Goal: Information Seeking & Learning: Check status

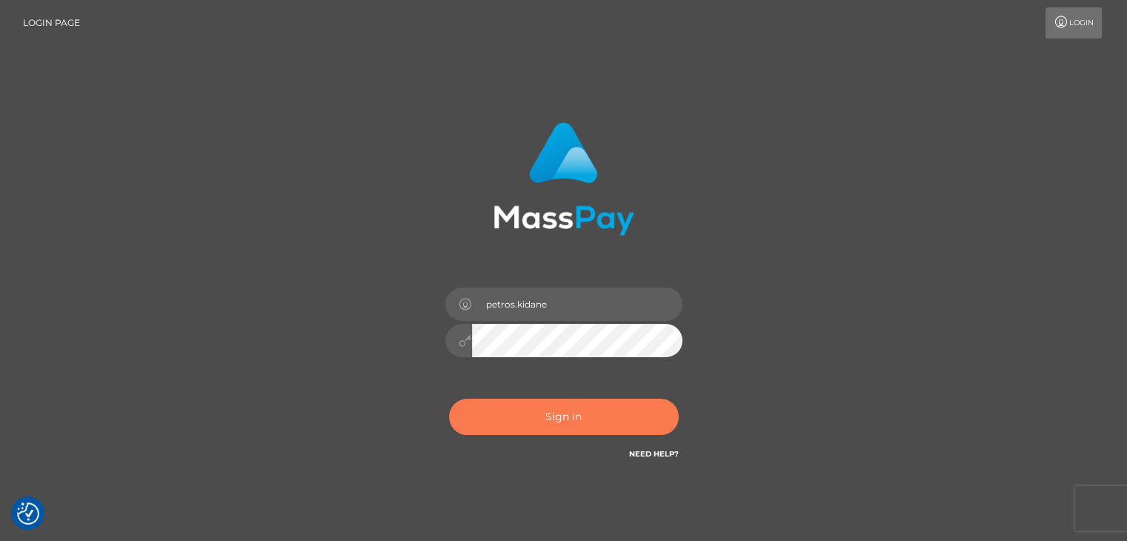
click at [593, 422] on button "Sign in" at bounding box center [564, 417] width 230 height 36
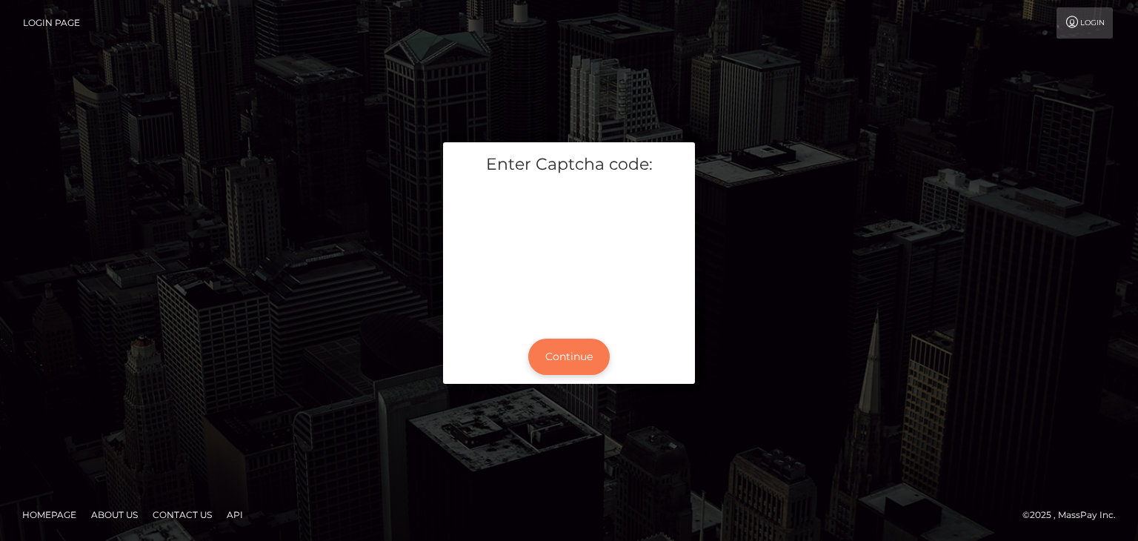
click at [553, 359] on button "Continue" at bounding box center [568, 357] width 81 height 36
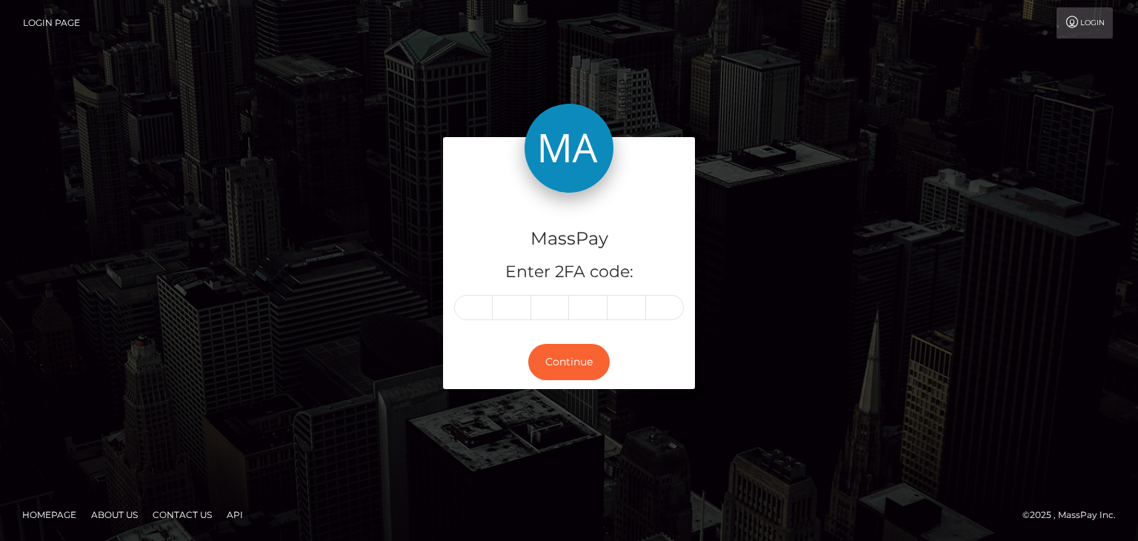
click at [522, 88] on div "MassPay Enter 2FA code: Continue" at bounding box center [569, 270] width 1138 height 488
click at [474, 312] on input "text" at bounding box center [473, 307] width 39 height 25
type input "1"
type input "5"
type input "0"
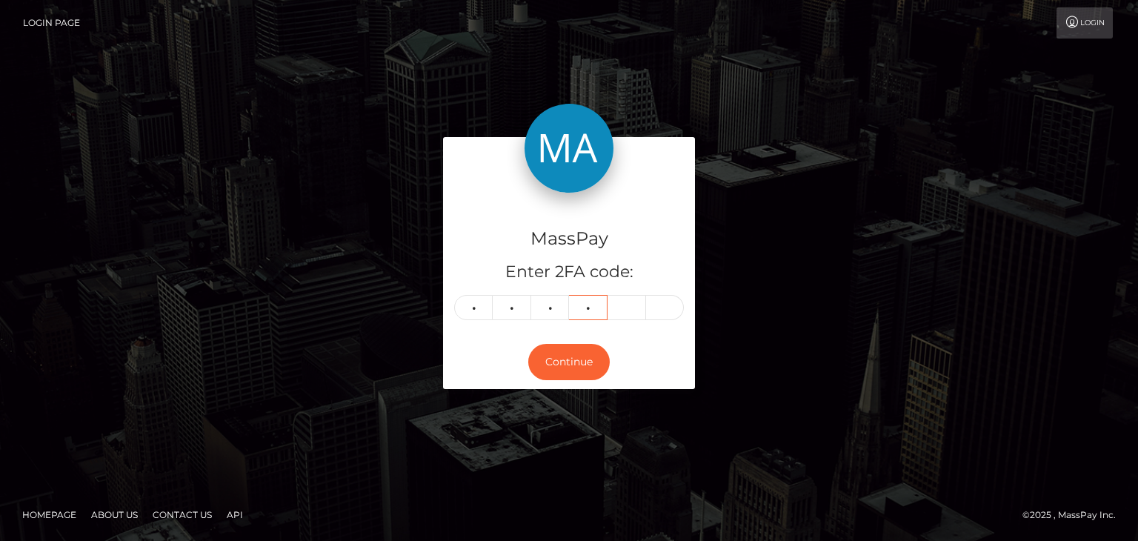
type input "9"
type input "4"
type input "2"
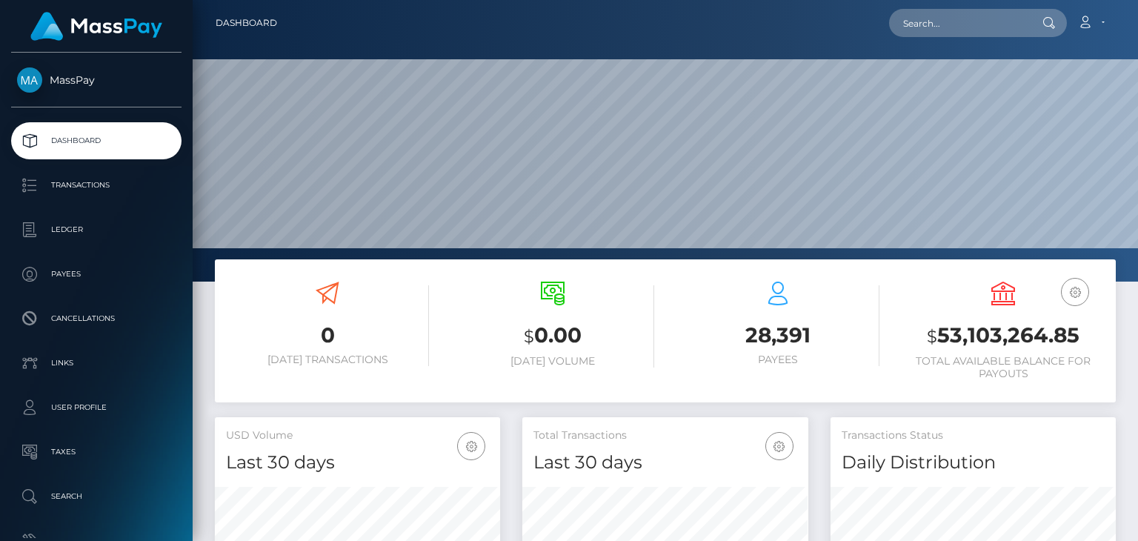
scroll to position [262, 284]
click at [981, 39] on nav "Dashboard Loading... Loading... Account Edit Profile" at bounding box center [665, 23] width 945 height 46
click at [981, 30] on input "text" at bounding box center [958, 23] width 139 height 28
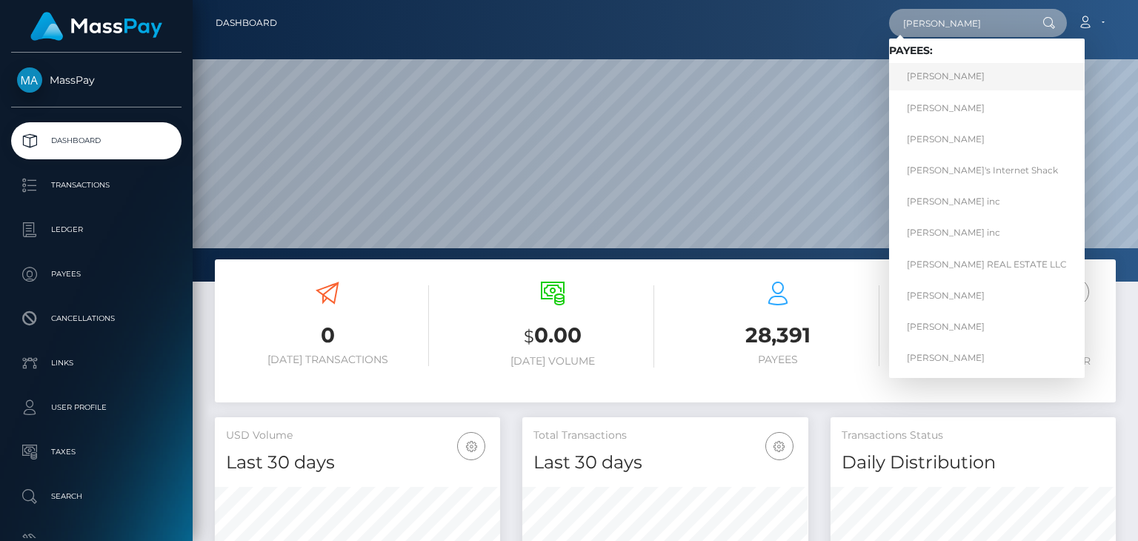
type input "[PERSON_NAME]"
click at [947, 79] on link "[PERSON_NAME]" at bounding box center [987, 76] width 196 height 27
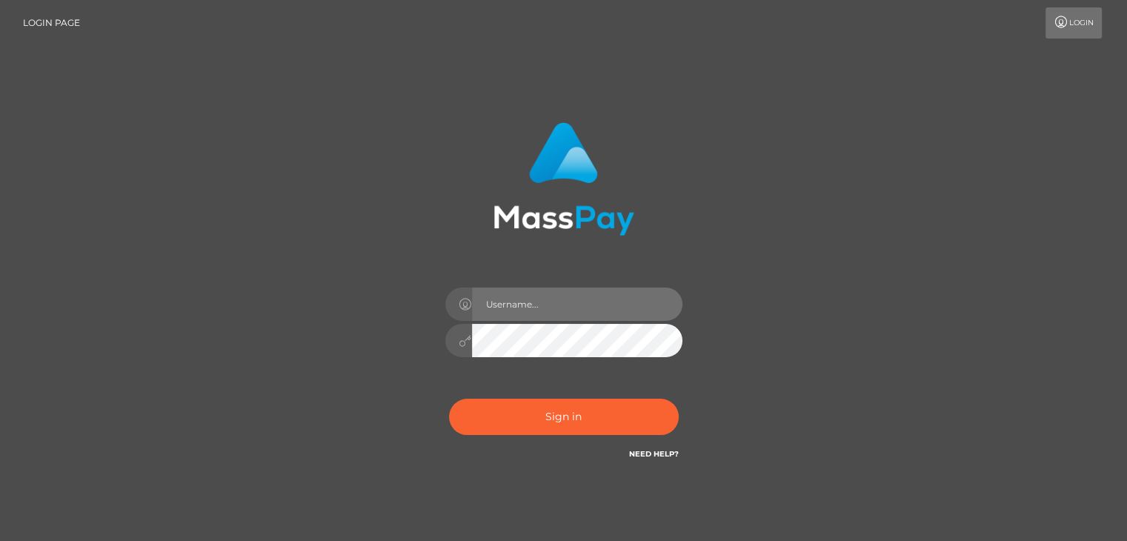
click at [584, 304] on input "text" at bounding box center [577, 303] width 210 height 33
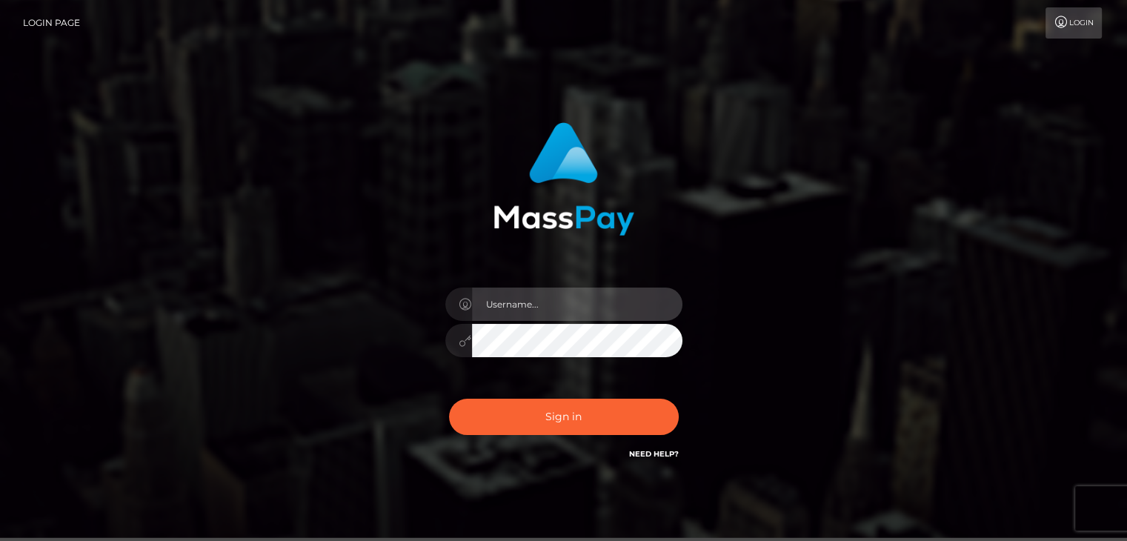
type input "petros.kidane"
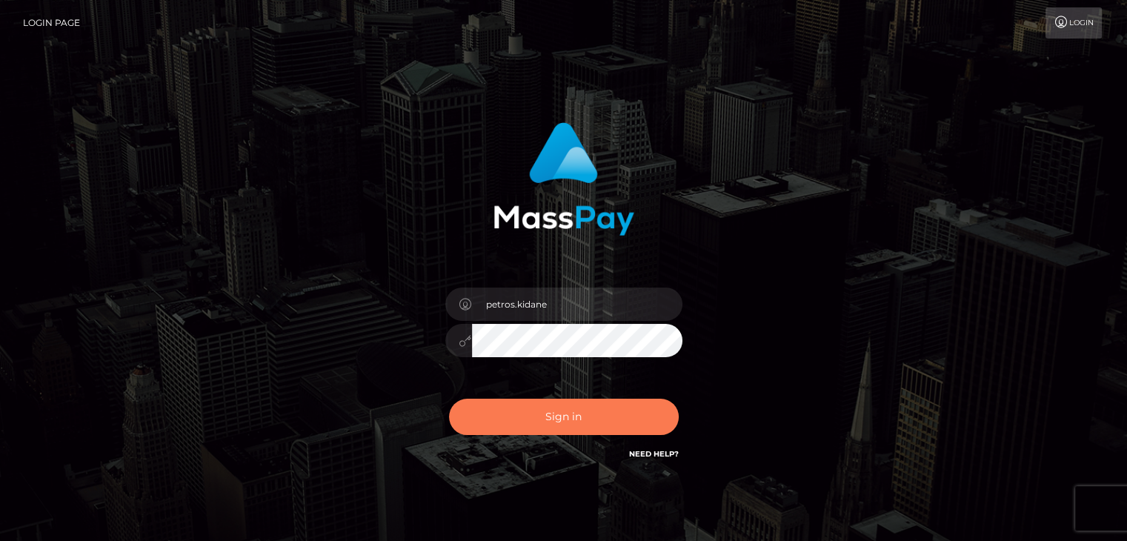
click at [545, 419] on button "Sign in" at bounding box center [564, 417] width 230 height 36
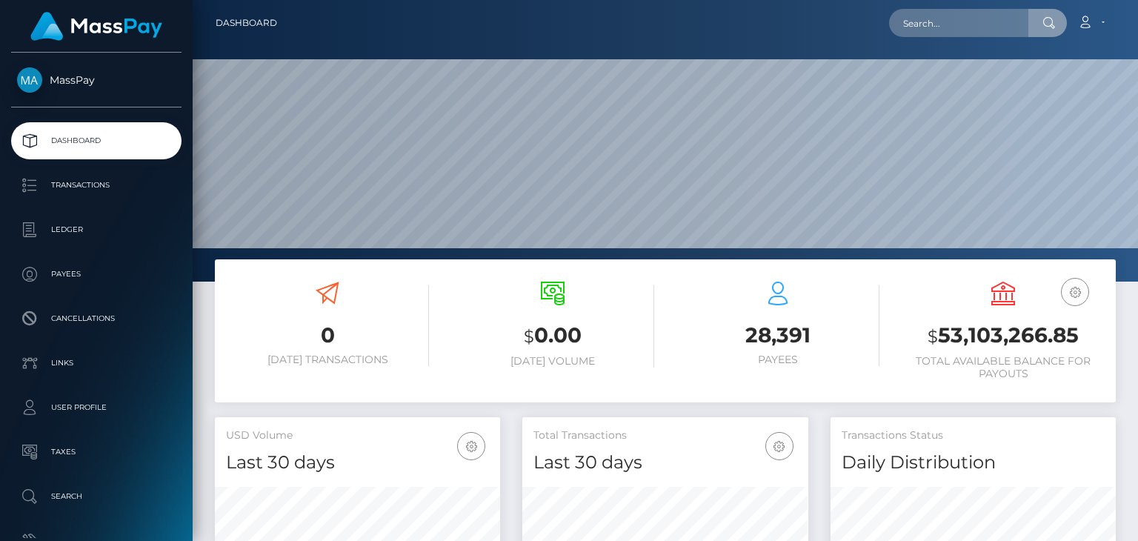
scroll to position [262, 284]
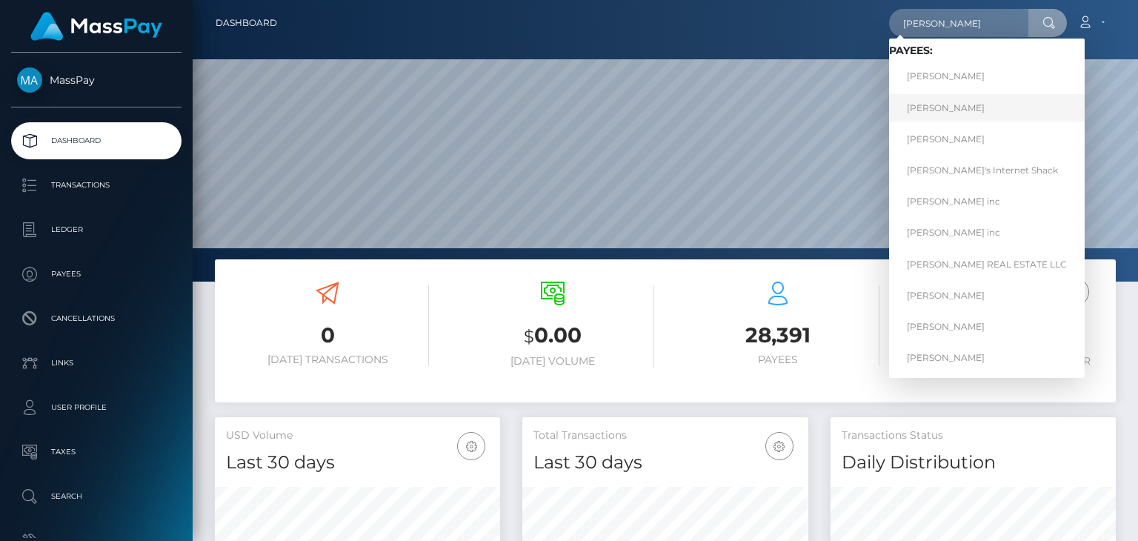
type input "[PERSON_NAME]"
click at [926, 106] on link "[PERSON_NAME]" at bounding box center [987, 107] width 196 height 27
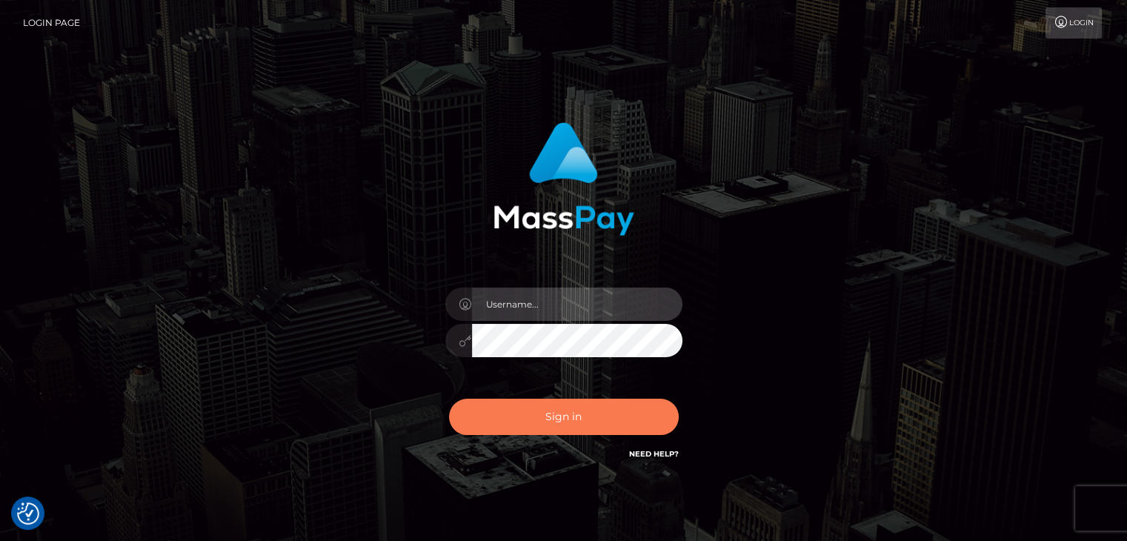
type input "petros.kidane"
click at [579, 414] on button "Sign in" at bounding box center [564, 417] width 230 height 36
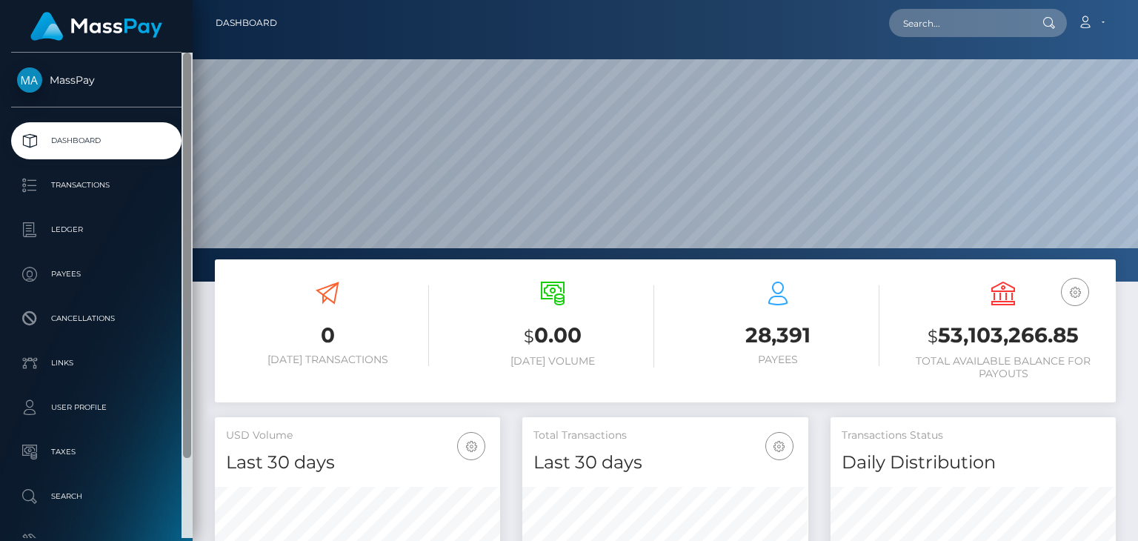
drag, startPoint x: 190, startPoint y: 267, endPoint x: 168, endPoint y: 116, distance: 151.9
click at [168, 116] on div "MassPay Dashboard Transactions Ledger Payees Cancellations" at bounding box center [96, 295] width 193 height 485
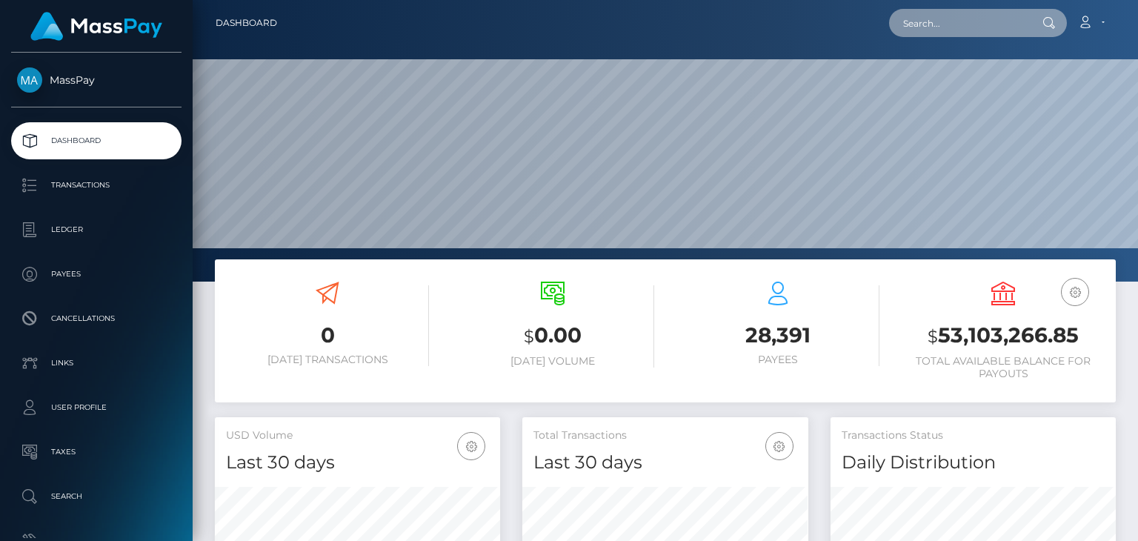
click at [936, 24] on input "text" at bounding box center [958, 23] width 139 height 28
type input "impsoftiepup@gmail.com"
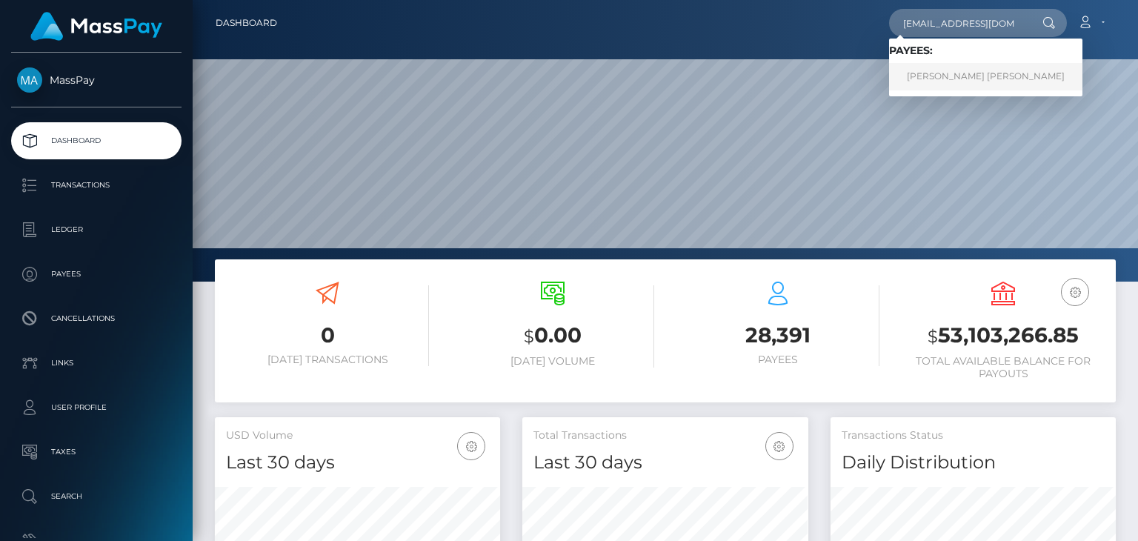
click at [956, 71] on link "ANN MARIE ELIZABETH CAMPBELL" at bounding box center [985, 76] width 193 height 27
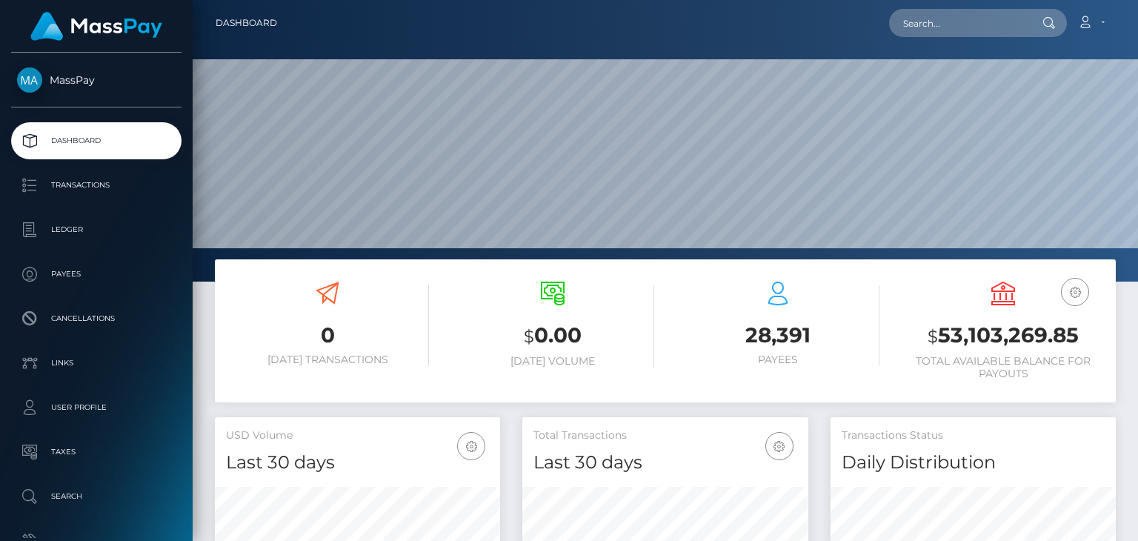
scroll to position [262, 284]
drag, startPoint x: 0, startPoint y: 0, endPoint x: 962, endPoint y: 21, distance: 962.6
click at [962, 21] on input "text" at bounding box center [958, 23] width 139 height 28
type input "impsoftiepup@gmail.com"
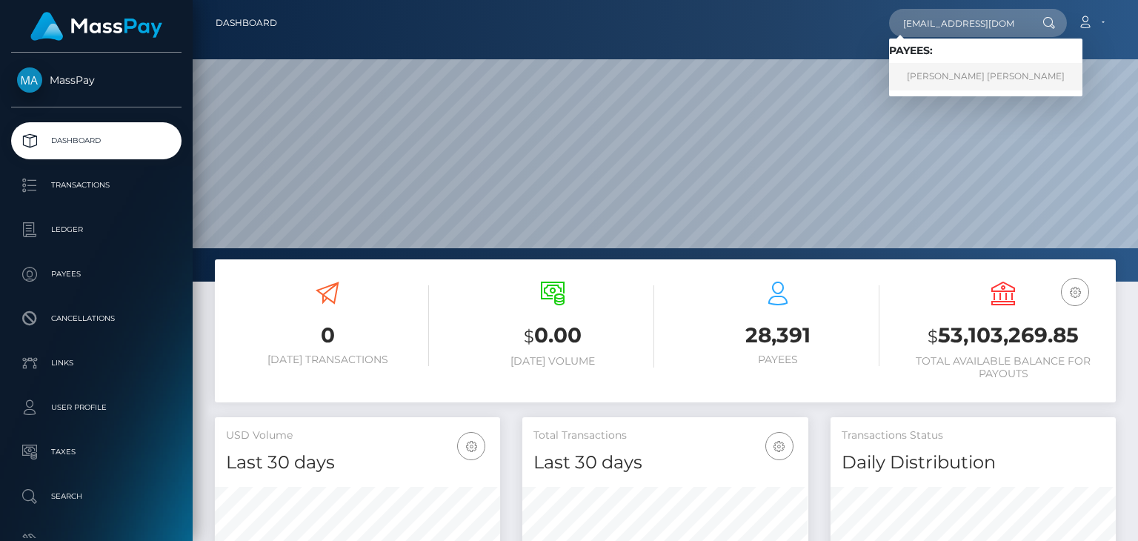
click at [985, 71] on link "ANN MARIE ELIZABETH CAMPBELL" at bounding box center [985, 76] width 193 height 27
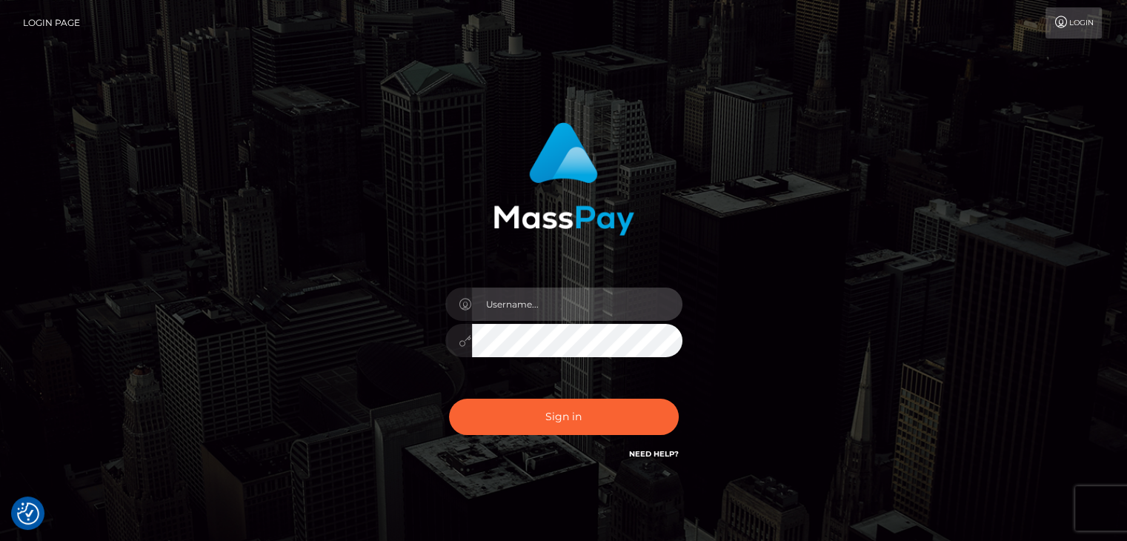
type input "petros.kidane"
drag, startPoint x: 579, startPoint y: 300, endPoint x: 433, endPoint y: 306, distance: 146.8
click at [433, 306] on div "petros.kidane Sign in" at bounding box center [563, 292] width 389 height 362
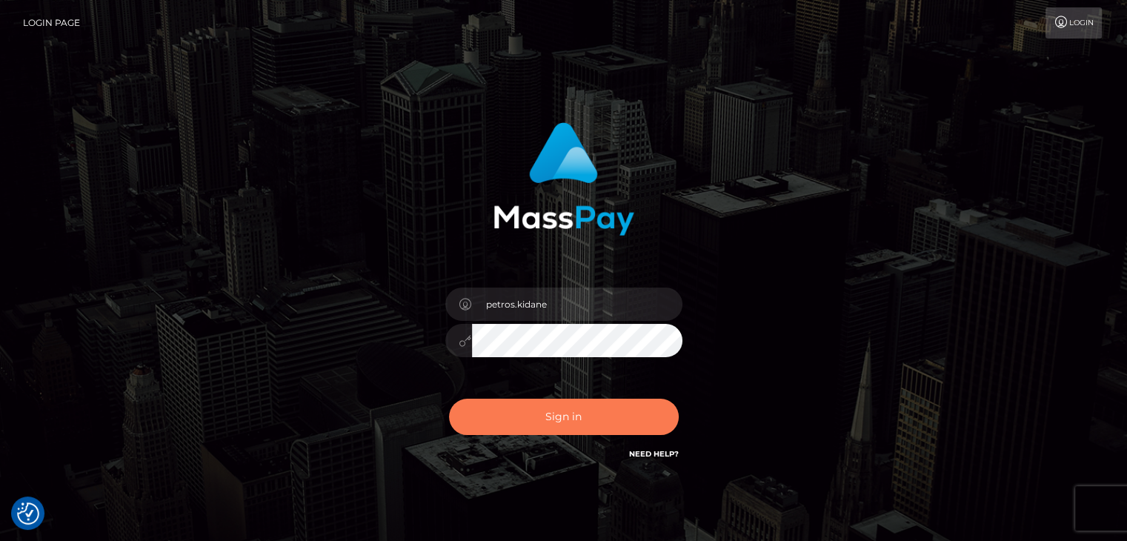
click at [560, 422] on button "Sign in" at bounding box center [564, 417] width 230 height 36
type input "petros.kidane"
click at [550, 410] on button "Sign in" at bounding box center [564, 417] width 230 height 36
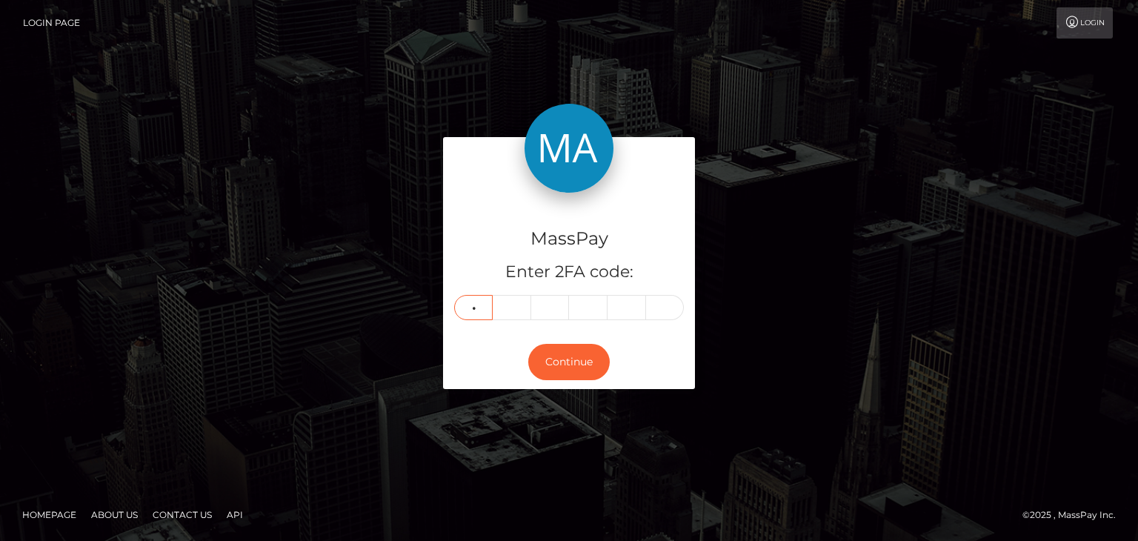
type input "6"
type input "2"
type input "5"
type input "9"
type input "0"
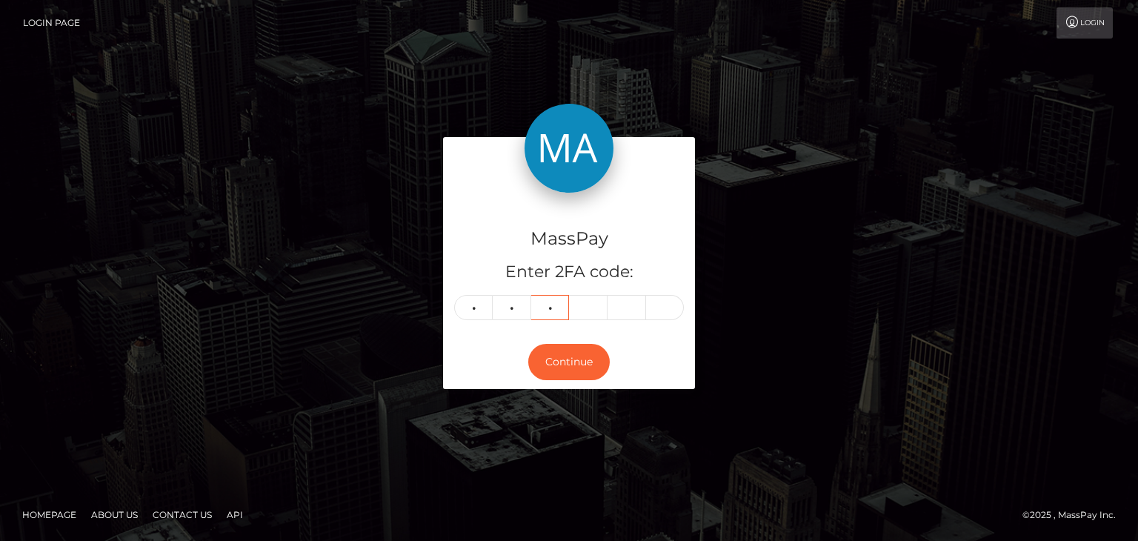
type input "1"
type input "3"
type input "4"
type input "0"
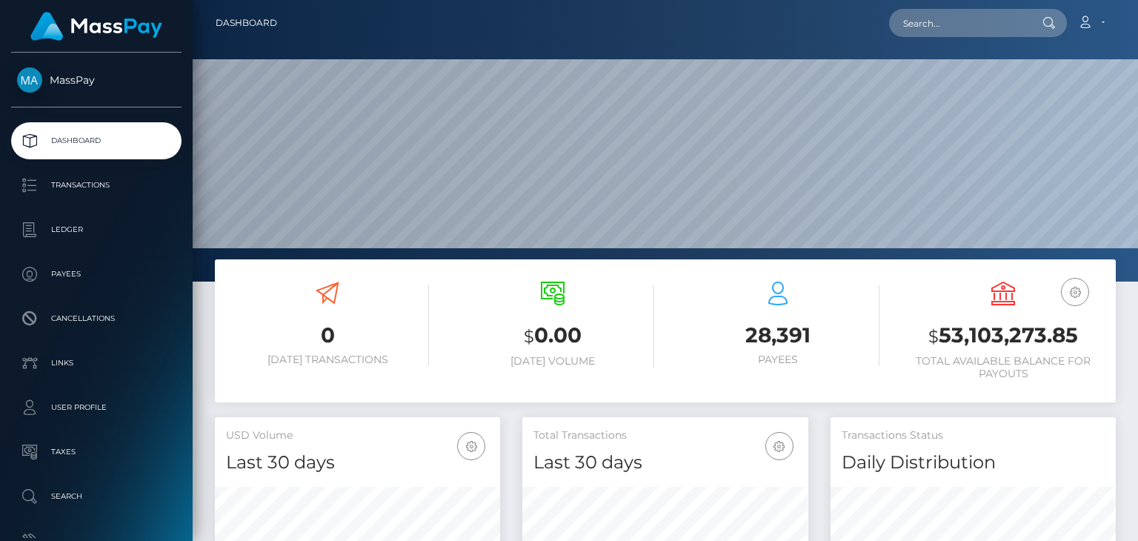
scroll to position [262, 284]
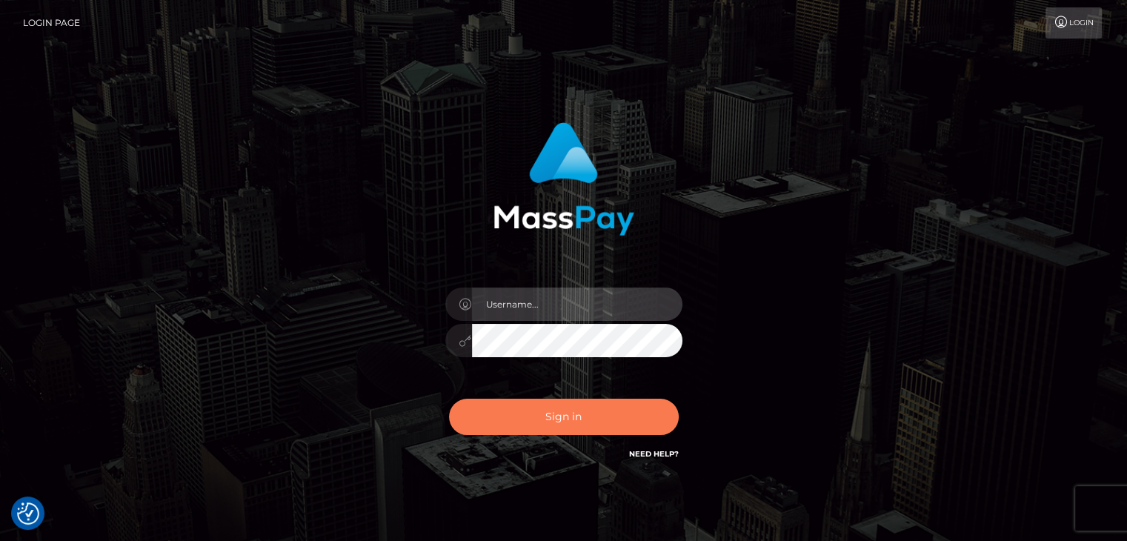
type input "petros.kidane"
click at [553, 415] on button "Sign in" at bounding box center [564, 417] width 230 height 36
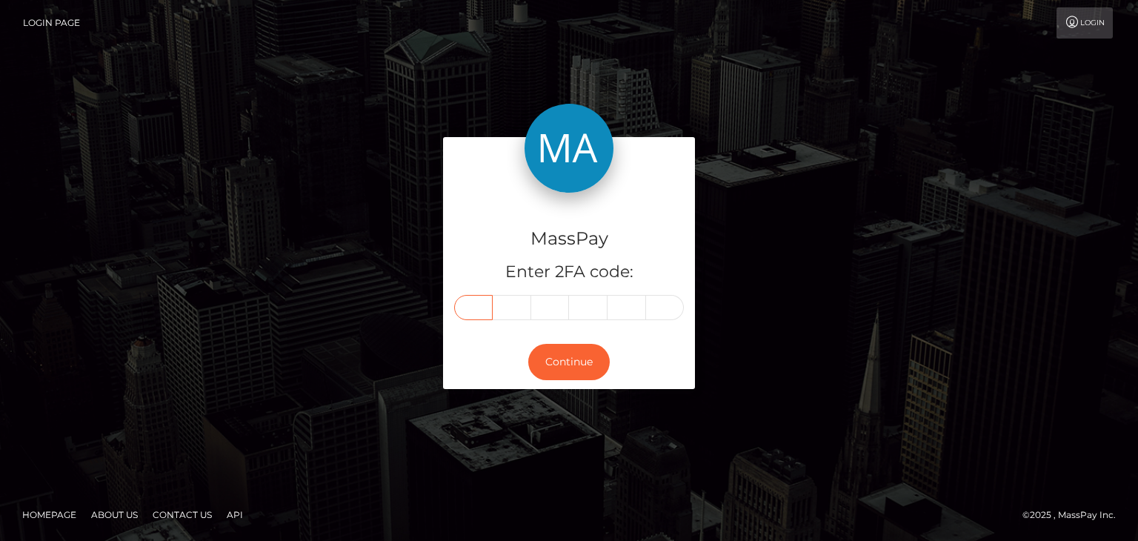
click at [479, 313] on input "text" at bounding box center [473, 307] width 39 height 25
paste input "6"
type input "6"
type input "9"
type input "7"
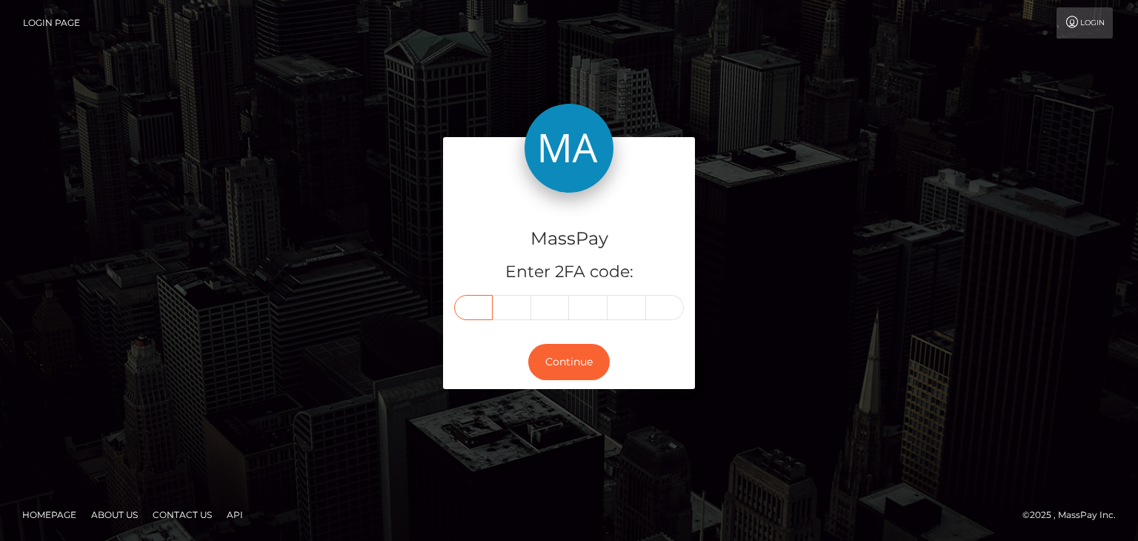
type input "8"
type input "2"
type input "7"
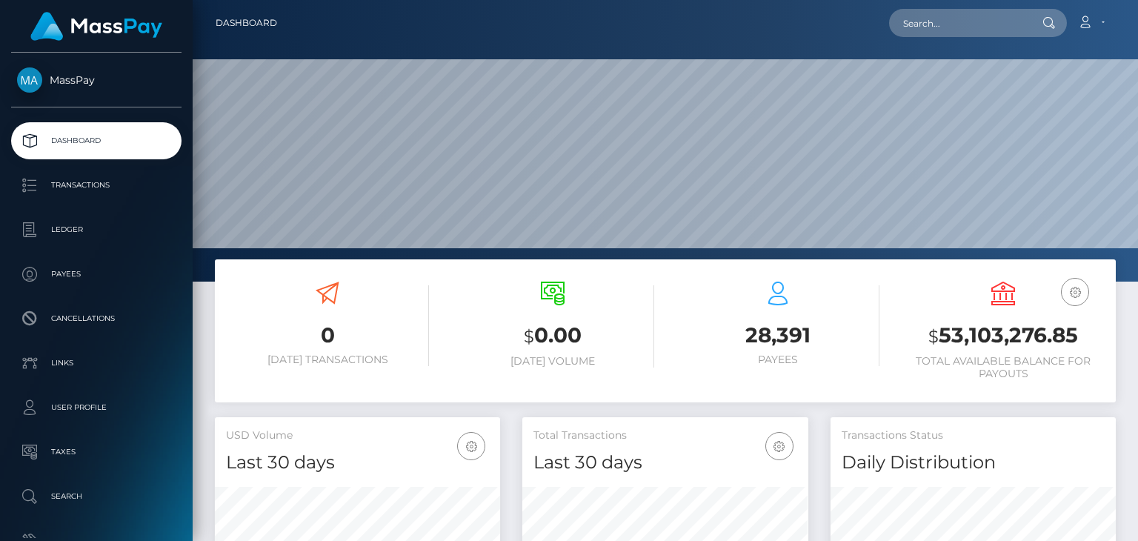
scroll to position [262, 284]
click at [1019, 27] on input "text" at bounding box center [958, 23] width 139 height 28
paste input "maglife.xyz@gmail.com"
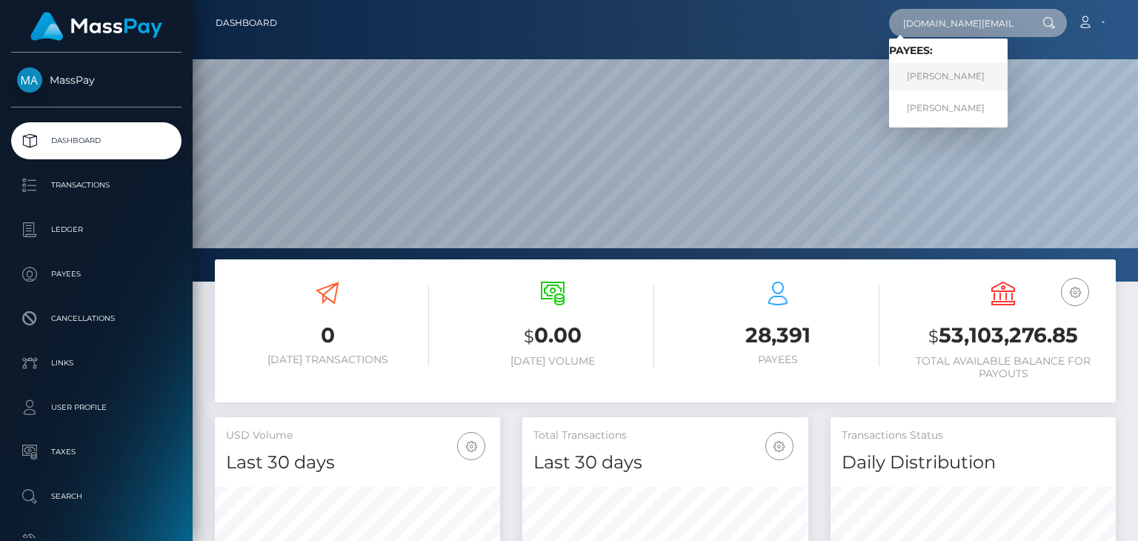
type input "maglife.xyz@gmail.com"
click at [940, 87] on link "Brittany Hampton" at bounding box center [948, 76] width 119 height 27
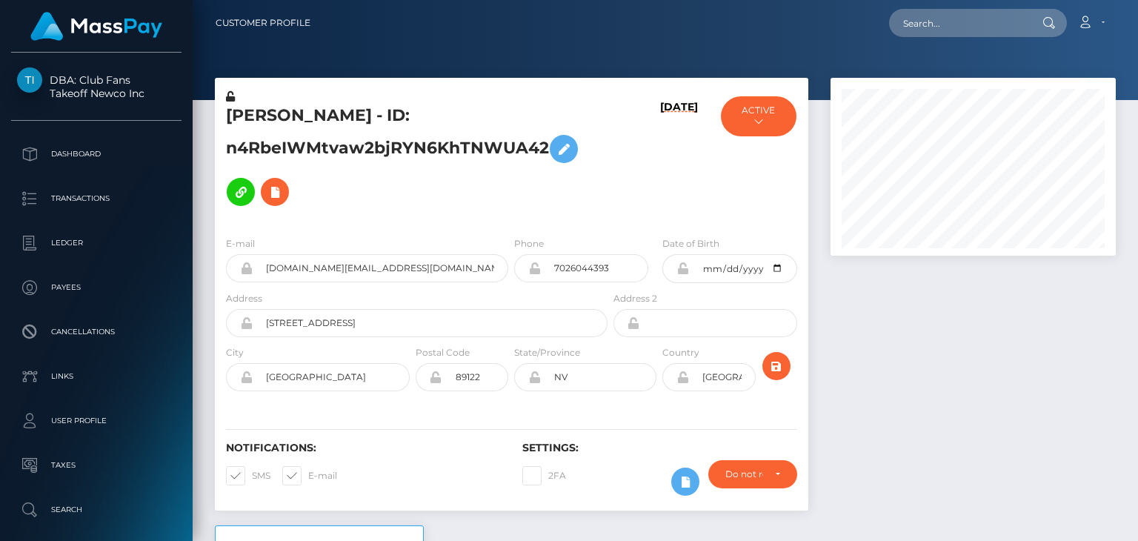
scroll to position [178, 284]
click at [1119, 211] on div at bounding box center [972, 301] width 307 height 447
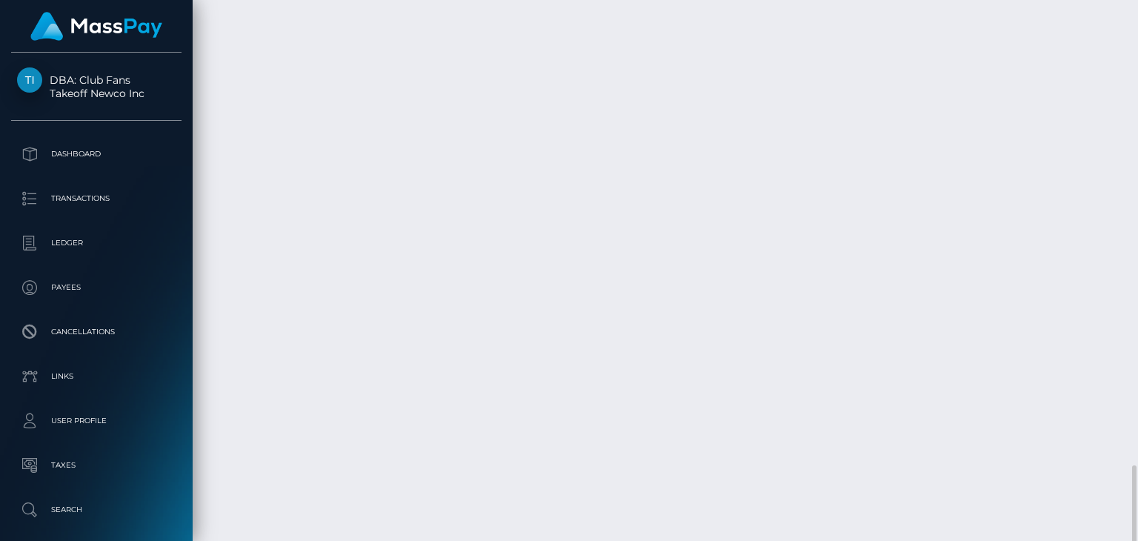
scroll to position [3089, 0]
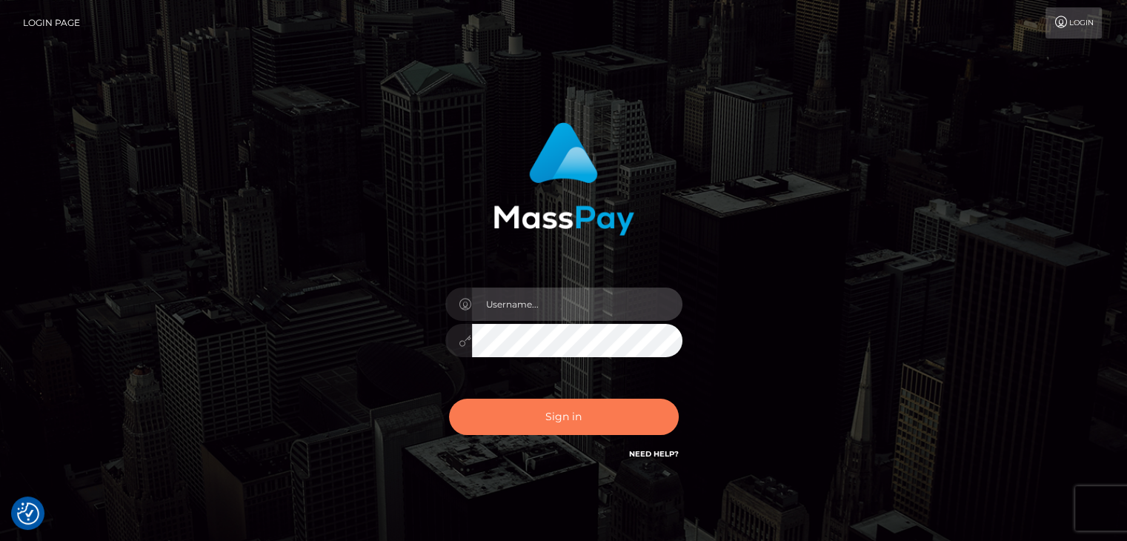
type input "petros.kidane"
click at [553, 421] on button "Sign in" at bounding box center [564, 417] width 230 height 36
type input "petros.kidane"
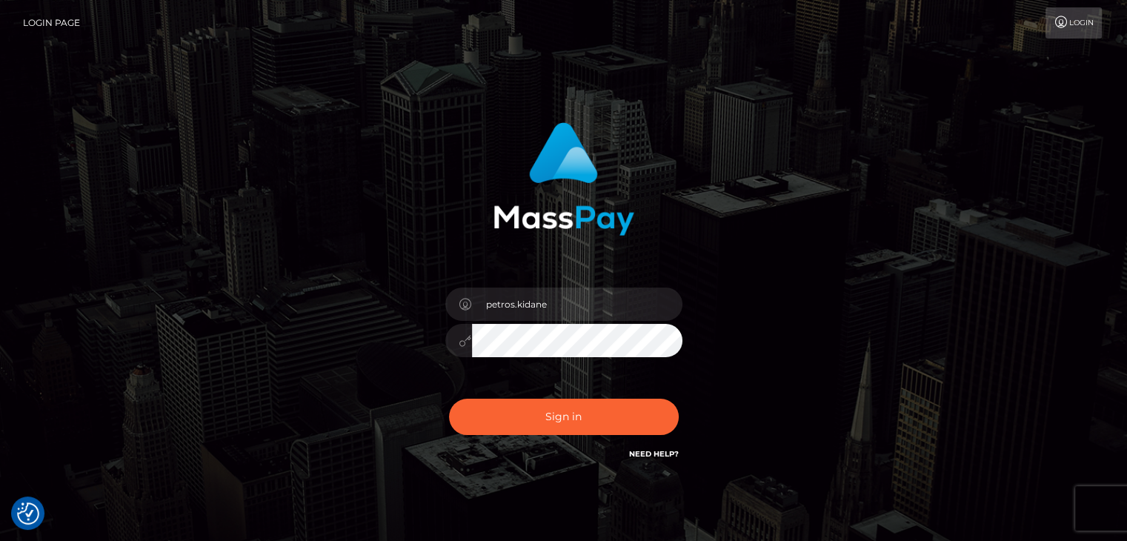
click at [565, 450] on div "Sign in Need Help?" at bounding box center [563, 423] width 259 height 66
click at [560, 427] on button "Sign in" at bounding box center [564, 417] width 230 height 36
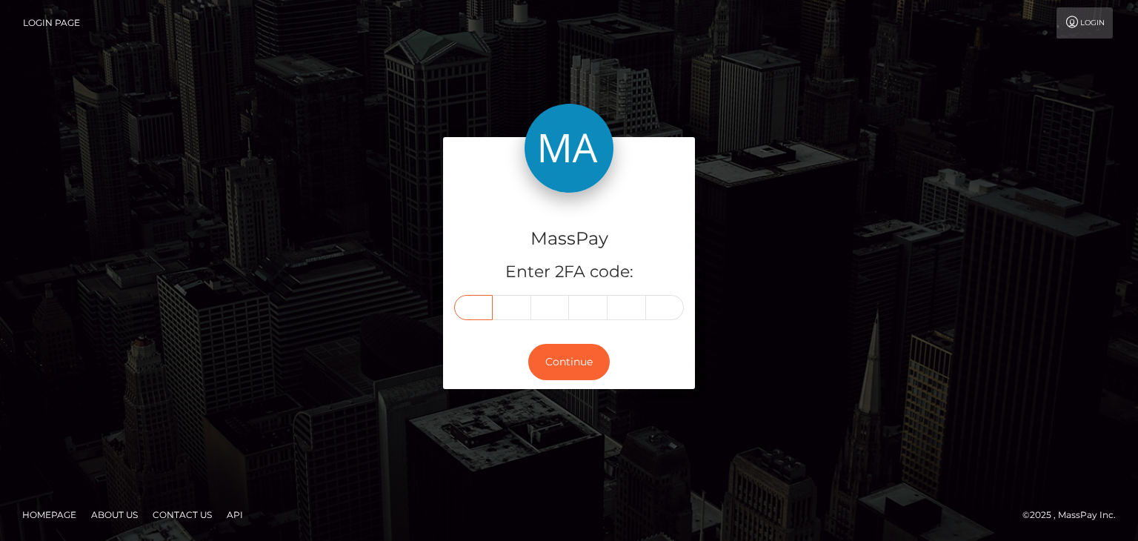
click at [471, 304] on input "text" at bounding box center [473, 307] width 39 height 25
paste input "9"
type input "9"
type input "1"
type input "4"
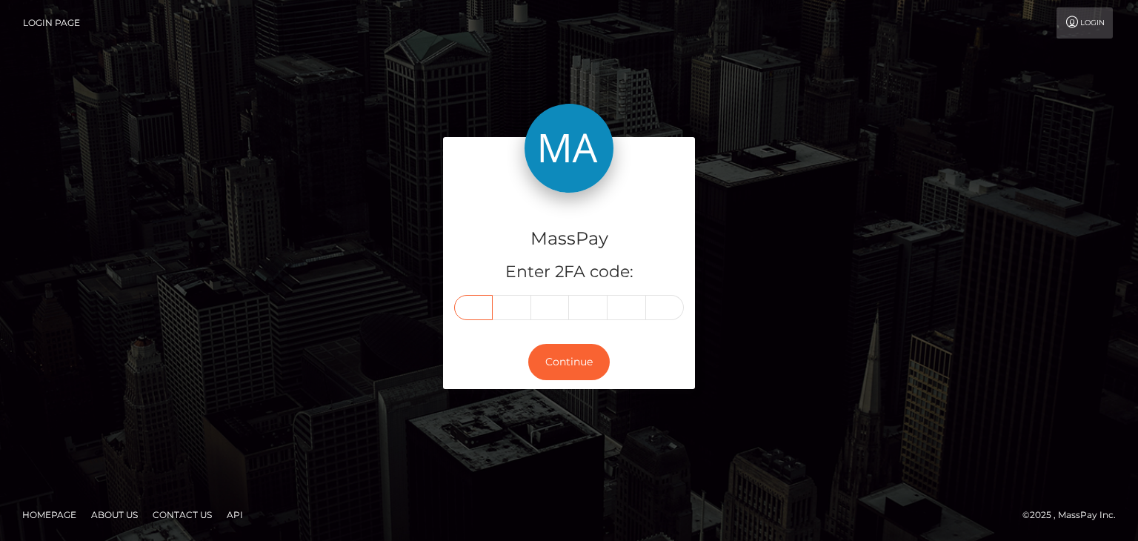
type input "2"
type input "0"
type input "2"
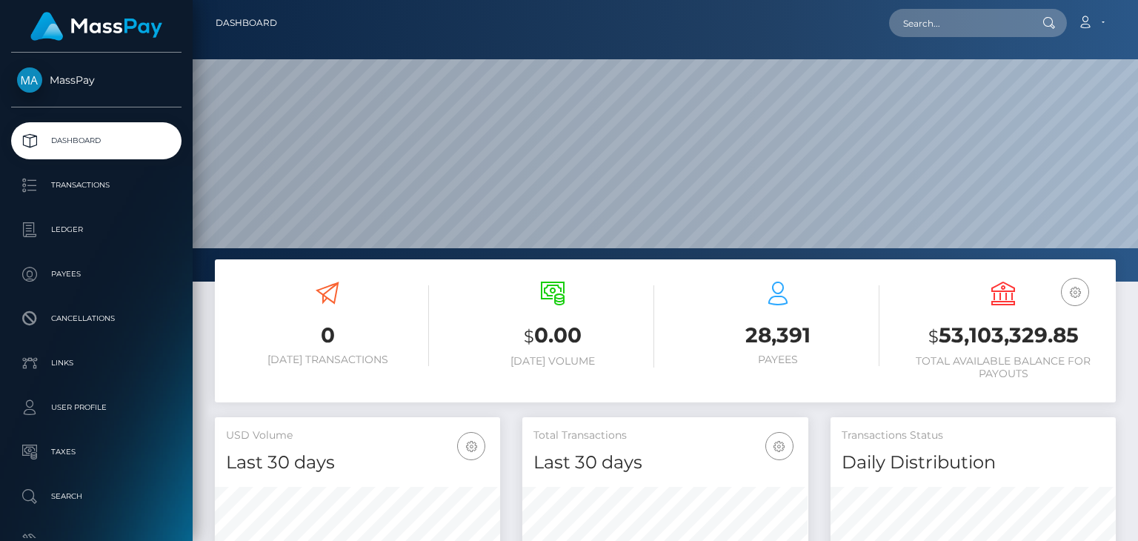
scroll to position [405, 284]
click at [925, 30] on input "text" at bounding box center [958, 23] width 139 height 28
paste input "[EMAIL_ADDRESS][DOMAIN_NAME]"
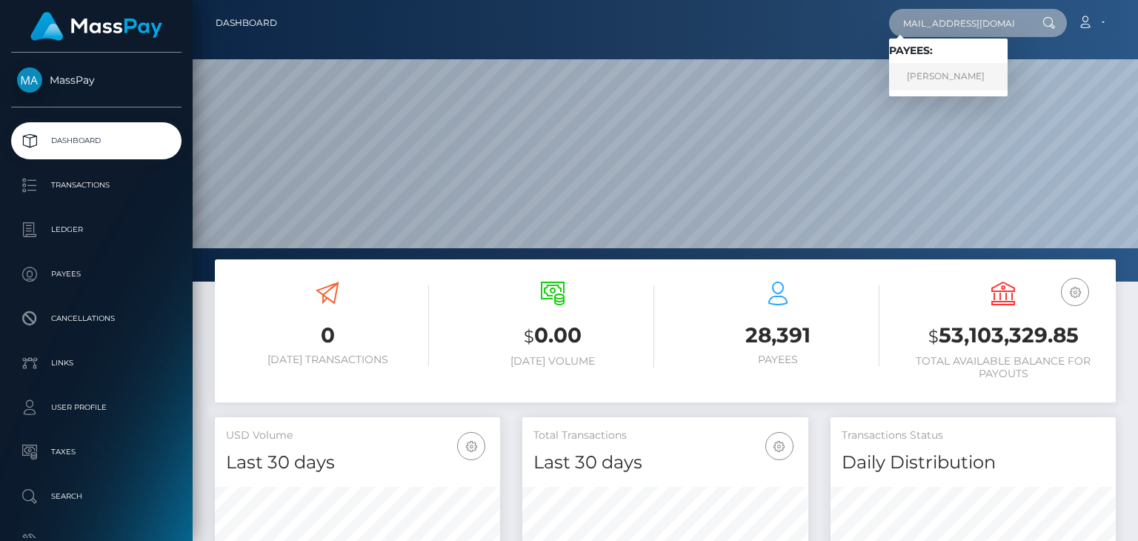
type input "[EMAIL_ADDRESS][DOMAIN_NAME]"
click at [964, 78] on link "MARYNA STATSENKO" at bounding box center [948, 76] width 119 height 27
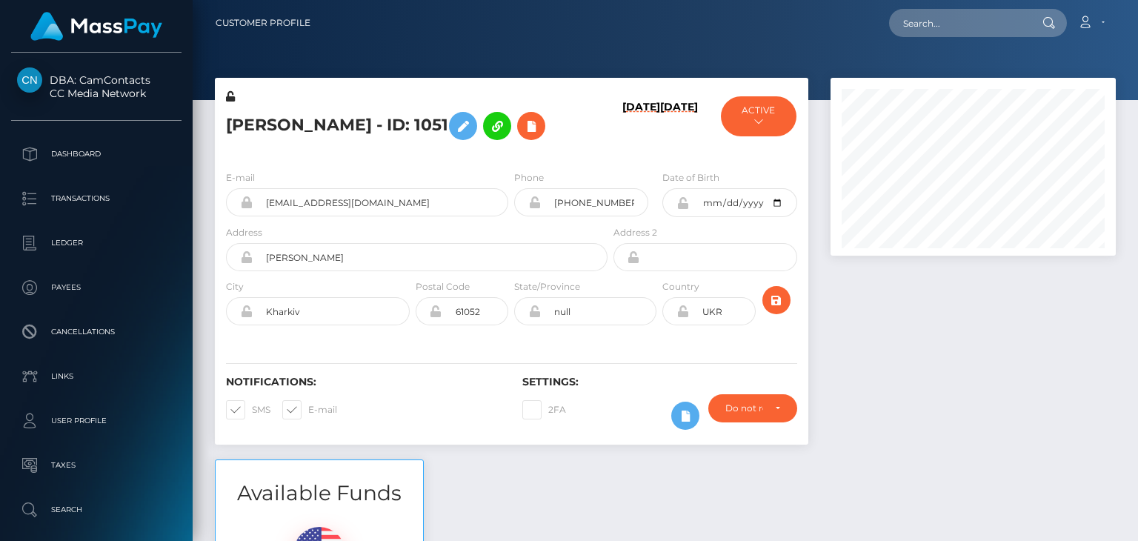
drag, startPoint x: 1137, startPoint y: 13, endPoint x: 1137, endPoint y: 35, distance: 22.2
click at [1137, 35] on nav "Customer Profile Loading... Loading... Account" at bounding box center [665, 23] width 945 height 46
click at [1130, 39] on nav "Customer Profile Loading... Loading... Account" at bounding box center [665, 23] width 945 height 46
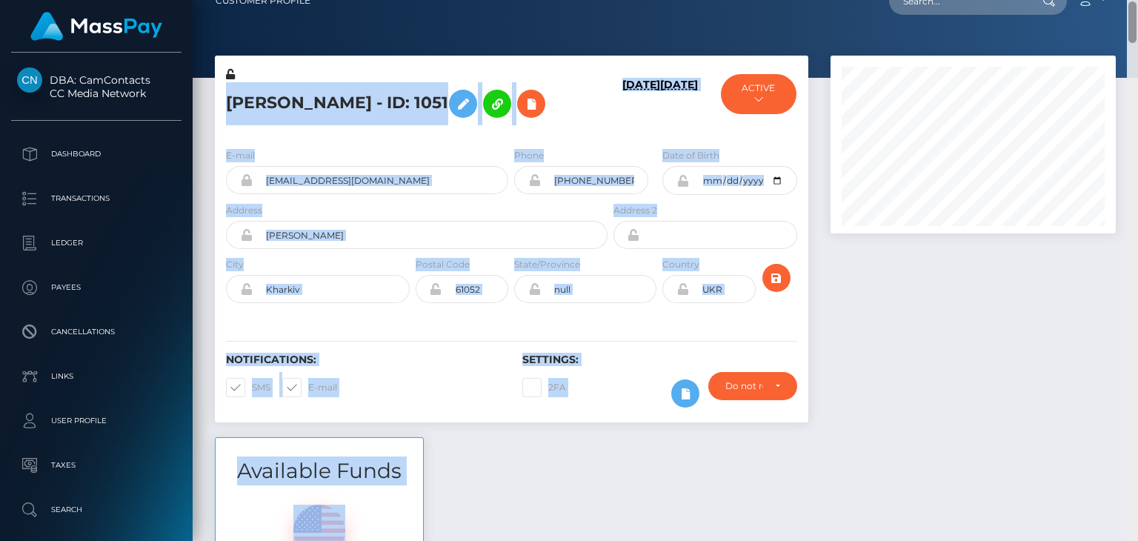
drag, startPoint x: 1134, startPoint y: 20, endPoint x: 1135, endPoint y: 57, distance: 37.0
click at [1135, 57] on div "Customer Profile Loading... Loading..." at bounding box center [665, 270] width 945 height 541
click at [1084, 278] on div at bounding box center [972, 247] width 307 height 382
drag, startPoint x: 1133, startPoint y: 13, endPoint x: 1136, endPoint y: 39, distance: 26.8
click at [1136, 39] on div "Customer Profile Loading... Loading..." at bounding box center [665, 270] width 945 height 541
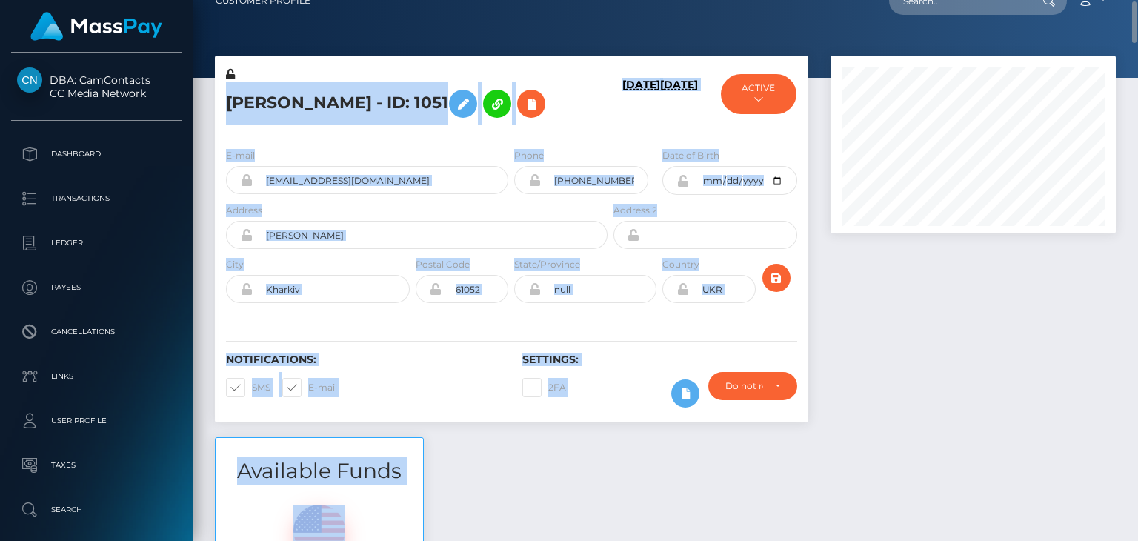
click at [1052, 260] on div at bounding box center [972, 247] width 307 height 382
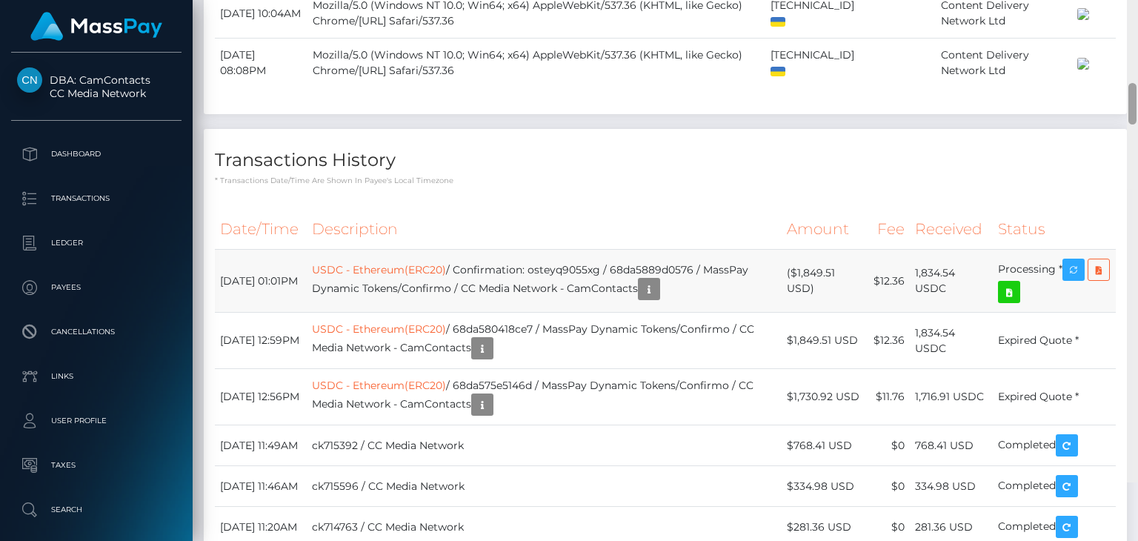
scroll to position [2220, 0]
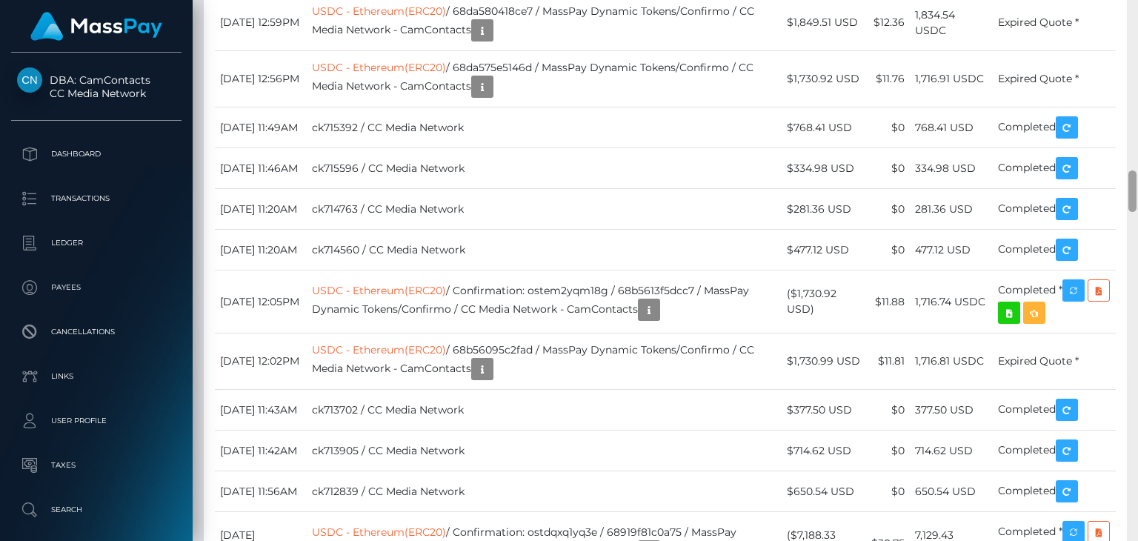
drag, startPoint x: 1132, startPoint y: 24, endPoint x: 1105, endPoint y: 193, distance: 171.0
click at [1105, 193] on div "Customer Profile Loading... Loading..." at bounding box center [665, 270] width 945 height 541
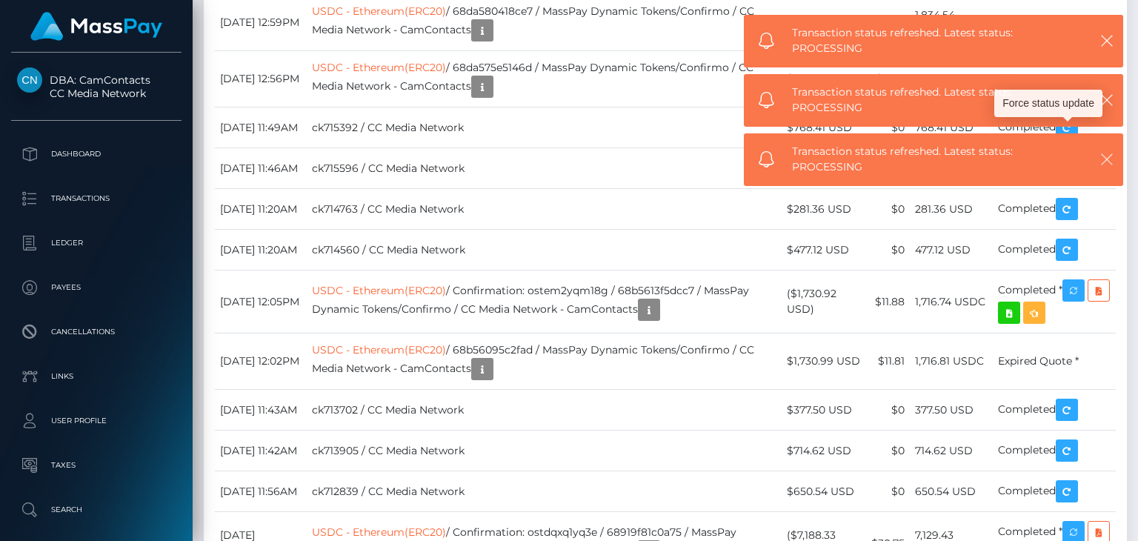
click at [1105, 154] on icon "button" at bounding box center [1106, 159] width 15 height 15
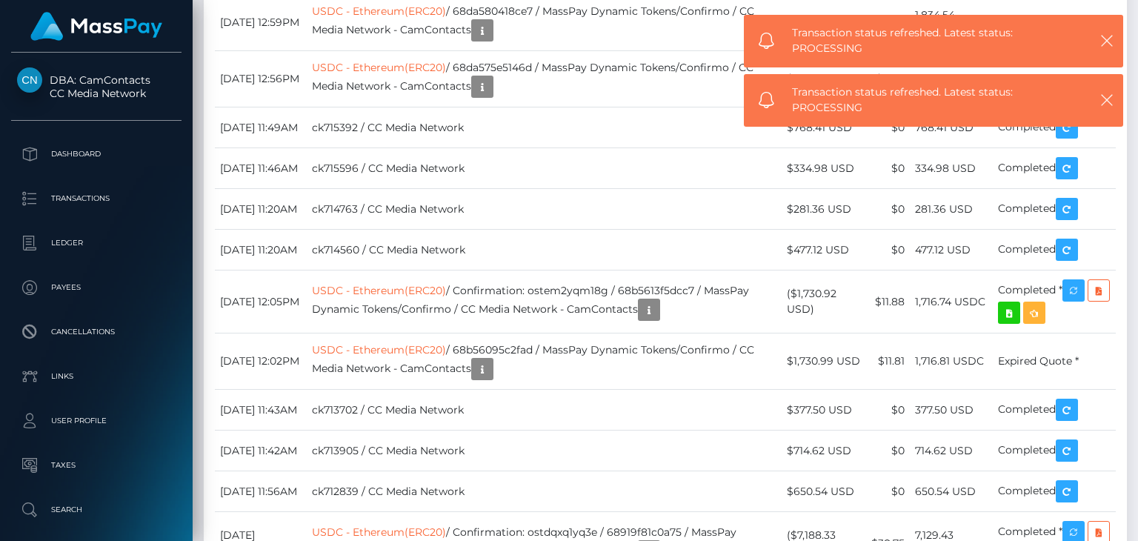
click at [1107, 103] on icon "button" at bounding box center [1106, 107] width 15 height 15
click at [1114, 36] on button "button" at bounding box center [1106, 40] width 19 height 19
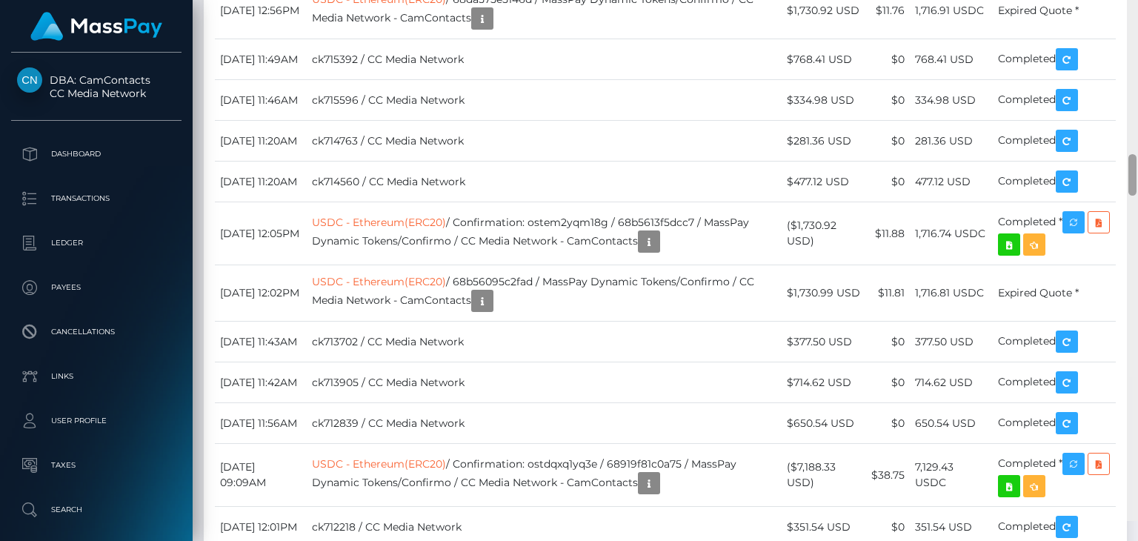
scroll to position [2326, 0]
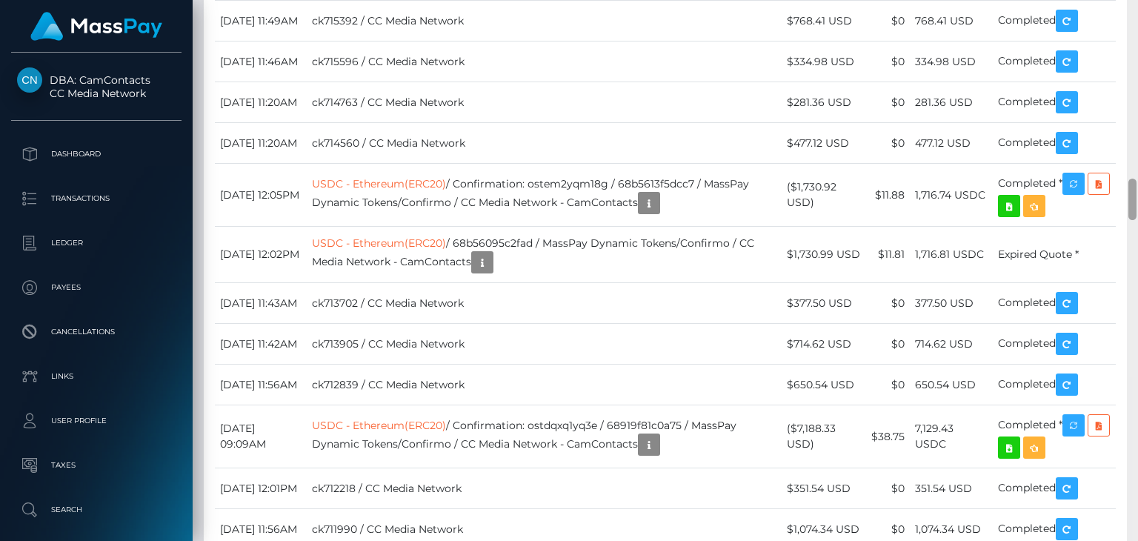
drag, startPoint x: 1135, startPoint y: 187, endPoint x: 1134, endPoint y: 196, distance: 8.2
click at [1134, 196] on div at bounding box center [1132, 199] width 8 height 41
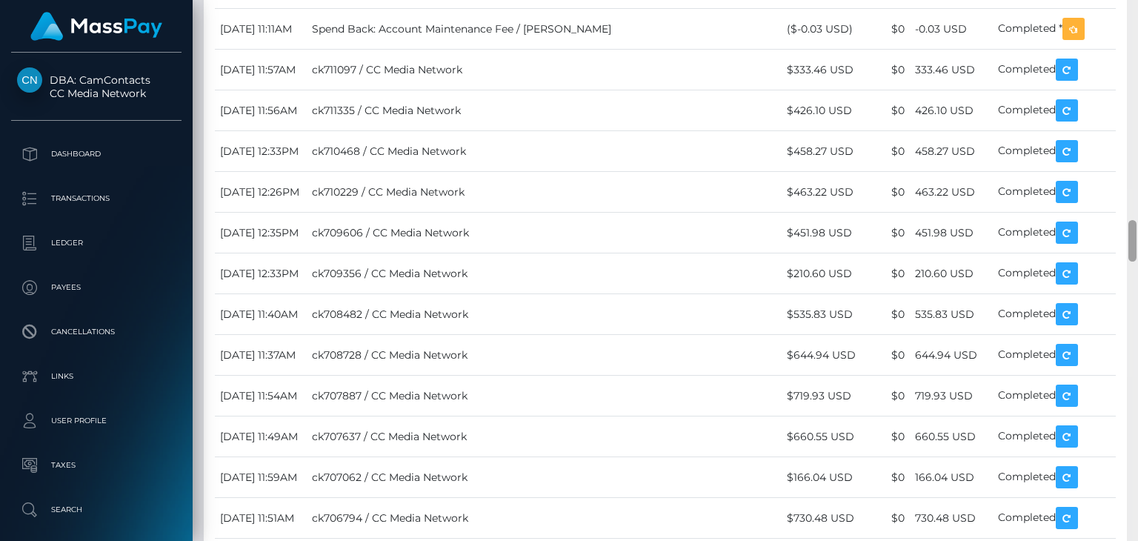
click at [1136, 197] on div at bounding box center [1132, 270] width 11 height 541
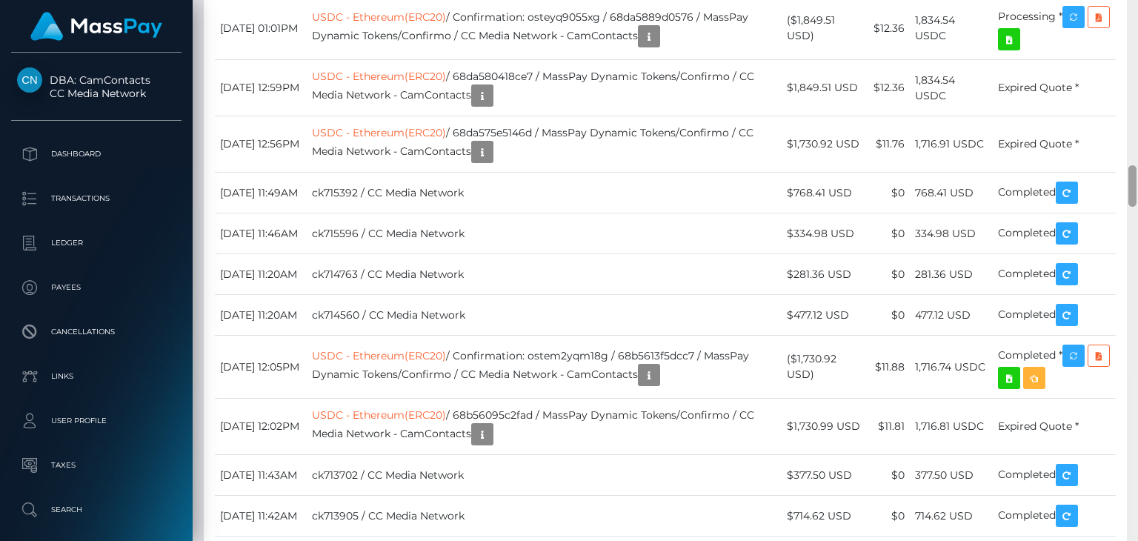
drag, startPoint x: 1132, startPoint y: 249, endPoint x: 1137, endPoint y: 184, distance: 64.7
click at [1137, 184] on div at bounding box center [1132, 270] width 11 height 541
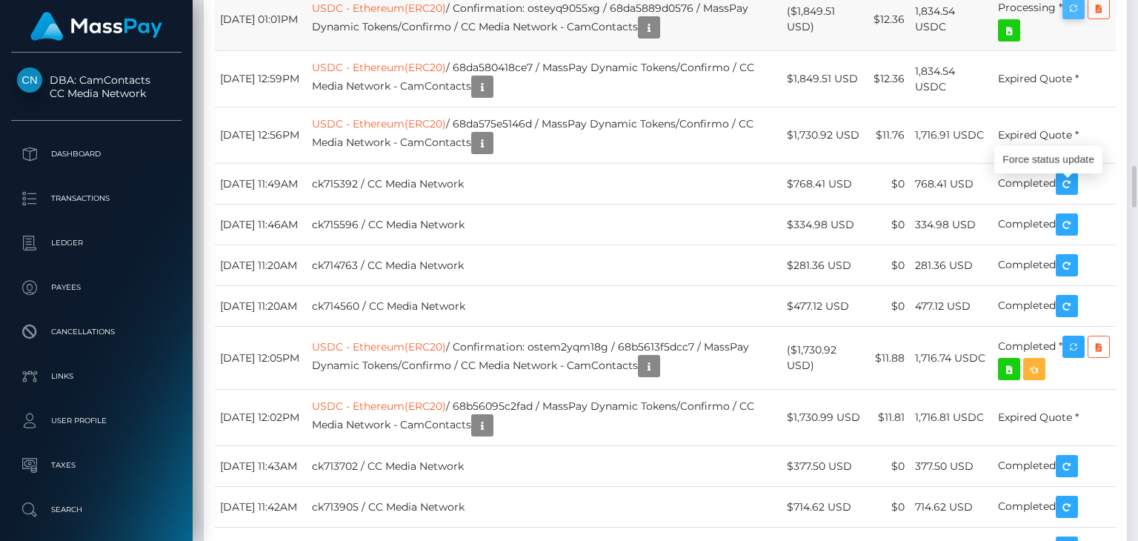
click at [1073, 18] on icon "button" at bounding box center [1074, 8] width 18 height 19
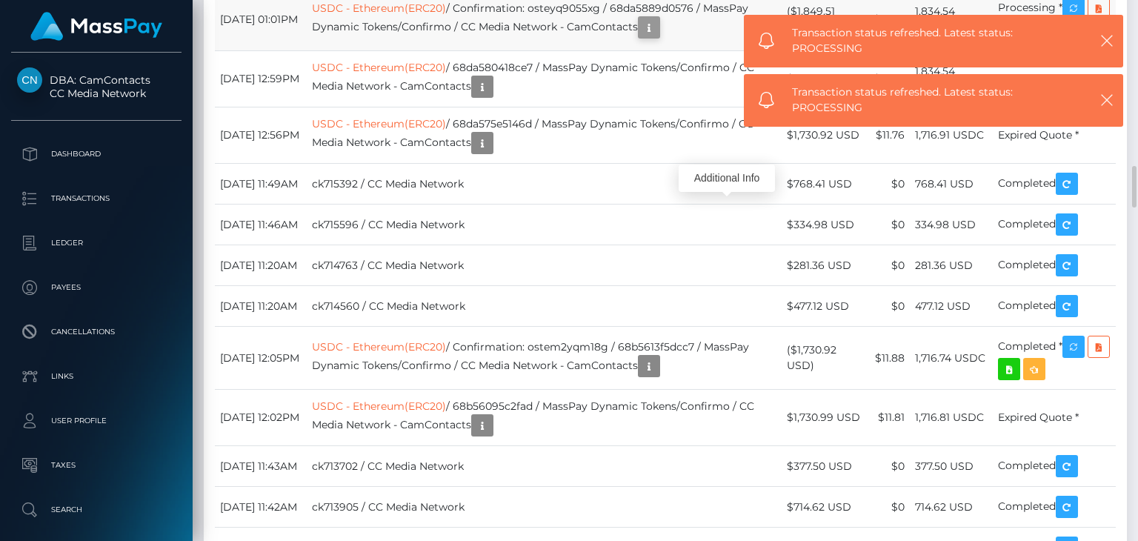
click at [658, 37] on icon "button" at bounding box center [649, 28] width 18 height 19
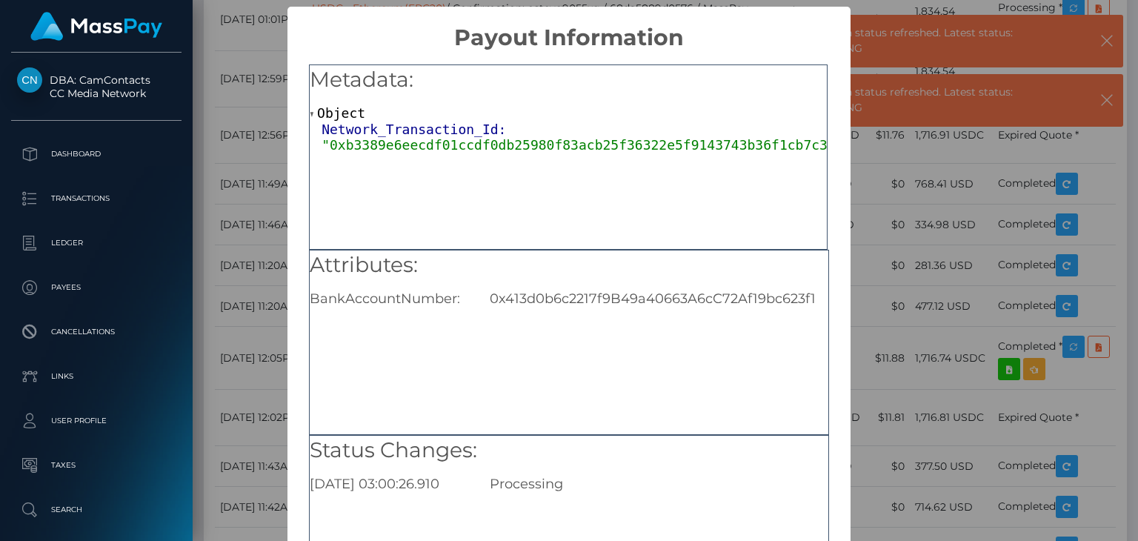
click at [639, 297] on div "0x413d0b6c2217f9B49a40663A6cC72Af19bc623f1" at bounding box center [659, 298] width 360 height 16
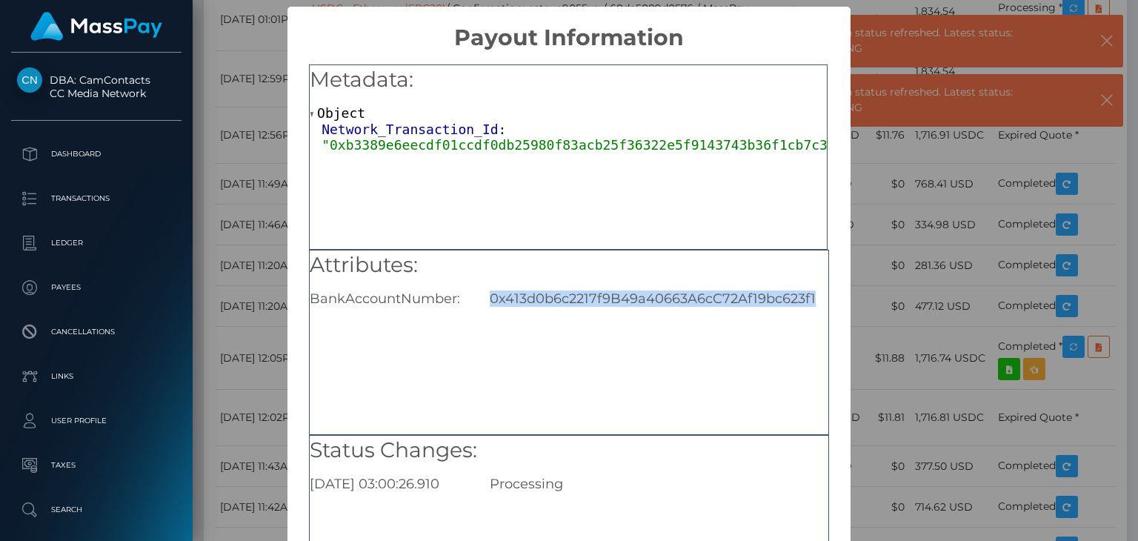
click at [639, 297] on div "0x413d0b6c2217f9B49a40663A6cC72Af19bc623f1" at bounding box center [659, 298] width 360 height 16
copy div "0x413d0b6c2217f9B49a40663A6cC72Af19bc623f1"
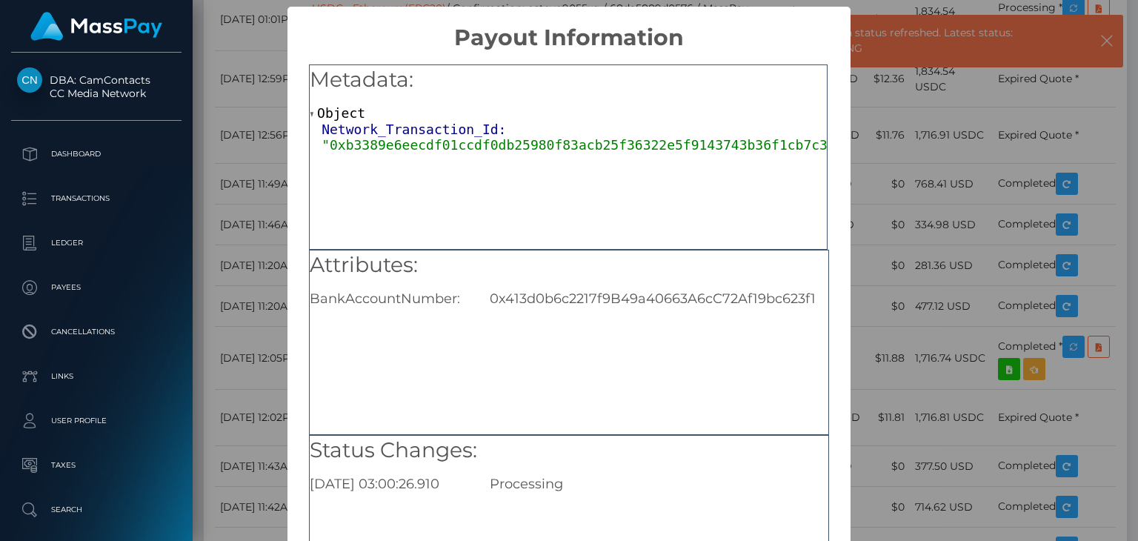
click at [722, 42] on h2 "Payout Information" at bounding box center [568, 29] width 562 height 44
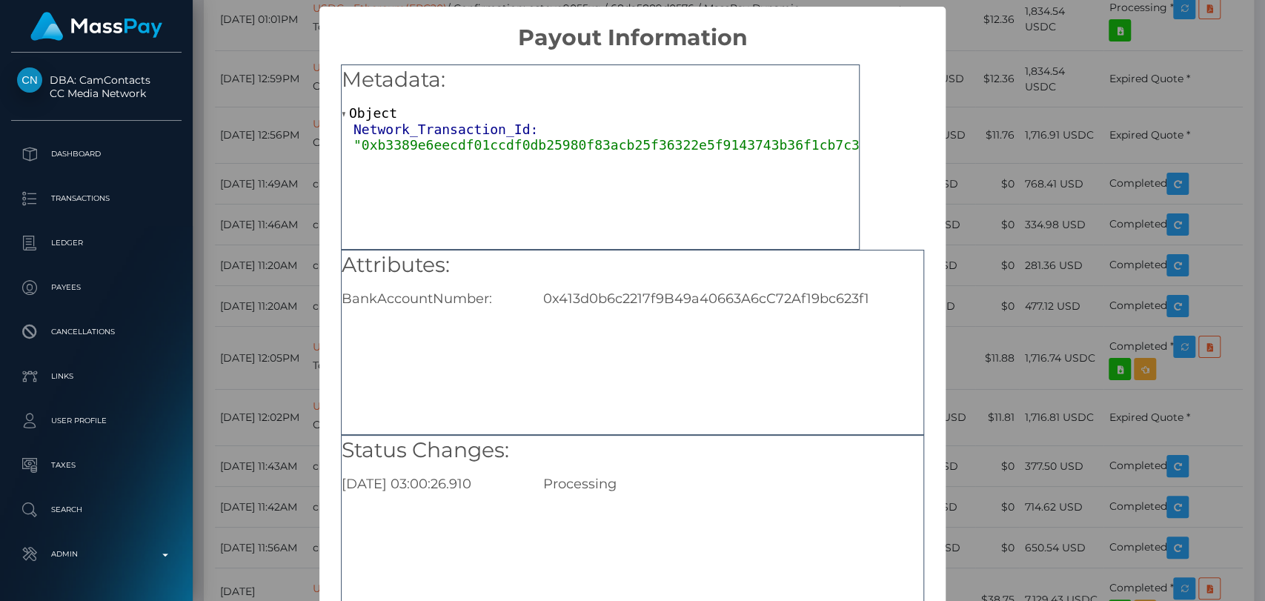
drag, startPoint x: 1096, startPoint y: 1, endPoint x: 739, endPoint y: 304, distance: 467.3
click at [739, 304] on div "0x413d0b6c2217f9B49a40663A6cC72Af19bc623f1" at bounding box center [733, 298] width 402 height 16
click at [897, 302] on div "0x413d0b6c2217f9B49a40663A6cC72Af19bc623f1" at bounding box center [733, 298] width 402 height 16
click at [1073, 47] on div "× Payout Information Metadata: Object Network_Transaction_Id: "0xb3389e6eecdf01…" at bounding box center [632, 300] width 1265 height 601
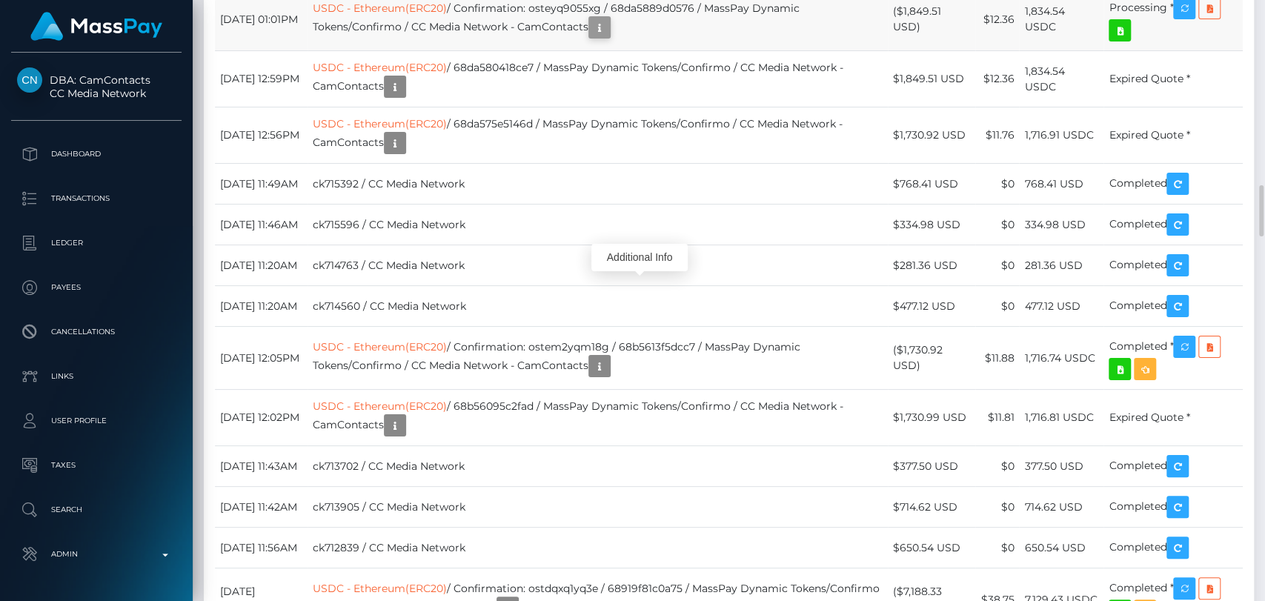
click at [608, 37] on icon "button" at bounding box center [599, 28] width 18 height 19
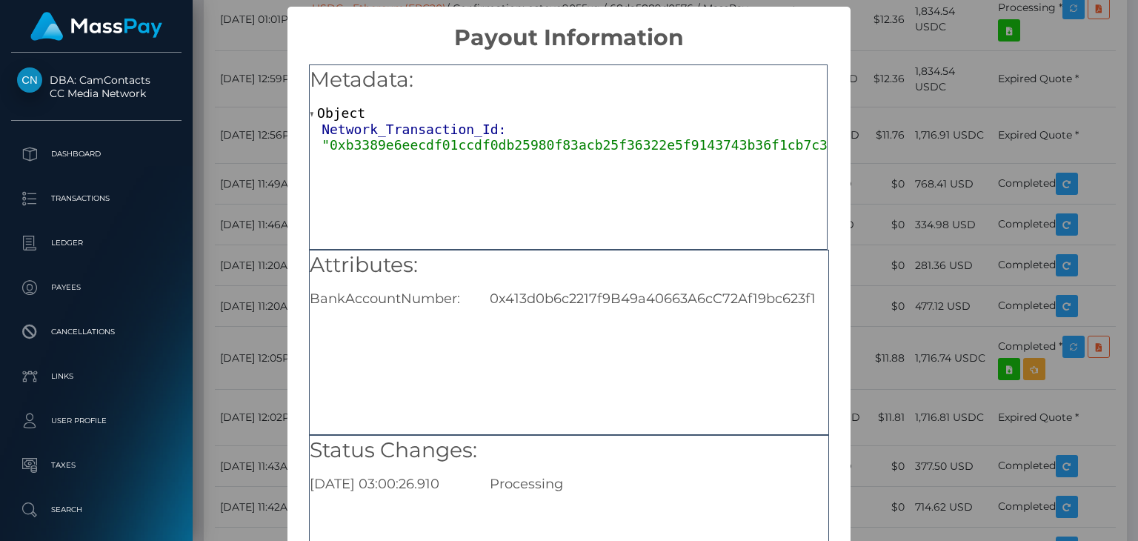
drag, startPoint x: 1221, startPoint y: 13, endPoint x: 600, endPoint y: 239, distance: 660.9
click at [600, 239] on div "Metadata: Object Network_Transaction_Id: "0xb3389e6eecdf01ccdf0db25980f83acb25f…" at bounding box center [568, 156] width 519 height 185
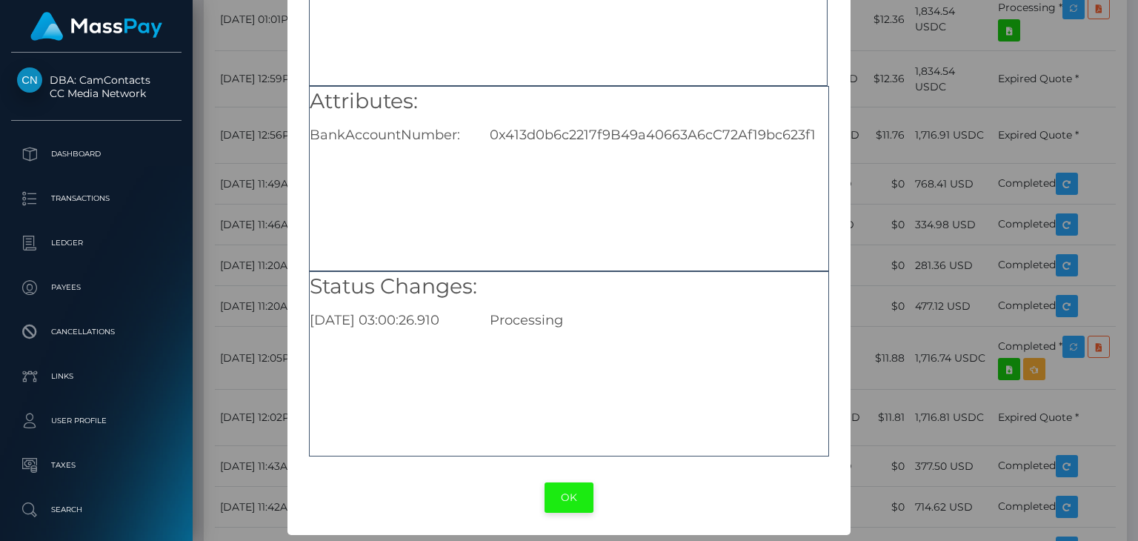
click at [559, 492] on button "OK" at bounding box center [569, 497] width 49 height 30
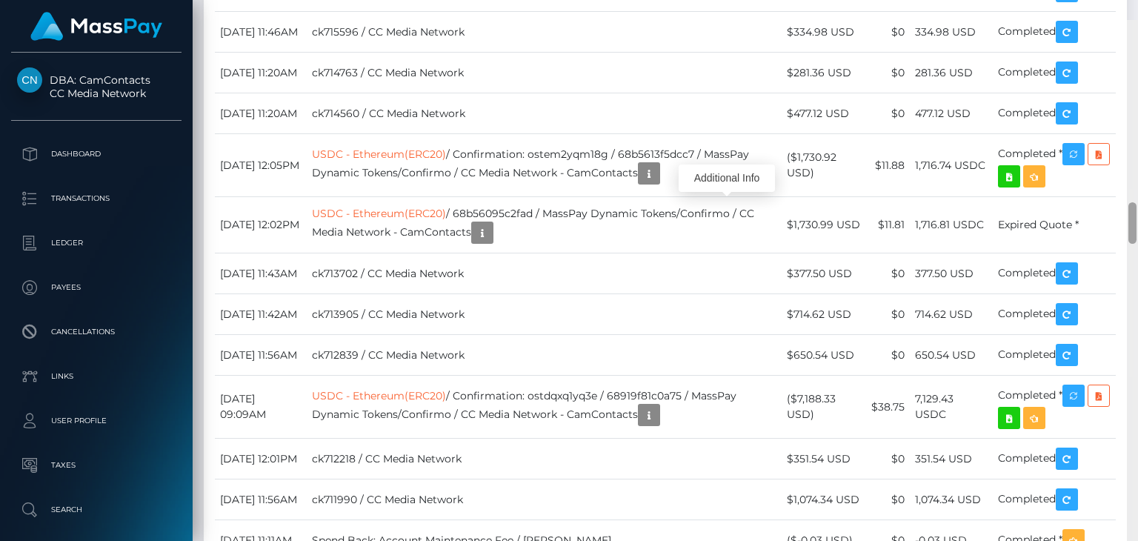
scroll to position [2376, 0]
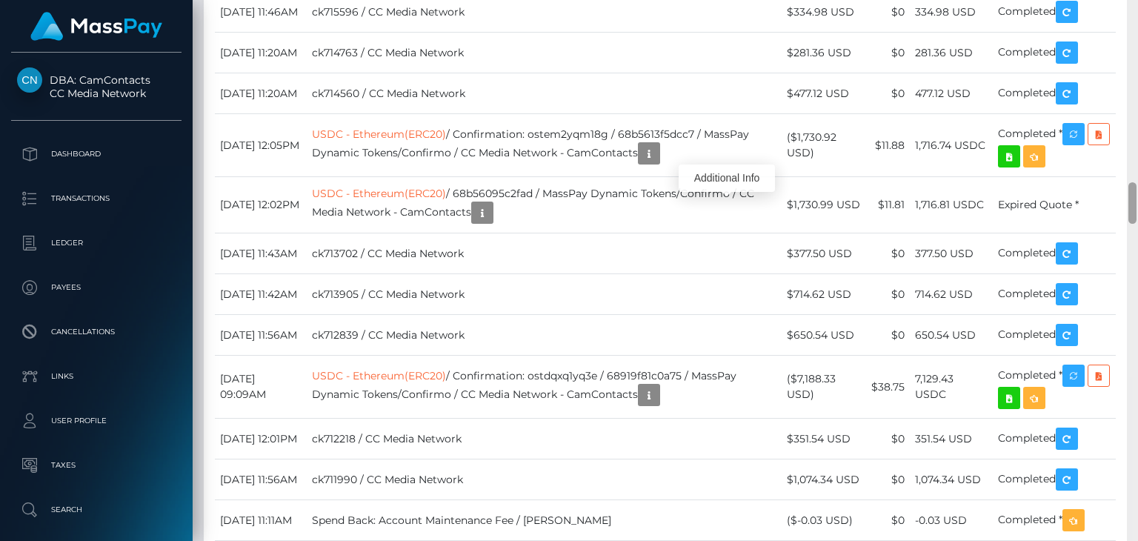
drag, startPoint x: 1134, startPoint y: 179, endPoint x: 1134, endPoint y: 196, distance: 16.3
click at [1134, 196] on div at bounding box center [1132, 202] width 8 height 41
click at [658, 163] on icon "button" at bounding box center [649, 153] width 18 height 19
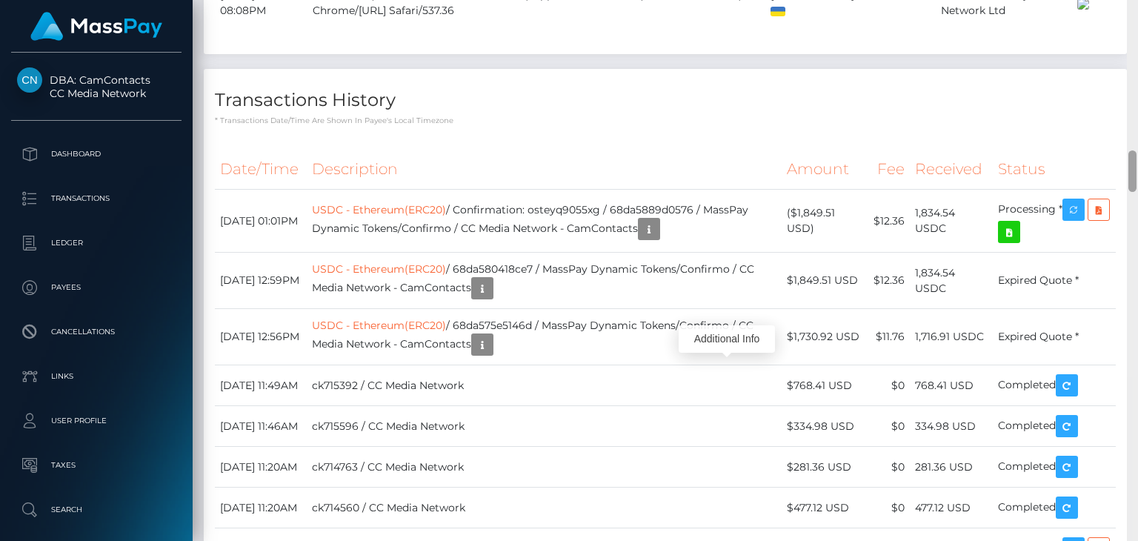
scroll to position [1923, 0]
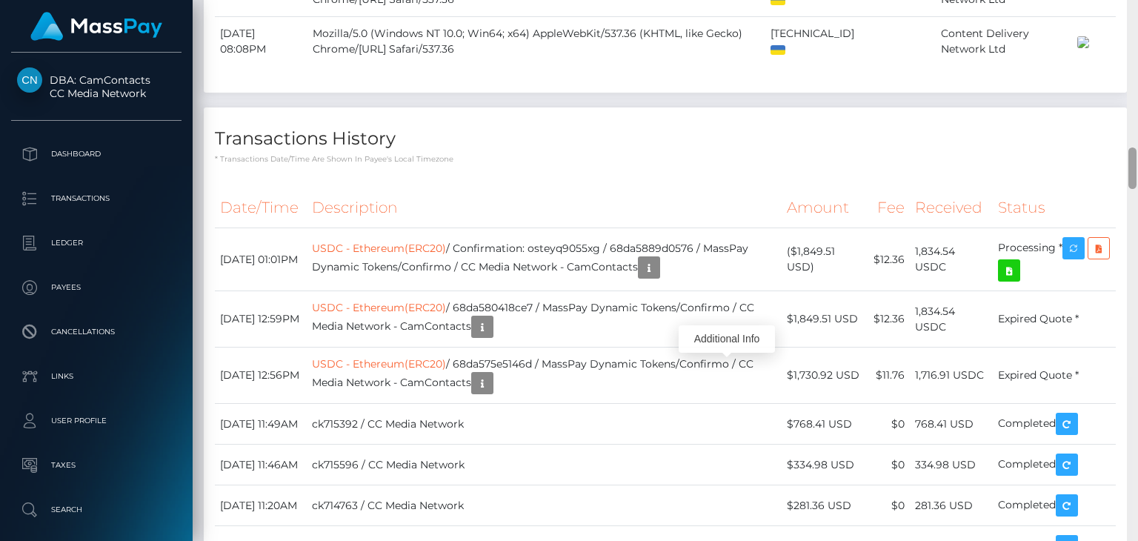
drag, startPoint x: 1133, startPoint y: 206, endPoint x: 1137, endPoint y: 171, distance: 35.1
click at [1137, 171] on div at bounding box center [1132, 270] width 11 height 541
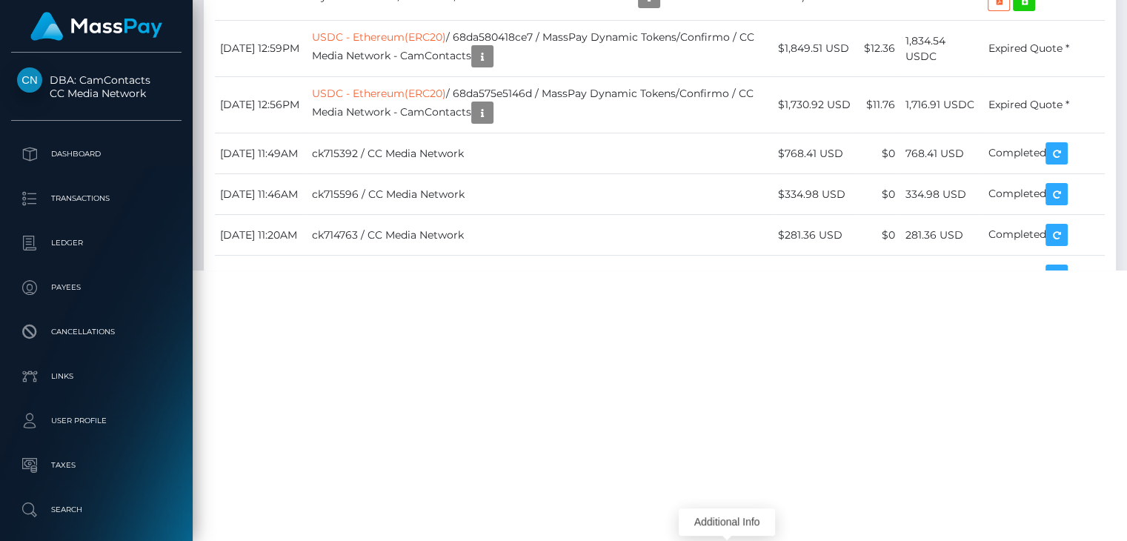
scroll to position [270, 0]
click at [718, 519] on div "Additional Info" at bounding box center [727, 522] width 96 height 27
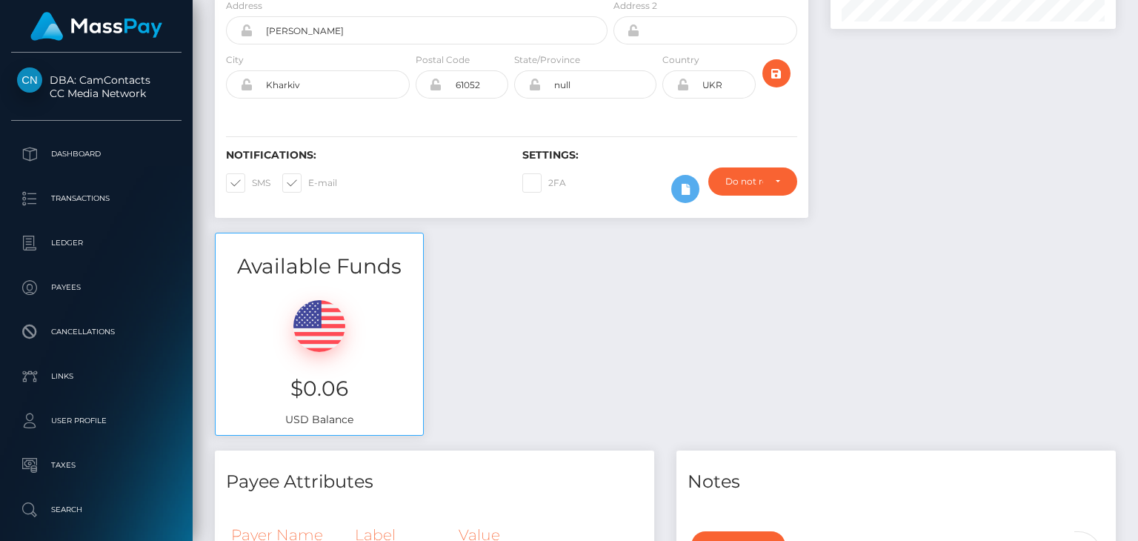
scroll to position [63, 0]
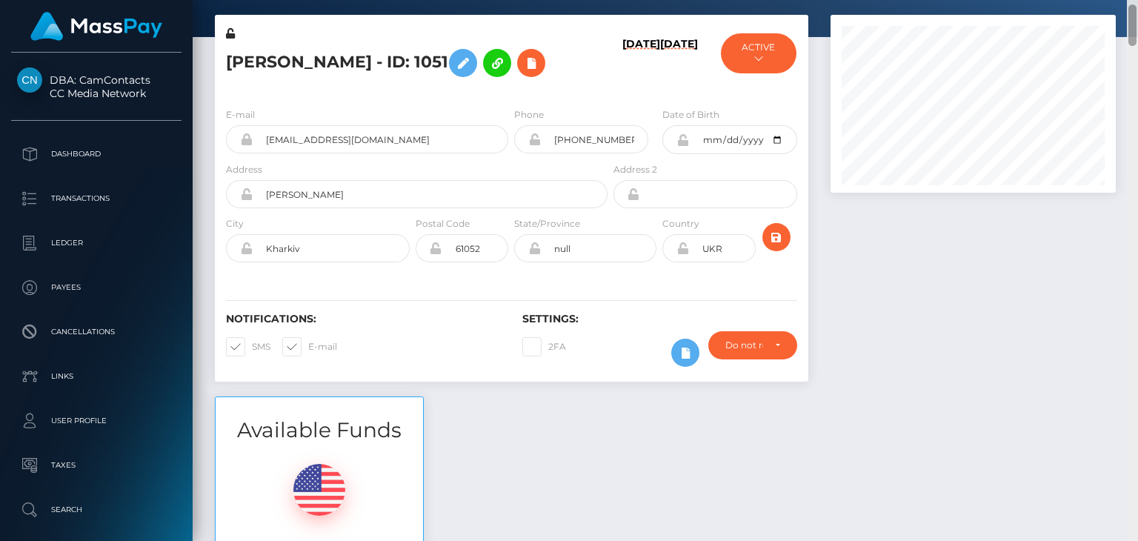
drag, startPoint x: 1134, startPoint y: 184, endPoint x: 1137, endPoint y: 41, distance: 143.0
click at [1137, 41] on div at bounding box center [1132, 270] width 11 height 541
click at [276, 57] on h5 "MARYNA STATSENKO - ID: 1051" at bounding box center [412, 62] width 373 height 43
copy h5 "MARYNA"
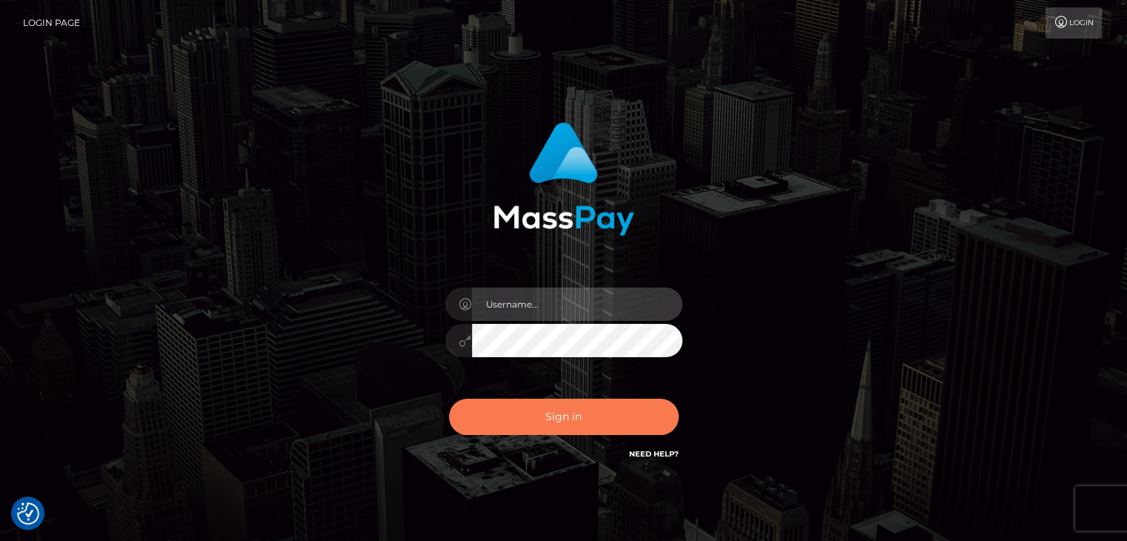
type input "petros.kidane"
click at [600, 420] on button "Sign in" at bounding box center [564, 417] width 230 height 36
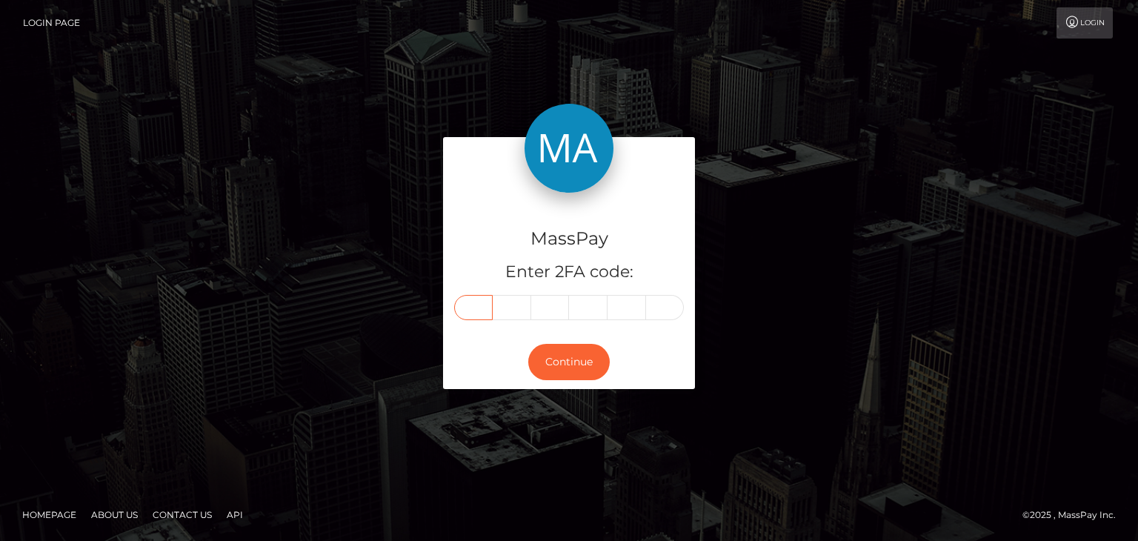
click at [473, 311] on input "text" at bounding box center [473, 307] width 39 height 25
paste input "4"
type input "4"
type input "2"
type input "3"
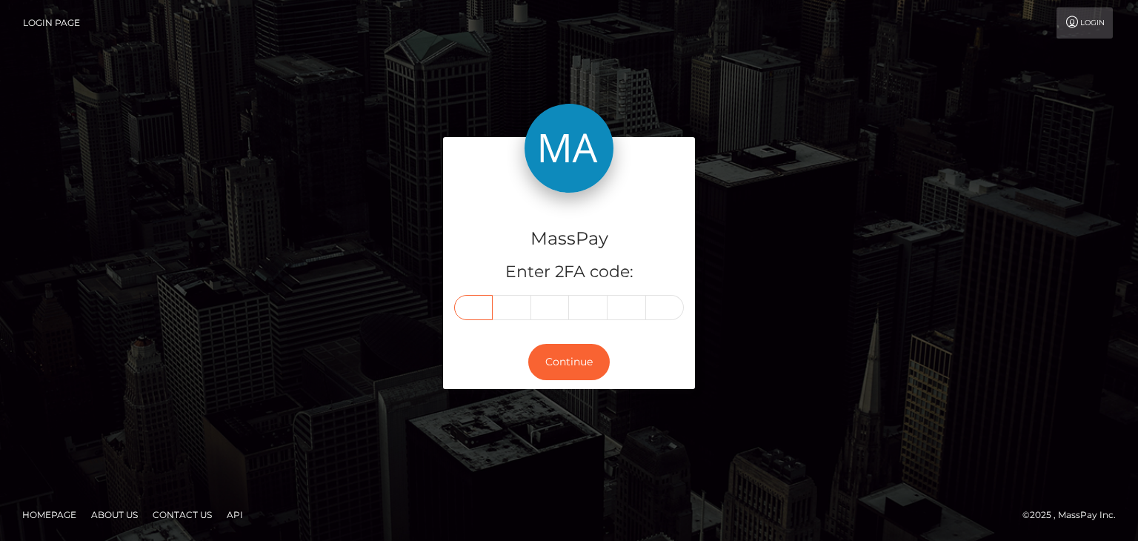
type input "5"
type input "4"
type input "0"
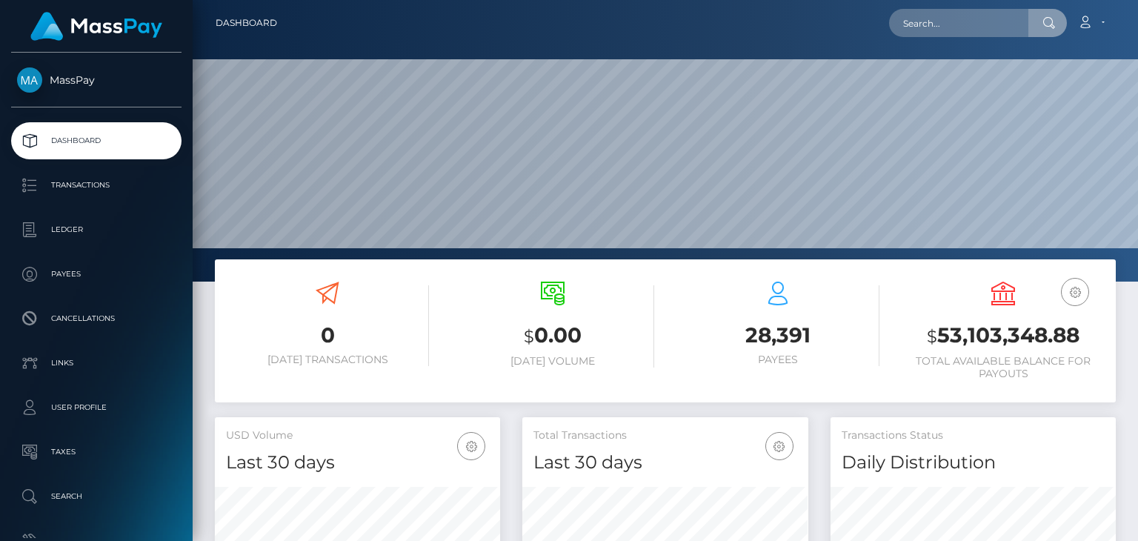
click at [969, 30] on input "text" at bounding box center [958, 23] width 139 height 28
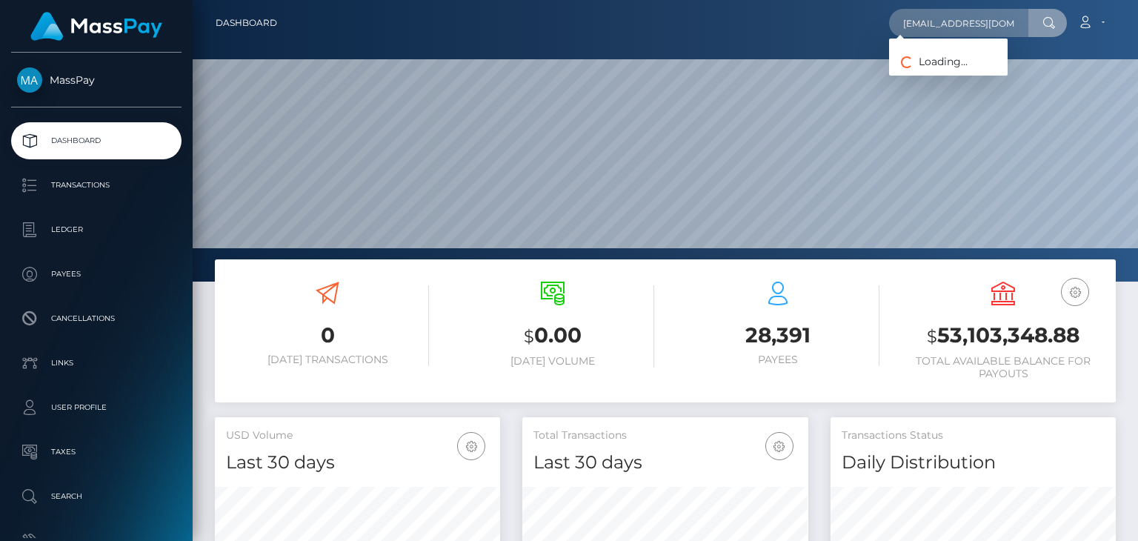
scroll to position [0, 2]
type input "[EMAIL_ADDRESS][DOMAIN_NAME]"
click at [951, 74] on link "[PERSON_NAME]" at bounding box center [948, 76] width 119 height 27
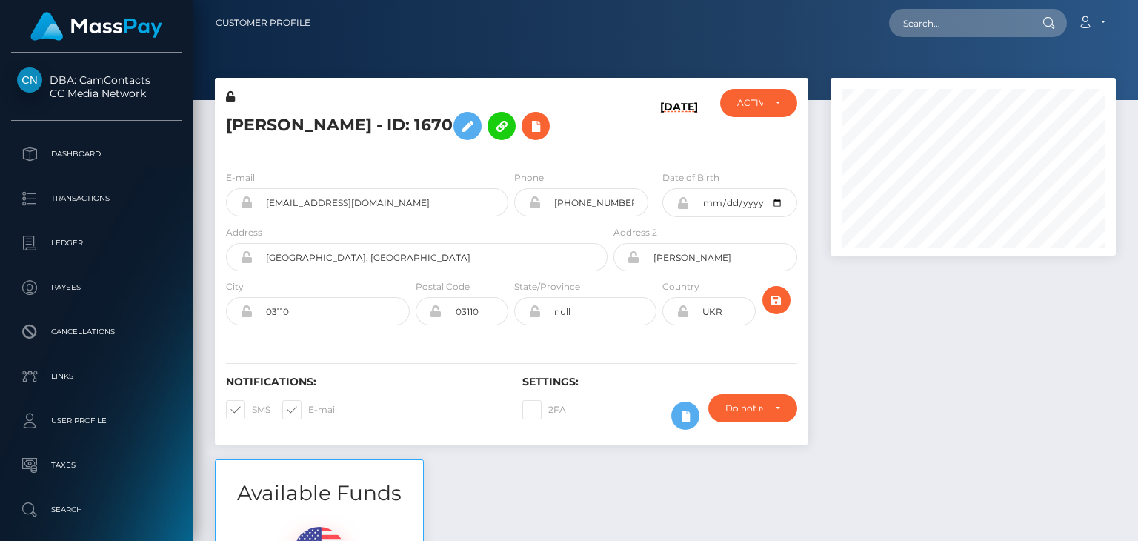
scroll to position [178, 284]
click at [948, 373] on div at bounding box center [972, 269] width 307 height 382
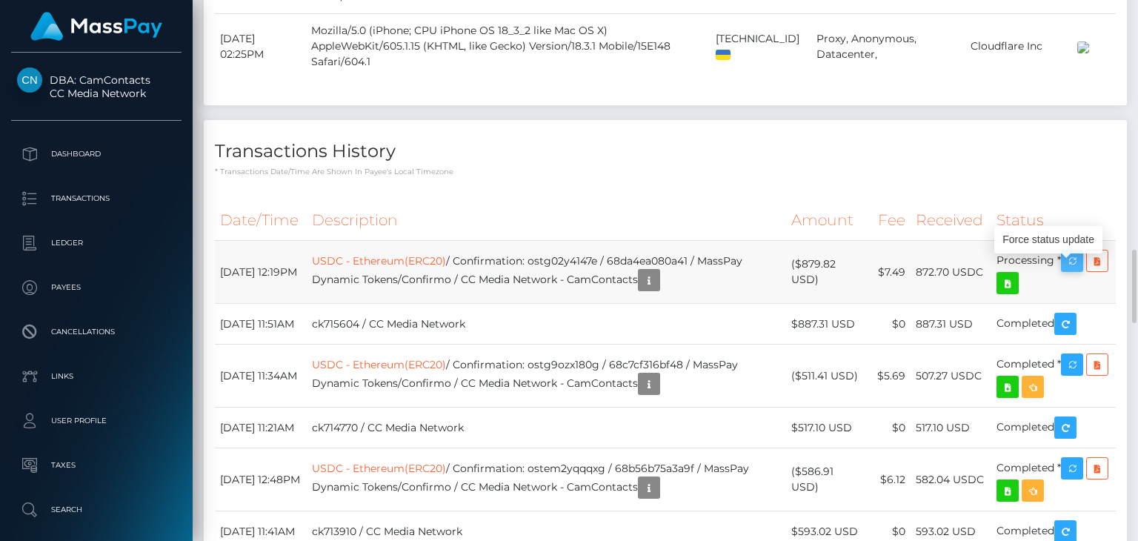
click at [1076, 267] on icon "button" at bounding box center [1072, 261] width 18 height 19
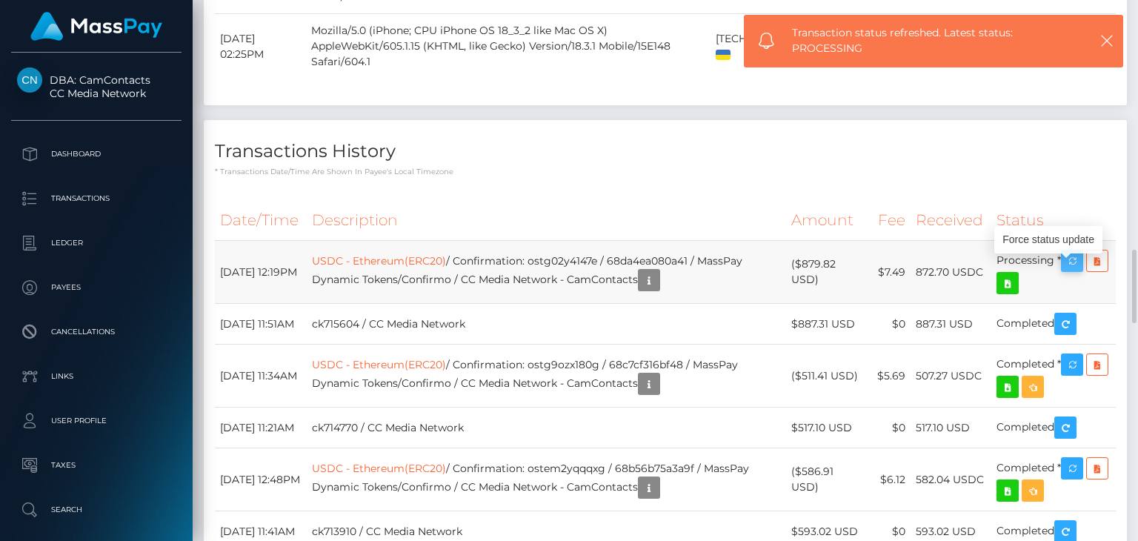
click at [1076, 267] on icon "button" at bounding box center [1072, 261] width 18 height 19
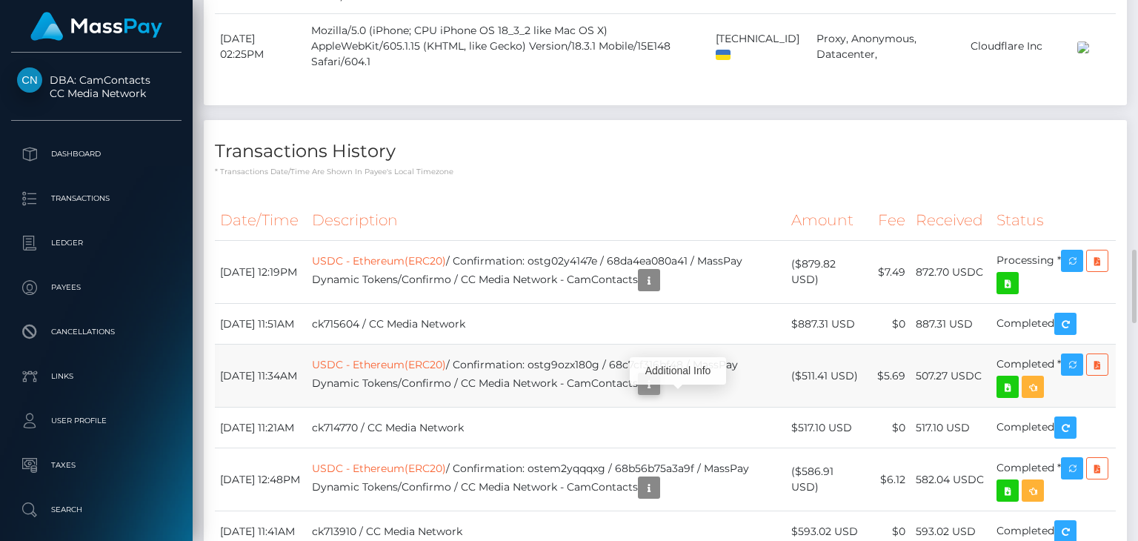
click at [660, 395] on button "button" at bounding box center [649, 384] width 22 height 22
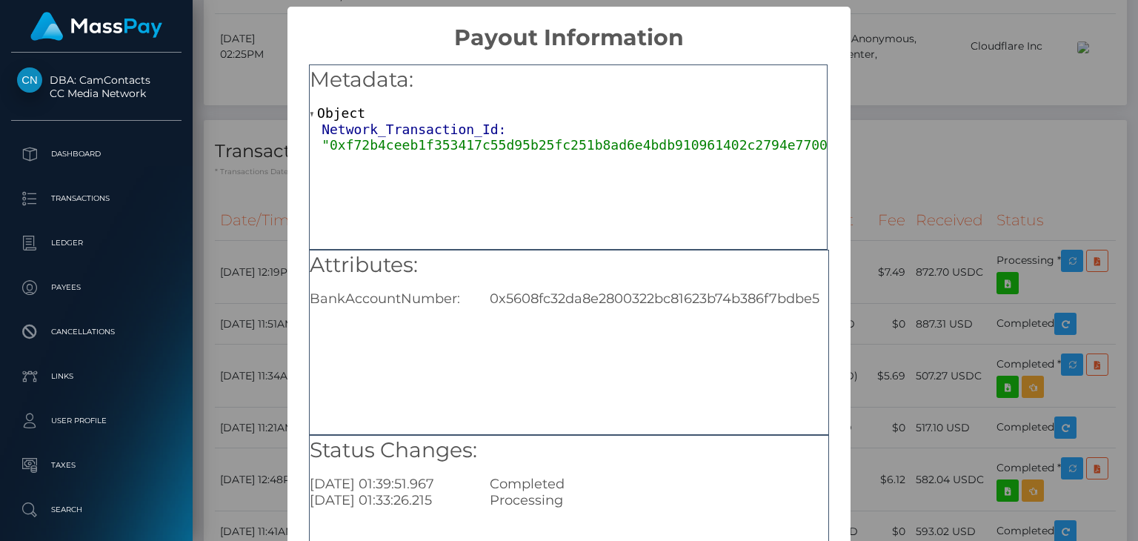
click at [637, 306] on div "0x5608fc32da8e2800322bc81623b74b386f7bdbe5" at bounding box center [659, 298] width 360 height 16
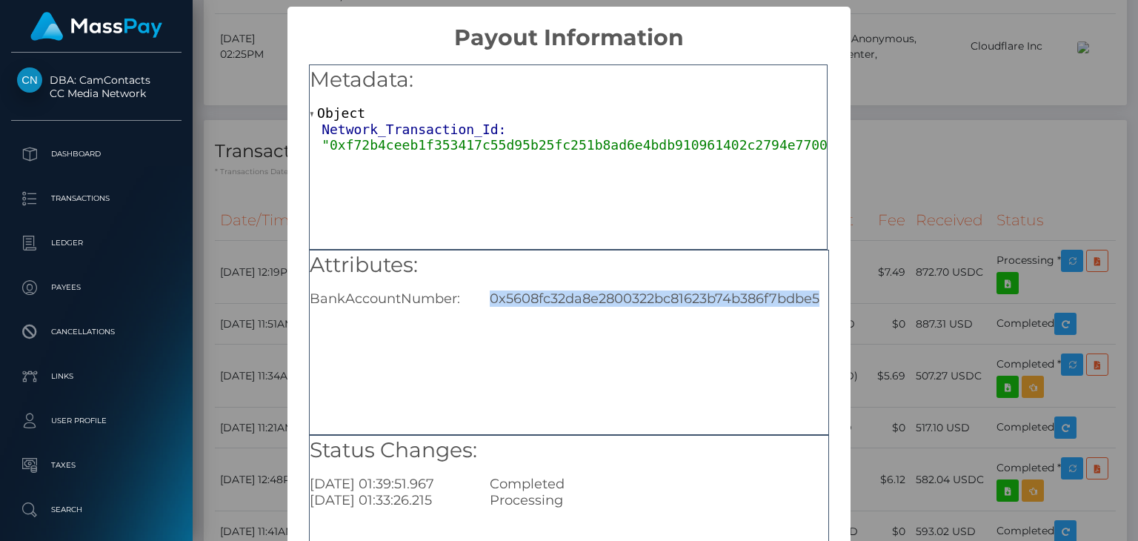
click at [637, 306] on div "0x5608fc32da8e2800322bc81623b74b386f7bdbe5" at bounding box center [659, 298] width 360 height 16
copy div "0x5608fc32da8e2800322bc81623b74b386f7bdbe5"
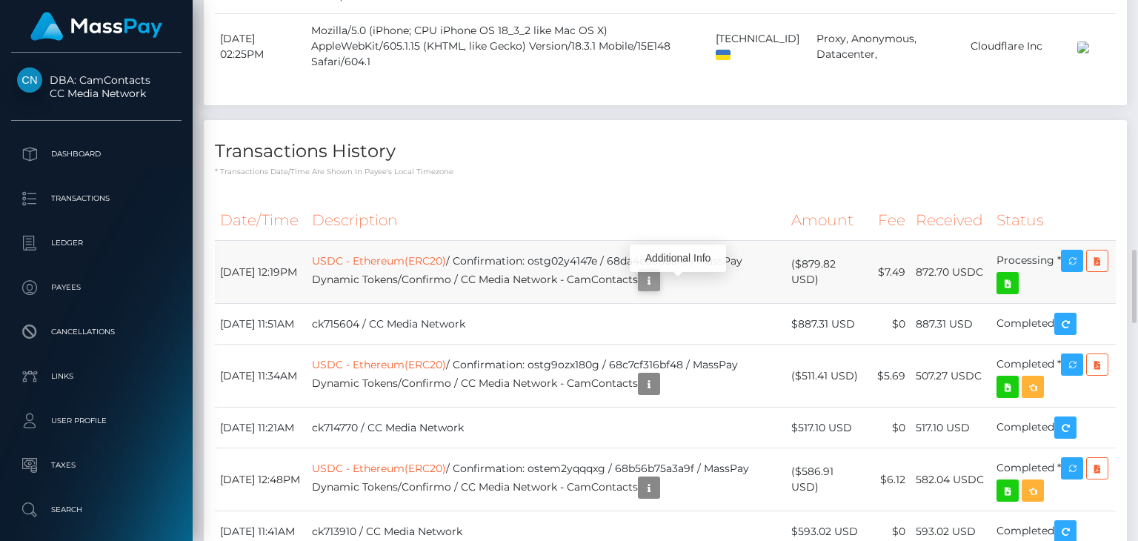
click at [687, 283] on td "USDC - Ethereum(ERC20) / Confirmation: ostg02y4147e / 68da4ea080a41 / MassPay D…" at bounding box center [546, 272] width 479 height 63
click at [660, 283] on button "button" at bounding box center [649, 280] width 22 height 22
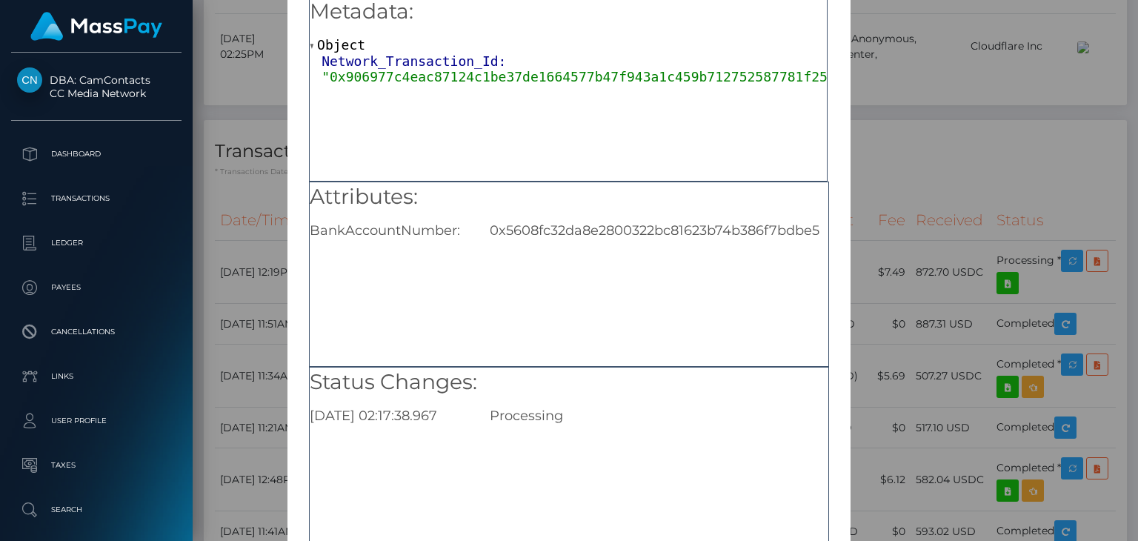
scroll to position [164, 0]
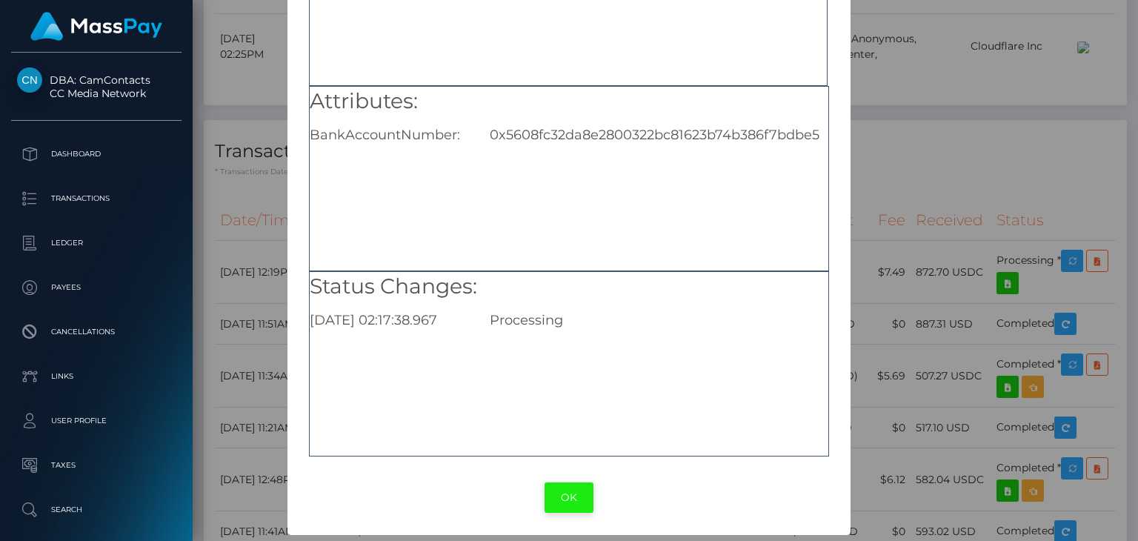
click at [587, 487] on button "OK" at bounding box center [569, 497] width 49 height 30
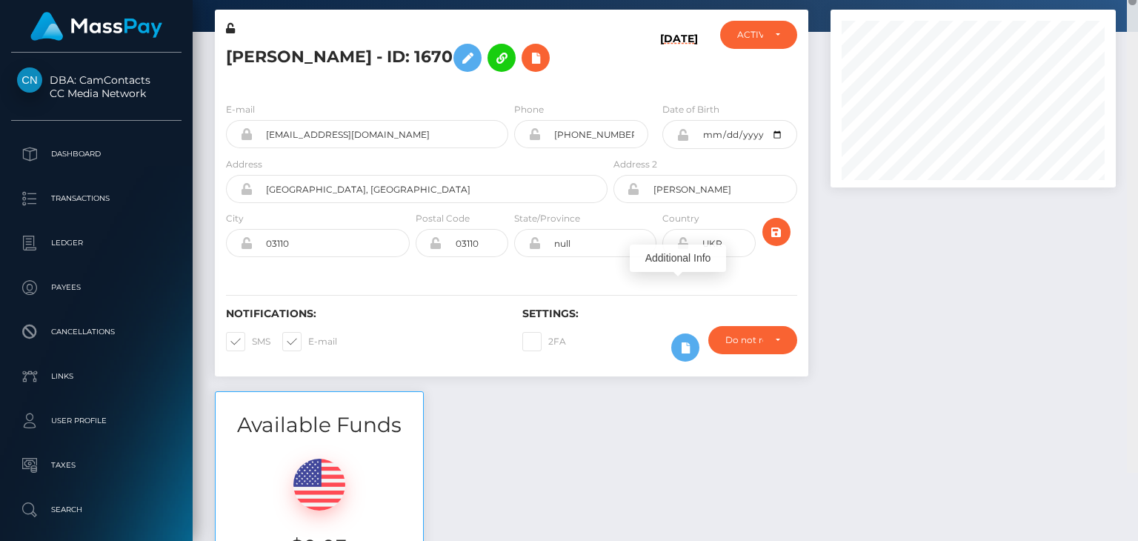
scroll to position [0, 0]
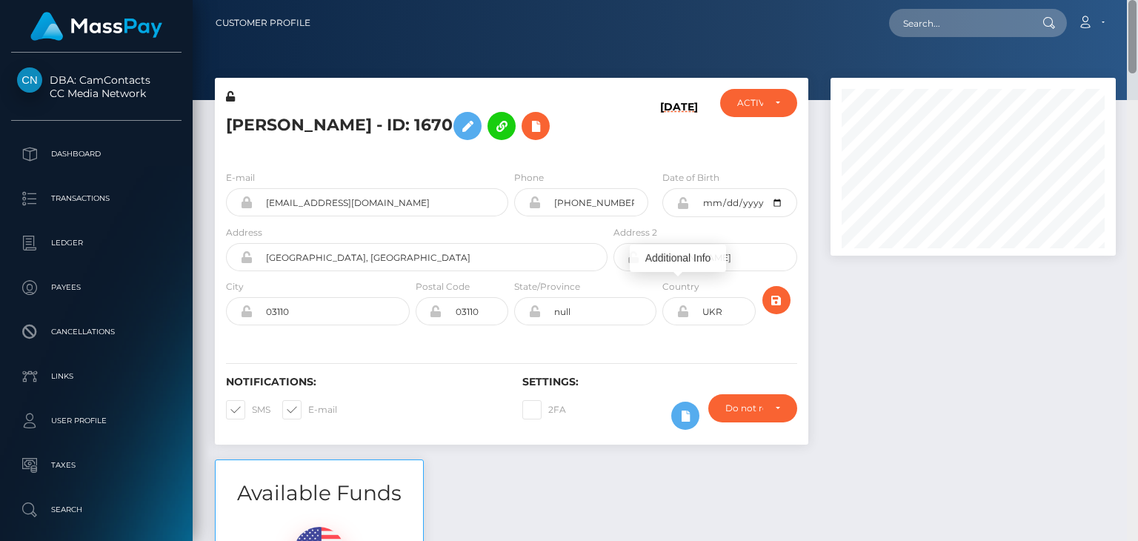
drag, startPoint x: 1128, startPoint y: 289, endPoint x: 1136, endPoint y: 21, distance: 267.6
click at [1136, 21] on div "Customer Profile Loading... Loading..." at bounding box center [665, 270] width 945 height 541
click at [441, 153] on div "HALYNA KOVALENKO - ID: 1670" at bounding box center [413, 124] width 396 height 70
click at [262, 119] on h5 "HALYNA KOVALENKO - ID: 1670" at bounding box center [412, 125] width 373 height 43
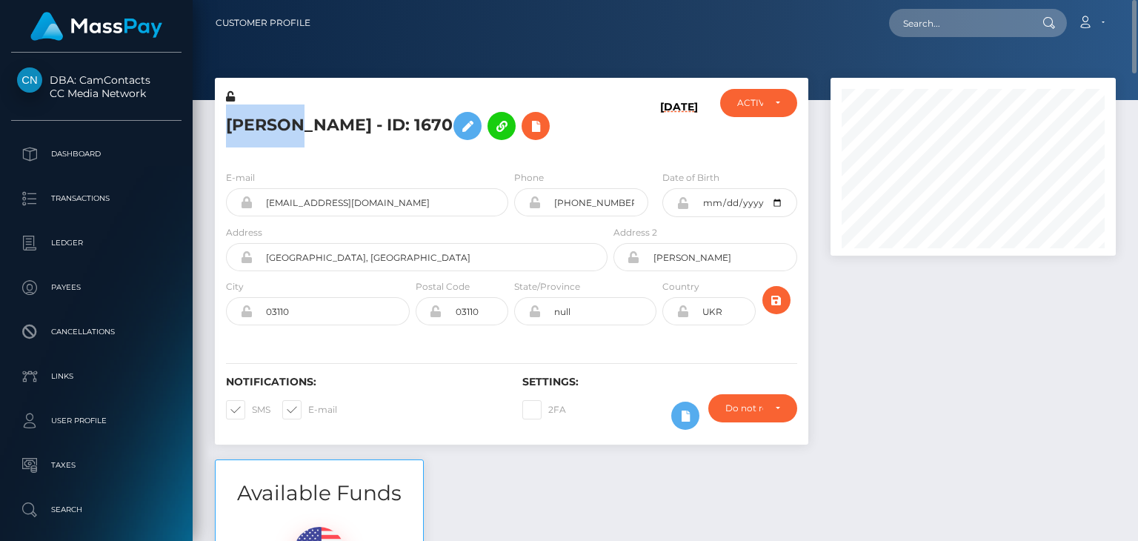
copy h5 "HALYNA"
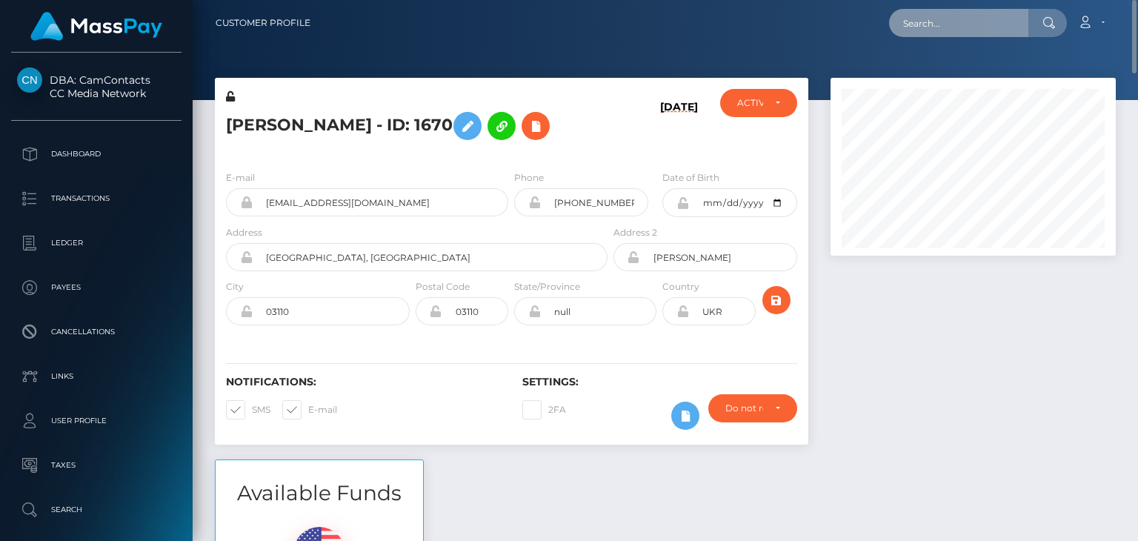
click at [948, 24] on input "text" at bounding box center [958, 23] width 139 height 28
paste input "stastatsenko11@gmail.com"
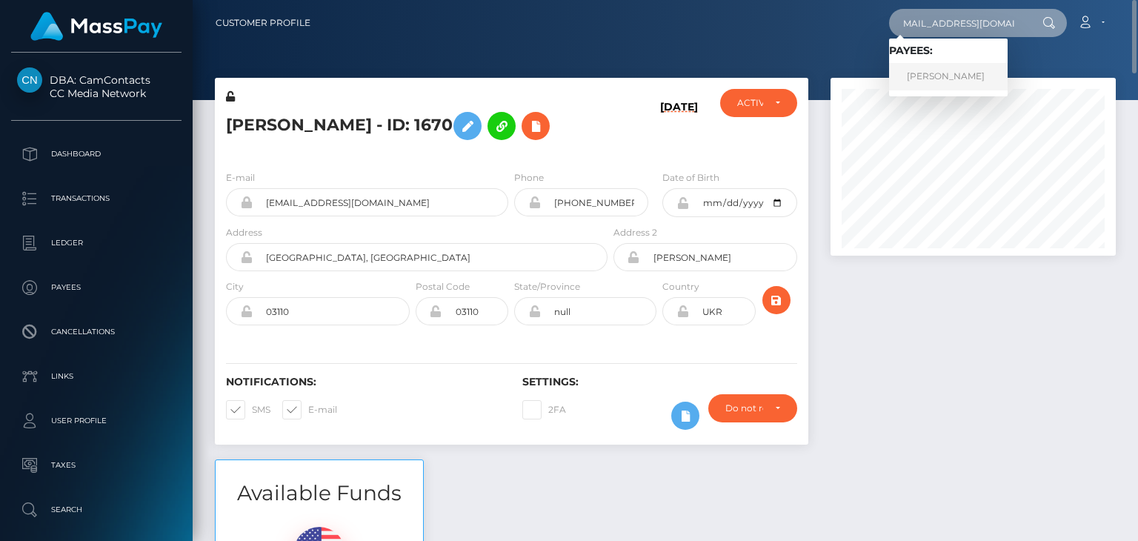
type input "stastatsenko11@gmail.com"
click at [936, 72] on link "MARYNA STATSENKO" at bounding box center [948, 76] width 119 height 27
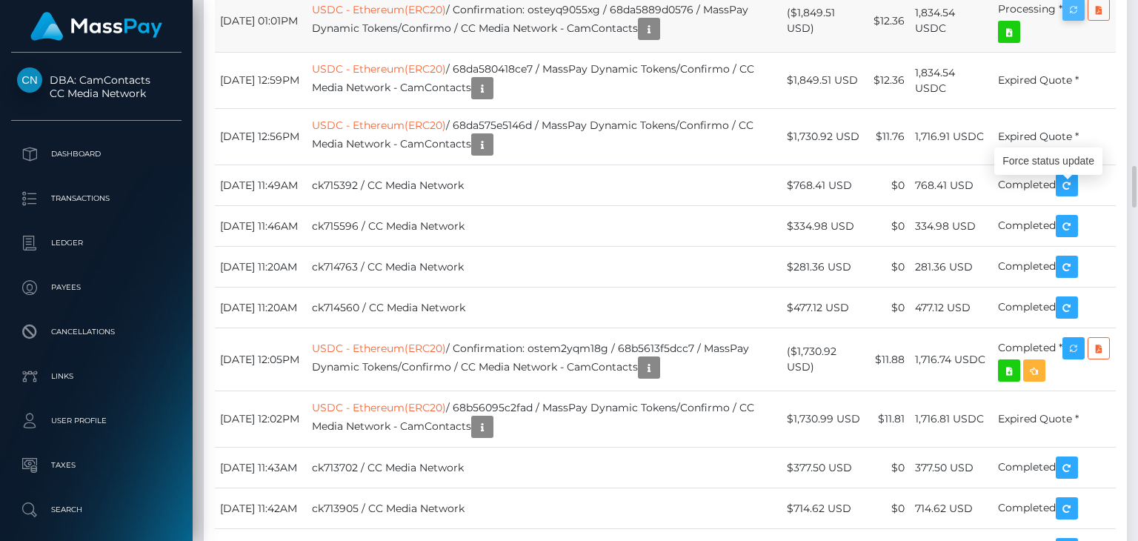
scroll to position [178, 284]
click at [1085, 53] on td "Processing *" at bounding box center [1054, 21] width 123 height 63
click at [1082, 19] on icon "button" at bounding box center [1074, 10] width 18 height 19
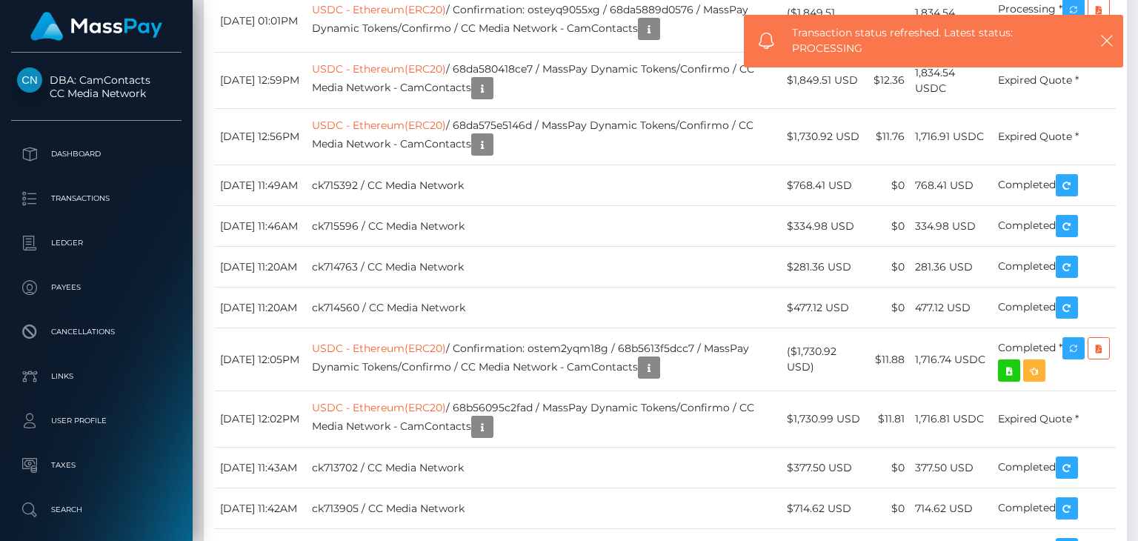
scroll to position [2703, 0]
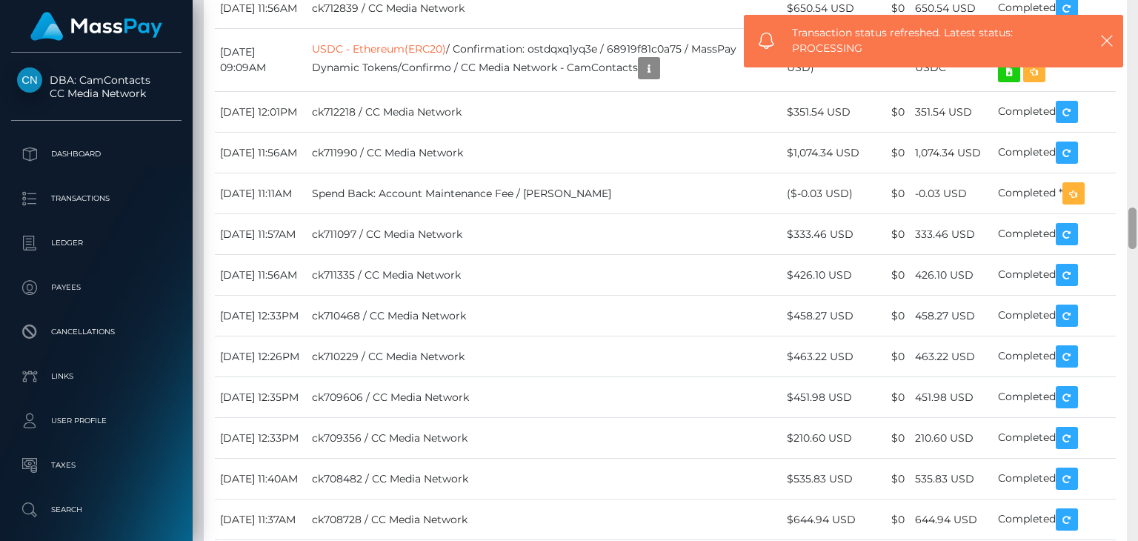
drag, startPoint x: 1136, startPoint y: 187, endPoint x: 1137, endPoint y: 124, distance: 62.2
click at [1137, 124] on div at bounding box center [1132, 270] width 11 height 541
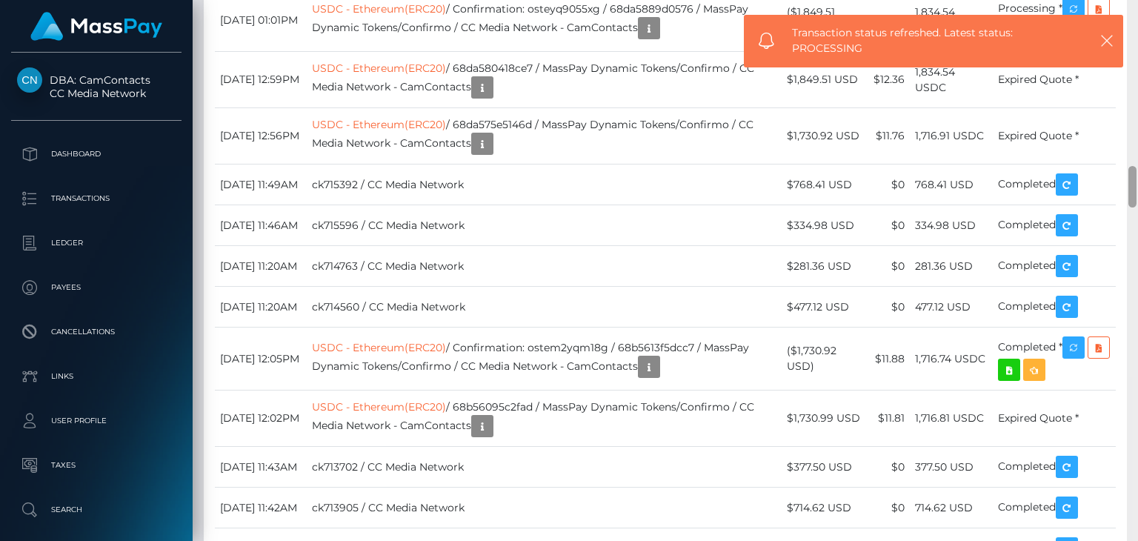
click at [1137, 124] on div at bounding box center [1132, 270] width 11 height 541
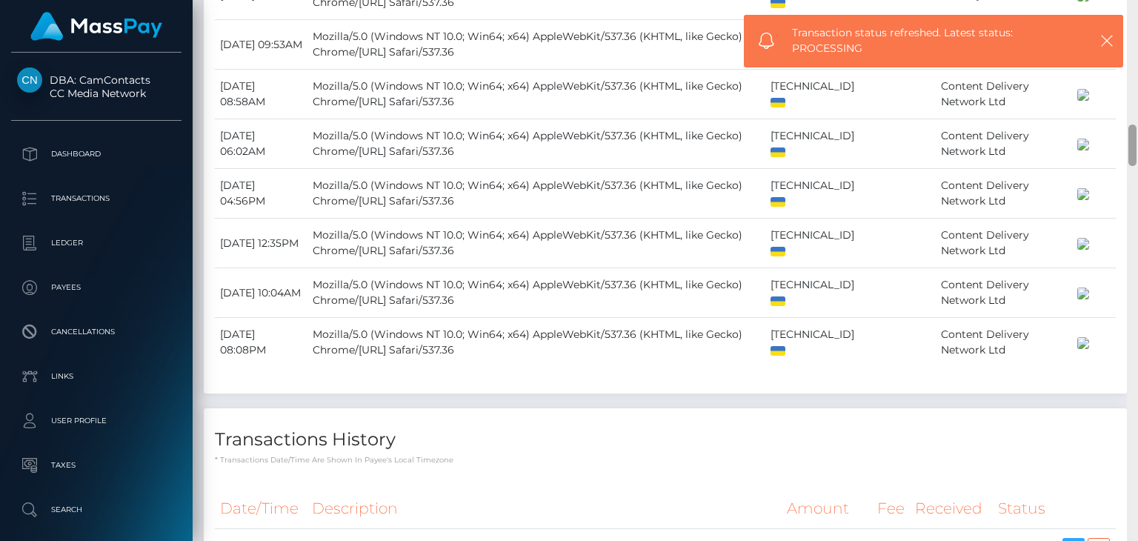
click at [1137, 99] on div at bounding box center [1132, 270] width 11 height 541
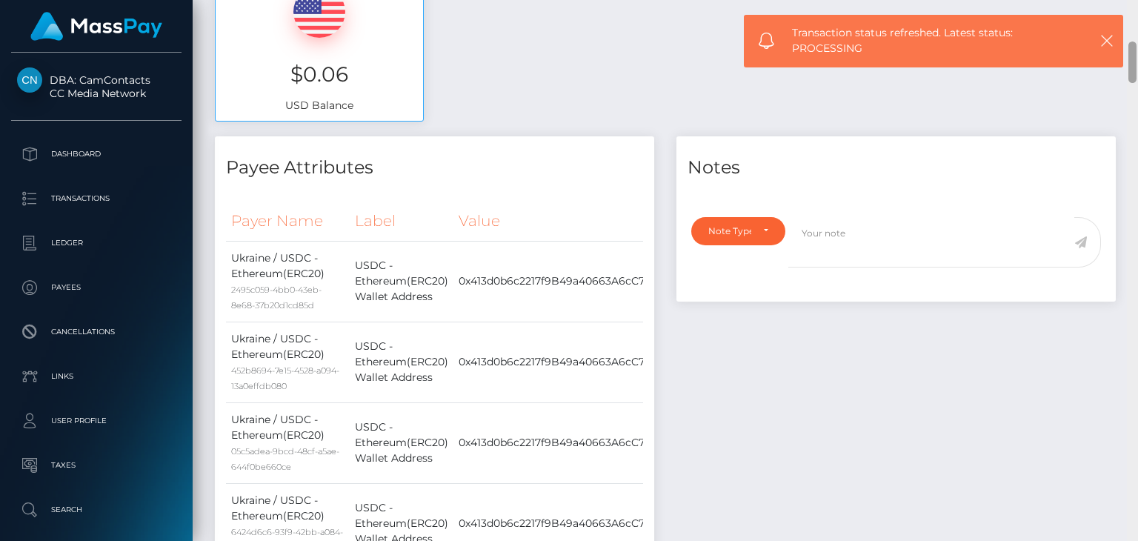
click at [1137, 42] on div at bounding box center [1132, 270] width 11 height 541
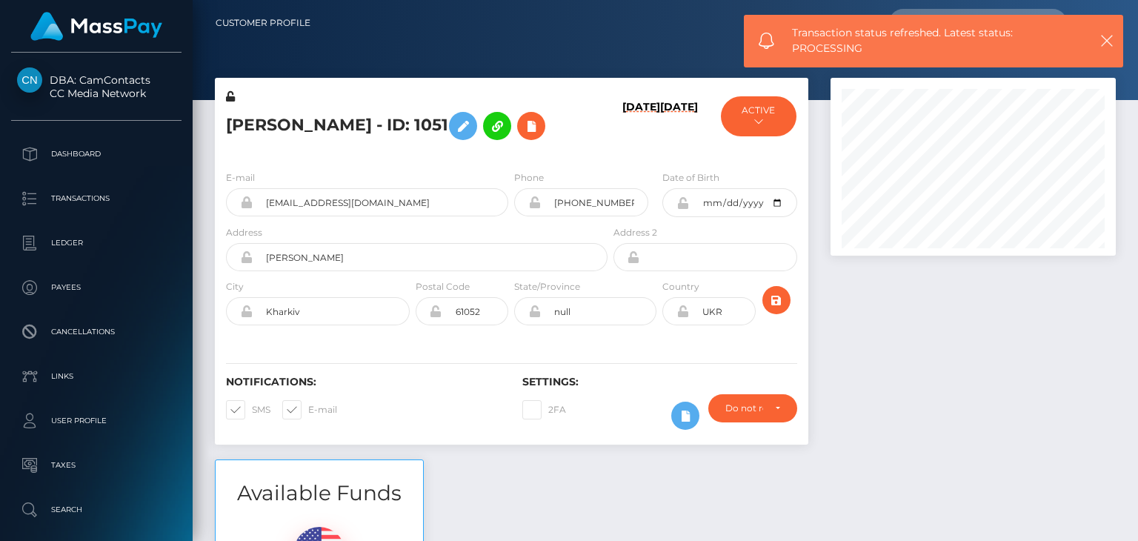
click at [1136, 25] on div "Customer Profile Loading... Loading..." at bounding box center [665, 270] width 945 height 541
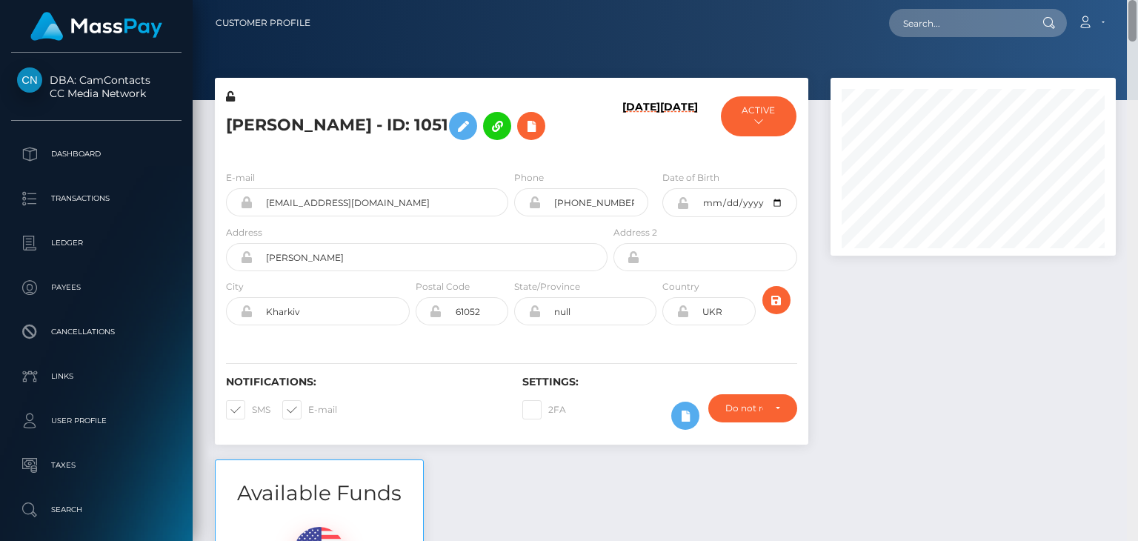
click at [1137, 130] on div "Customer Profile Loading... Loading..." at bounding box center [665, 270] width 945 height 541
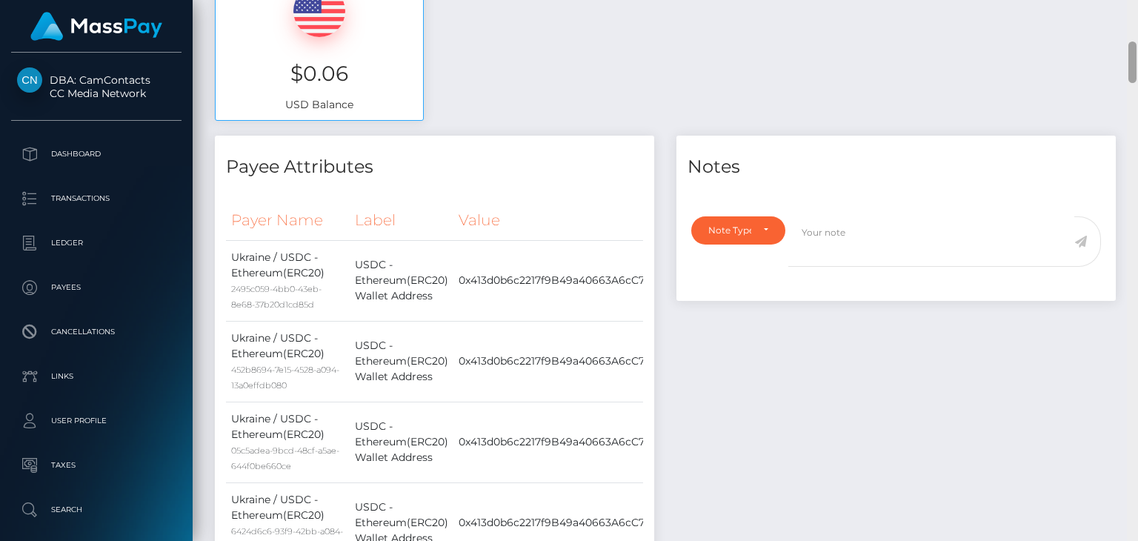
click at [1137, 130] on div at bounding box center [1132, 270] width 11 height 541
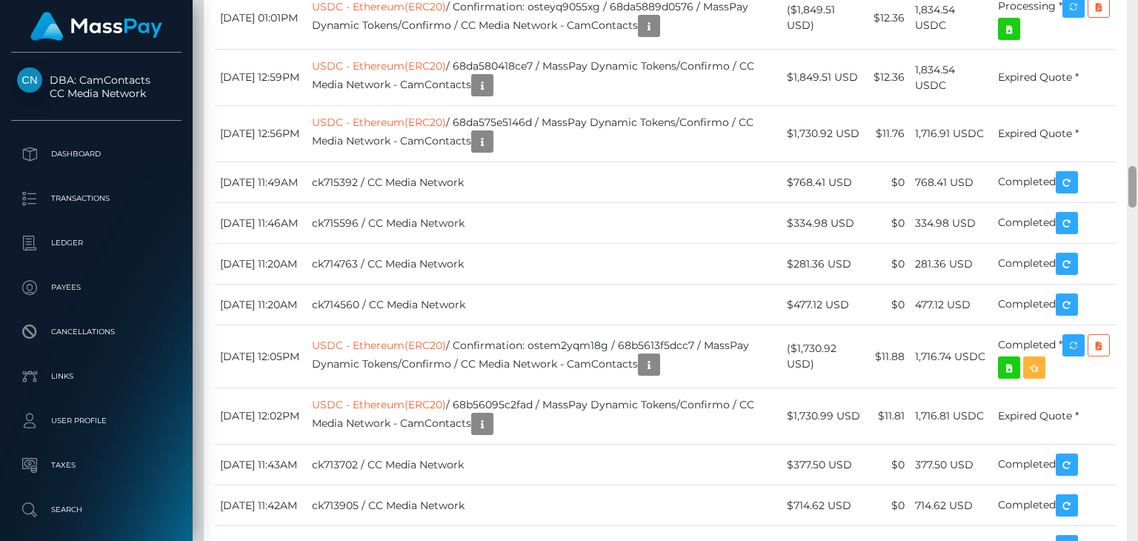
click at [1137, 130] on div at bounding box center [1132, 270] width 11 height 541
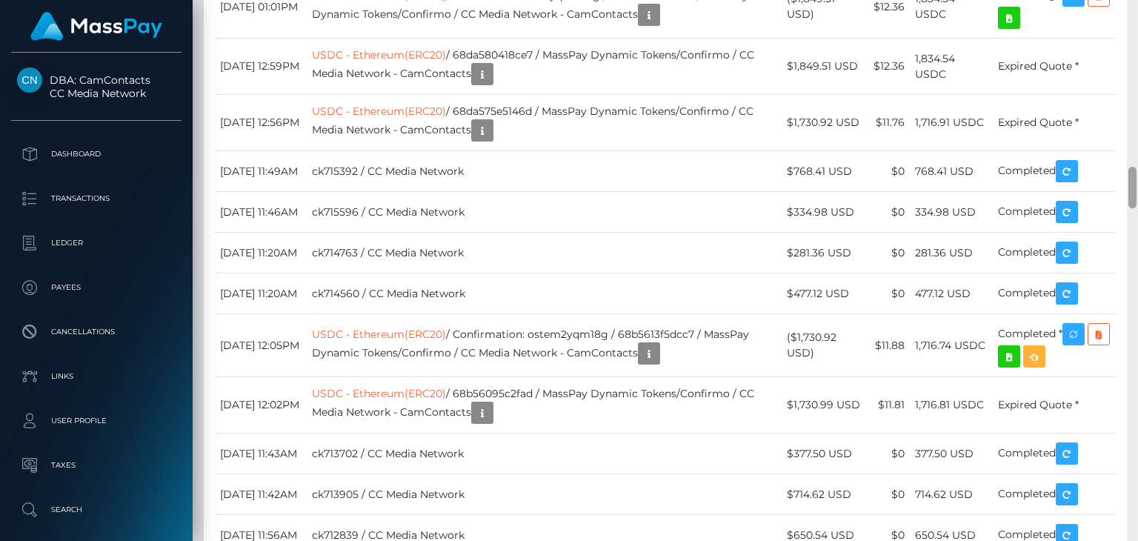
scroll to position [2185, 0]
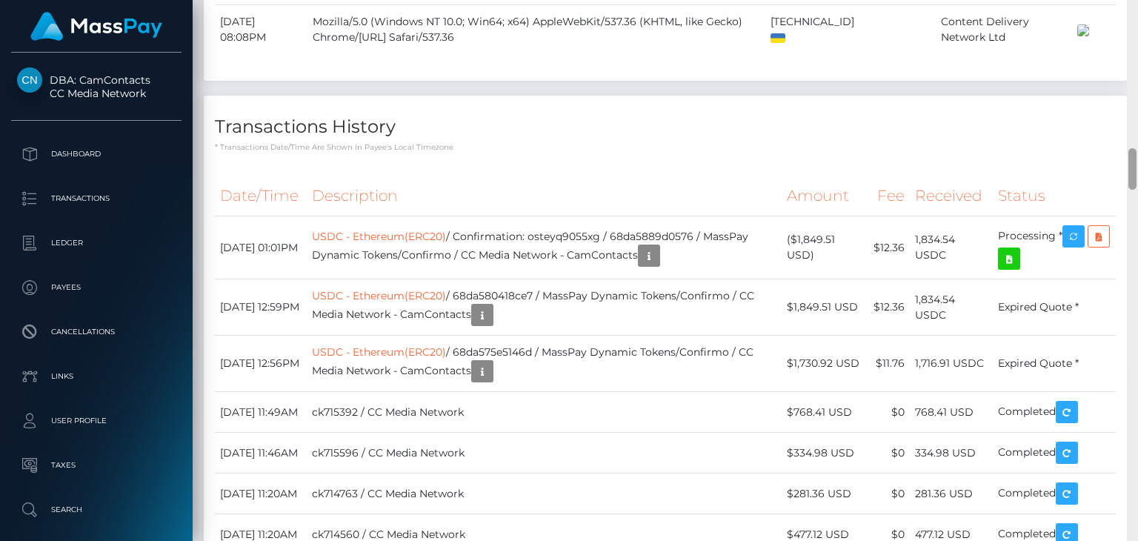
drag, startPoint x: 1136, startPoint y: 232, endPoint x: 1137, endPoint y: 161, distance: 71.1
click at [1137, 161] on div at bounding box center [1132, 270] width 11 height 541
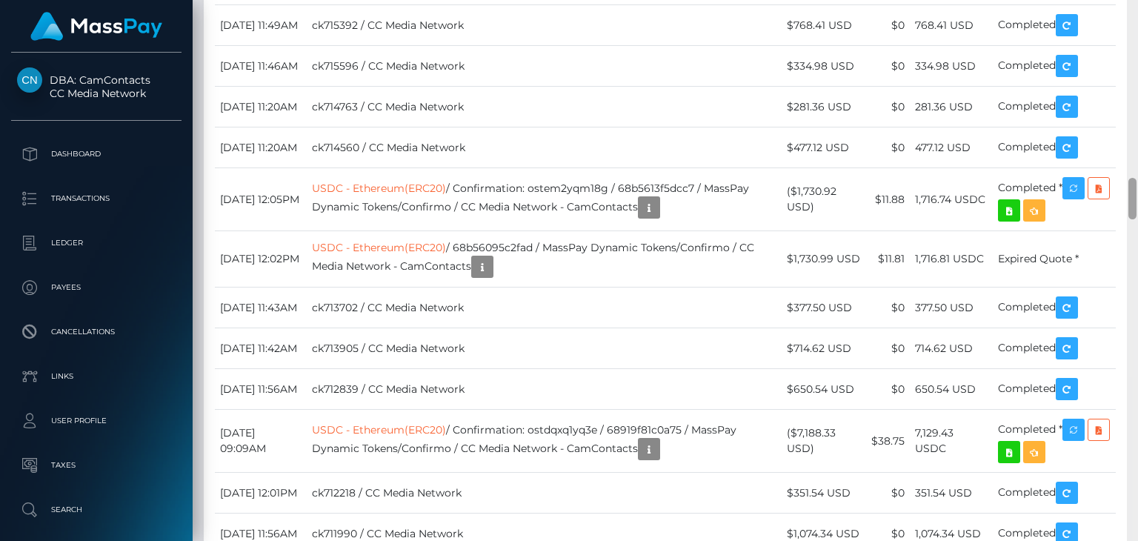
drag, startPoint x: 1137, startPoint y: 150, endPoint x: 1137, endPoint y: 41, distance: 108.2
click at [1137, 41] on div at bounding box center [1132, 270] width 11 height 541
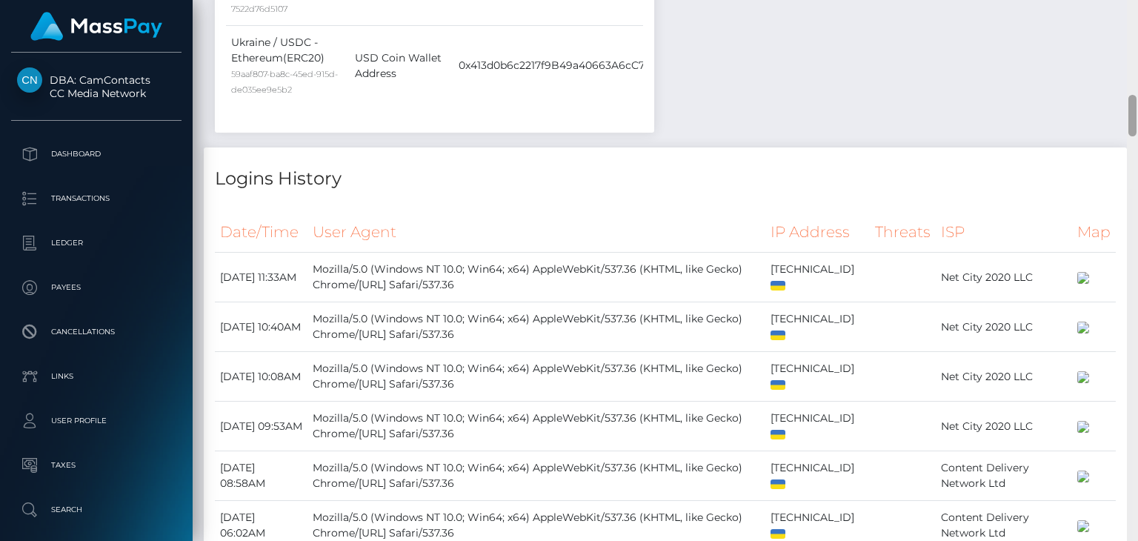
click at [1137, 41] on div at bounding box center [1132, 270] width 11 height 541
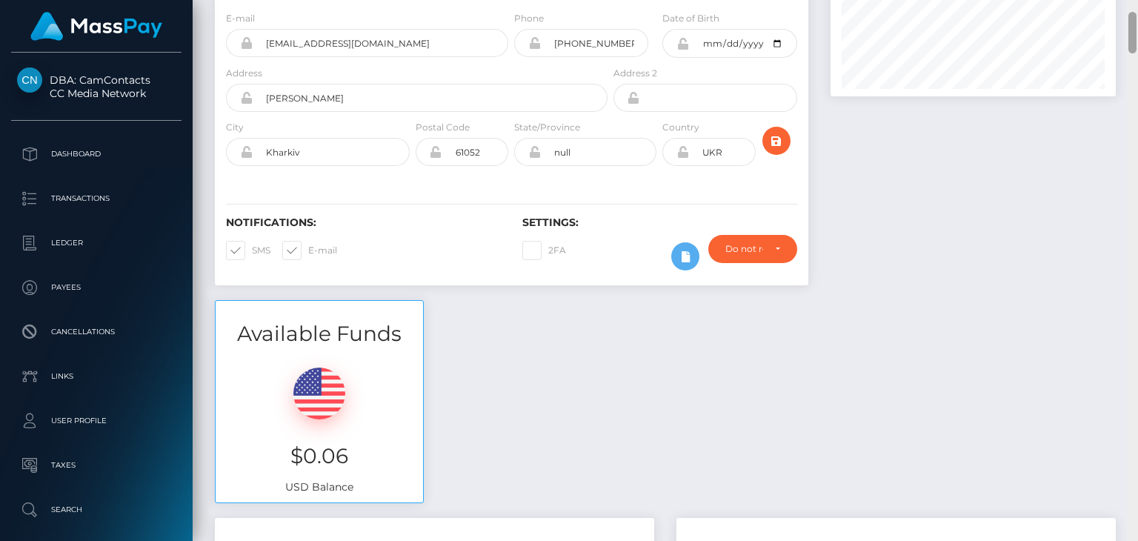
click at [1137, 41] on div at bounding box center [1132, 270] width 11 height 541
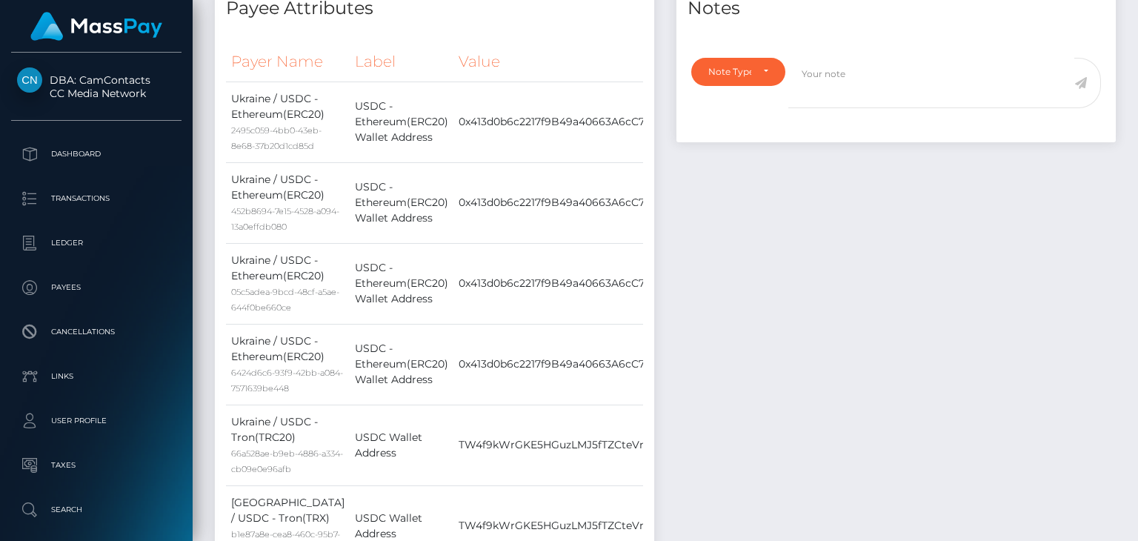
scroll to position [700, 0]
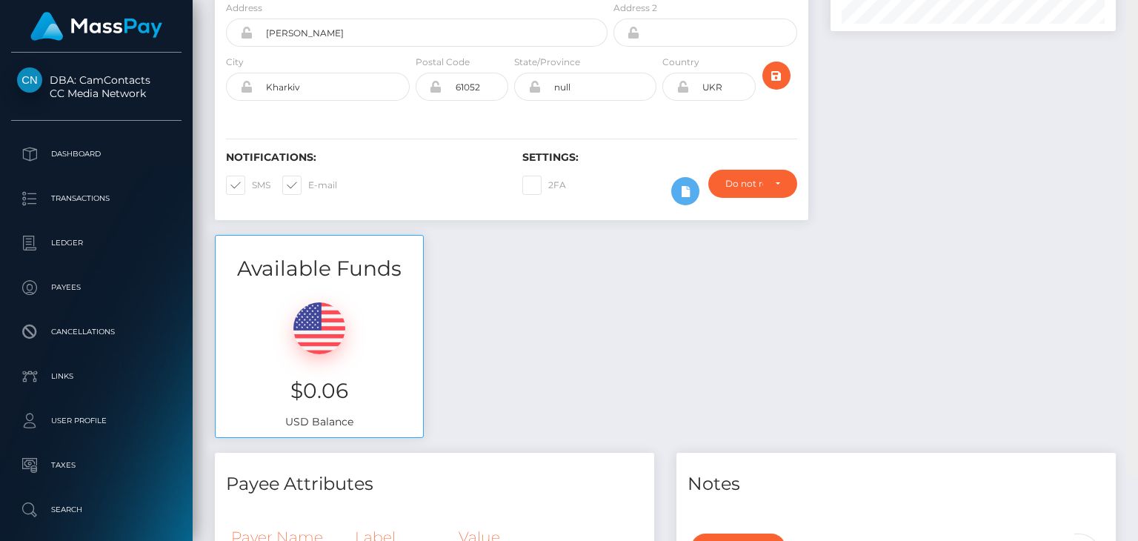
click at [1137, 21] on div at bounding box center [1132, 205] width 11 height 541
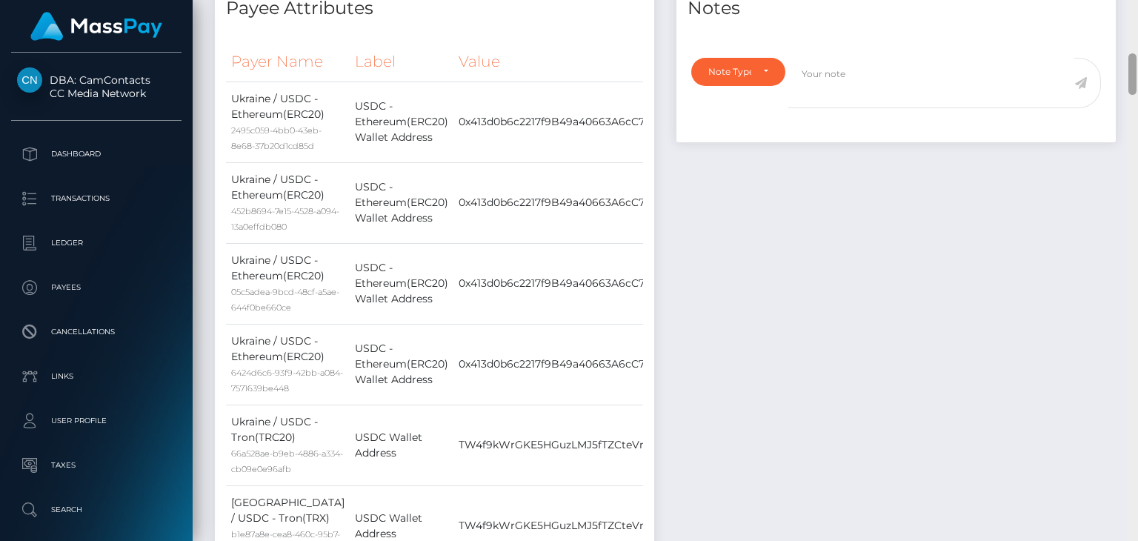
click at [1137, 21] on div at bounding box center [1132, 270] width 11 height 541
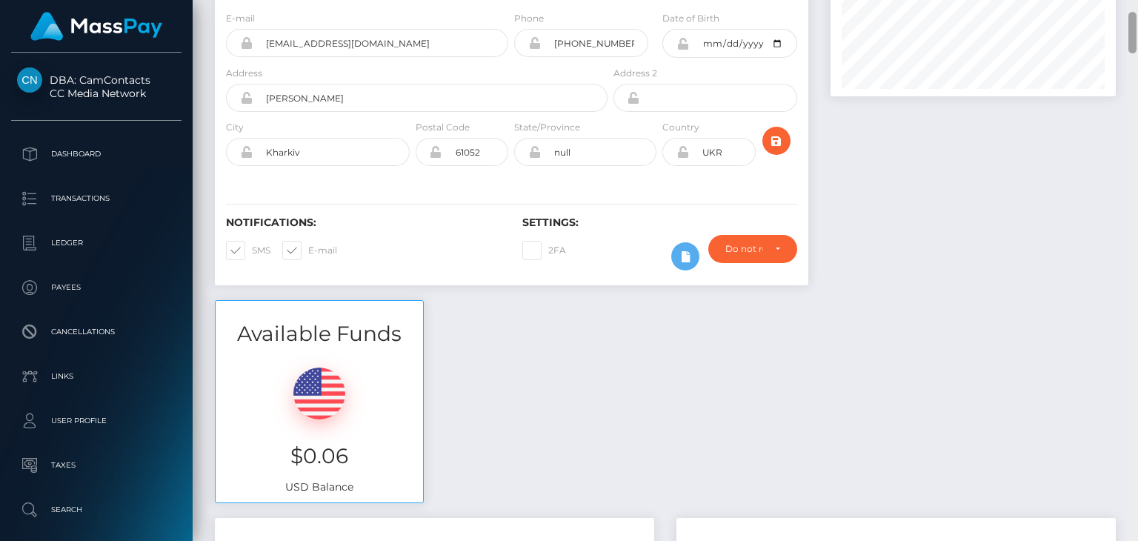
click at [1132, 10] on div at bounding box center [1132, 270] width 11 height 541
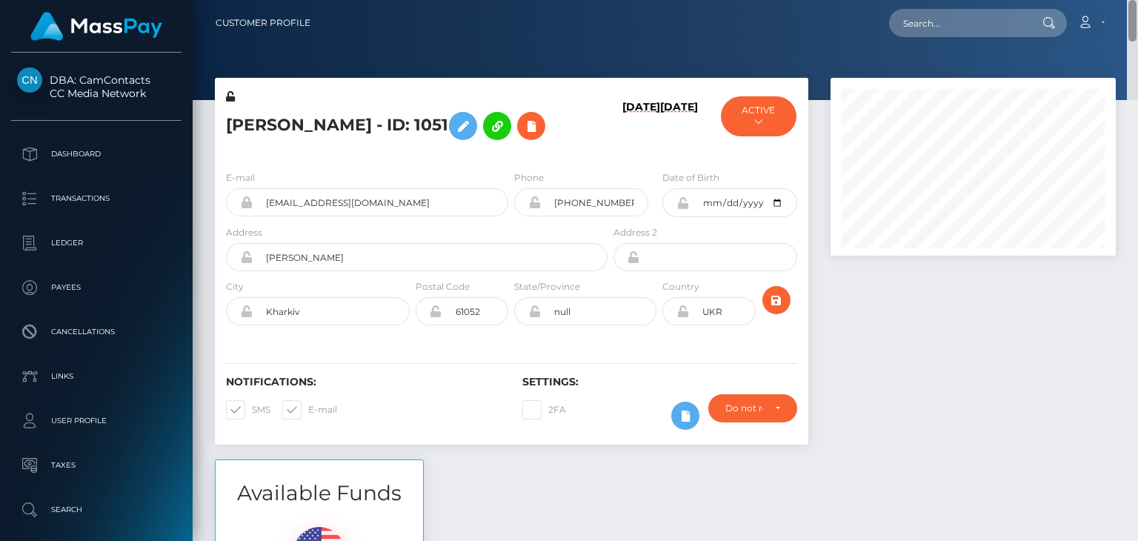
click at [1132, 10] on div "Customer Profile Loading... Loading..." at bounding box center [665, 270] width 945 height 541
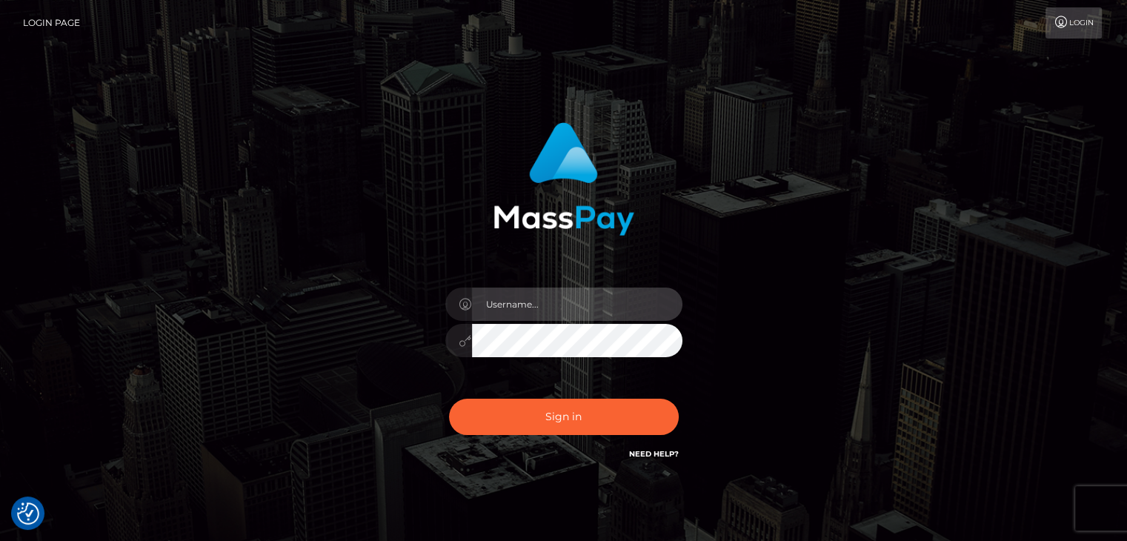
type input "petros.kidane"
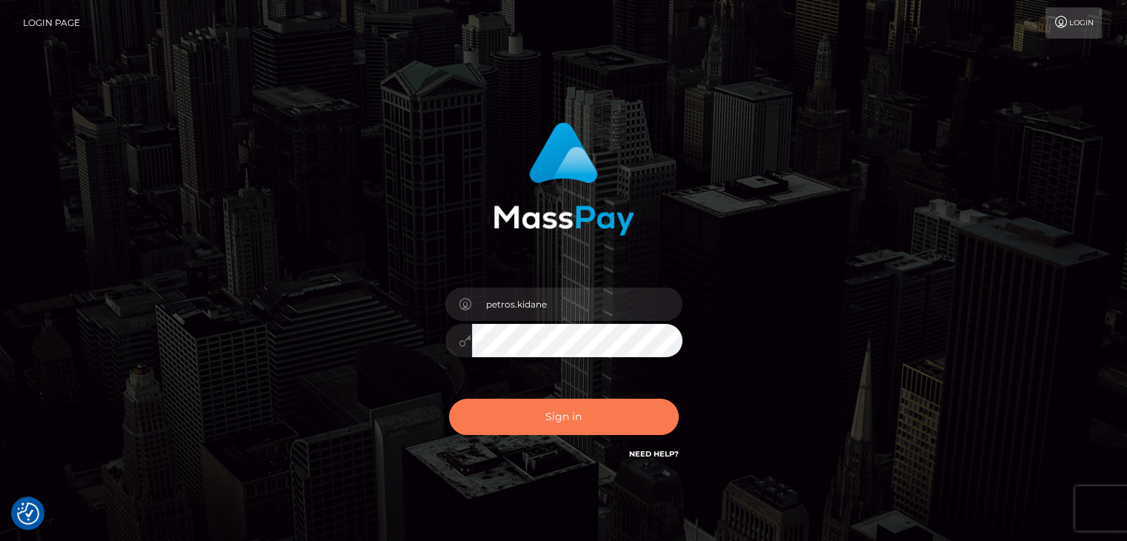
click at [566, 424] on button "Sign in" at bounding box center [564, 417] width 230 height 36
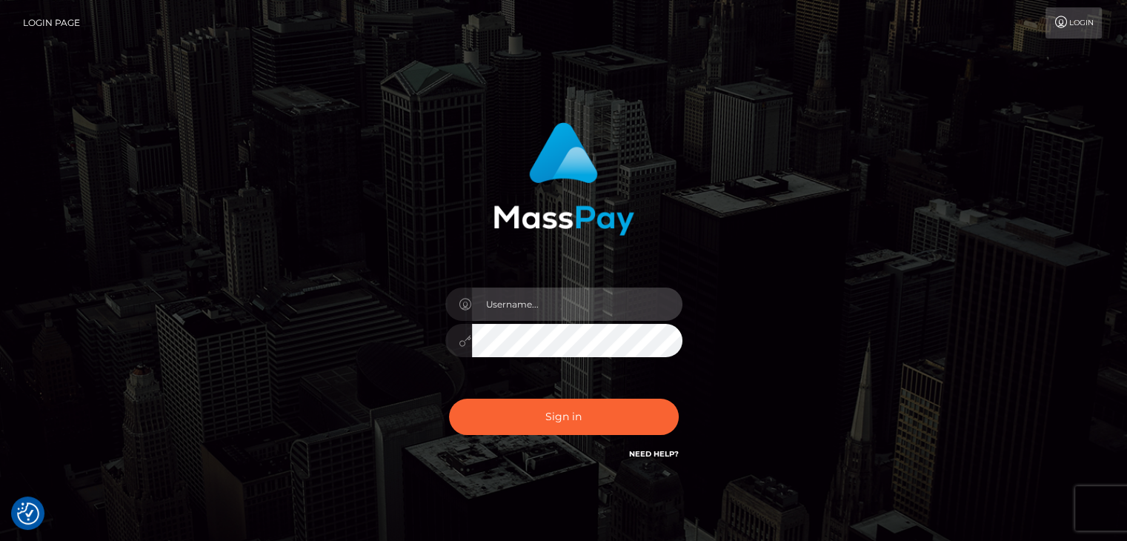
type input "petros.kidane"
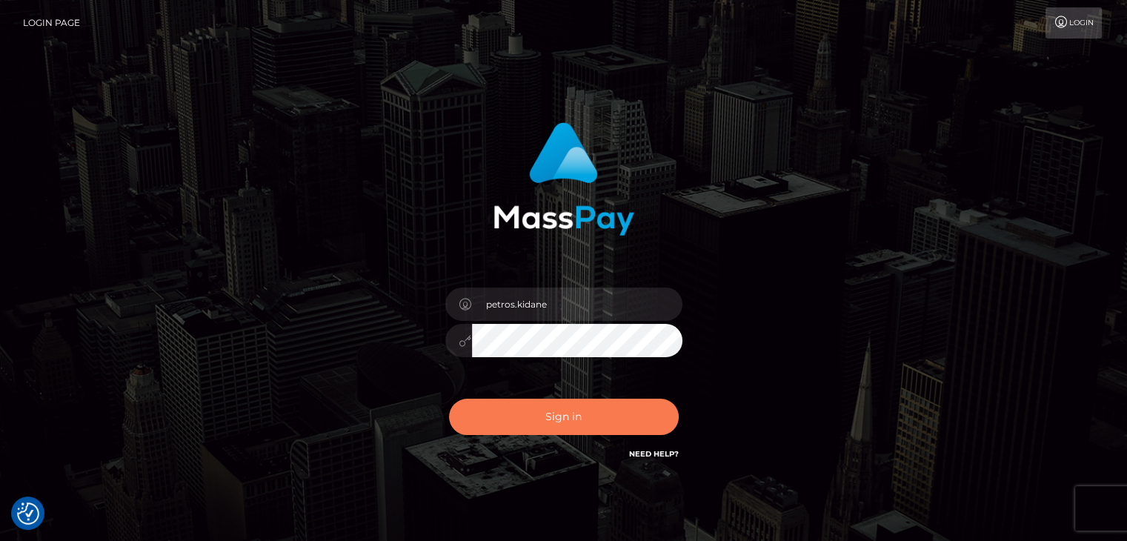
click at [566, 424] on button "Sign in" at bounding box center [564, 417] width 230 height 36
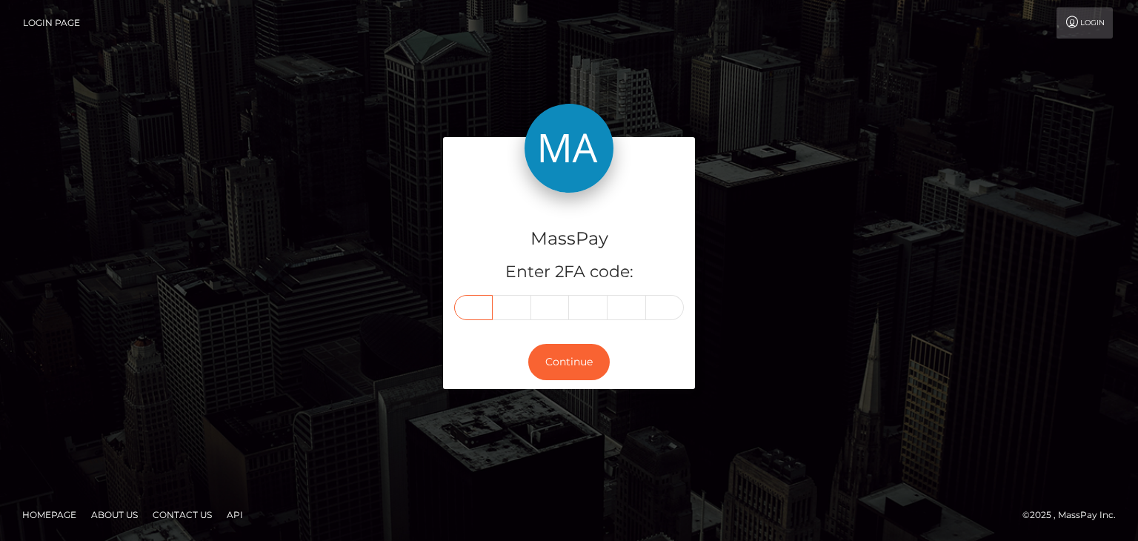
click at [471, 309] on input "text" at bounding box center [473, 307] width 39 height 25
paste input "4"
type input "4"
type input "8"
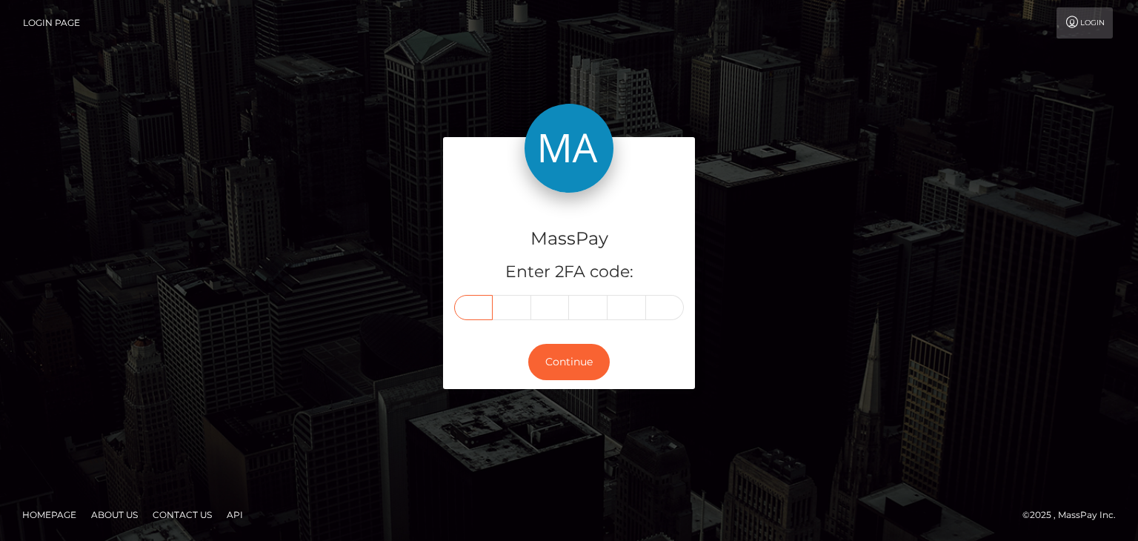
type input "4"
type input "8"
type input "5"
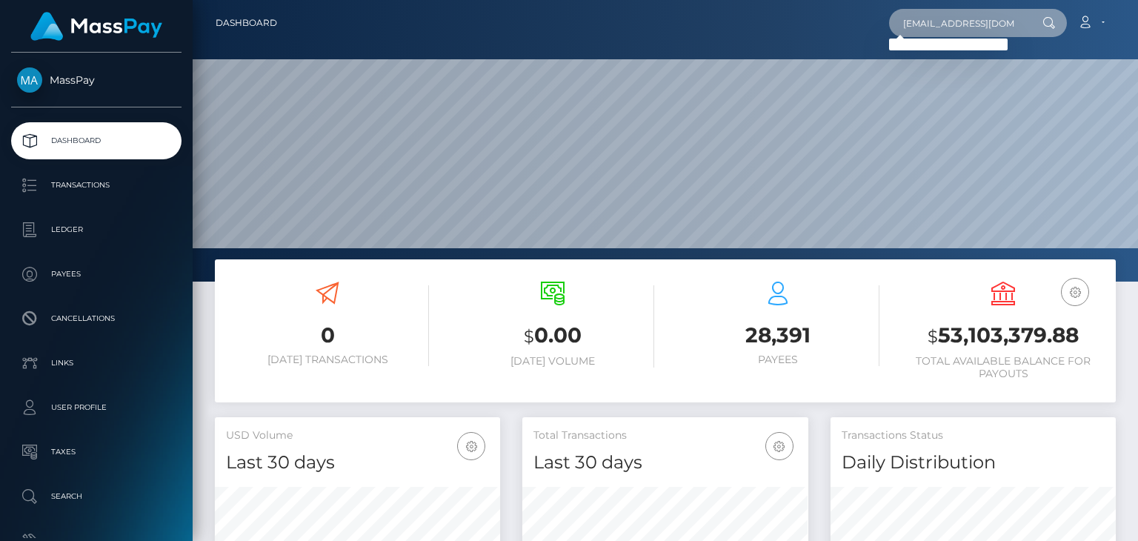
click at [929, 23] on input "kimdijkstra28@gmail.com" at bounding box center [958, 23] width 139 height 28
click at [996, 19] on input "kimdijkstra28@gmail.com" at bounding box center [958, 23] width 139 height 28
paste input "dijkstra x"
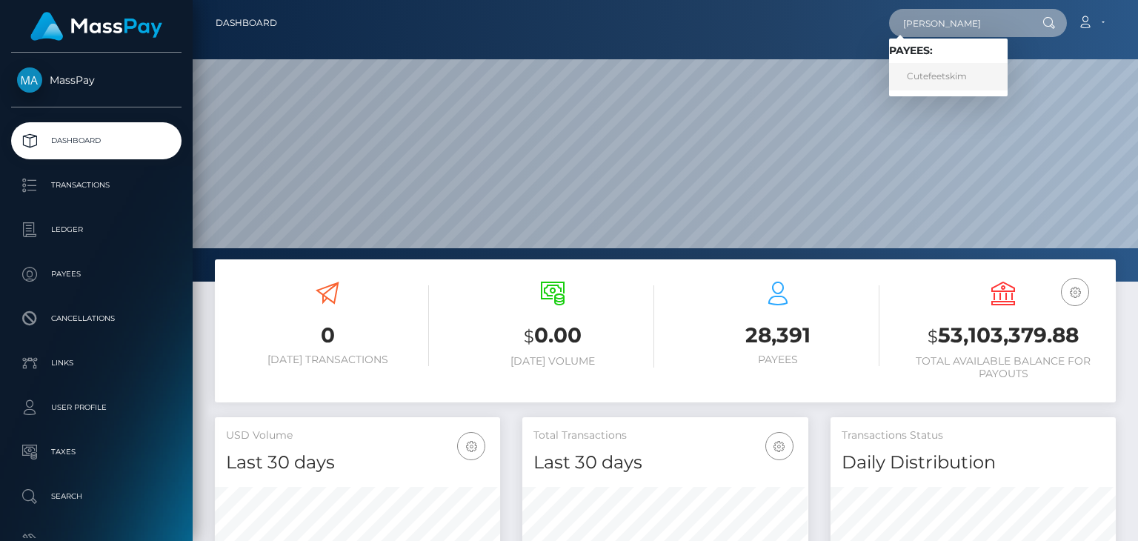
type input "kim dijkstra"
click at [926, 79] on link "Cutefeetskim" at bounding box center [948, 76] width 119 height 27
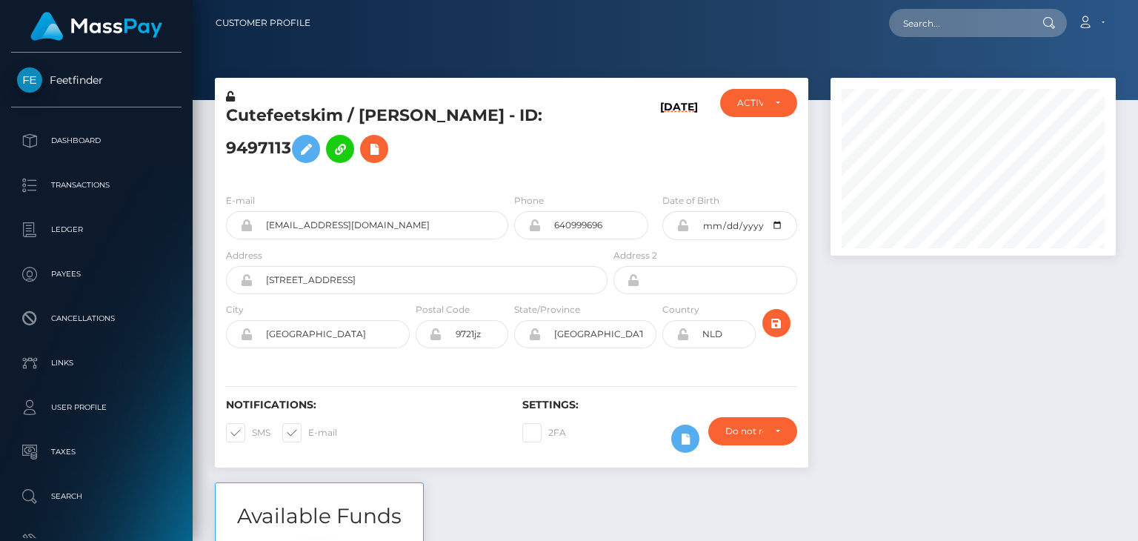
scroll to position [178, 284]
click at [954, 371] on div at bounding box center [972, 280] width 307 height 404
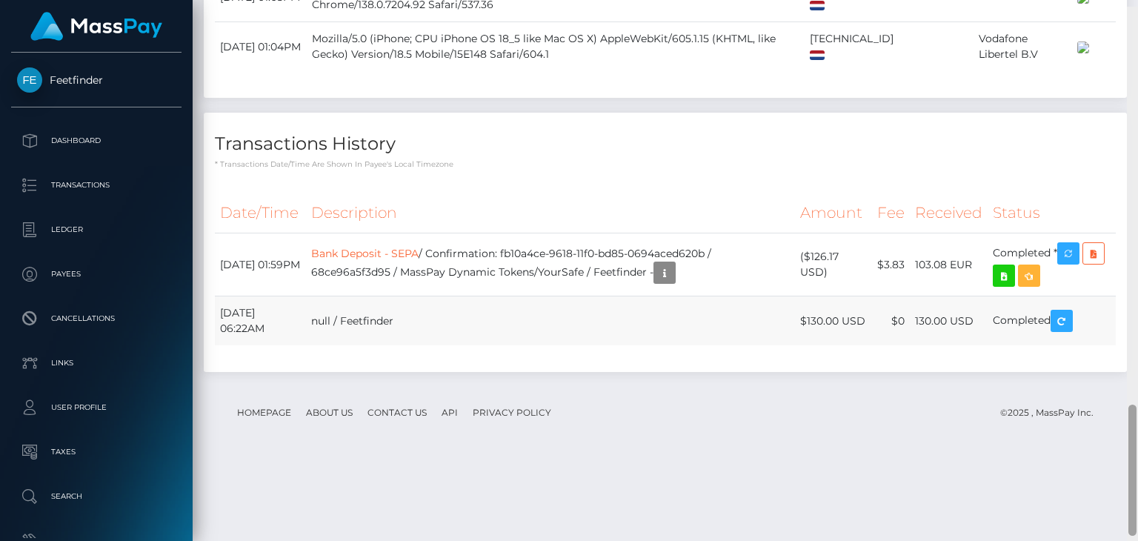
scroll to position [1635, 0]
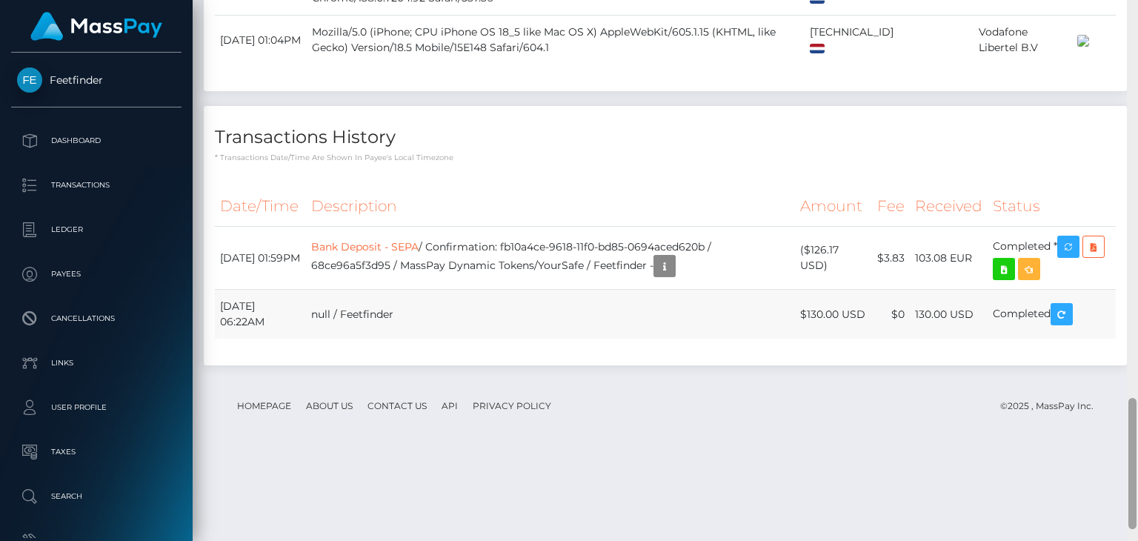
drag, startPoint x: 1135, startPoint y: 57, endPoint x: 1104, endPoint y: 450, distance: 393.9
click at [1104, 450] on div "Customer Profile Loading... Loading..." at bounding box center [665, 270] width 945 height 541
click at [676, 277] on button "button" at bounding box center [664, 266] width 22 height 22
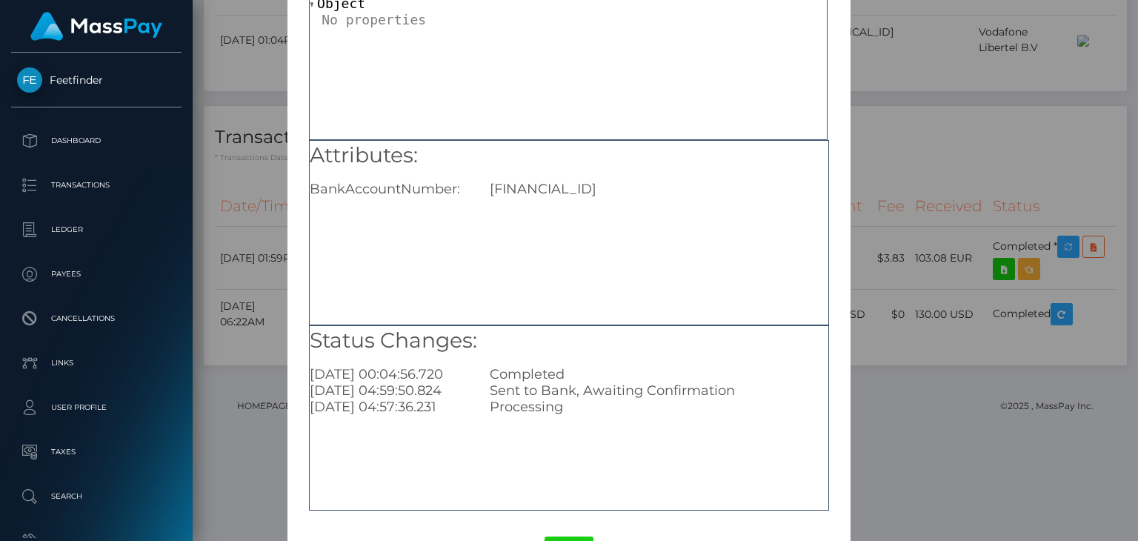
scroll to position [164, 0]
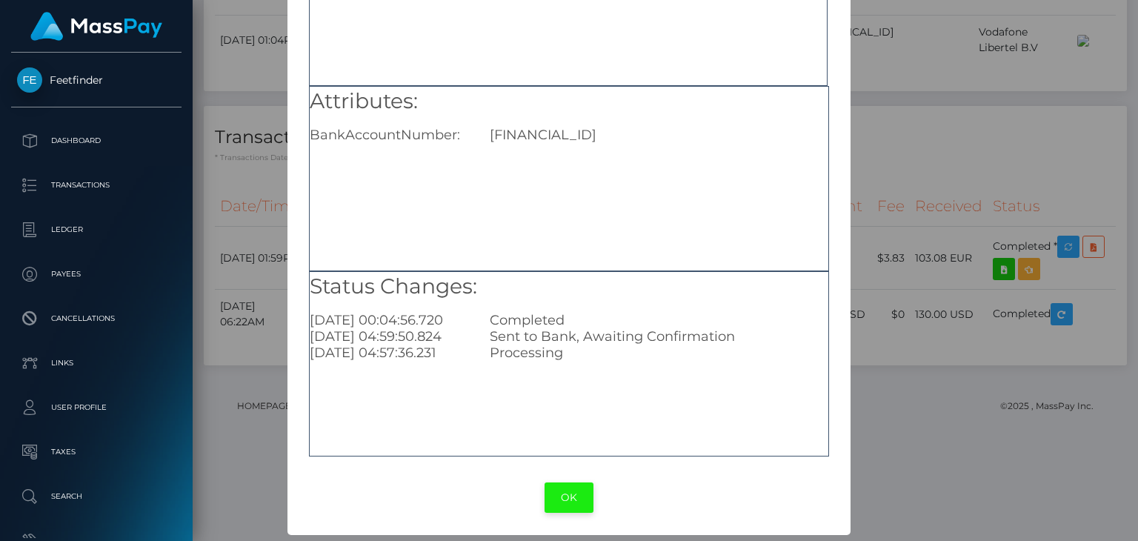
click at [572, 487] on button "OK" at bounding box center [569, 497] width 49 height 30
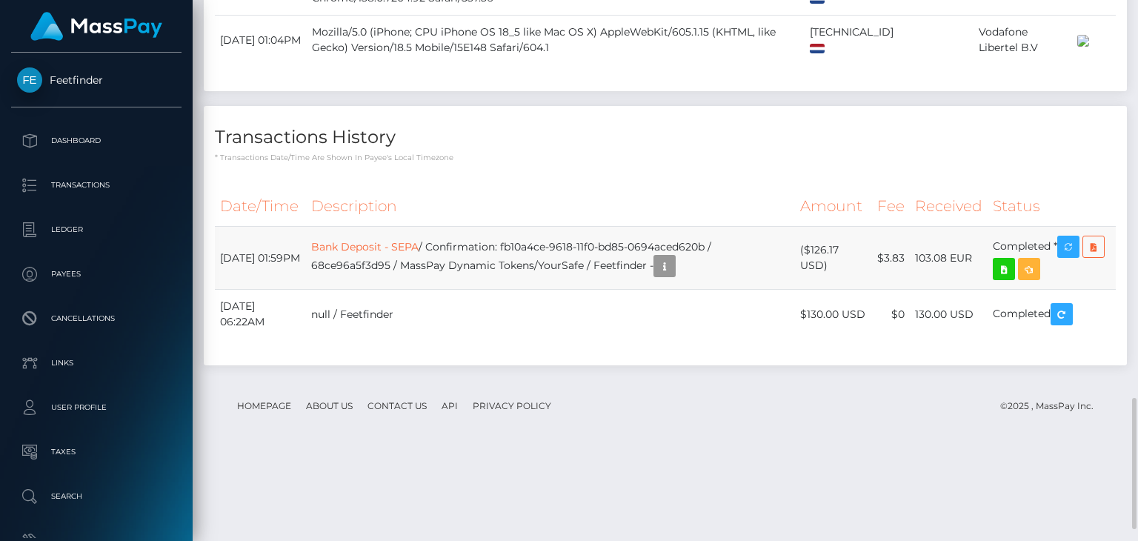
scroll to position [178, 284]
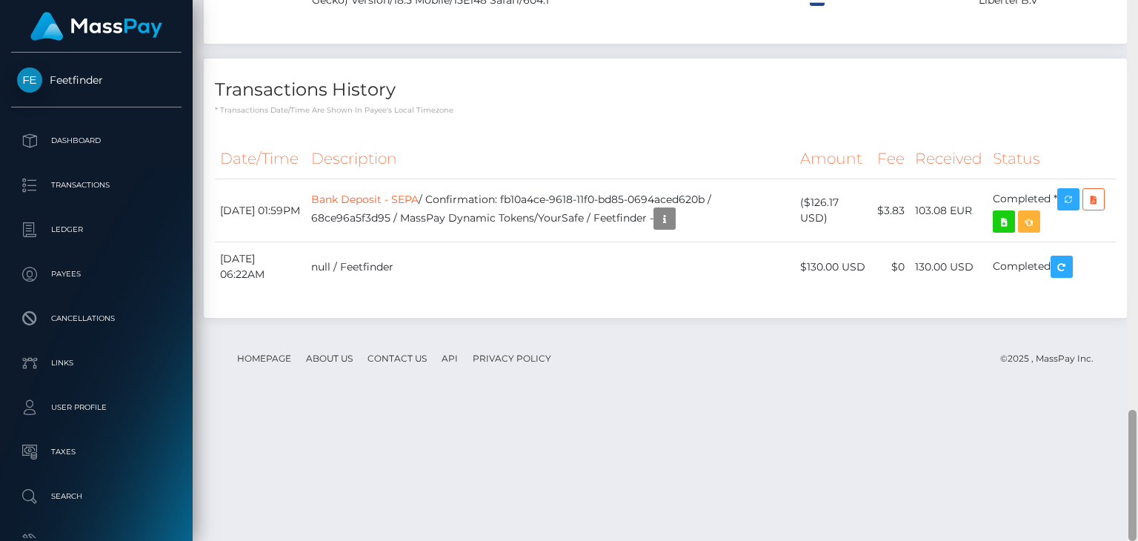
drag, startPoint x: 1137, startPoint y: 441, endPoint x: 1137, endPoint y: 297, distance: 143.7
click at [1137, 297] on div at bounding box center [1132, 270] width 11 height 541
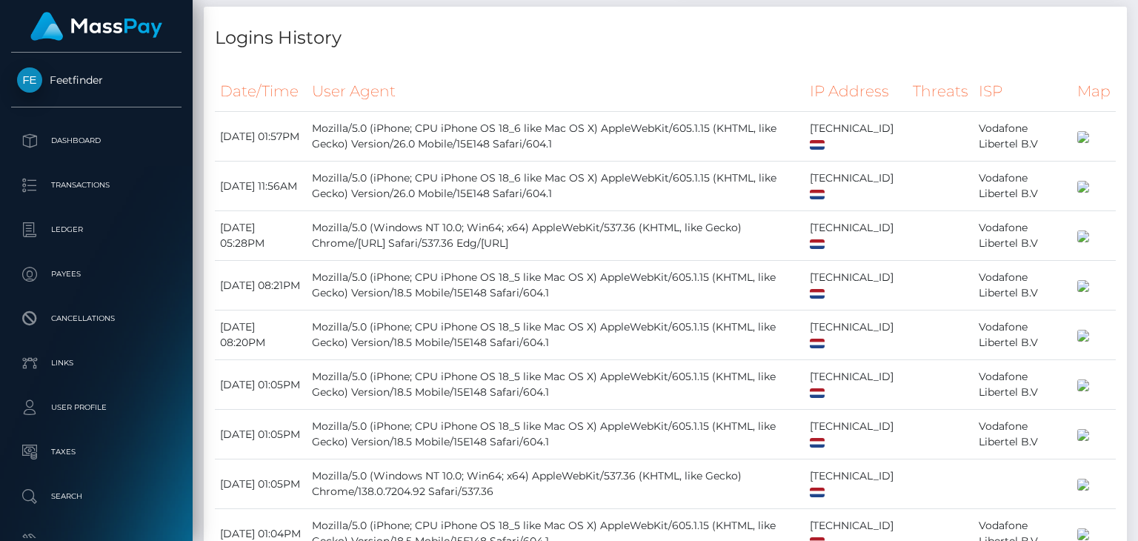
click at [1137, 284] on div at bounding box center [1132, 270] width 11 height 541
click at [1137, 176] on div at bounding box center [1132, 270] width 11 height 541
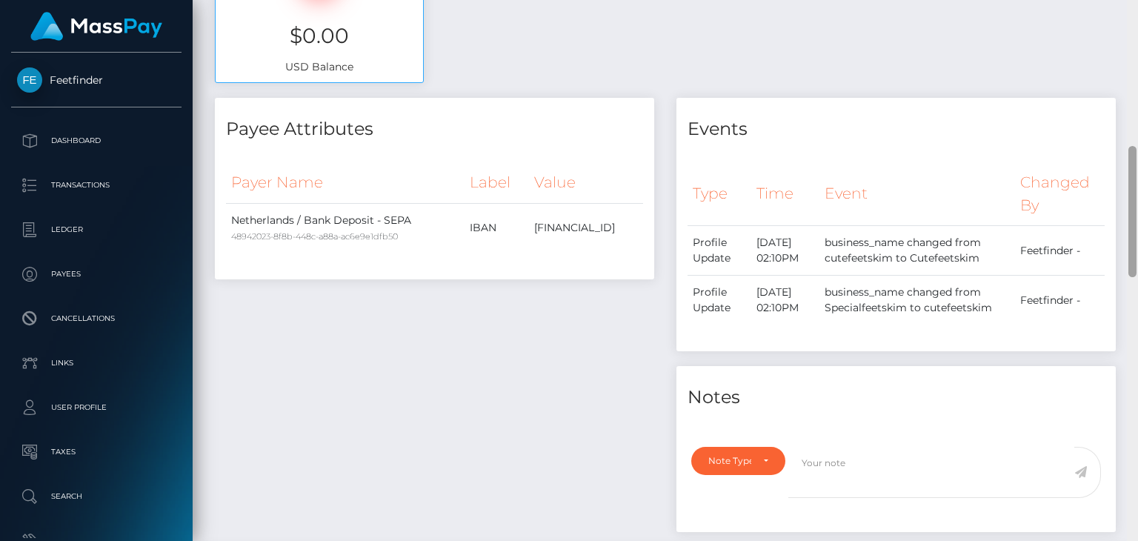
click at [1137, 176] on div at bounding box center [1132, 270] width 11 height 541
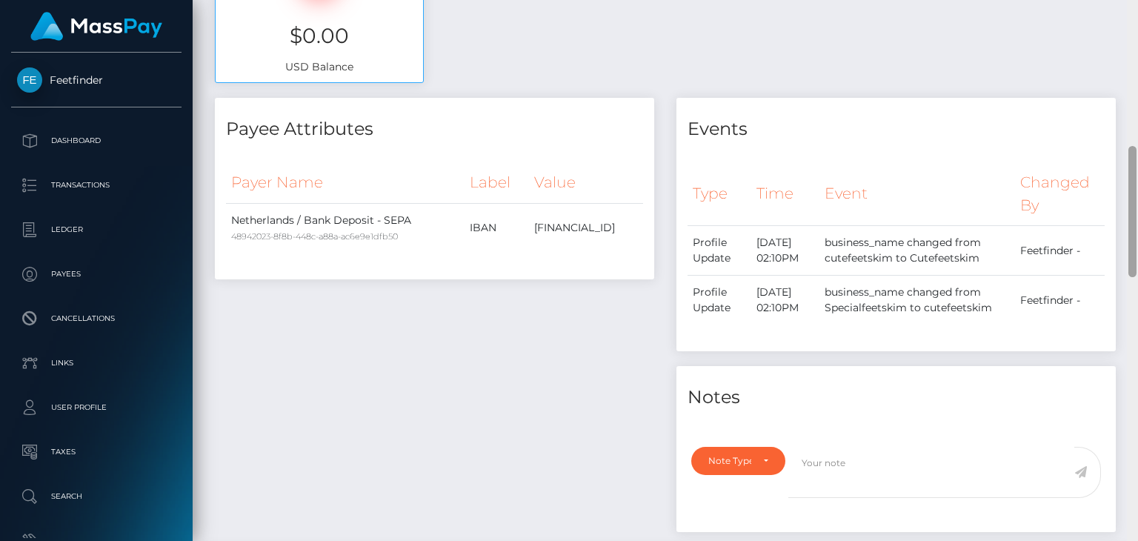
drag, startPoint x: 1137, startPoint y: 94, endPoint x: 1137, endPoint y: 73, distance: 21.5
click at [1137, 85] on div at bounding box center [1132, 270] width 11 height 541
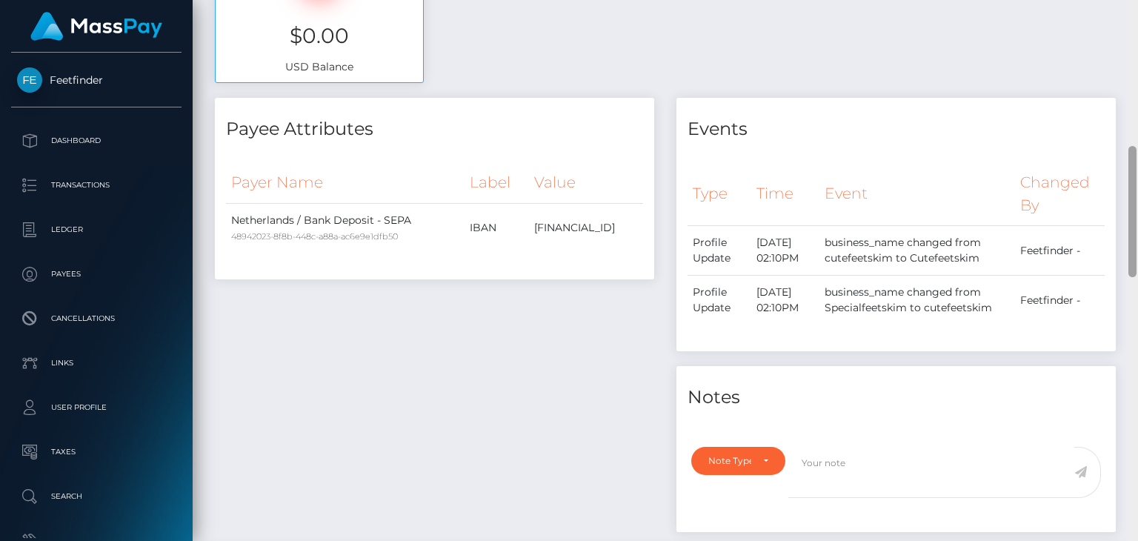
click at [1136, 24] on div at bounding box center [1132, 270] width 11 height 541
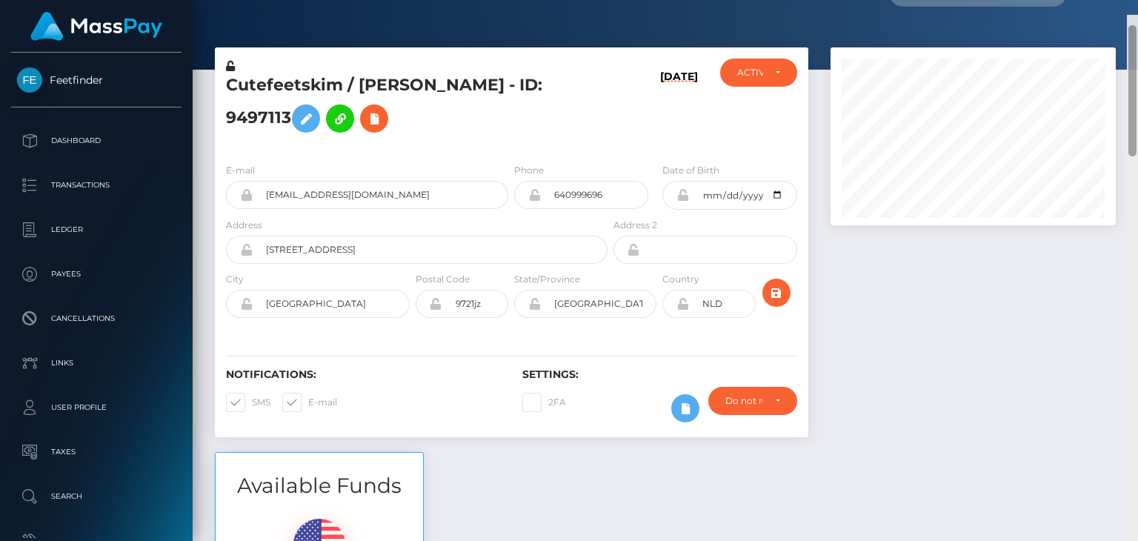
scroll to position [0, 0]
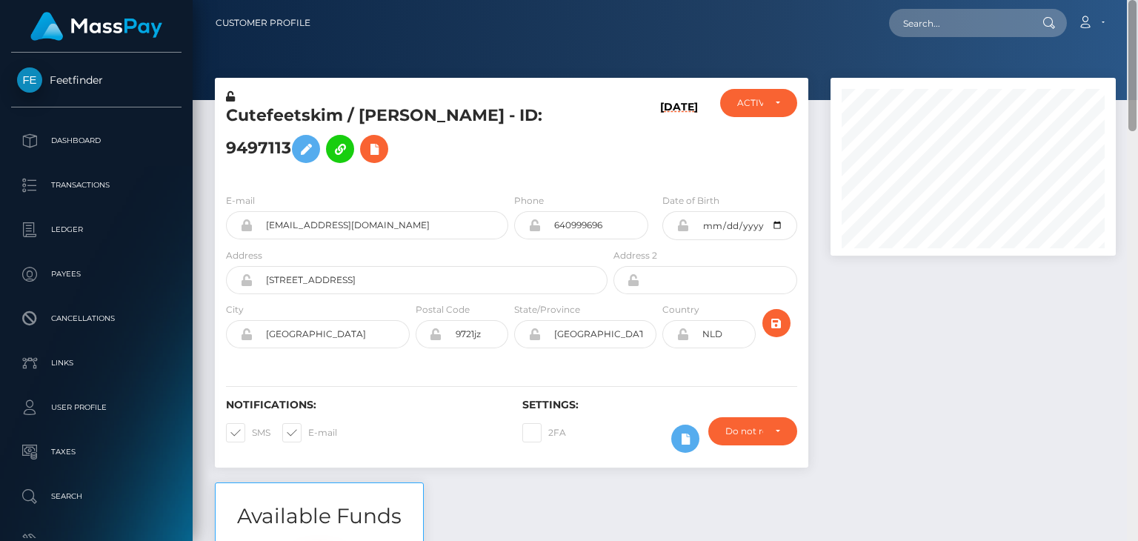
drag, startPoint x: 1134, startPoint y: 28, endPoint x: 1135, endPoint y: 2, distance: 25.9
click at [1135, 2] on div "Customer Profile Loading... Loading..." at bounding box center [665, 270] width 945 height 541
click at [991, 307] on div at bounding box center [972, 280] width 307 height 404
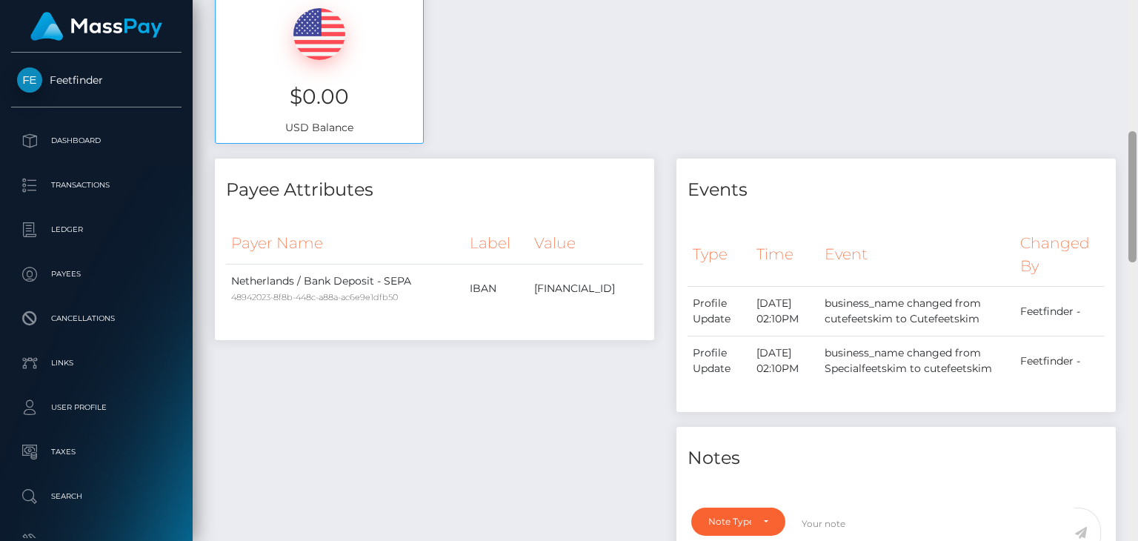
drag, startPoint x: 1136, startPoint y: 63, endPoint x: 1137, endPoint y: 119, distance: 55.6
click at [1137, 119] on div at bounding box center [1132, 270] width 11 height 541
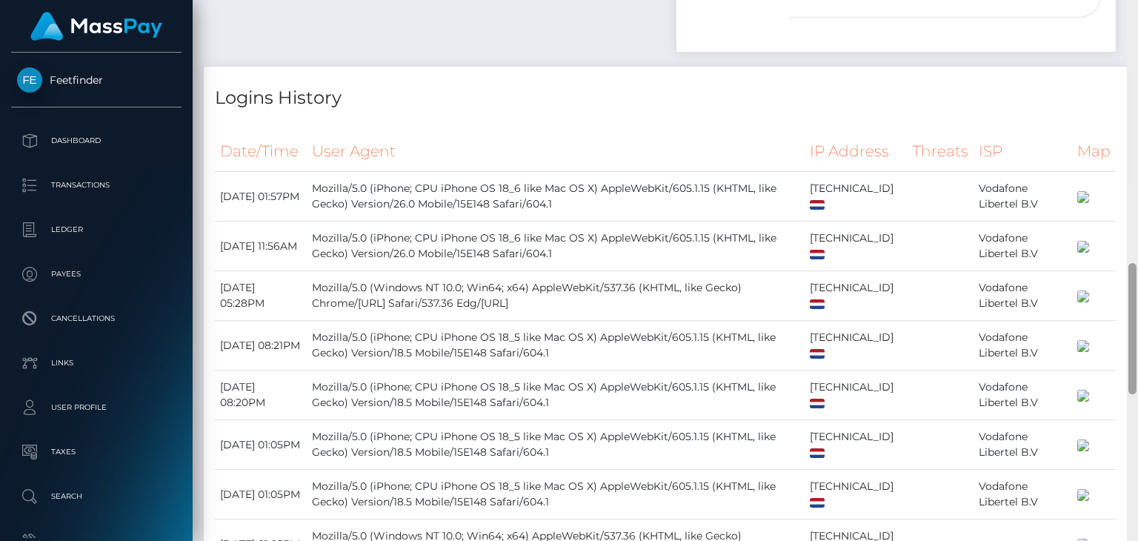
drag, startPoint x: 1136, startPoint y: 161, endPoint x: 1137, endPoint y: 265, distance: 104.5
click at [1137, 265] on div at bounding box center [1132, 270] width 11 height 541
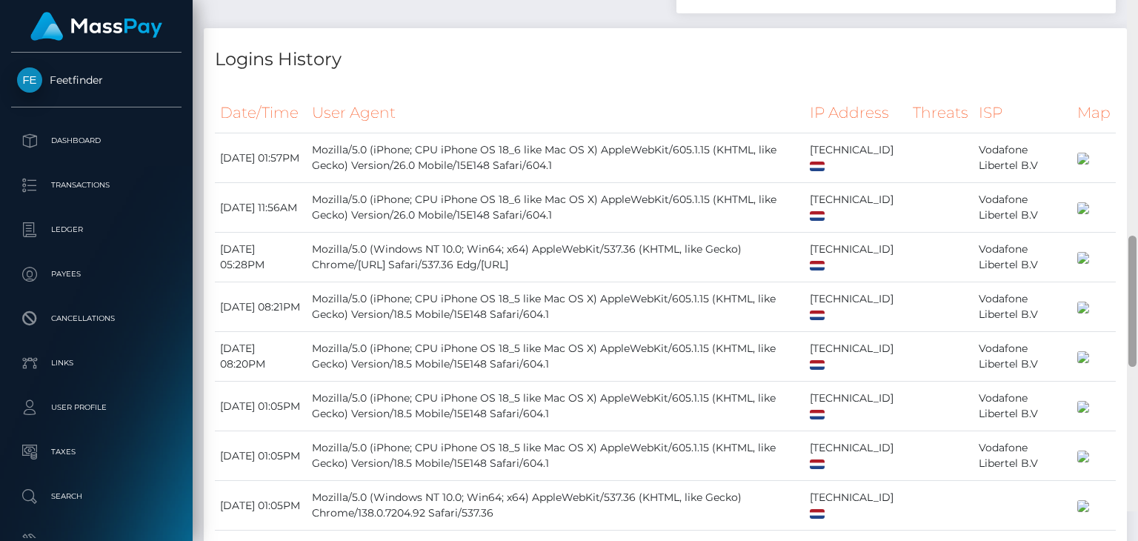
drag, startPoint x: 1135, startPoint y: 312, endPoint x: 1135, endPoint y: 321, distance: 8.9
click at [1135, 320] on div at bounding box center [1132, 301] width 8 height 131
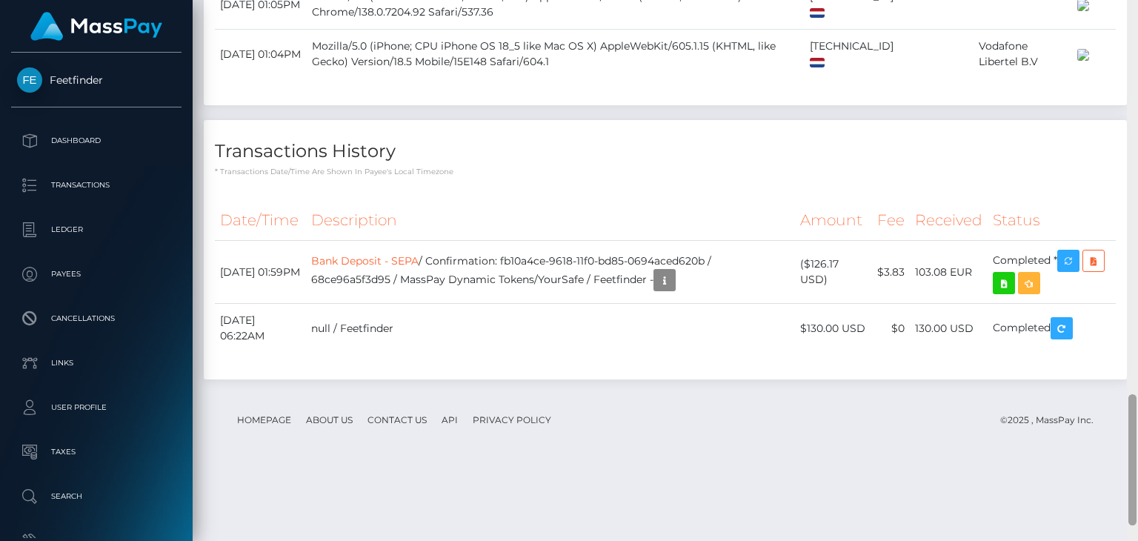
scroll to position [1682, 0]
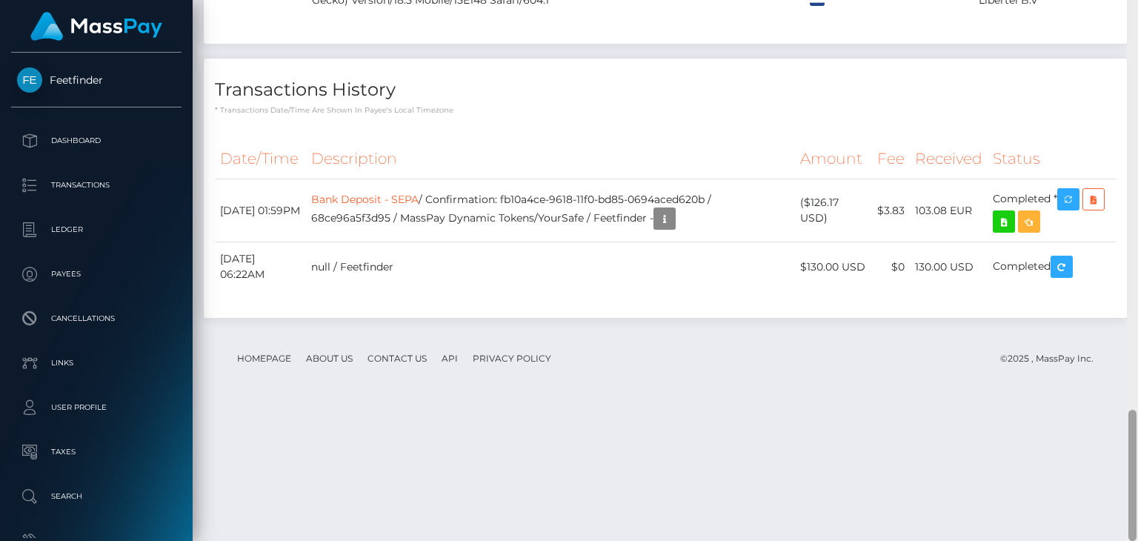
drag, startPoint x: 1135, startPoint y: 327, endPoint x: 1137, endPoint y: 481, distance: 153.4
click at [1137, 481] on div at bounding box center [1132, 270] width 11 height 541
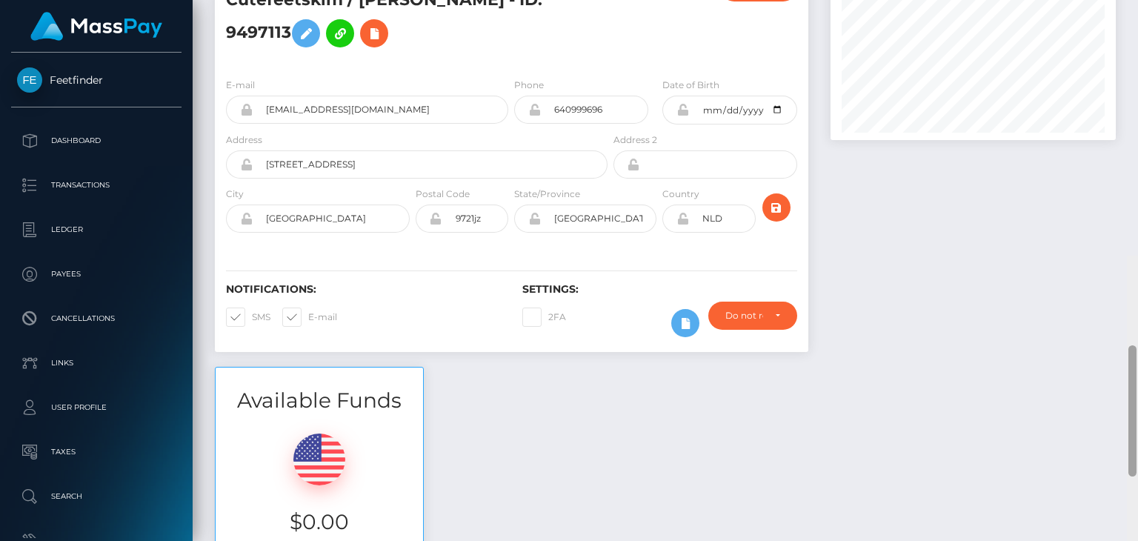
scroll to position [0, 0]
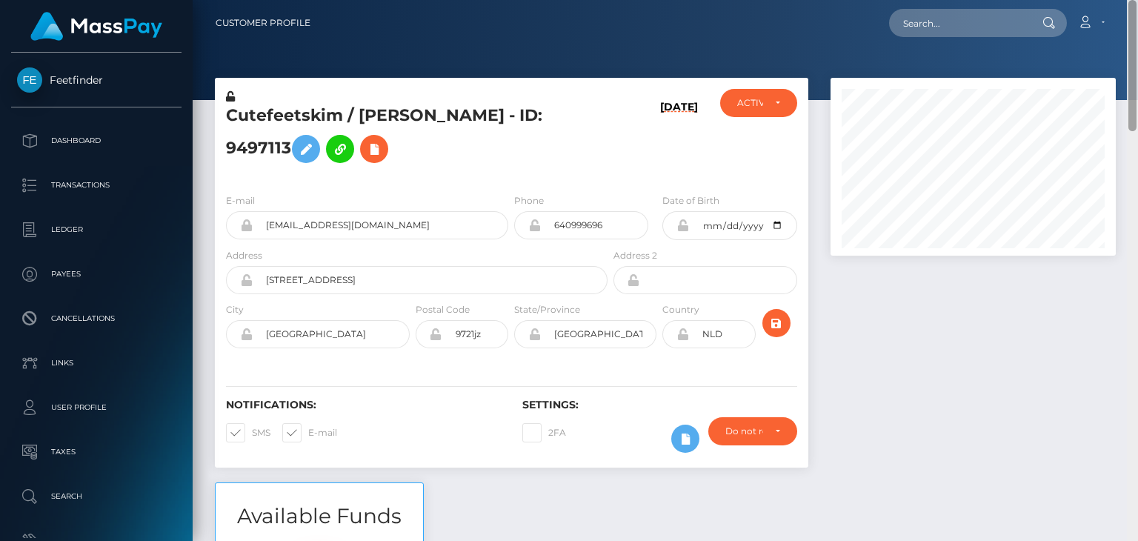
drag, startPoint x: 1132, startPoint y: 489, endPoint x: 1137, endPoint y: -41, distance: 530.5
click at [1137, 0] on html "Feetfinder Dashboard Transactions Ledger Payees Cancellations" at bounding box center [569, 270] width 1138 height 541
drag, startPoint x: 384, startPoint y: 230, endPoint x: 241, endPoint y: 219, distance: 143.4
click at [241, 219] on div "kimdijkstra@kpn.com" at bounding box center [367, 225] width 282 height 28
click at [404, 156] on h5 "Cutefeetskim / Kim Dijkstra - ID: 9497113" at bounding box center [412, 137] width 373 height 66
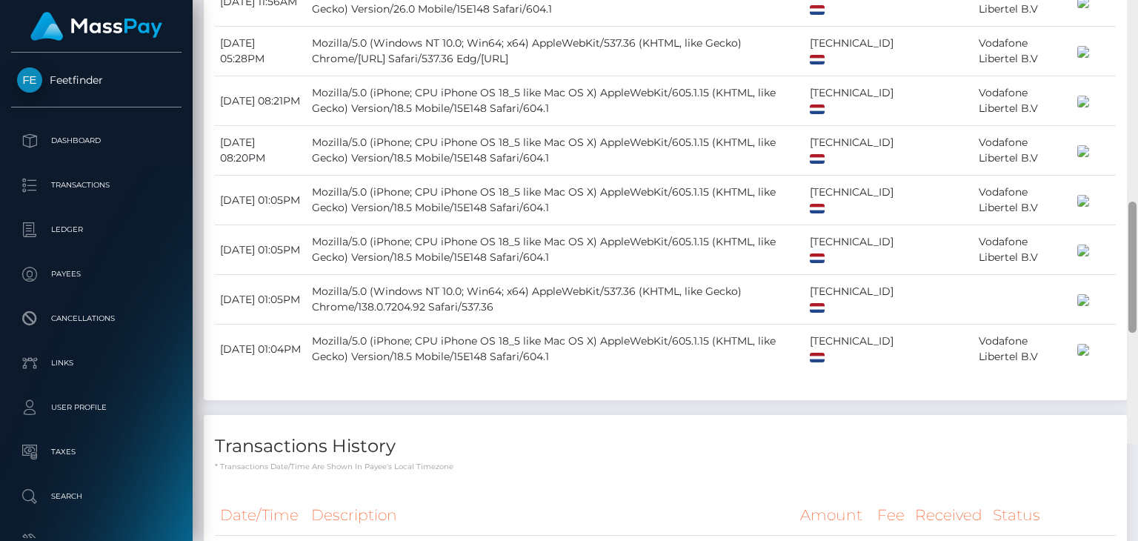
drag, startPoint x: 1132, startPoint y: 51, endPoint x: 1135, endPoint y: 376, distance: 325.2
click at [1135, 333] on div at bounding box center [1132, 267] width 8 height 131
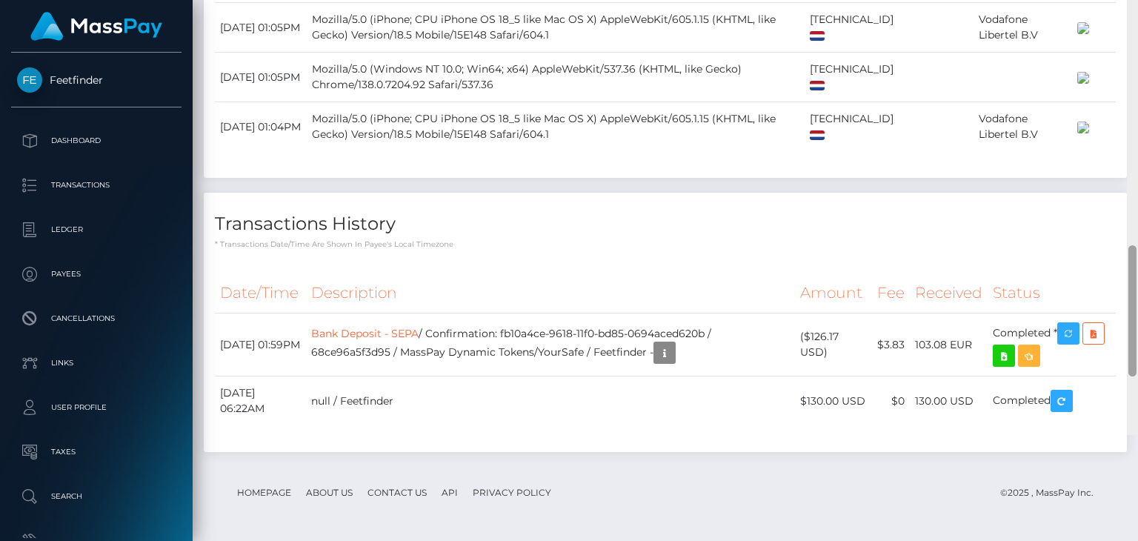
scroll to position [1682, 0]
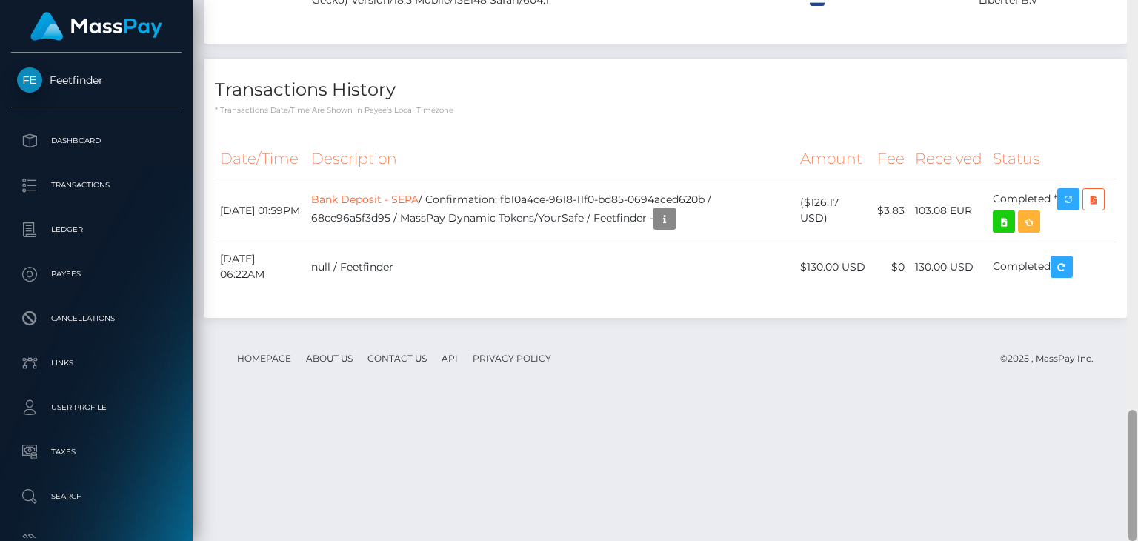
drag, startPoint x: 1133, startPoint y: 375, endPoint x: 1126, endPoint y: 470, distance: 95.9
click at [1126, 470] on div "Customer Profile Loading... Loading..." at bounding box center [665, 270] width 945 height 541
click at [673, 228] on icon "button" at bounding box center [665, 219] width 18 height 19
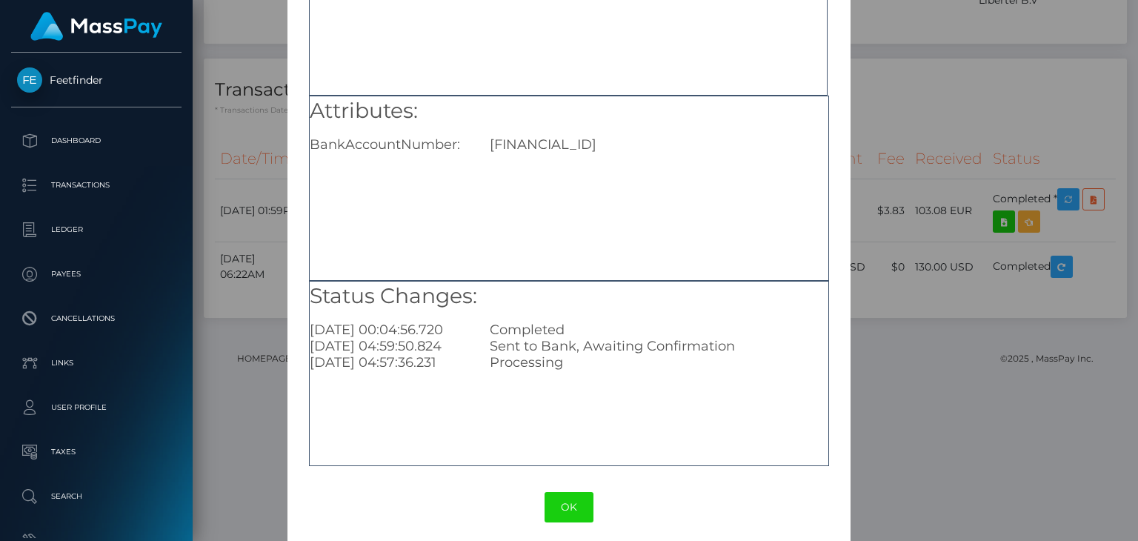
scroll to position [160, 0]
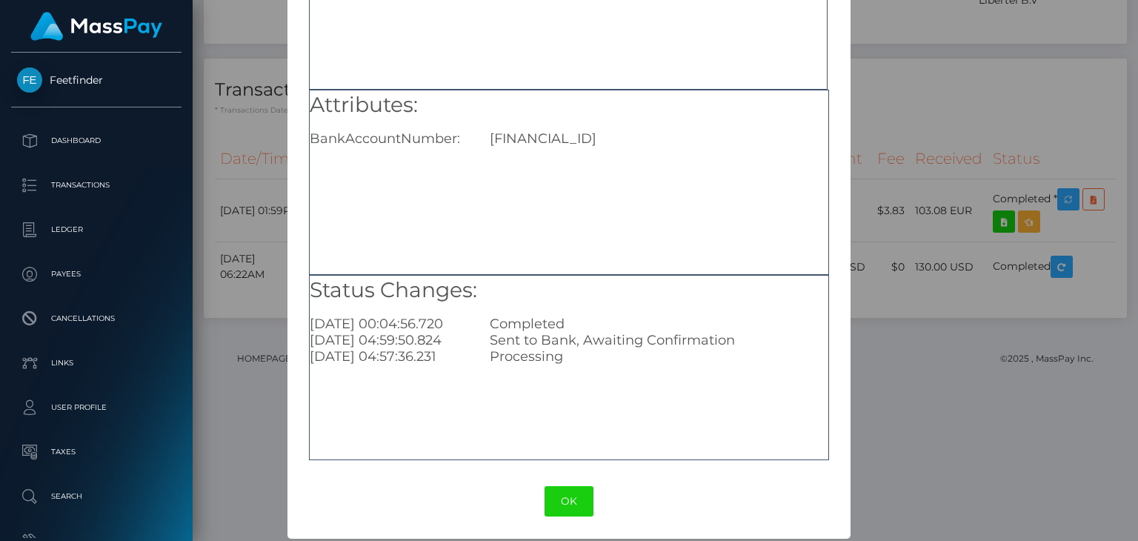
click at [578, 137] on div "NL16RABO0306578646" at bounding box center [659, 138] width 360 height 16
copy div "NL16RABO0306578646"
click at [567, 496] on button "OK" at bounding box center [569, 501] width 49 height 30
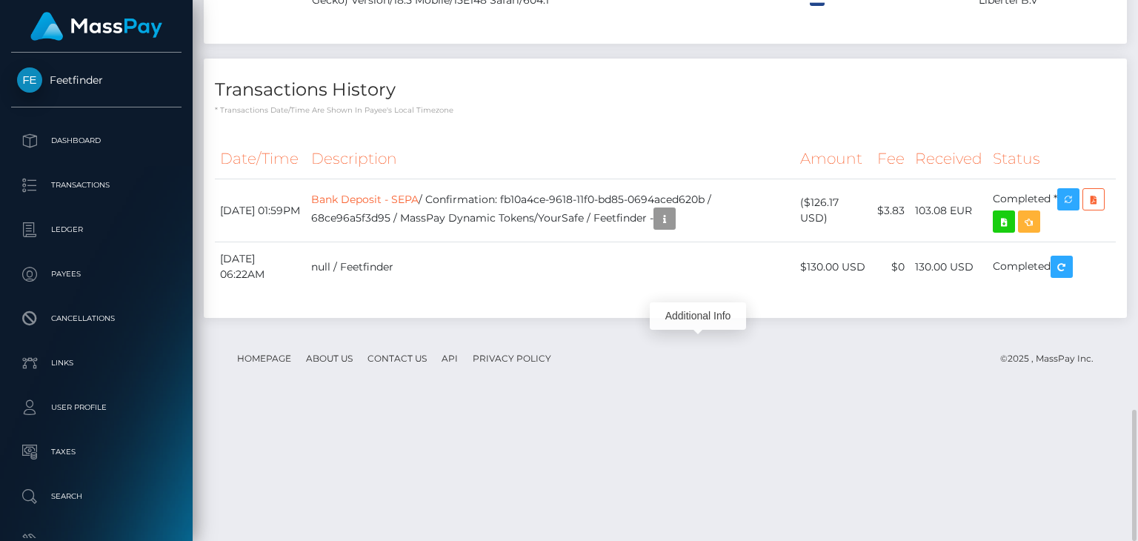
scroll to position [178, 284]
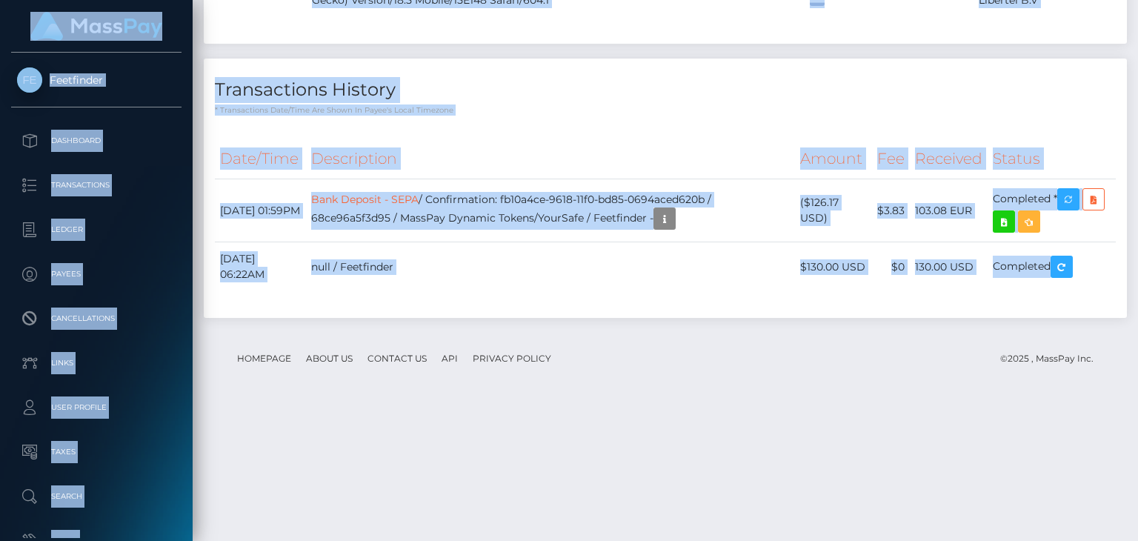
drag, startPoint x: 1045, startPoint y: 539, endPoint x: 1071, endPoint y: 556, distance: 31.0
click at [1071, 540] on html "Feetfinder Dashboard Transactions Ledger Payees Cancellations" at bounding box center [569, 270] width 1138 height 541
click at [590, 256] on div "Transactions History * Transactions date/time are shown in payee's local timezo…" at bounding box center [665, 188] width 923 height 259
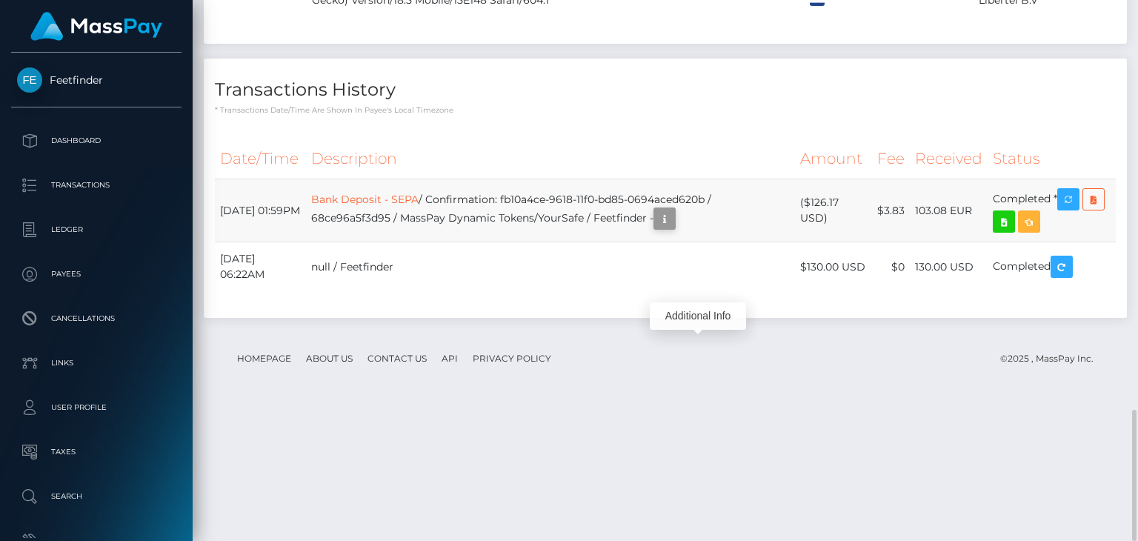
click at [673, 228] on icon "button" at bounding box center [665, 219] width 18 height 19
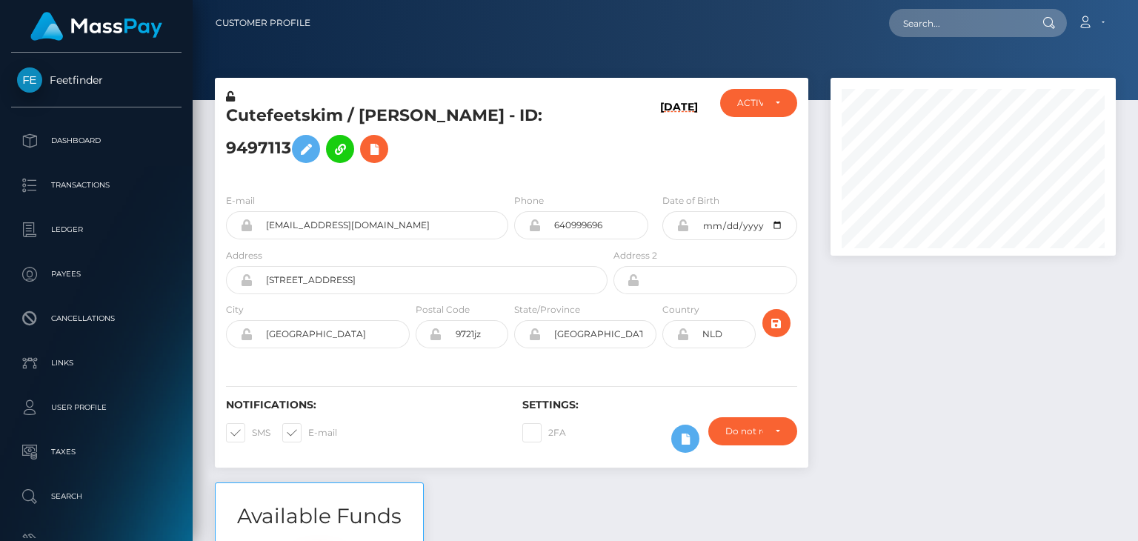
scroll to position [178, 284]
click at [370, 111] on h5 "Cutefeetskim / [PERSON_NAME] - ID: 9497113" at bounding box center [412, 137] width 373 height 66
copy h5 "[PERSON_NAME]"
click at [946, 23] on input "text" at bounding box center [958, 23] width 139 height 28
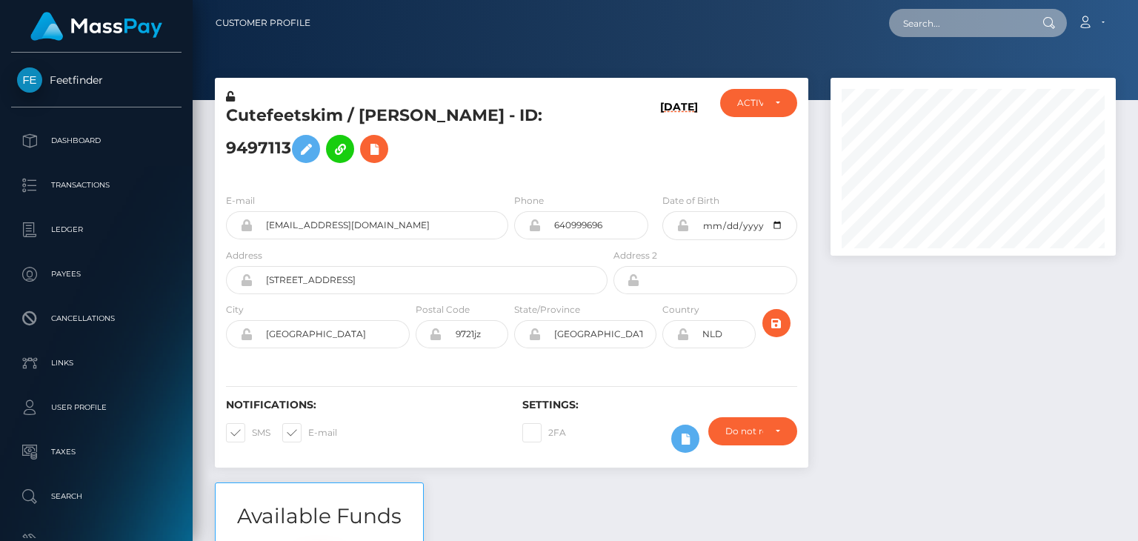
paste input "[EMAIL_ADDRESS][DOMAIN_NAME]"
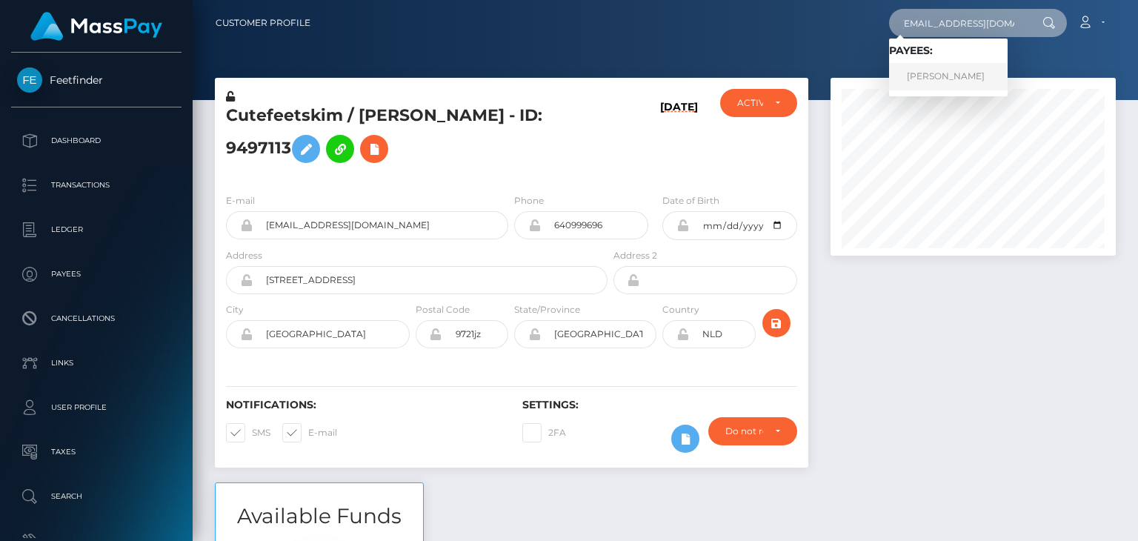
type input "[EMAIL_ADDRESS][DOMAIN_NAME]"
click at [939, 63] on link "[PERSON_NAME]" at bounding box center [948, 76] width 119 height 27
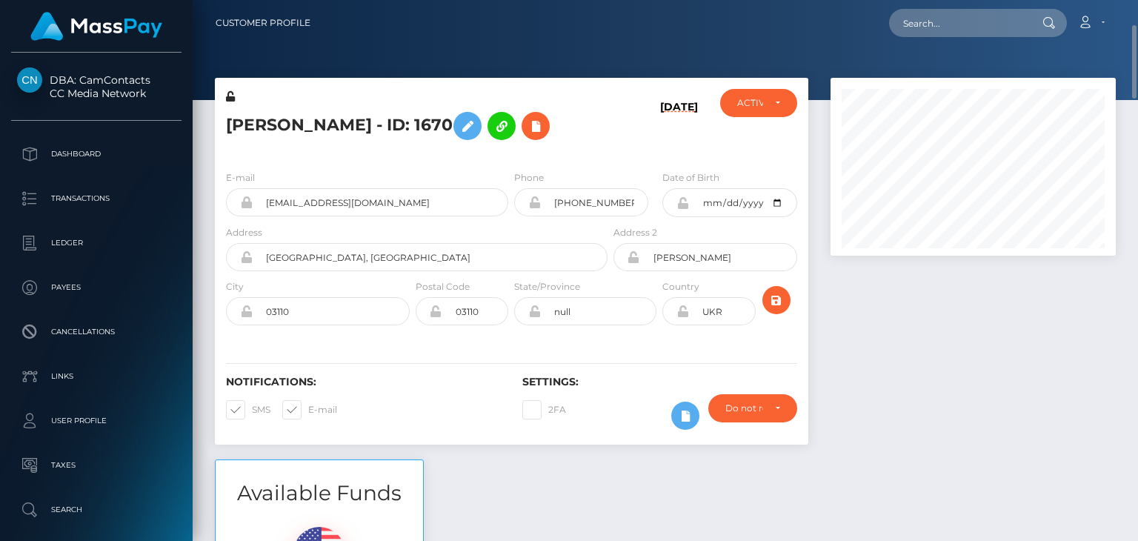
scroll to position [22, 0]
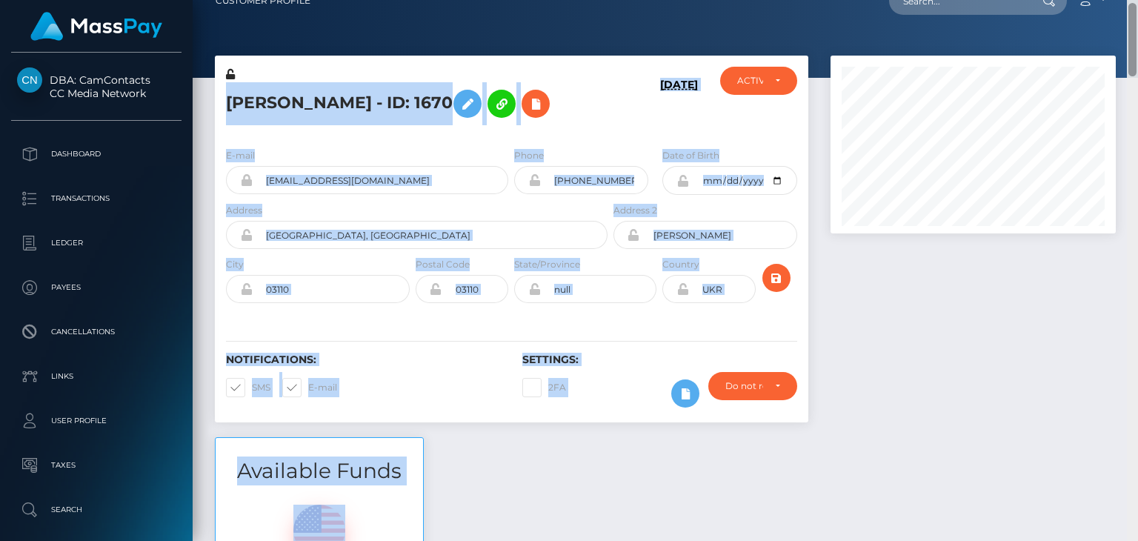
drag, startPoint x: 1134, startPoint y: 22, endPoint x: 1135, endPoint y: 110, distance: 87.4
click at [1135, 110] on div "Customer Profile Loading... Loading..." at bounding box center [665, 270] width 945 height 541
click at [1076, 292] on div at bounding box center [972, 247] width 307 height 382
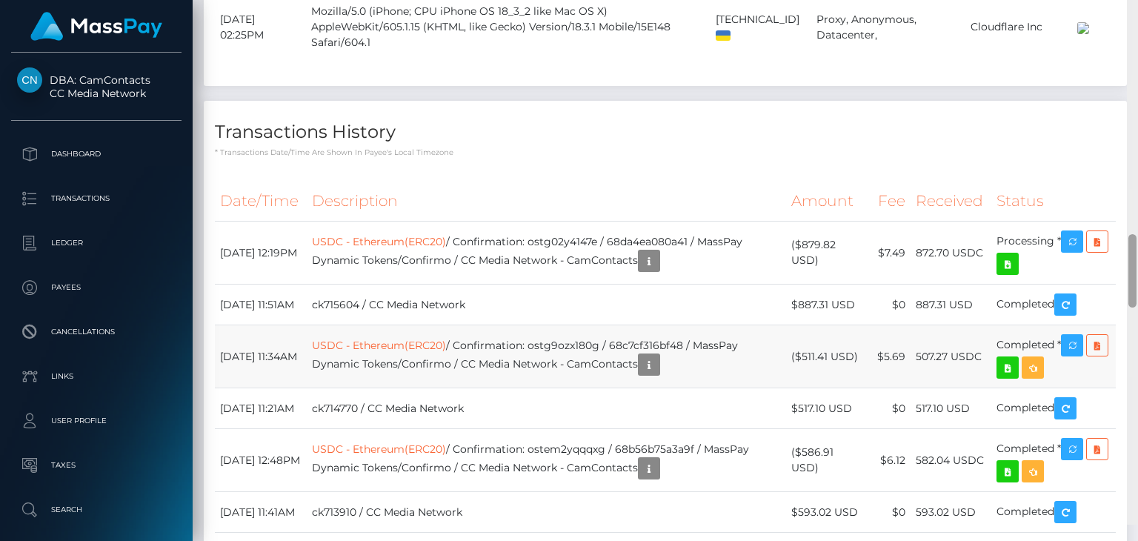
scroll to position [1902, 0]
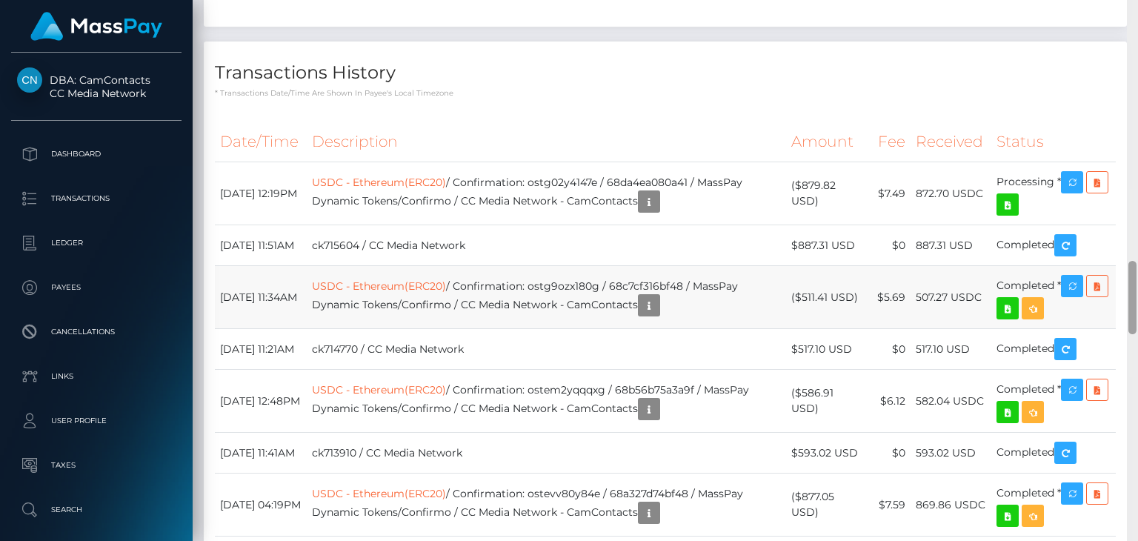
drag, startPoint x: 1133, startPoint y: 57, endPoint x: 1115, endPoint y: 315, distance: 258.4
click at [1115, 315] on div "Customer Profile Loading... Loading..." at bounding box center [665, 270] width 945 height 541
click at [1081, 192] on icon "button" at bounding box center [1072, 182] width 18 height 19
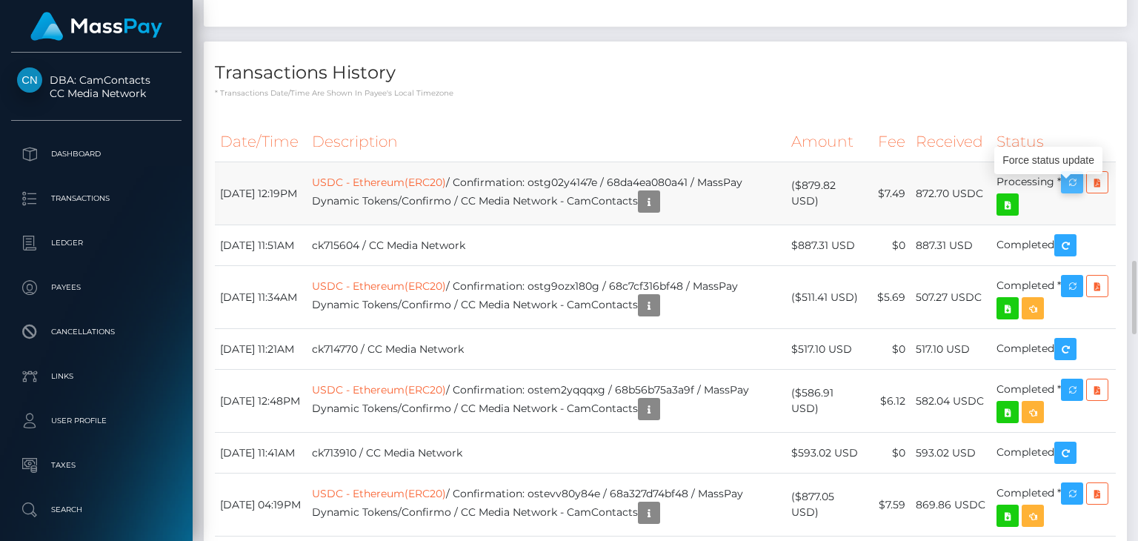
click at [1081, 192] on icon "button" at bounding box center [1072, 182] width 18 height 19
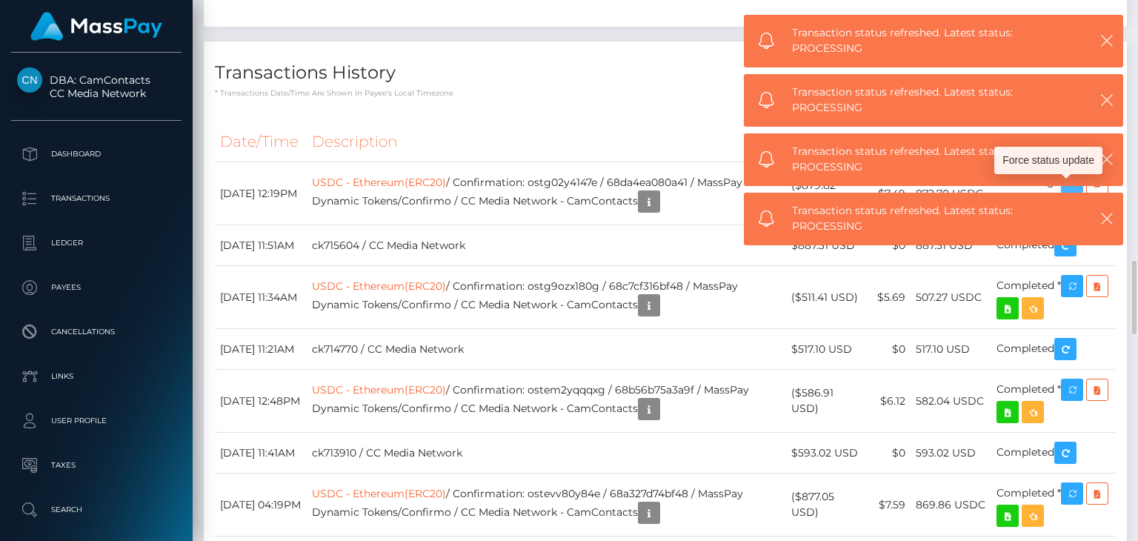
click at [1081, 192] on icon "button" at bounding box center [1072, 182] width 18 height 19
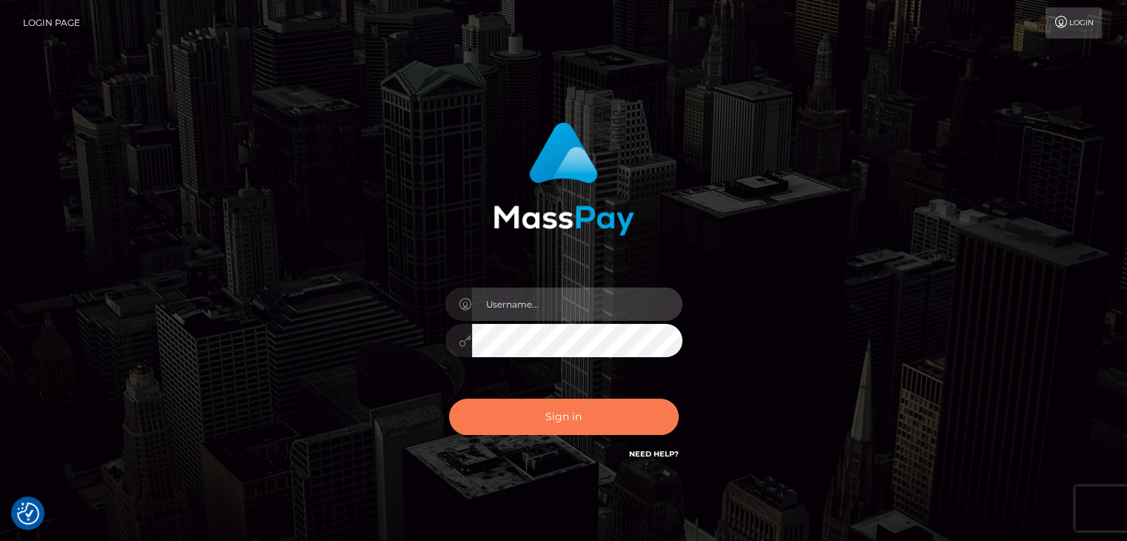
type input "petros.kidane"
click at [530, 434] on button "Sign in" at bounding box center [564, 417] width 230 height 36
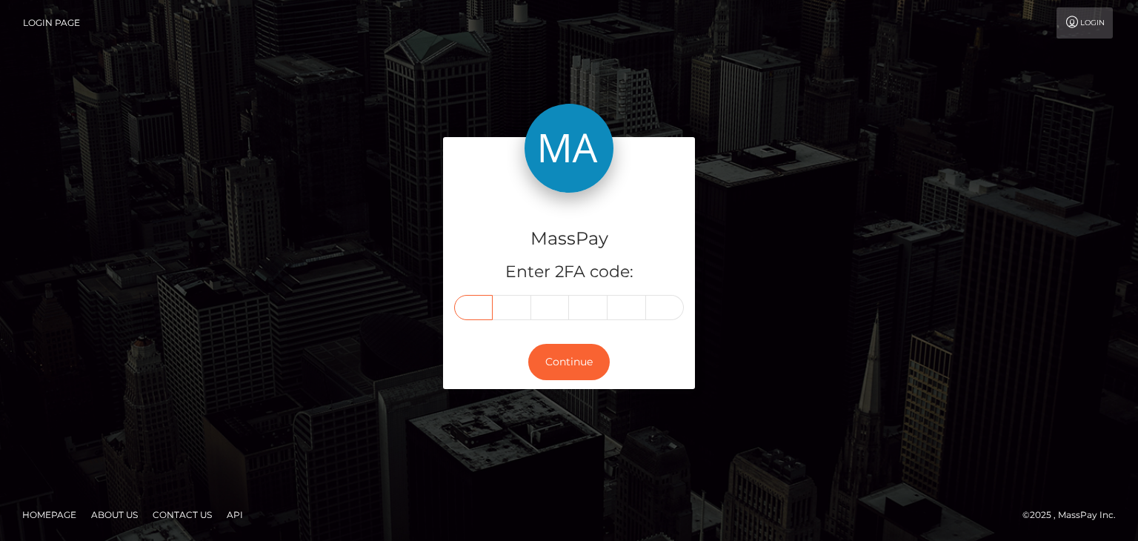
click at [470, 316] on input "text" at bounding box center [473, 307] width 39 height 25
paste input "9"
type input "9"
type input "2"
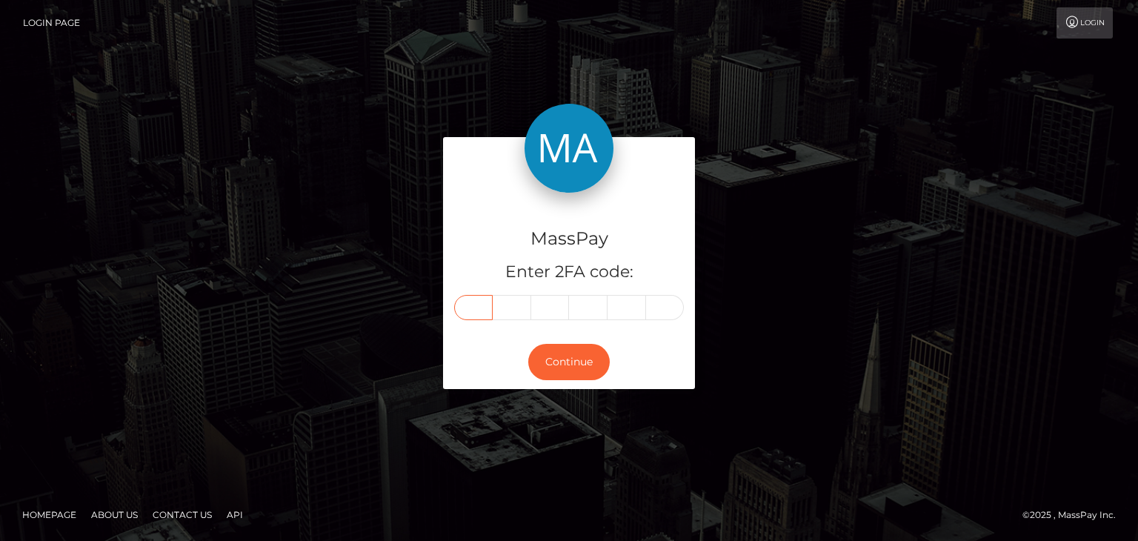
type input "4"
type input "3"
type input "0"
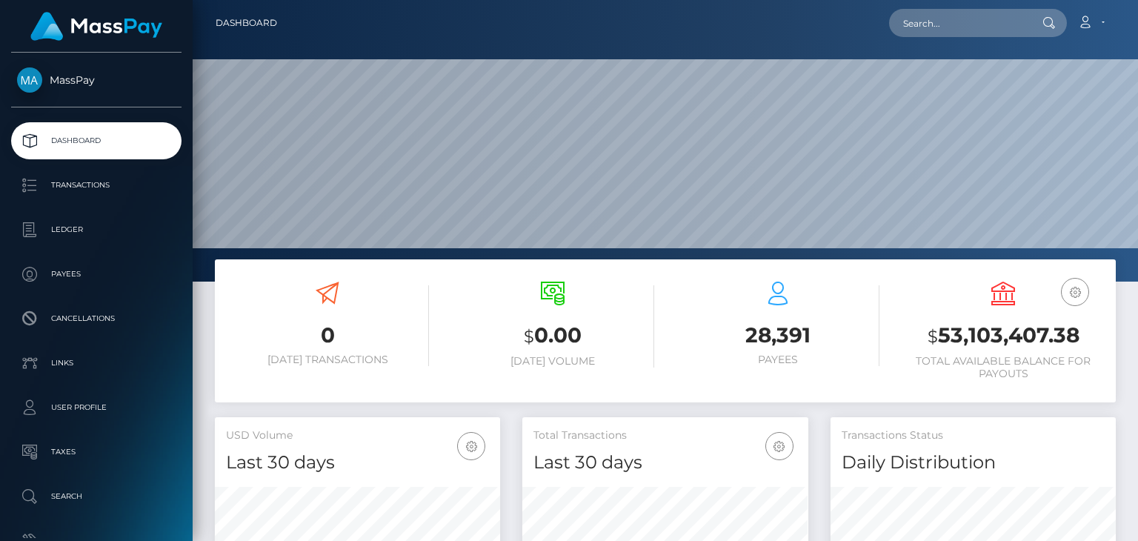
scroll to position [262, 284]
click at [956, 30] on input "text" at bounding box center [958, 23] width 139 height 28
paste input "[EMAIL_ADDRESS][DOMAIN_NAME]"
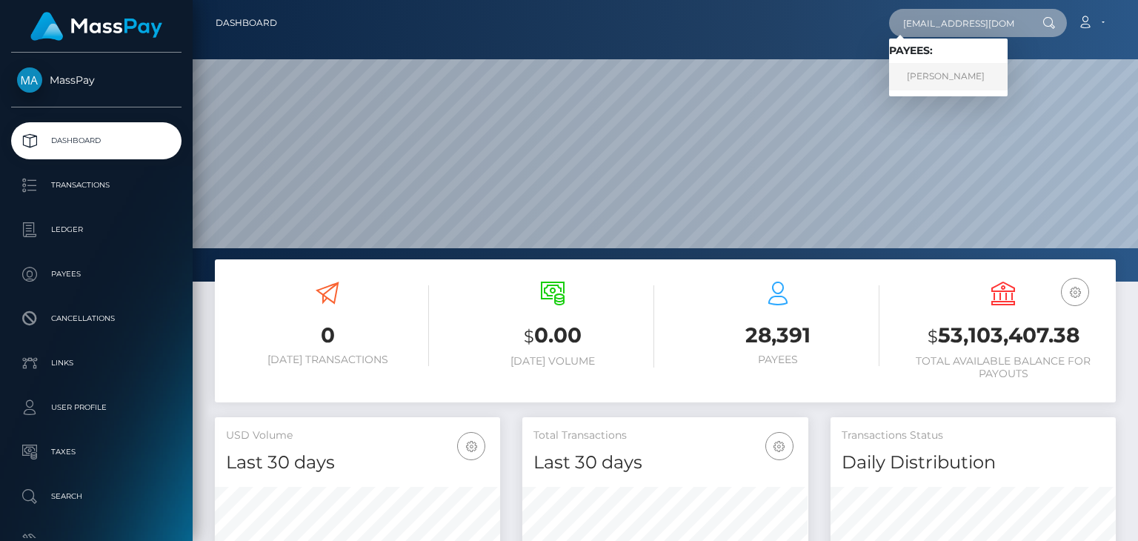
type input "[EMAIL_ADDRESS][DOMAIN_NAME]"
click at [928, 76] on link "Eligio Zupin" at bounding box center [948, 76] width 119 height 27
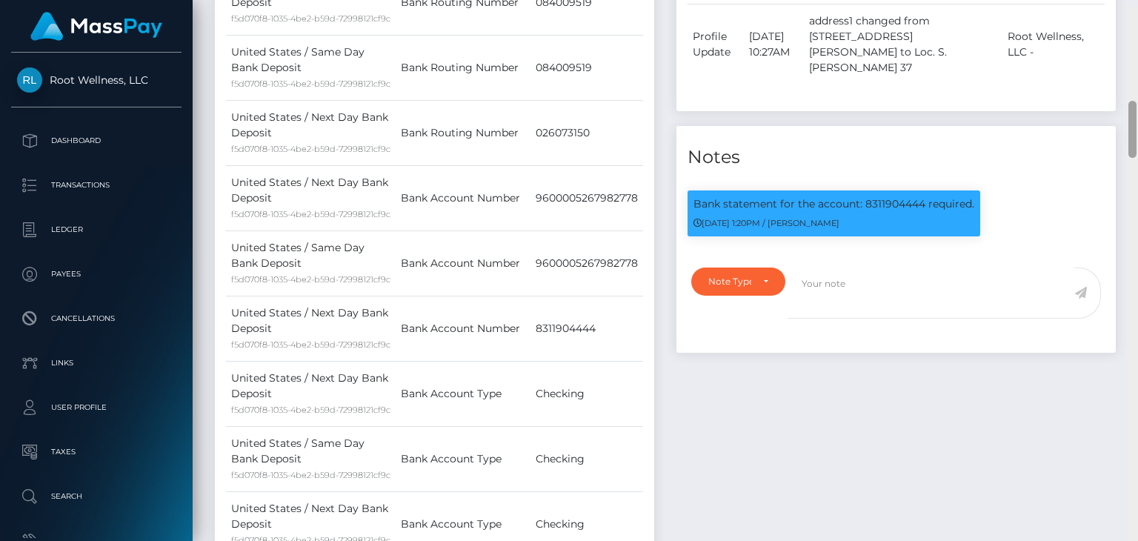
scroll to position [884, 0]
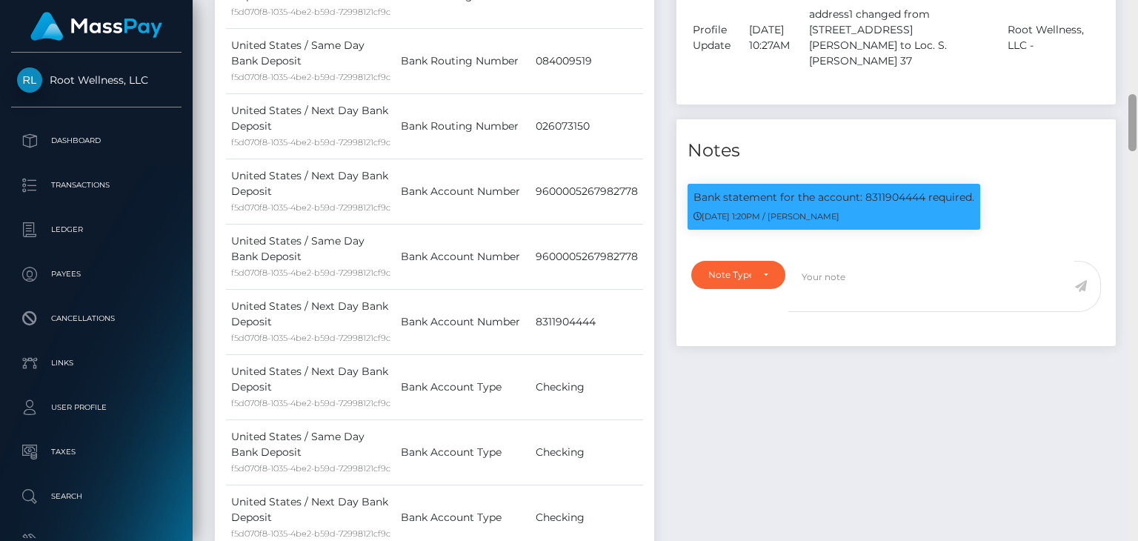
drag, startPoint x: 1133, startPoint y: 46, endPoint x: 1118, endPoint y: 138, distance: 93.2
click at [1118, 138] on div "Customer Profile Loading... Loading..." at bounding box center [665, 270] width 945 height 541
drag, startPoint x: 609, startPoint y: 228, endPoint x: 1137, endPoint y: 327, distance: 537.5
click at [1137, 327] on div "Customer Profile Loading... Loading..." at bounding box center [665, 270] width 945 height 541
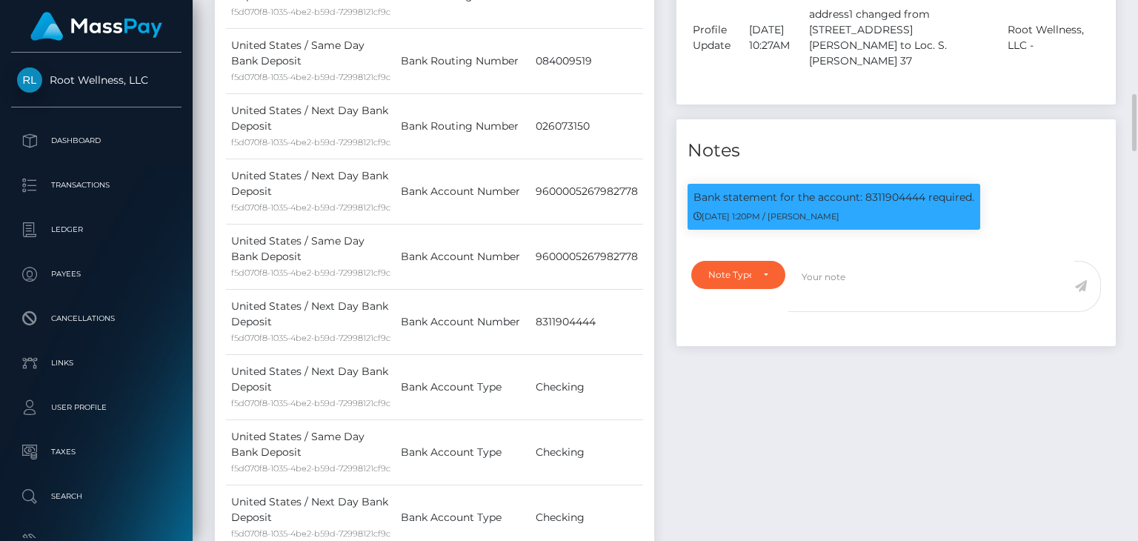
click at [1065, 393] on div "Events Type Time Event Changed By" at bounding box center [896, 217] width 462 height 848
click at [1123, 141] on div "Events Type Time Event Changed By" at bounding box center [896, 217] width 462 height 848
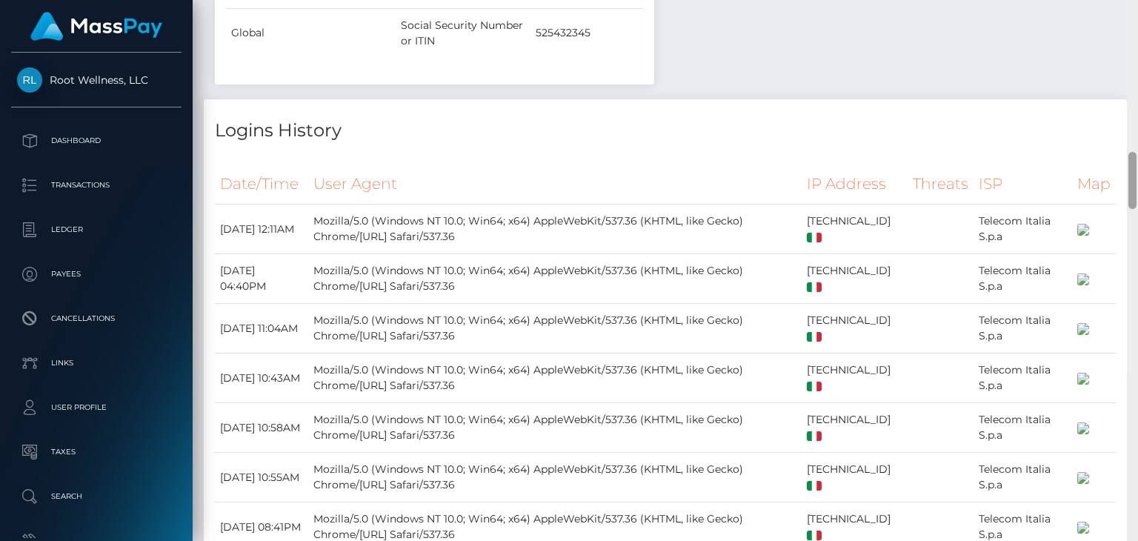
drag, startPoint x: 1136, startPoint y: 137, endPoint x: 1137, endPoint y: 78, distance: 59.3
click at [1137, 78] on div at bounding box center [1132, 270] width 11 height 541
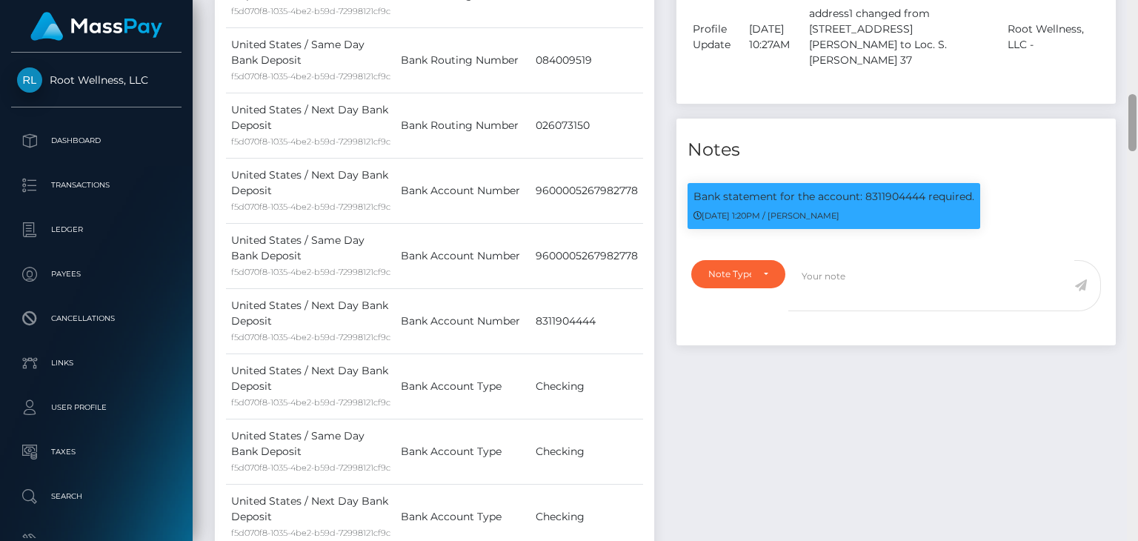
click at [1137, 81] on div at bounding box center [1132, 270] width 11 height 541
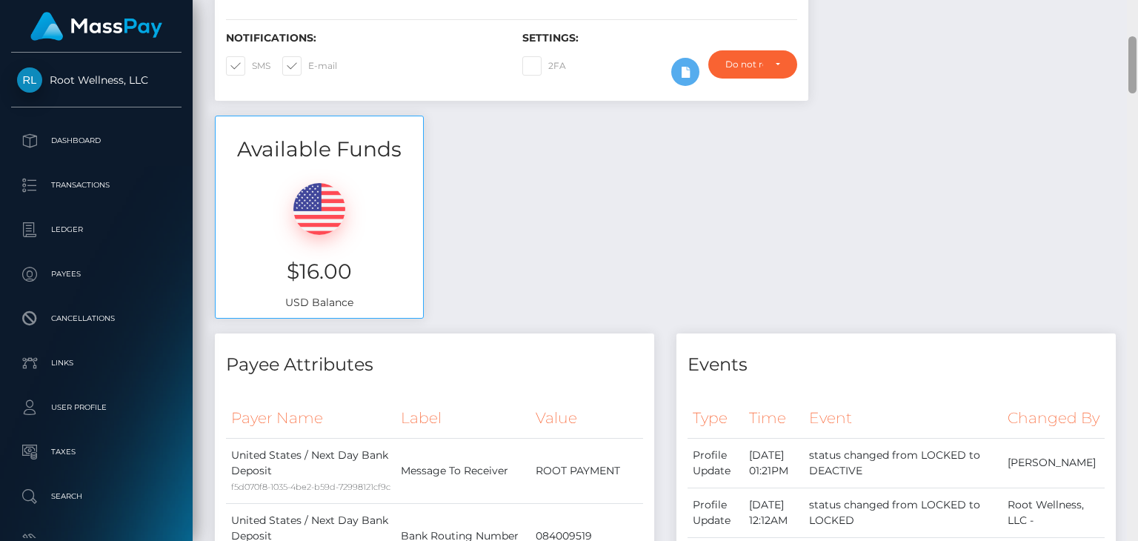
click at [1137, 81] on div at bounding box center [1132, 270] width 11 height 541
click at [1113, 327] on div "Available Funds $16.00 USD Balance" at bounding box center [665, 225] width 923 height 218
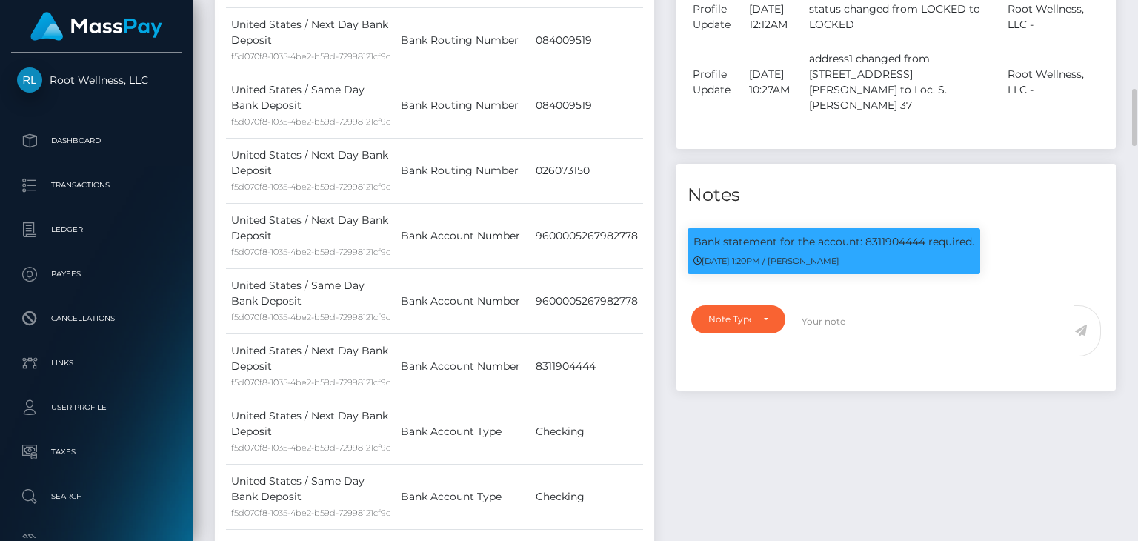
scroll to position [178, 284]
click at [893, 247] on p "Bank statement for the account: 8311904444 required." at bounding box center [833, 242] width 281 height 16
copy p "8311904444"
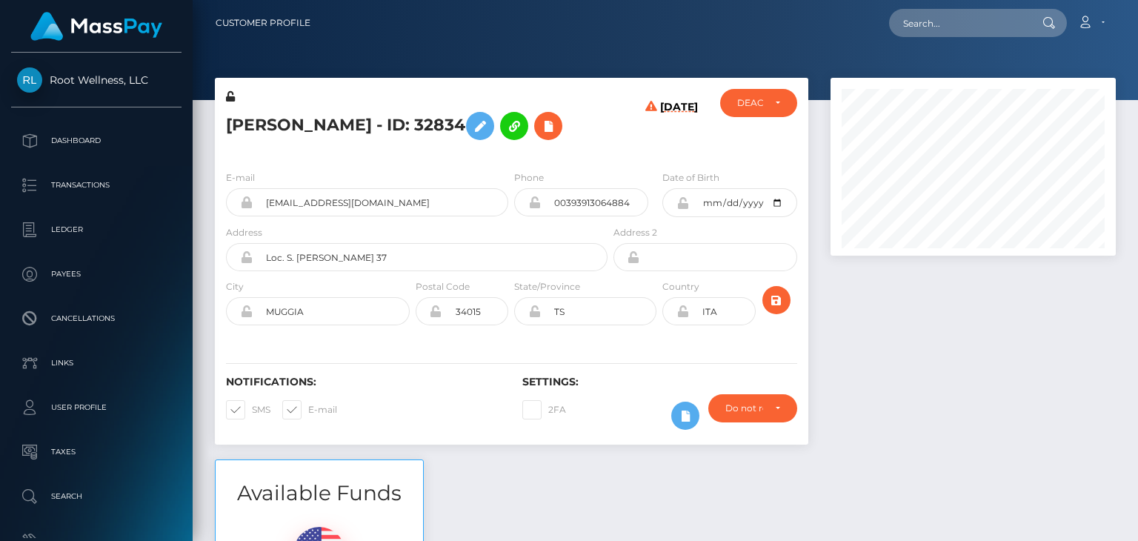
scroll to position [178, 284]
click at [996, 30] on input "text" at bounding box center [958, 23] width 139 height 28
paste input "[EMAIL_ADDRESS][DOMAIN_NAME]"
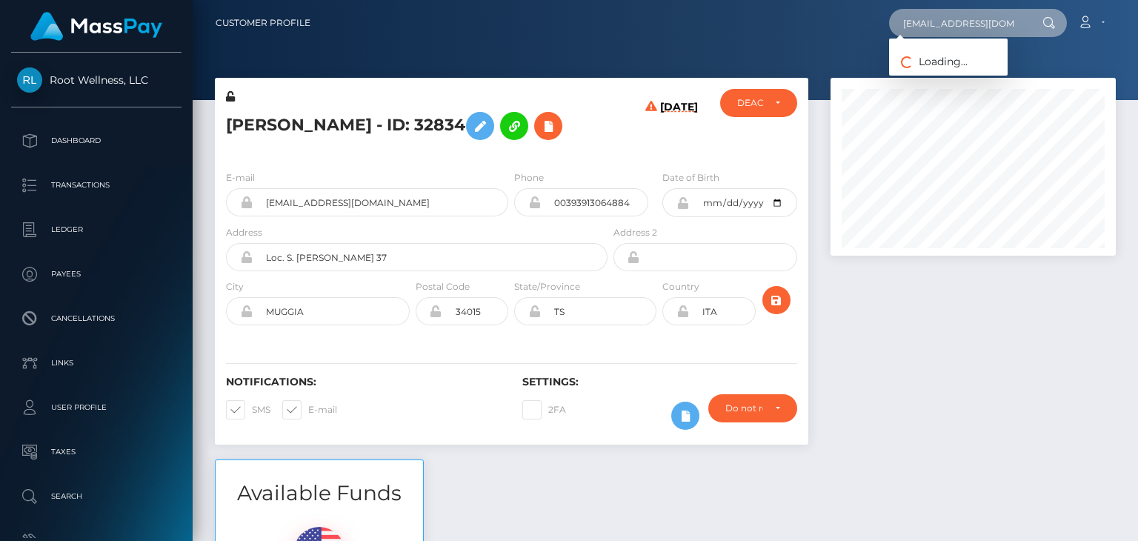
scroll to position [0, 22]
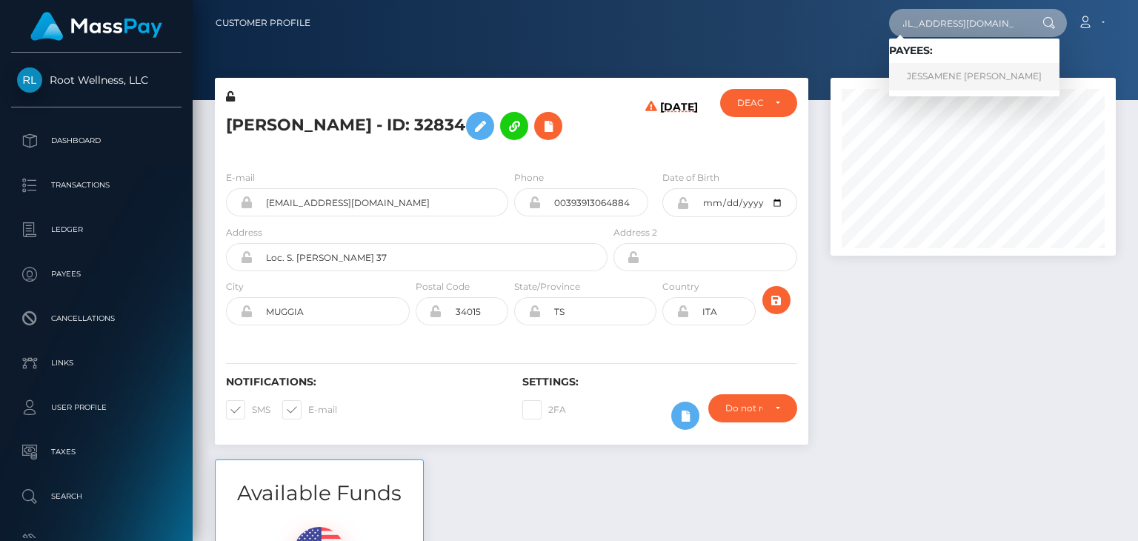
type input "weasley.wolfhard@gmail.com"
click at [904, 68] on link "JESSAMENE CASTILLO CARAGAY" at bounding box center [974, 76] width 170 height 27
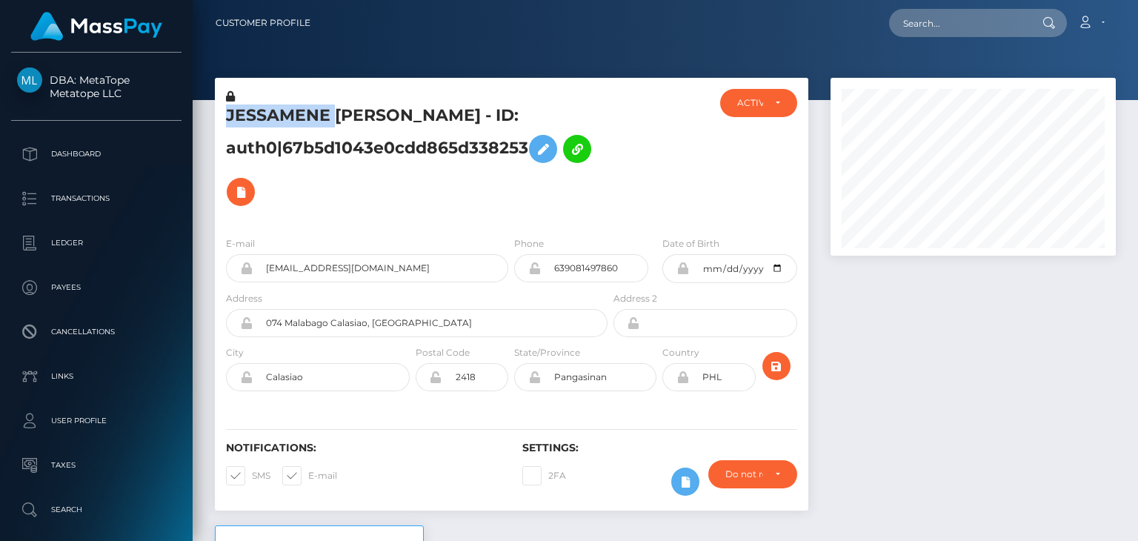
scroll to position [178, 284]
click at [416, 208] on h5 "JESSAMENE [PERSON_NAME] - ID: auth0|67b5d1043e0cdd865d338253" at bounding box center [412, 158] width 373 height 109
click at [998, 284] on div at bounding box center [972, 301] width 307 height 447
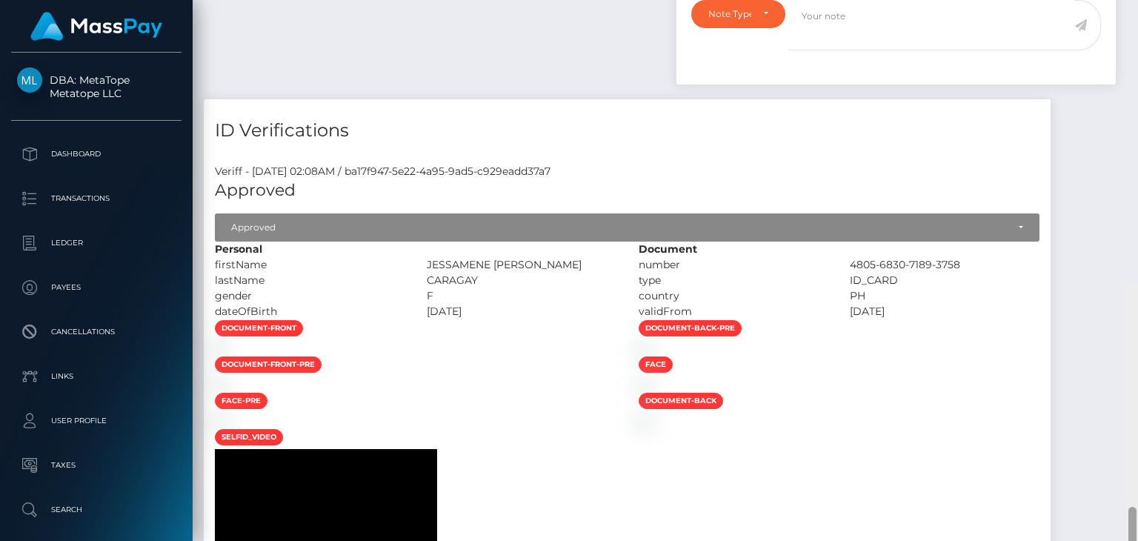
scroll to position [1862, 0]
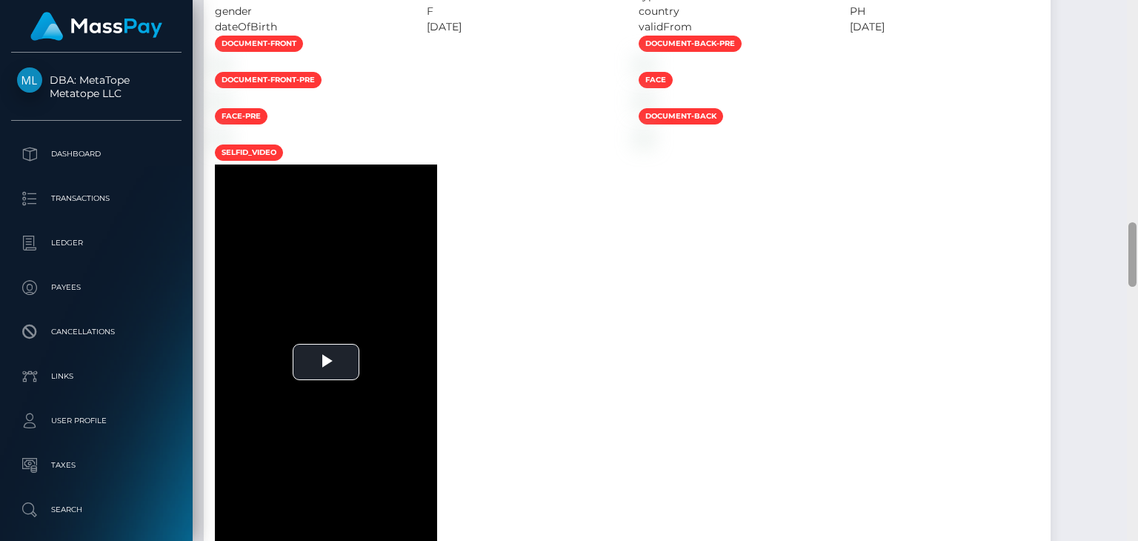
drag, startPoint x: 1135, startPoint y: 47, endPoint x: 1117, endPoint y: 270, distance: 223.7
click at [1117, 270] on div "Customer Profile Loading... Loading..." at bounding box center [665, 270] width 945 height 541
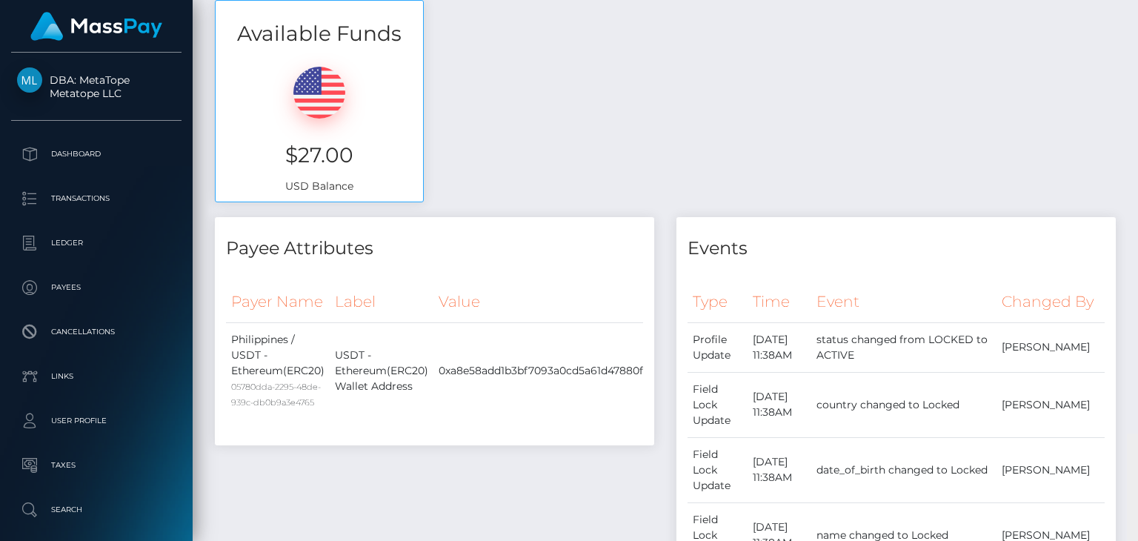
scroll to position [0, 0]
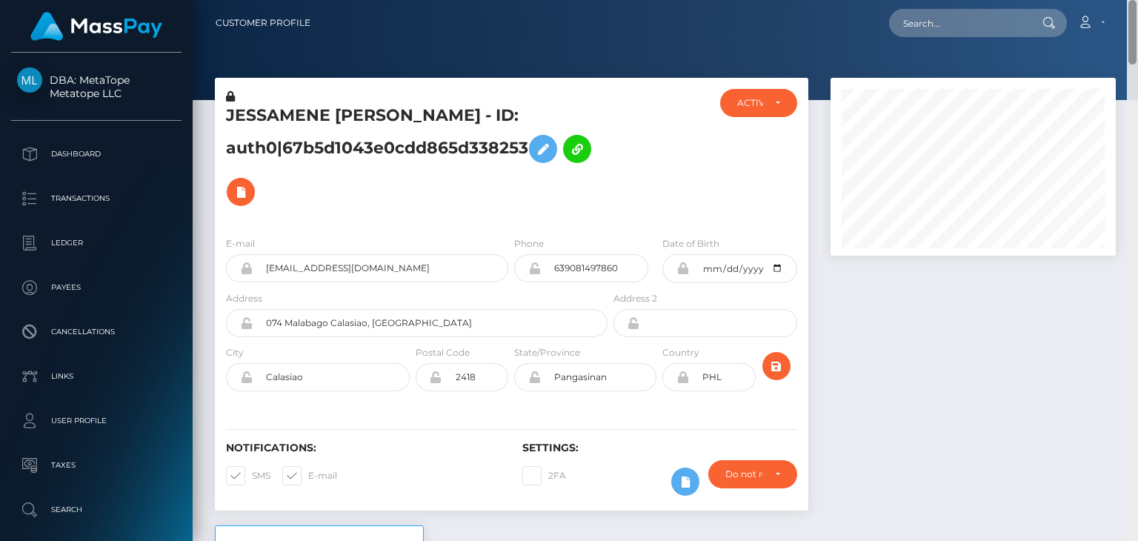
drag, startPoint x: 1132, startPoint y: 248, endPoint x: 1131, endPoint y: 8, distance: 240.0
click at [1131, 8] on div "Customer Profile Loading... Loading..." at bounding box center [665, 270] width 945 height 541
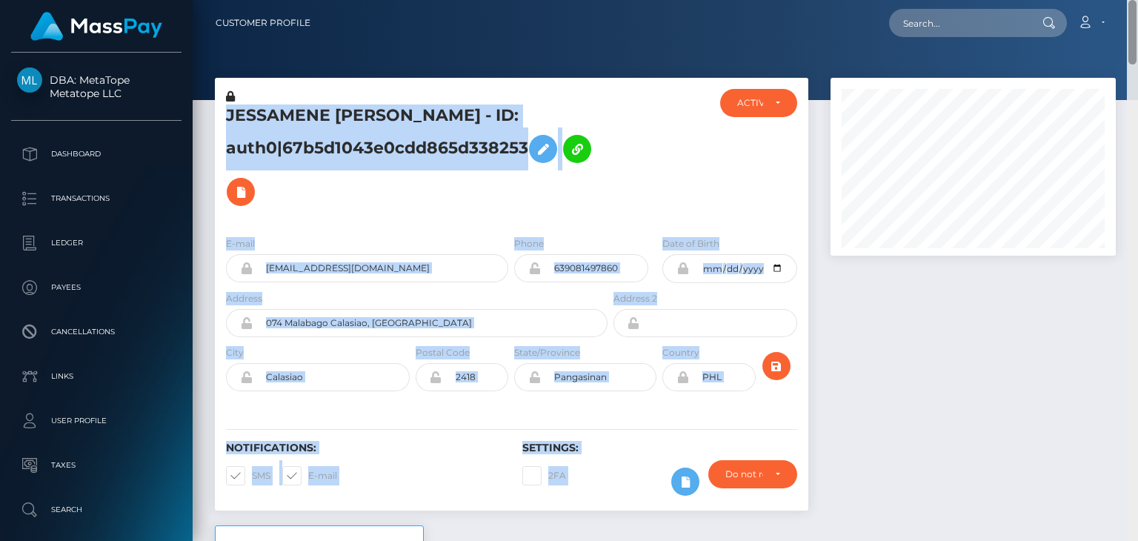
drag, startPoint x: 1131, startPoint y: 39, endPoint x: 1129, endPoint y: 92, distance: 52.6
click at [1129, 92] on div "Customer Profile Loading... Loading..." at bounding box center [665, 270] width 945 height 541
click at [1077, 303] on div at bounding box center [972, 301] width 307 height 447
drag, startPoint x: 1134, startPoint y: 25, endPoint x: 1135, endPoint y: 61, distance: 36.3
click at [1135, 61] on div "Customer Profile Loading... Loading..." at bounding box center [665, 270] width 945 height 541
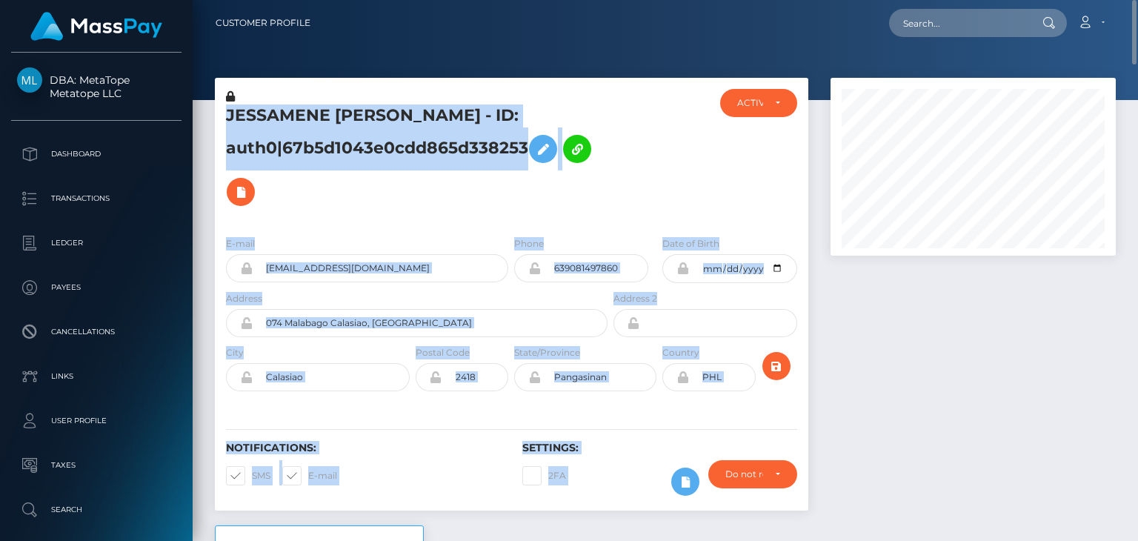
click at [1037, 317] on div at bounding box center [972, 301] width 307 height 447
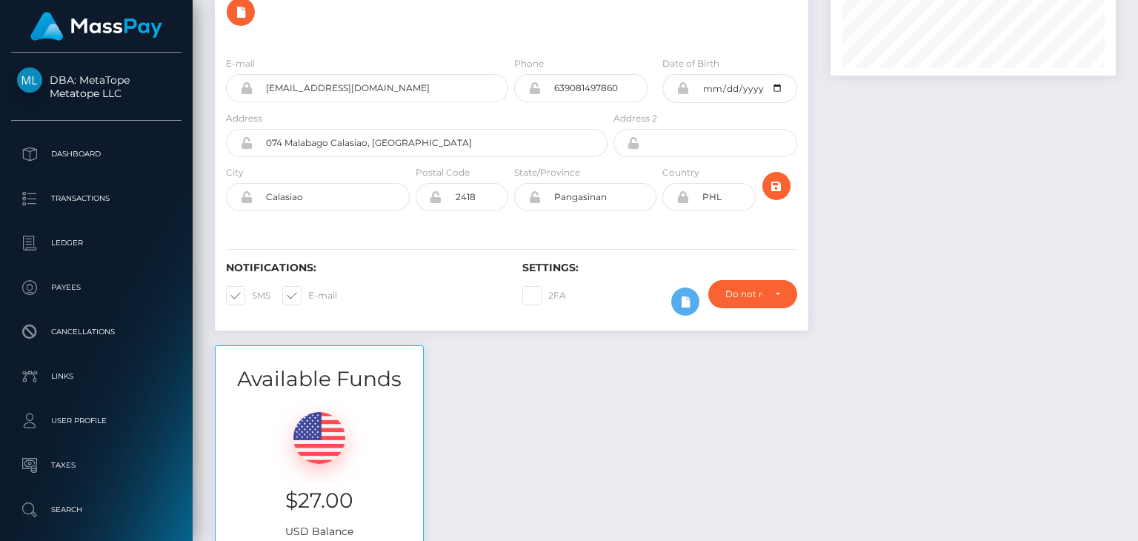
scroll to position [293, 0]
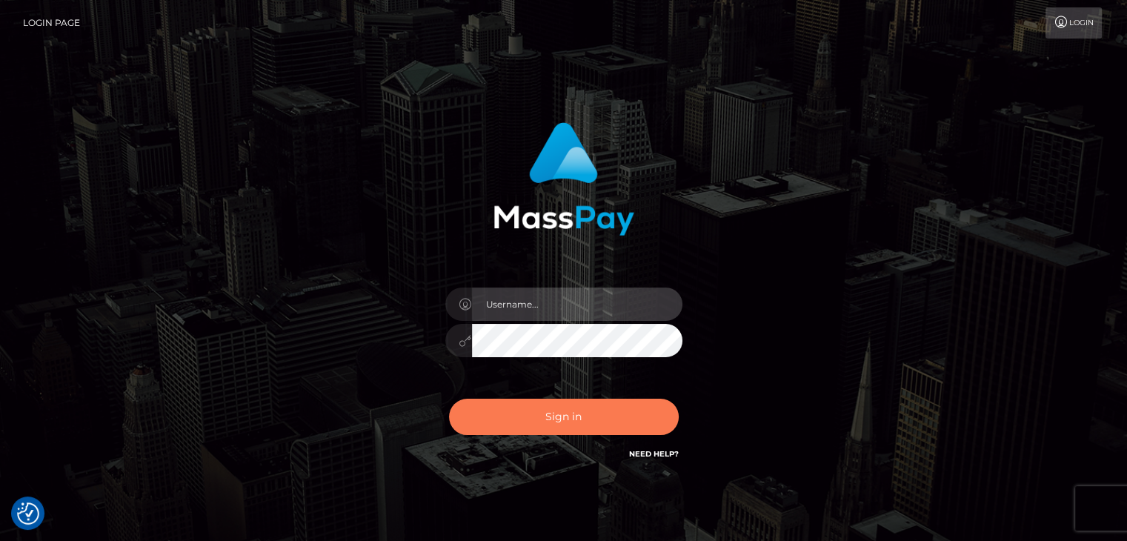
type input "petros.kidane"
click at [554, 427] on button "Sign in" at bounding box center [564, 417] width 230 height 36
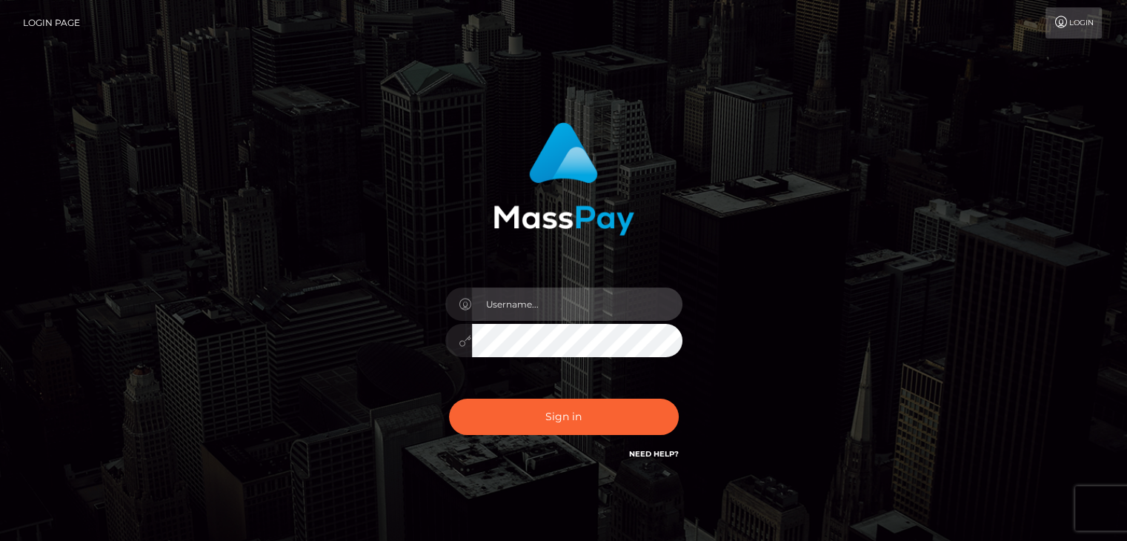
type input "petros.kidane"
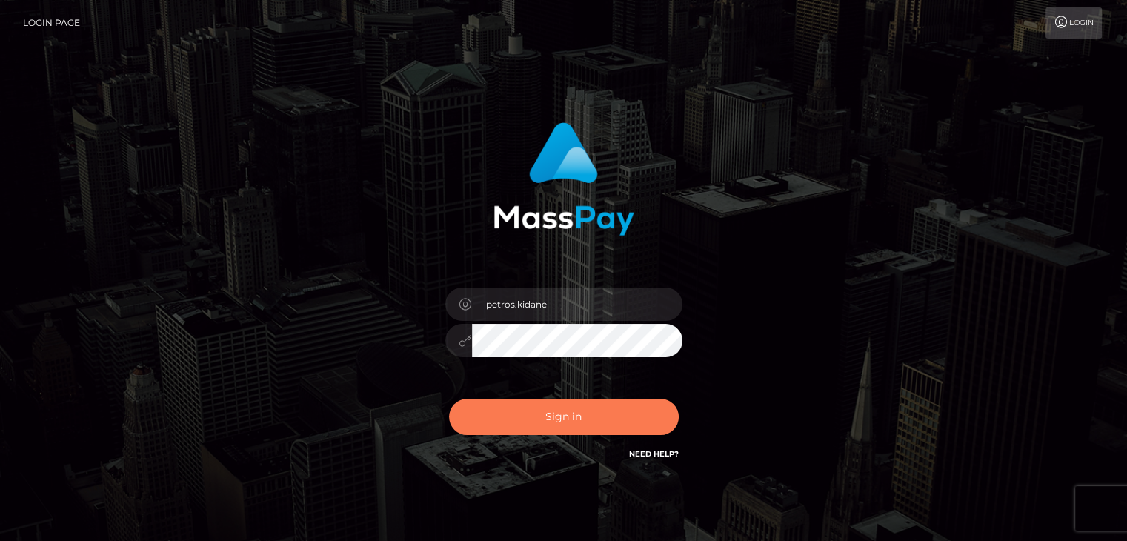
click at [554, 427] on button "Sign in" at bounding box center [564, 417] width 230 height 36
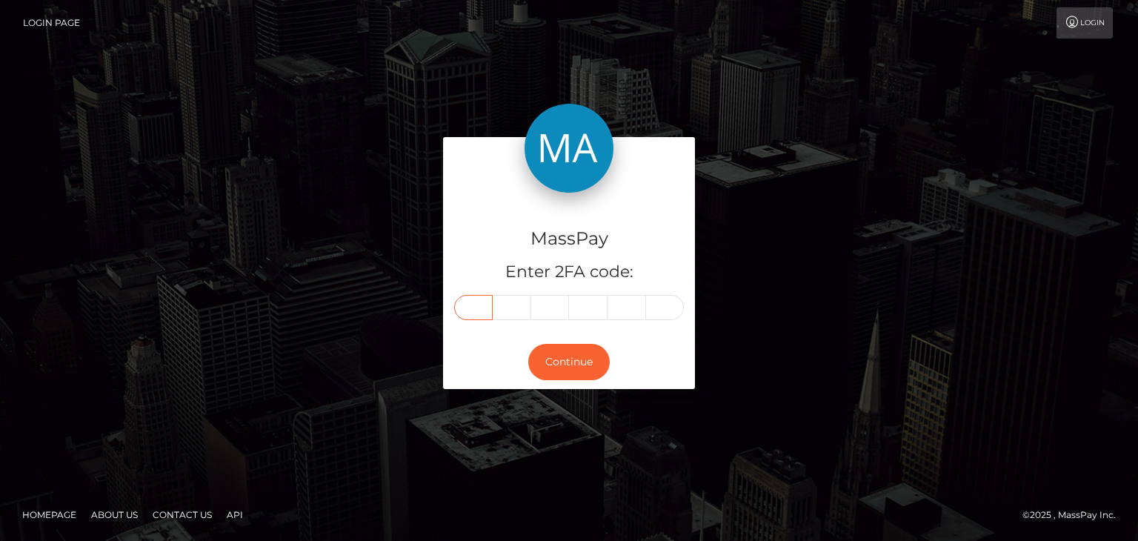
click at [469, 310] on input "text" at bounding box center [473, 307] width 39 height 25
paste input "8"
type input "8"
type input "3"
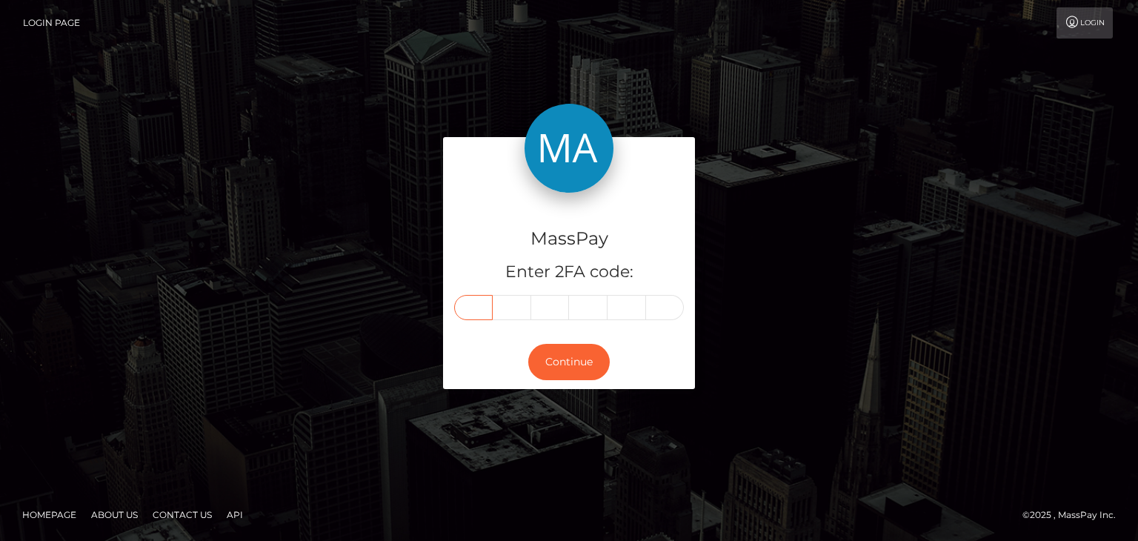
type input "4"
type input "9"
type input "8"
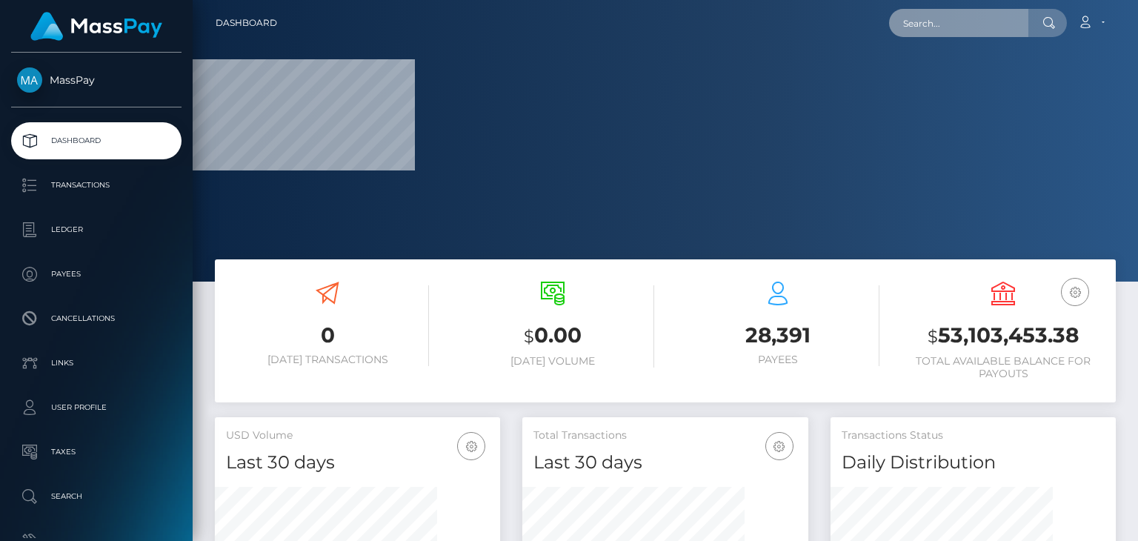
click at [981, 16] on input "text" at bounding box center [958, 23] width 139 height 28
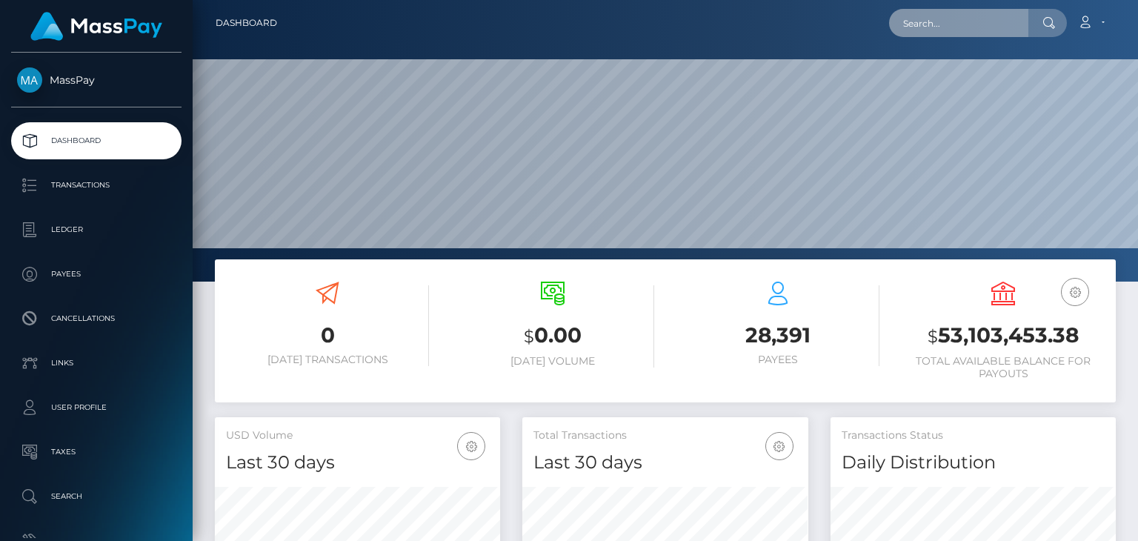
scroll to position [262, 284]
paste input "kimdijkstra28@gmail.com"
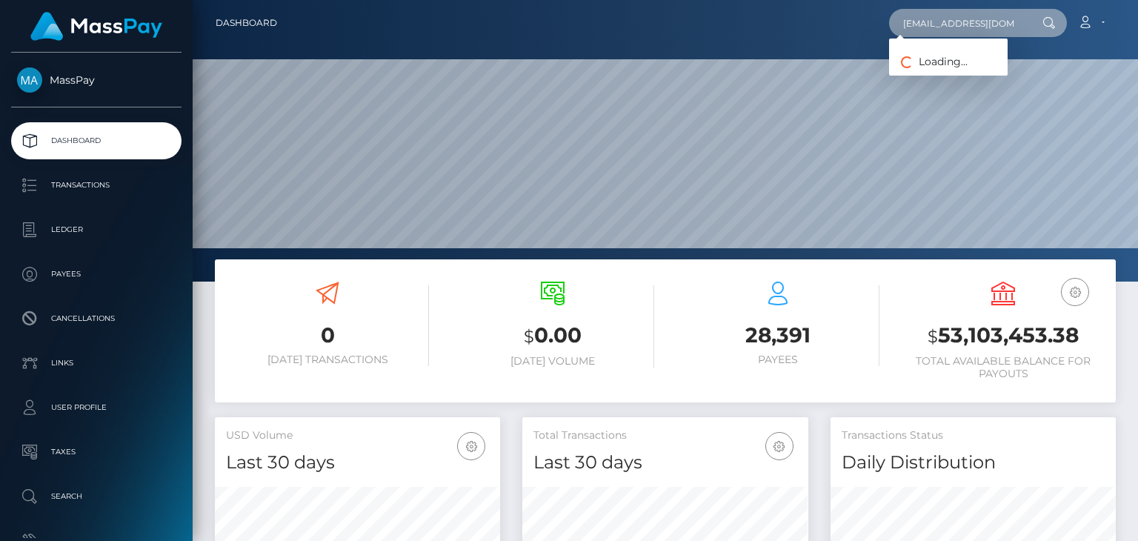
paste input "@kpn"
type input "kimdijkstra@kpn.com"
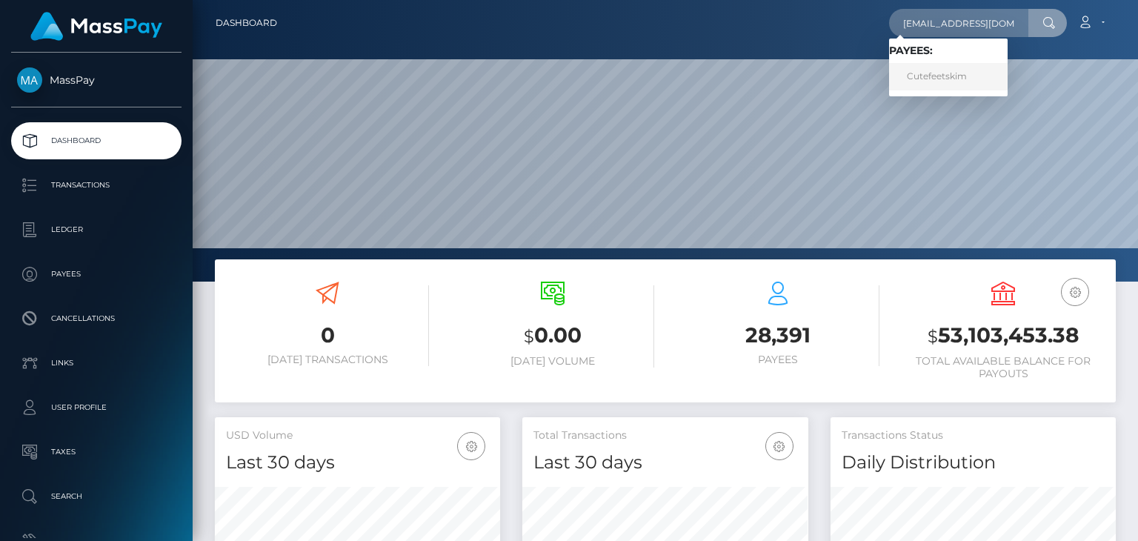
click at [909, 80] on link "Cutefeetskim" at bounding box center [948, 76] width 119 height 27
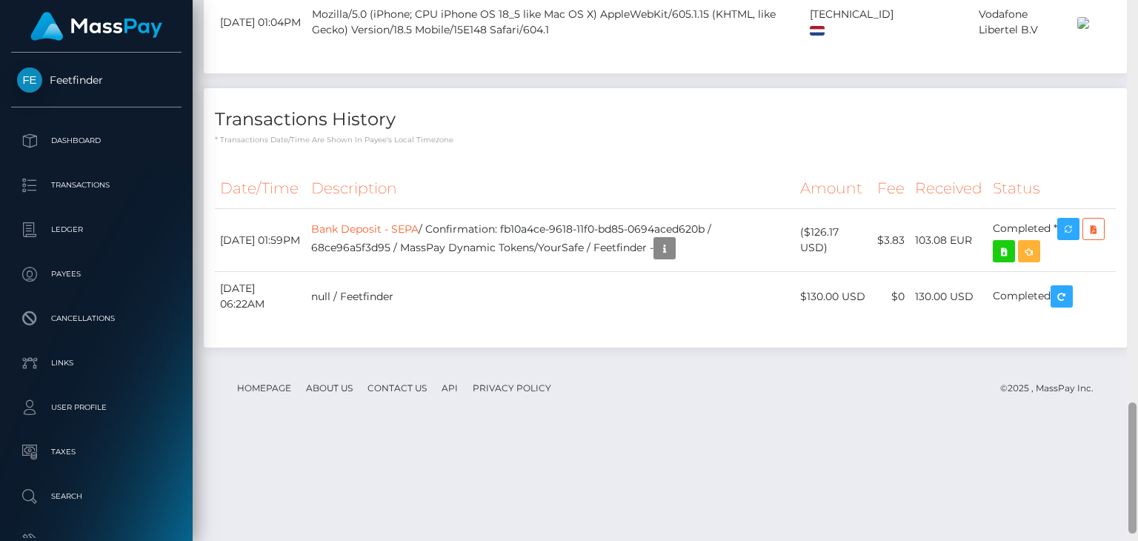
scroll to position [1680, 0]
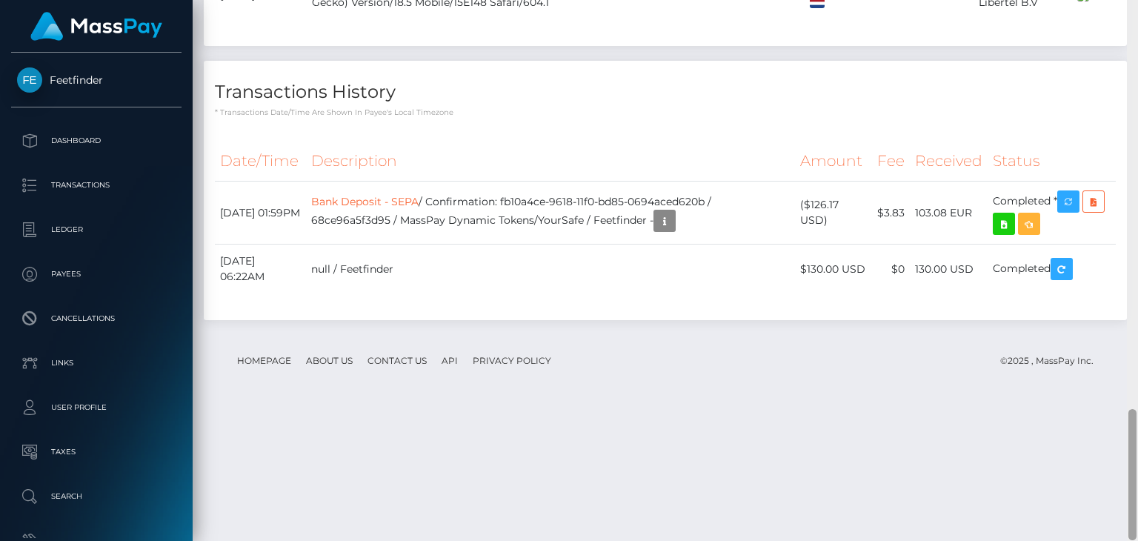
drag, startPoint x: 1134, startPoint y: 66, endPoint x: 1089, endPoint y: 470, distance: 406.3
click at [1089, 470] on div "Customer Profile Loading... Loading..." at bounding box center [665, 270] width 945 height 541
click at [673, 230] on icon "button" at bounding box center [665, 221] width 18 height 19
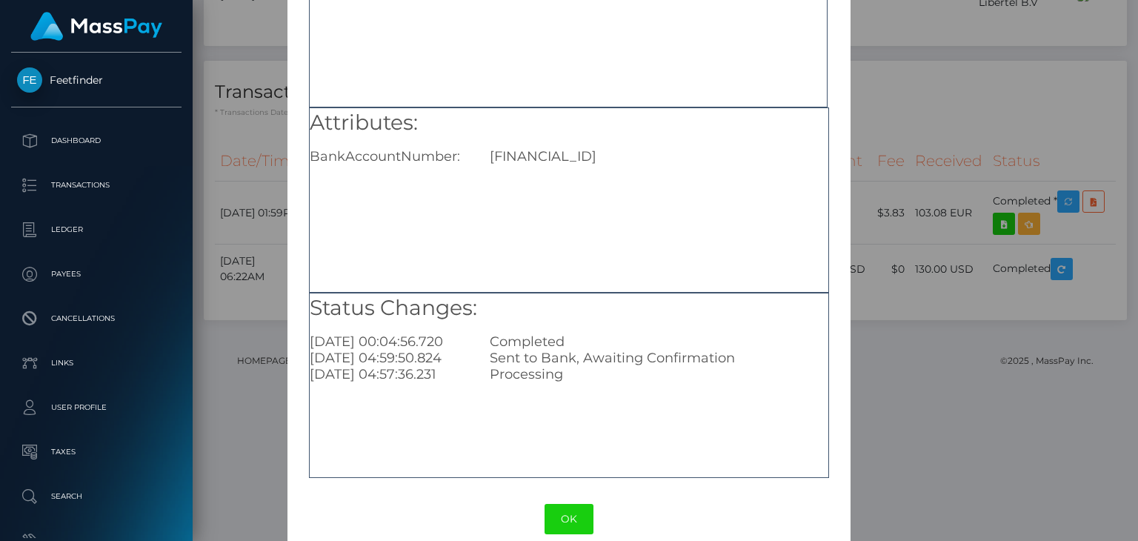
scroll to position [162, 0]
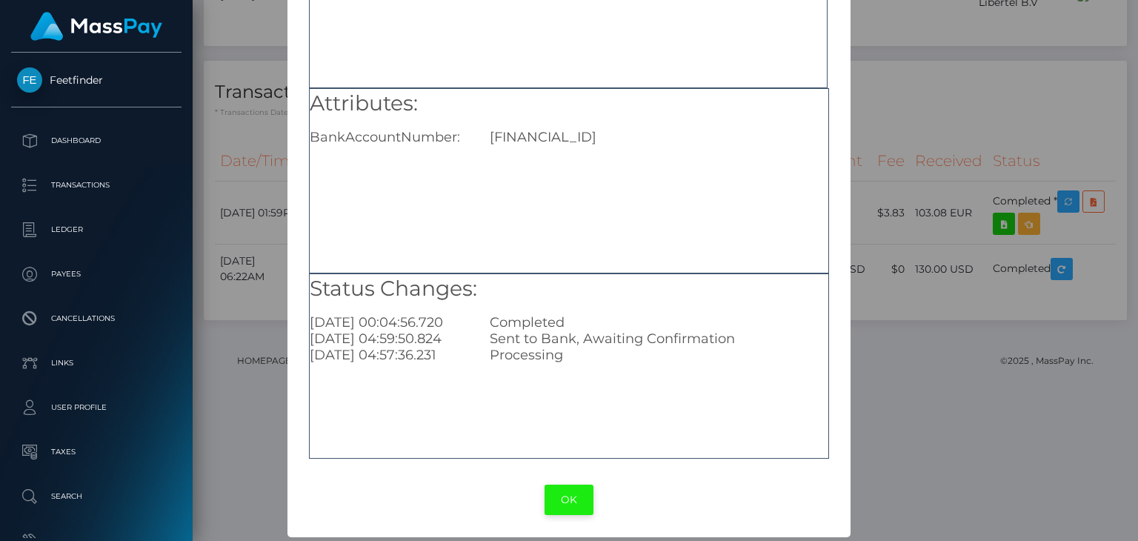
click at [561, 497] on button "OK" at bounding box center [569, 500] width 49 height 30
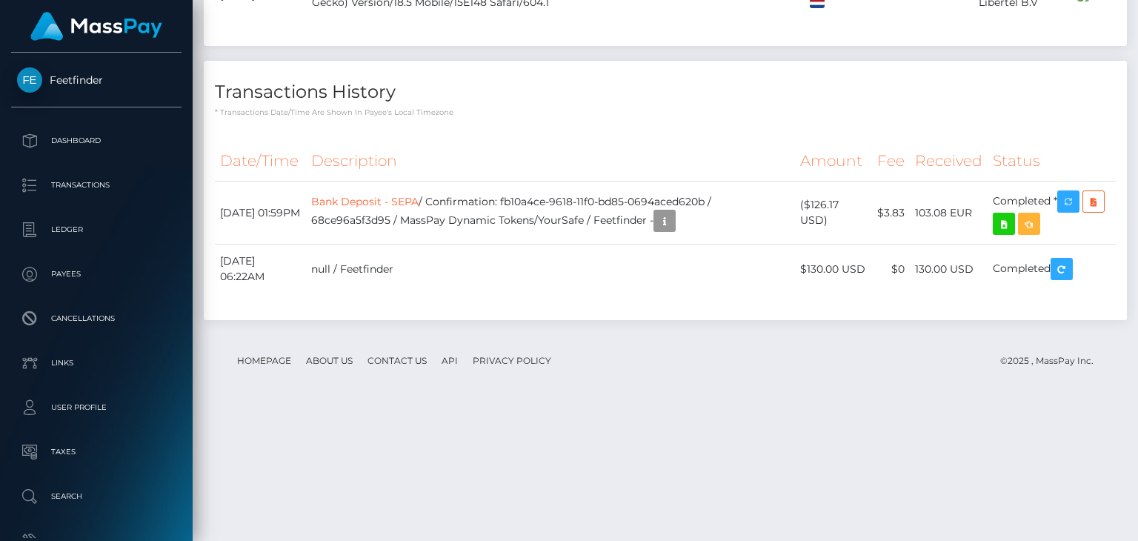
scroll to position [178, 284]
click at [419, 208] on link "Bank Deposit - SEPA" at bounding box center [364, 201] width 107 height 13
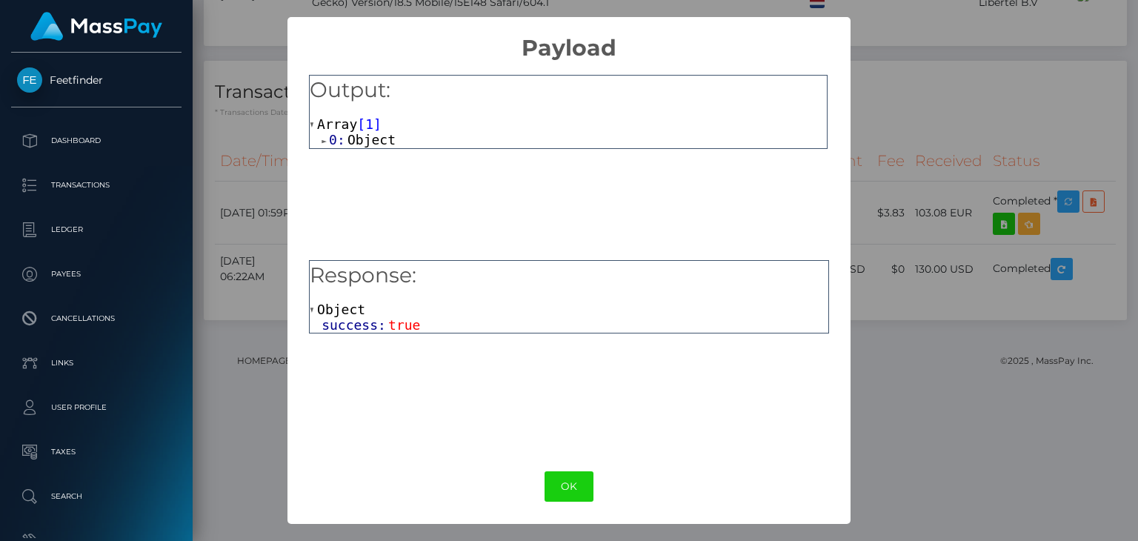
click at [359, 330] on span "success:" at bounding box center [355, 325] width 67 height 16
click at [347, 313] on span "Object" at bounding box center [341, 310] width 48 height 16
click at [363, 137] on span "Object" at bounding box center [371, 140] width 48 height 16
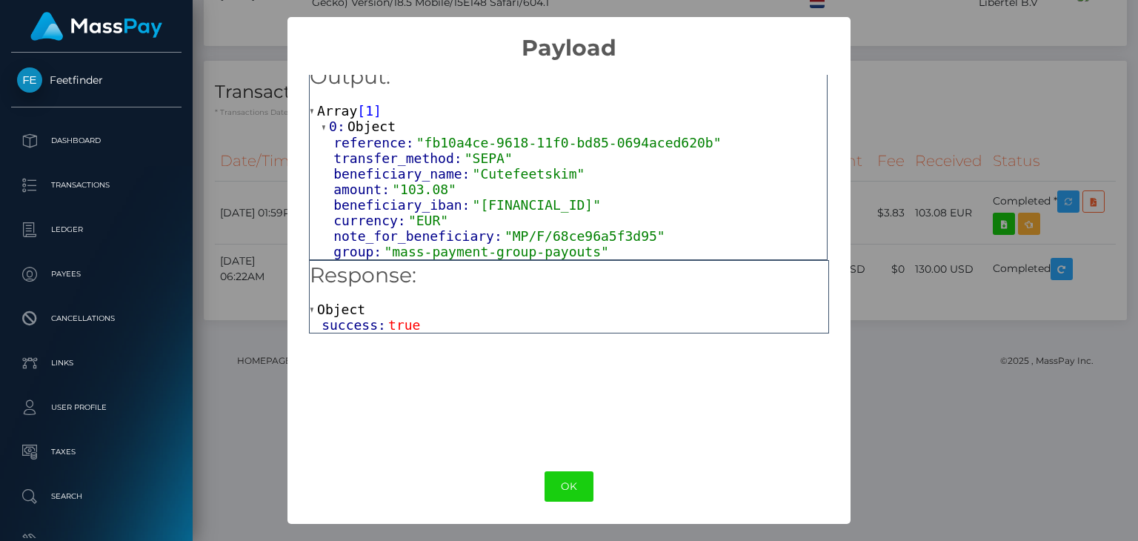
scroll to position [16, 0]
click at [582, 484] on button "OK" at bounding box center [569, 486] width 49 height 30
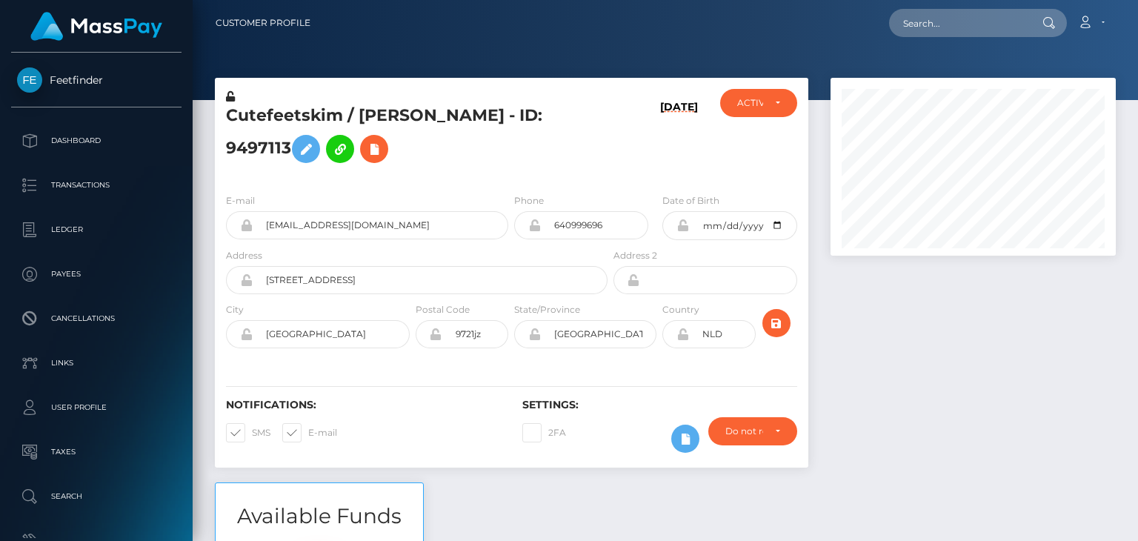
scroll to position [178, 284]
click at [919, 26] on input "text" at bounding box center [958, 23] width 139 height 28
paste input "[EMAIL_ADDRESS][DOMAIN_NAME]"
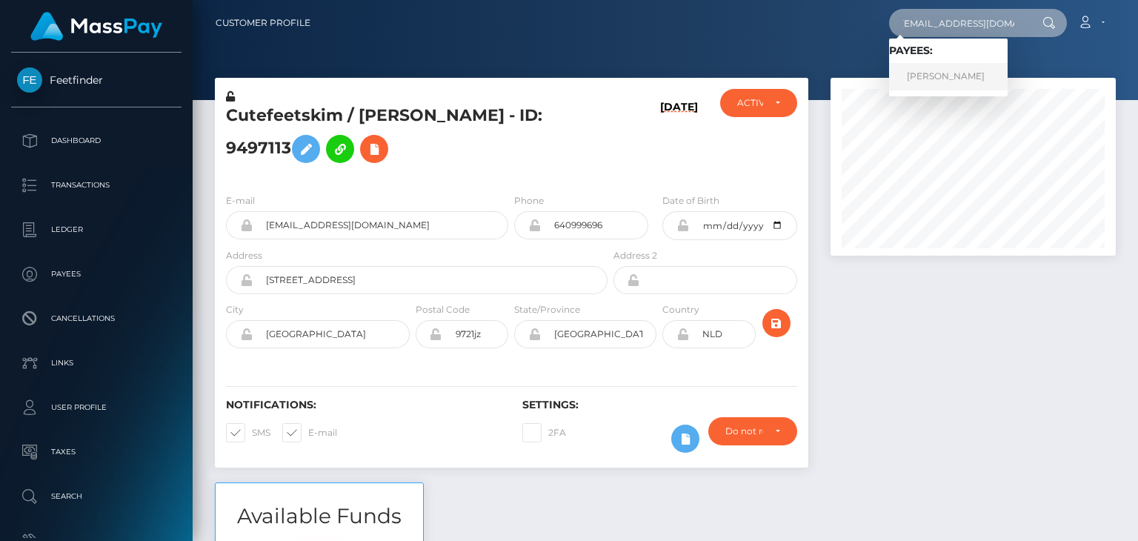
type input "[EMAIL_ADDRESS][DOMAIN_NAME]"
click at [919, 72] on link "[PERSON_NAME]" at bounding box center [948, 76] width 119 height 27
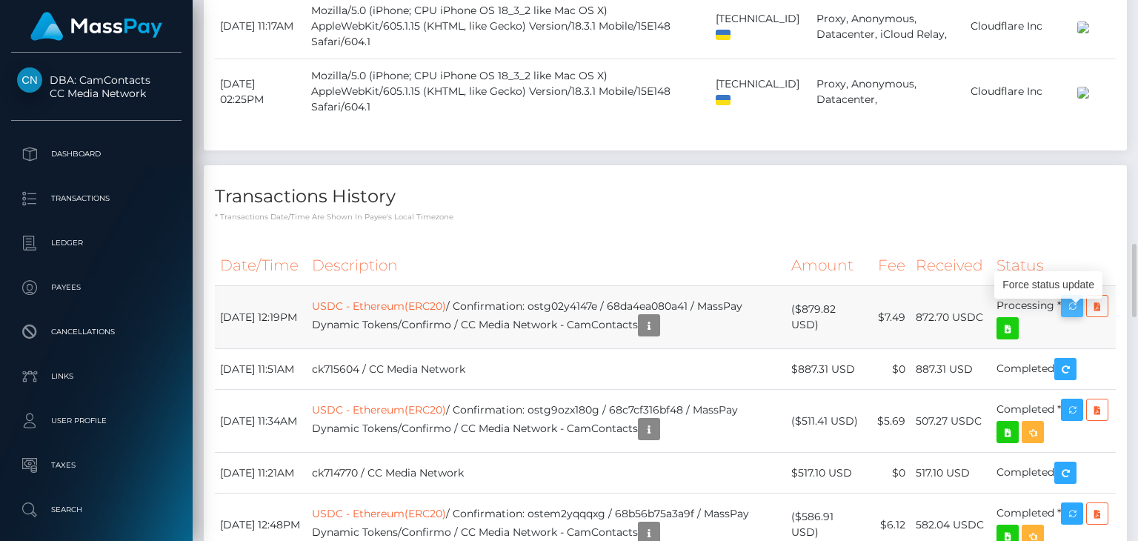
scroll to position [178, 284]
click at [1076, 309] on icon "button" at bounding box center [1072, 306] width 18 height 19
click at [1075, 311] on icon "button" at bounding box center [1072, 306] width 18 height 19
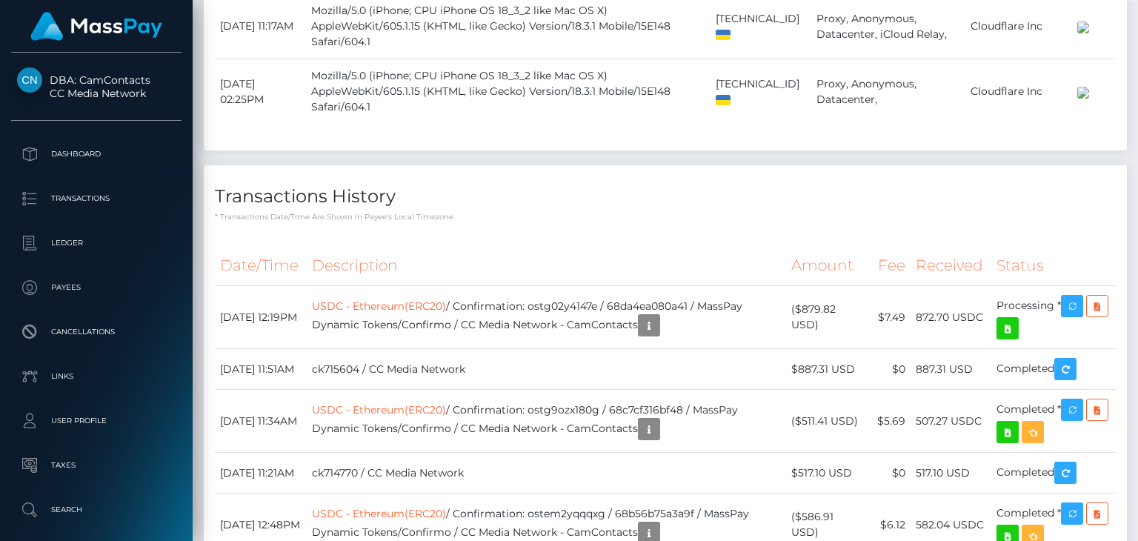
scroll to position [698, 0]
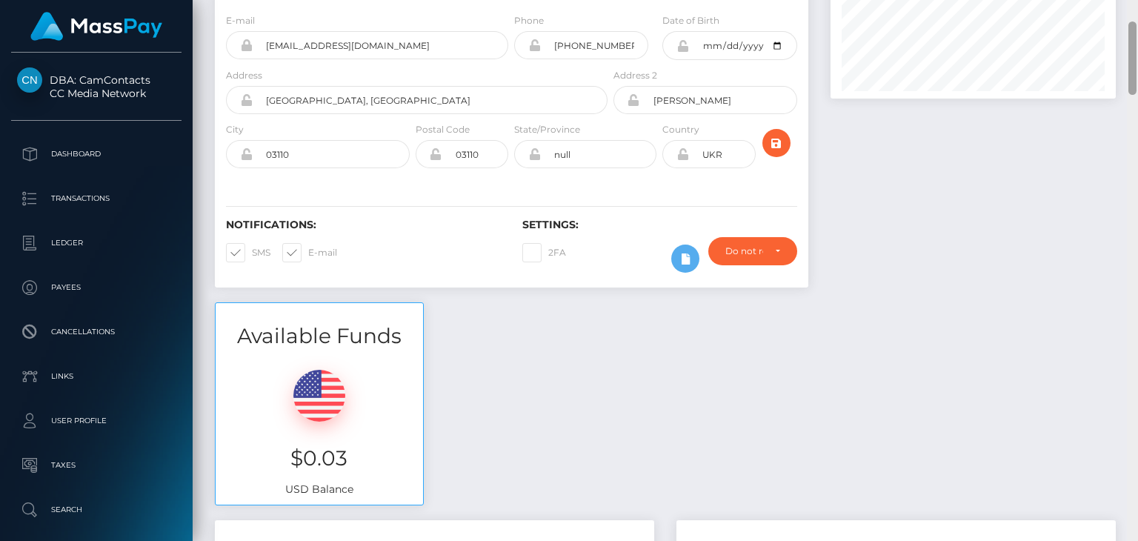
click at [1135, 69] on div at bounding box center [1132, 270] width 11 height 541
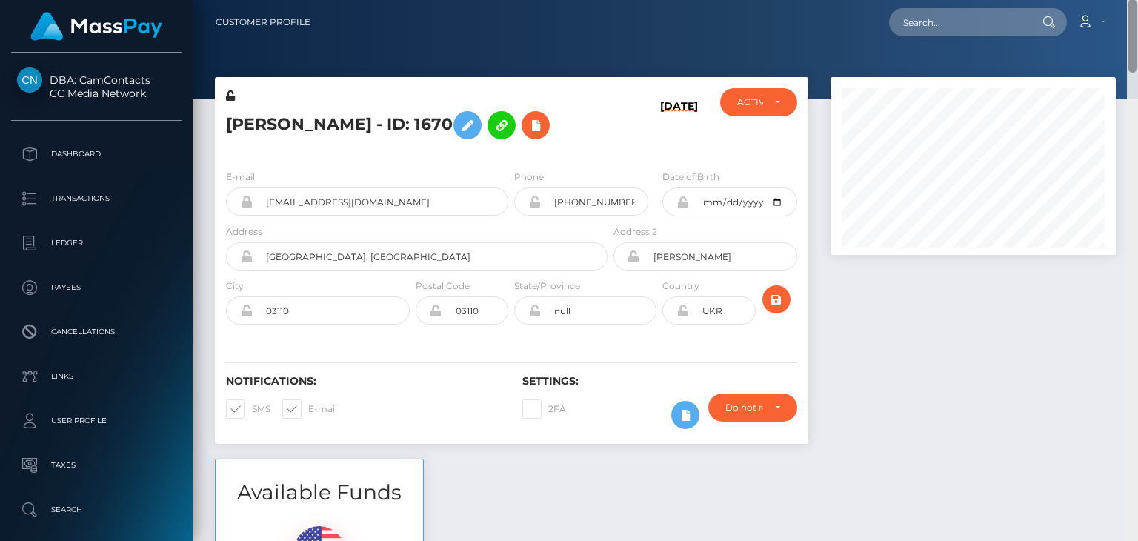
scroll to position [0, 0]
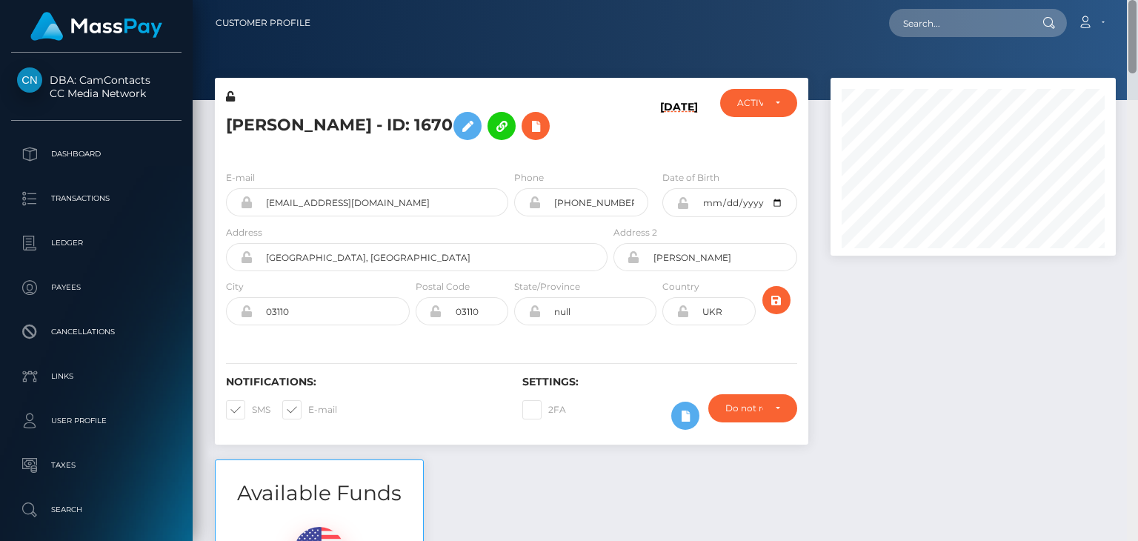
drag, startPoint x: 1135, startPoint y: 69, endPoint x: 1135, endPoint y: 47, distance: 22.2
click at [1135, 47] on div at bounding box center [1132, 36] width 8 height 73
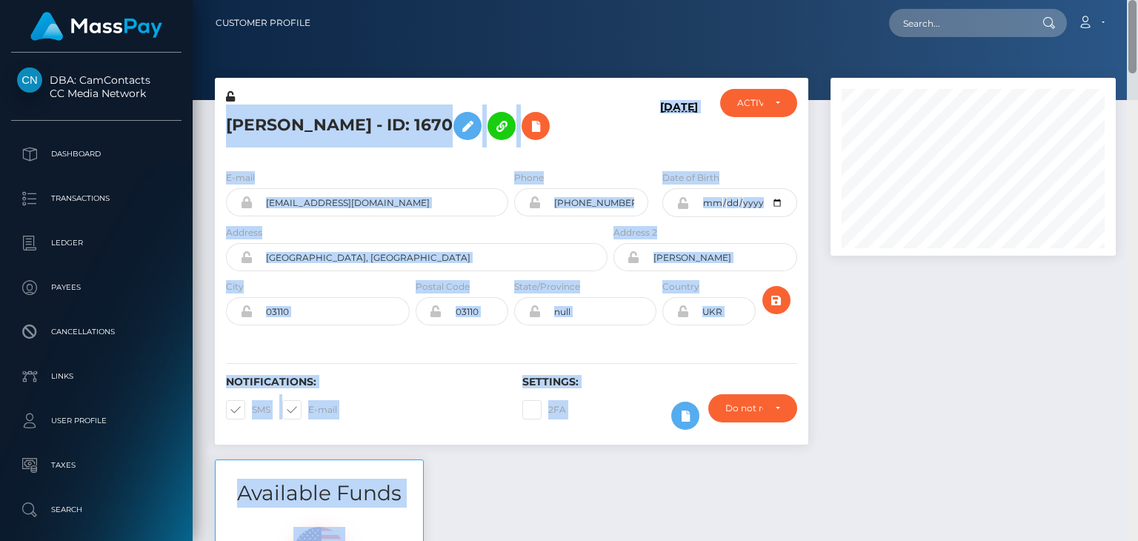
drag, startPoint x: 1136, startPoint y: 42, endPoint x: 1137, endPoint y: 63, distance: 20.8
click at [1137, 63] on div "Customer Profile Loading... Loading..." at bounding box center [665, 270] width 945 height 541
click at [1085, 276] on div at bounding box center [972, 269] width 307 height 382
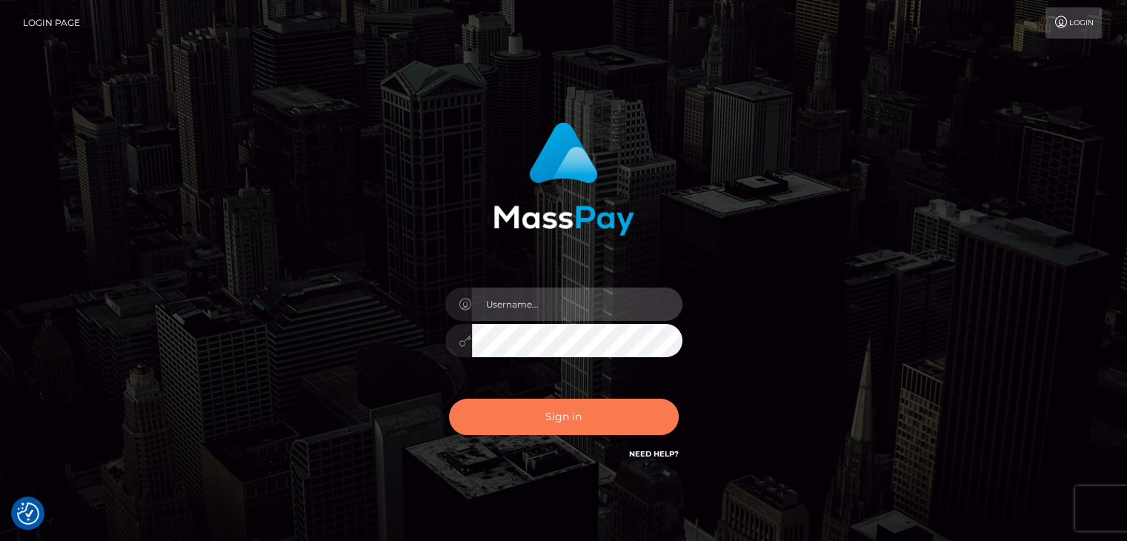
type input "petros.kidane"
click at [543, 420] on button "Sign in" at bounding box center [564, 417] width 230 height 36
type input "petros.kidane"
click at [581, 424] on button "Sign in" at bounding box center [564, 417] width 230 height 36
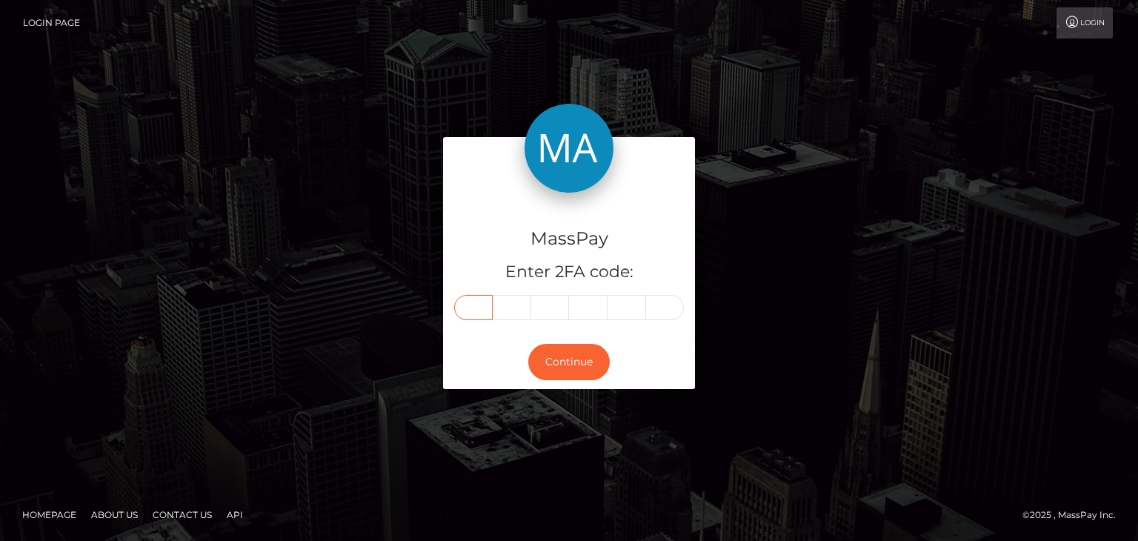
click at [467, 299] on input "text" at bounding box center [473, 307] width 39 height 25
paste input "5"
type input "5"
type input "1"
type input "7"
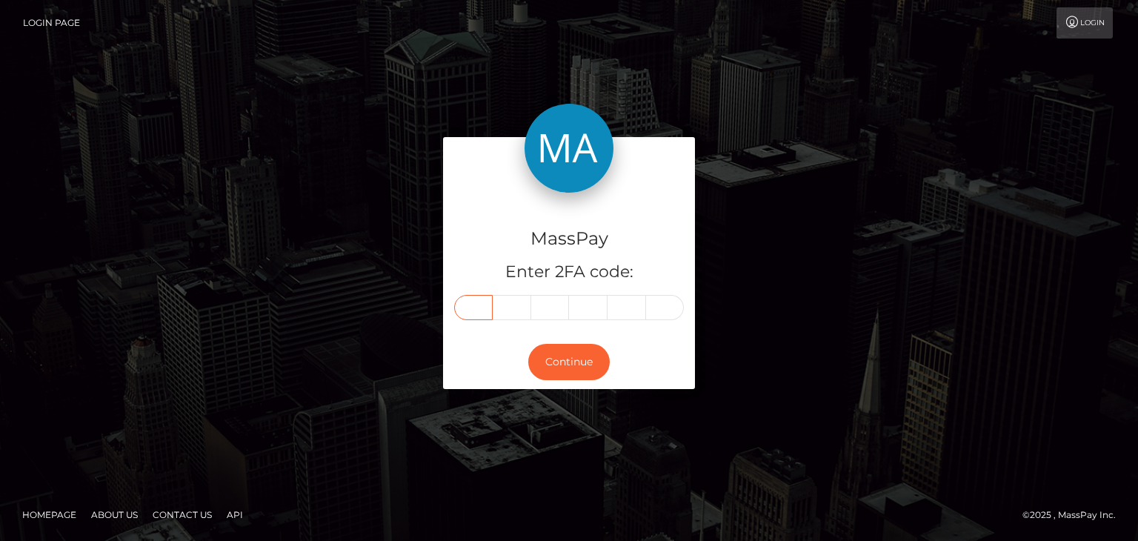
type input "3"
type input "8"
type input "5"
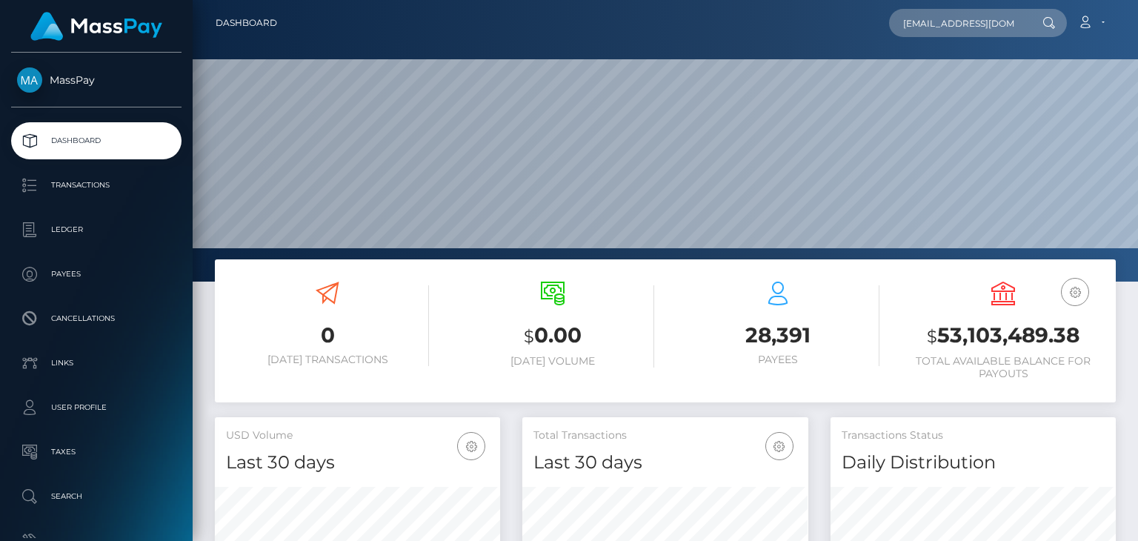
scroll to position [0, 12]
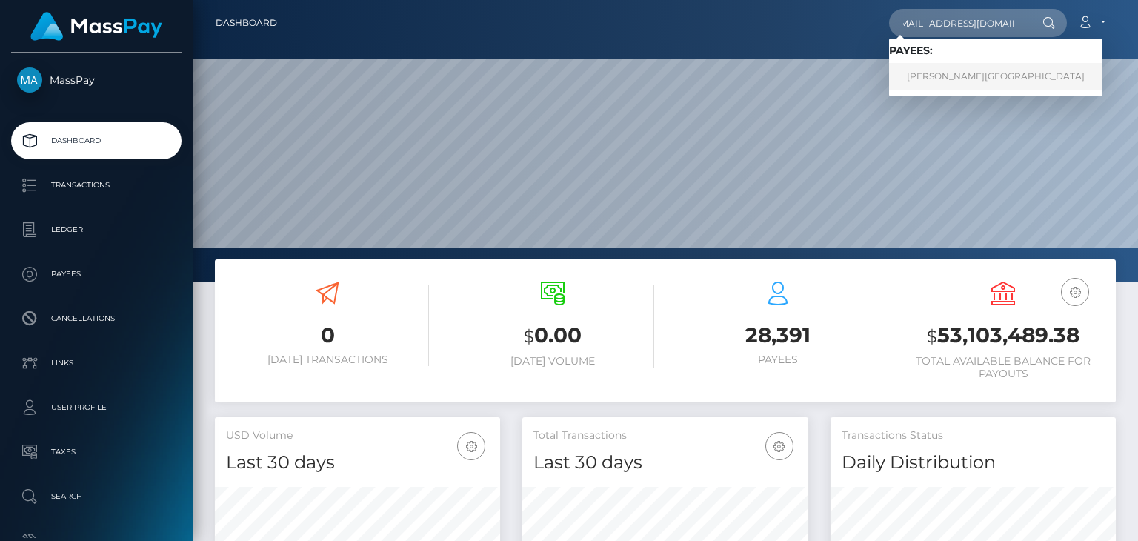
type input "bambamwetts@gmail.com"
click at [953, 76] on link "Tina Hall-Jordan" at bounding box center [995, 76] width 213 height 27
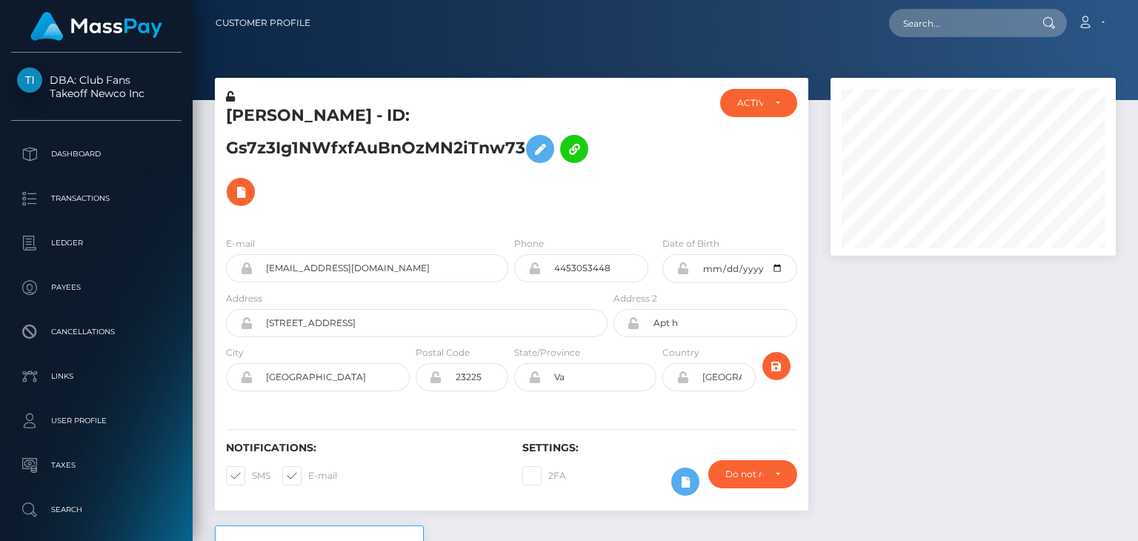
scroll to position [178, 284]
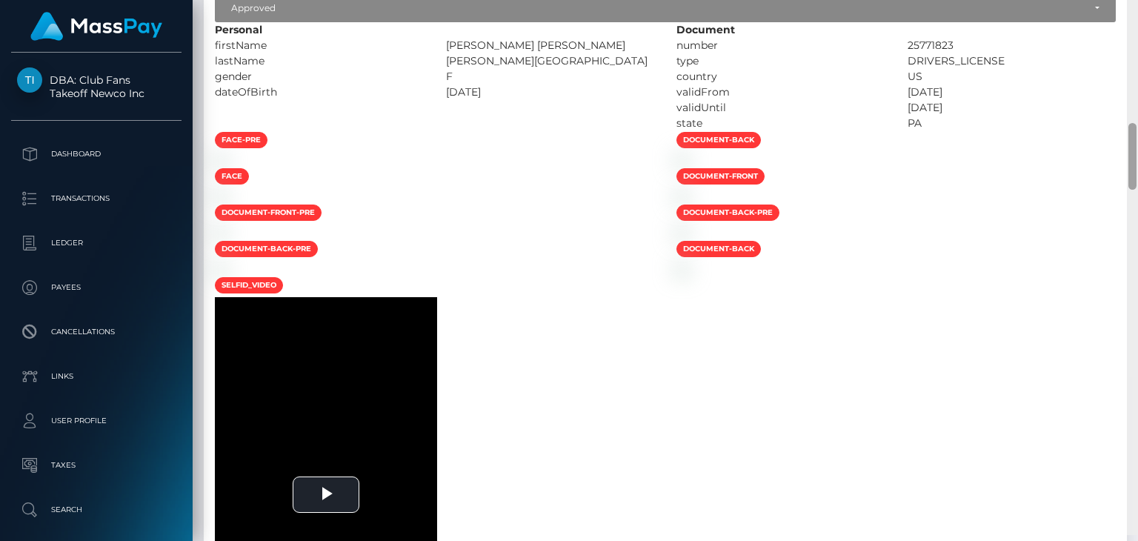
scroll to position [1079, 0]
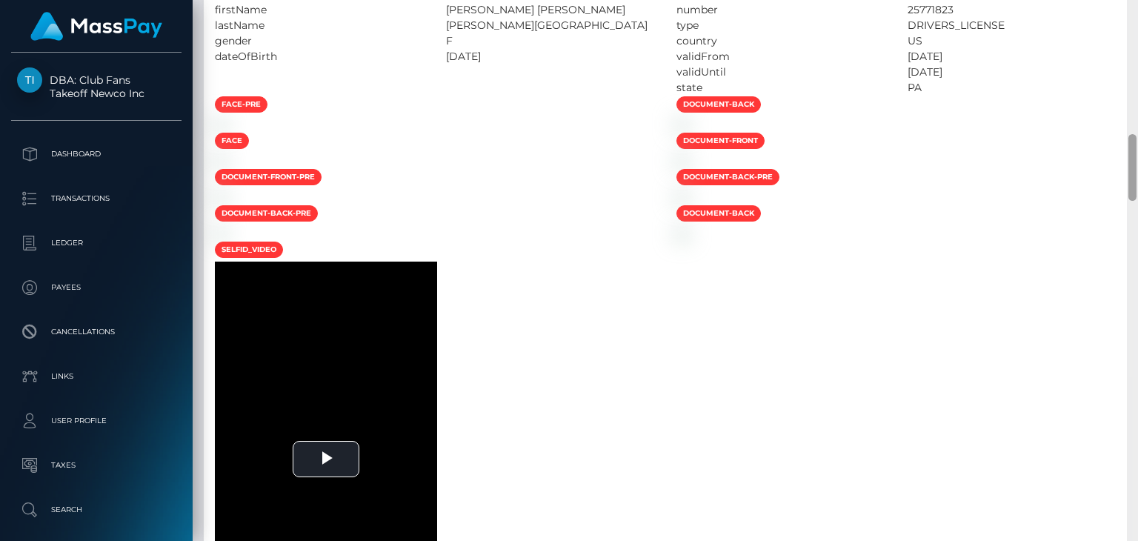
drag, startPoint x: 1132, startPoint y: 27, endPoint x: 1126, endPoint y: 159, distance: 132.0
click at [1127, 159] on div at bounding box center [1132, 270] width 11 height 541
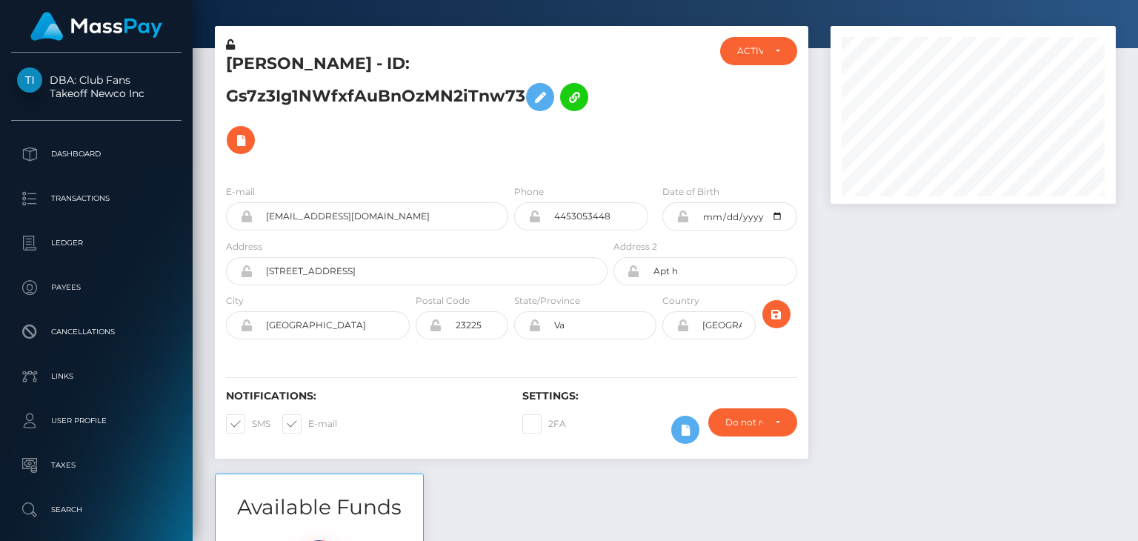
scroll to position [0, 0]
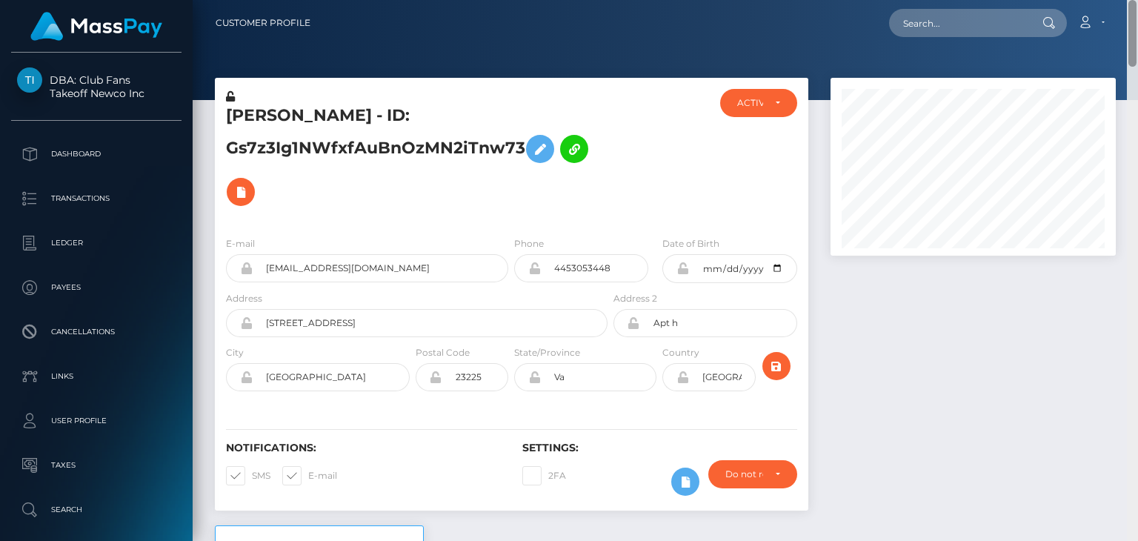
drag, startPoint x: 1136, startPoint y: 185, endPoint x: 1137, endPoint y: 8, distance: 177.1
click at [1137, 8] on div "Customer Profile Loading... Loading..." at bounding box center [665, 270] width 945 height 541
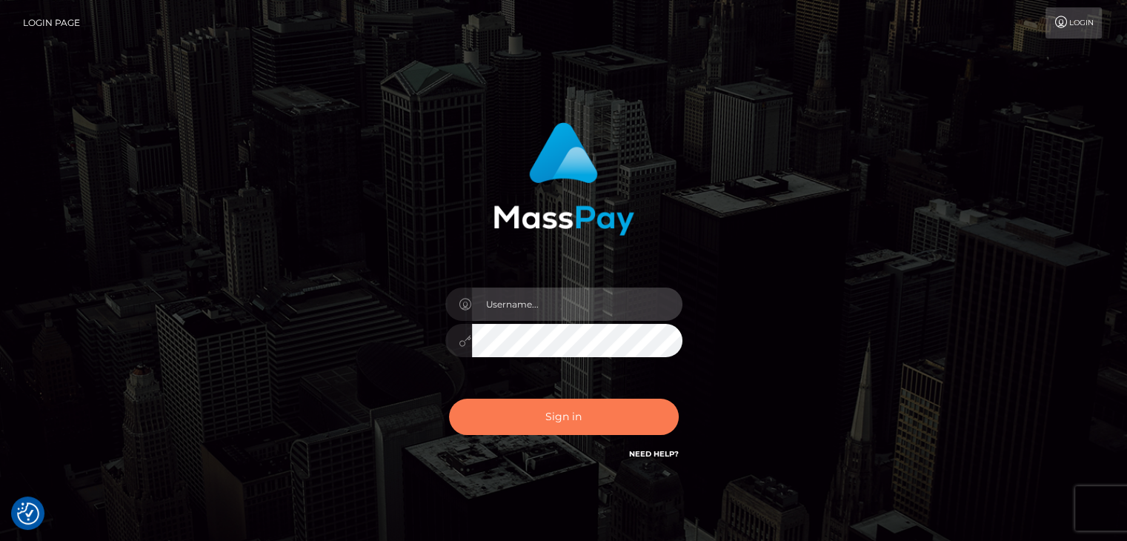
type input "petros.kidane"
click at [559, 413] on button "Sign in" at bounding box center [564, 417] width 230 height 36
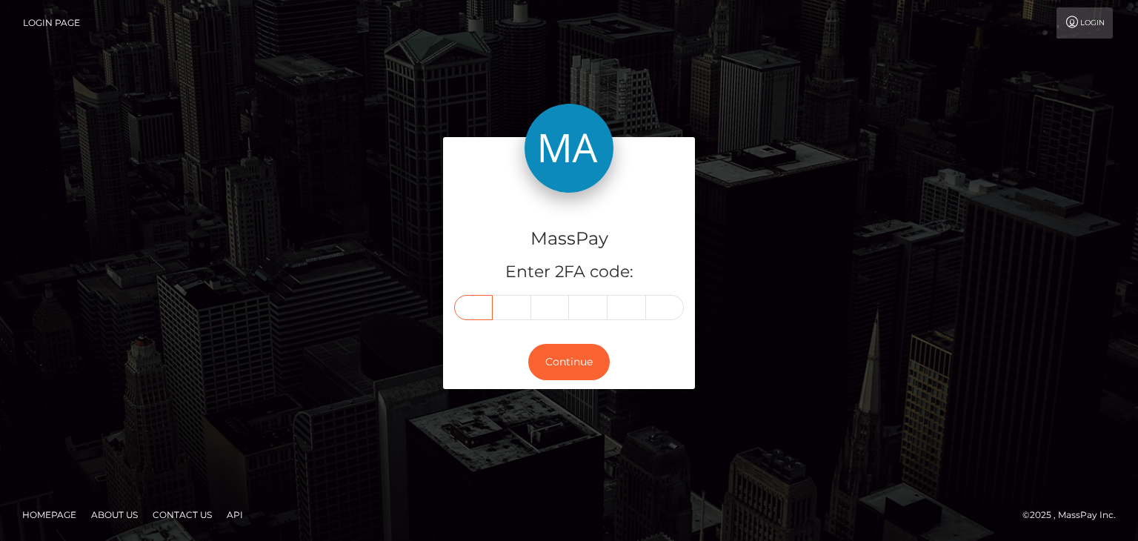
click at [476, 318] on input "text" at bounding box center [473, 307] width 39 height 25
paste input "3"
type input "3"
type input "1"
type input "0"
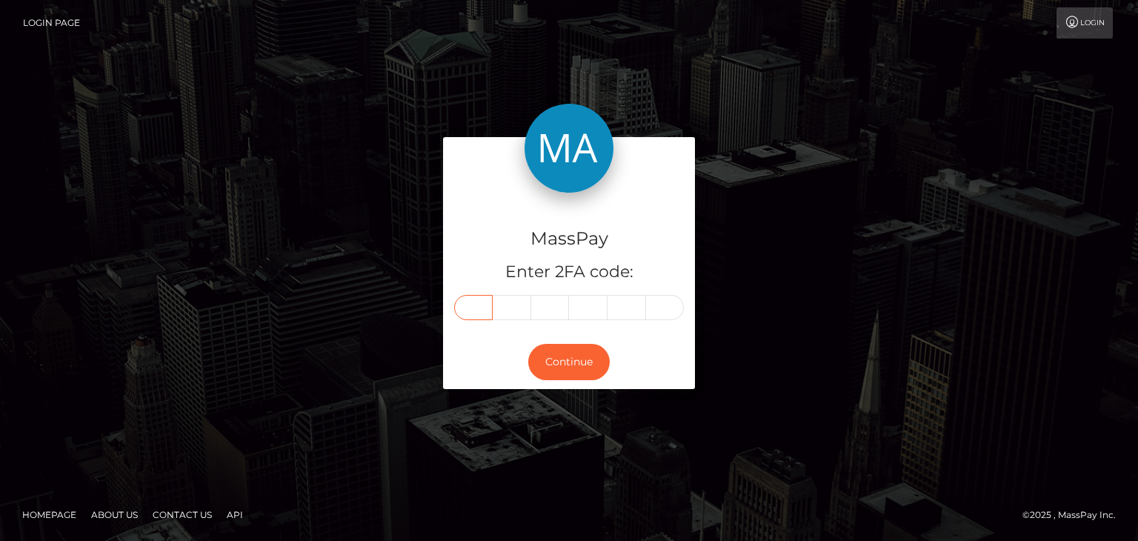
type input "2"
type input "9"
type input "7"
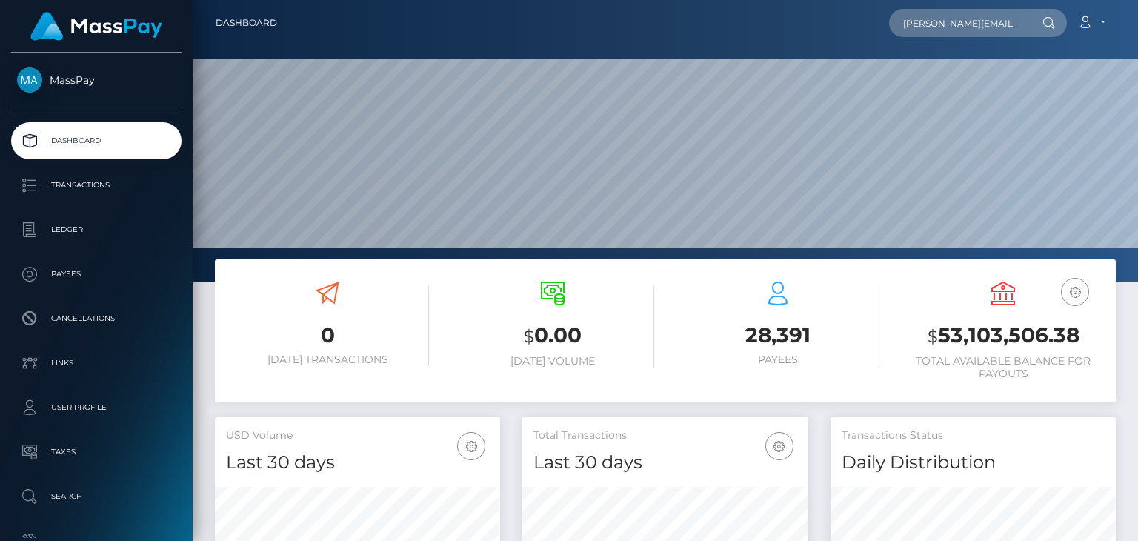
scroll to position [0, 24]
type input "brigitte@burger-rottendorf.de"
click at [370, 31] on div "brigitte@burger-rottendorf.de Loading... Loading... Account Logout" at bounding box center [702, 22] width 826 height 31
click at [960, 24] on input "brigitte@burger-rottendorf.de" at bounding box center [958, 23] width 139 height 28
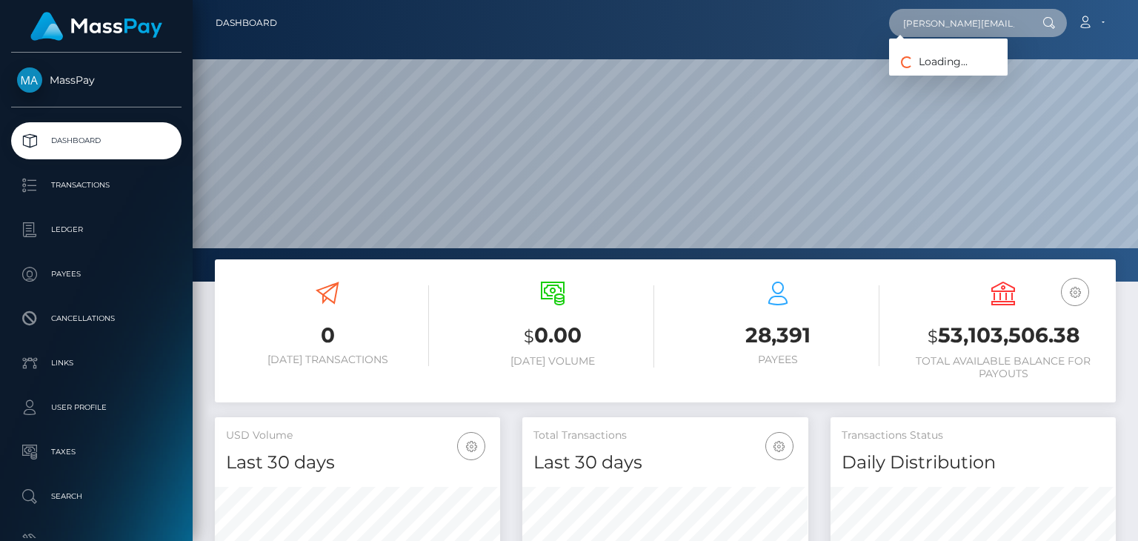
scroll to position [0, 24]
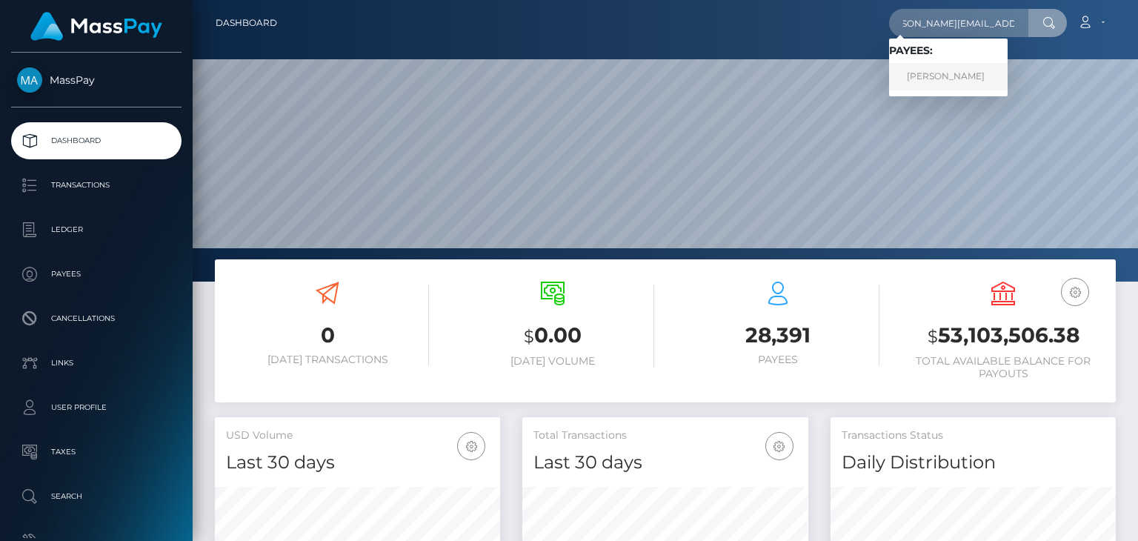
click at [954, 69] on link "Brigitte Burger" at bounding box center [948, 76] width 119 height 27
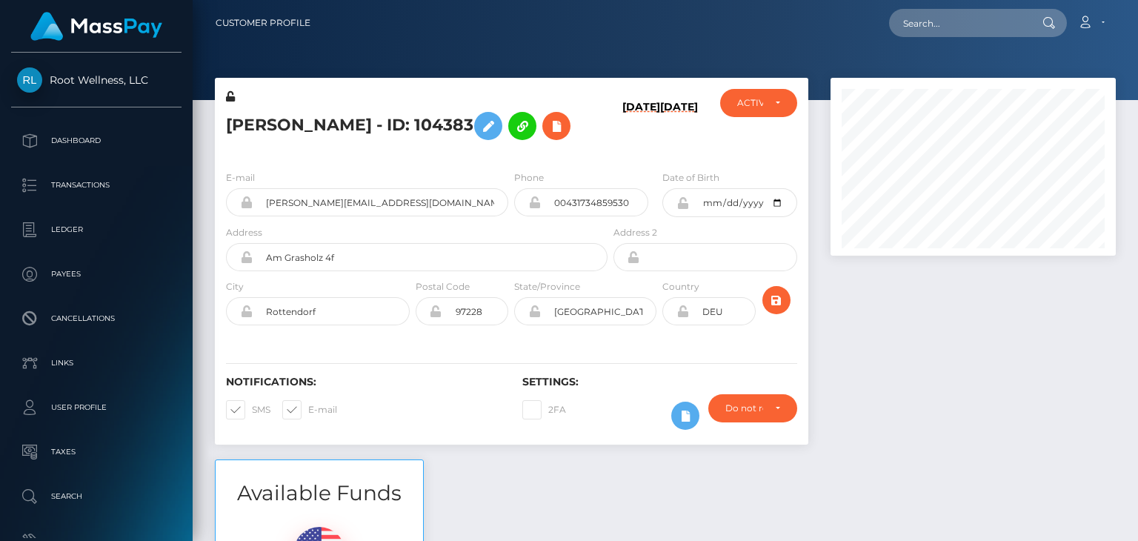
scroll to position [178, 284]
click at [460, 45] on nav "Customer Profile Loading... Loading... Account" at bounding box center [665, 23] width 945 height 46
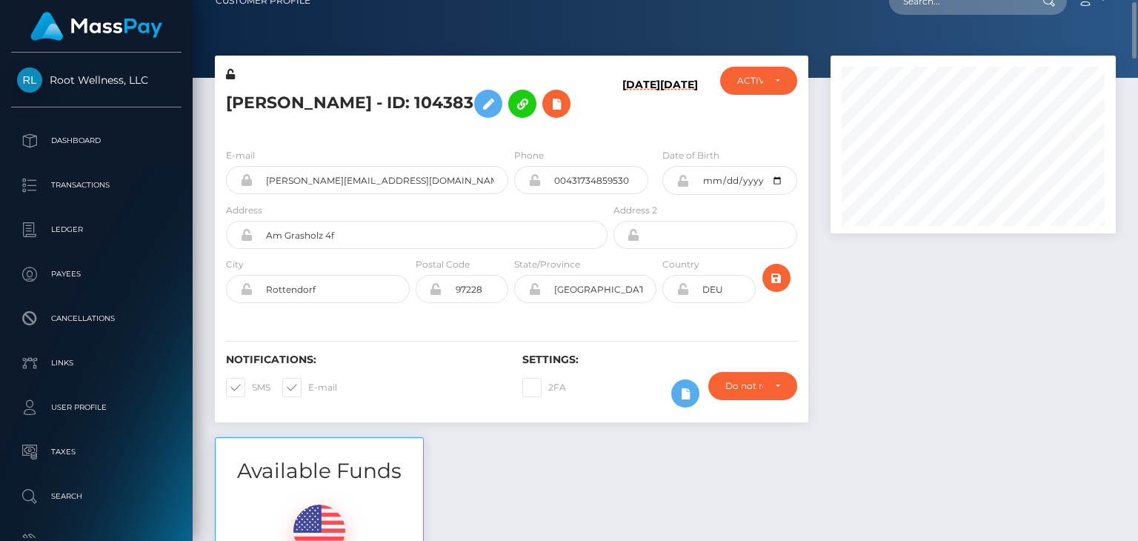
click at [885, 290] on div at bounding box center [972, 247] width 307 height 382
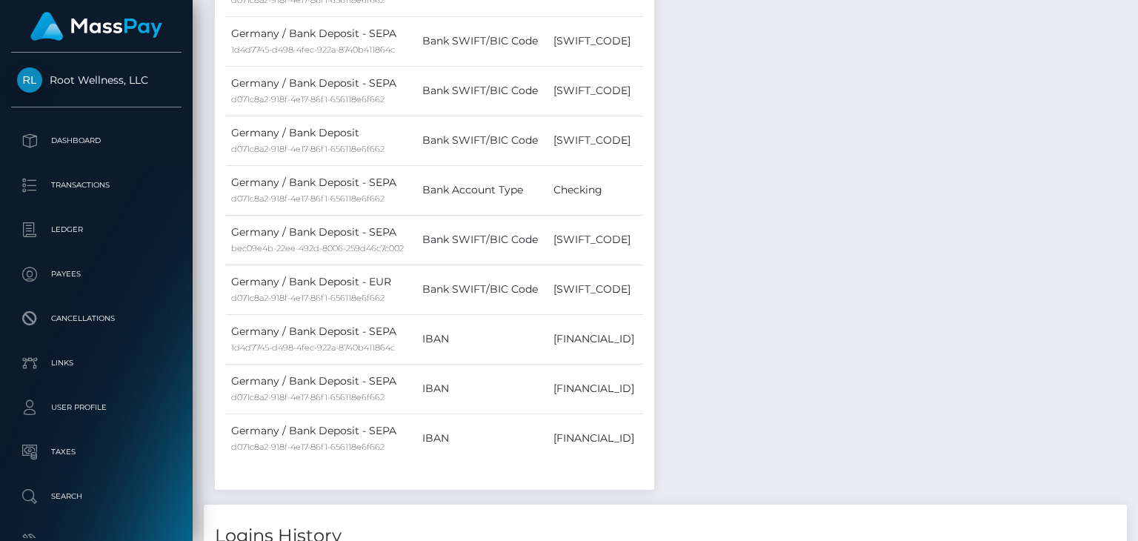
scroll to position [0, 0]
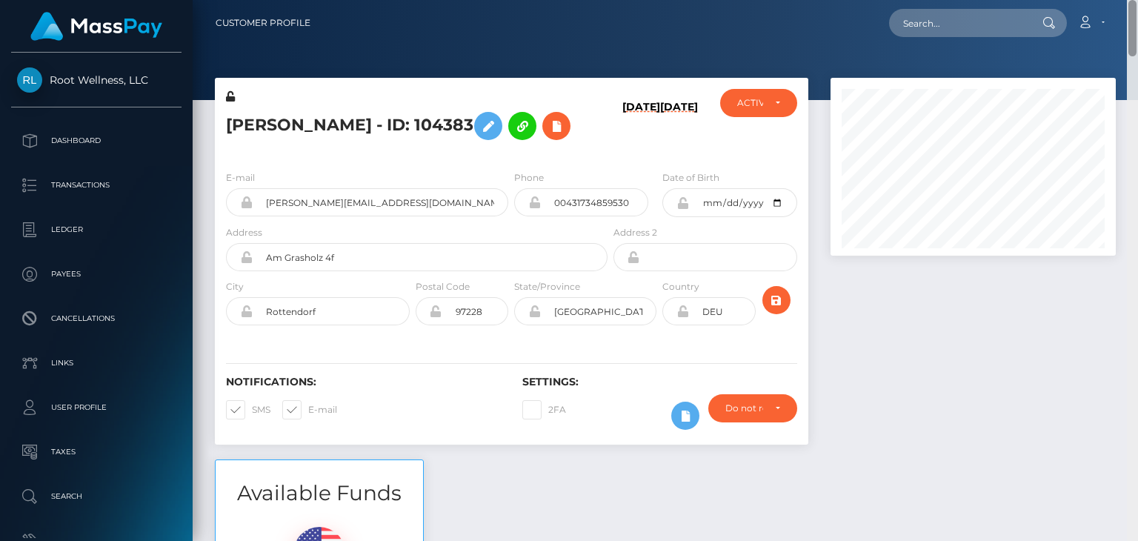
drag, startPoint x: 1133, startPoint y: 279, endPoint x: 1137, endPoint y: -64, distance: 343.8
click at [1137, 0] on html "Root Wellness, LLC Dashboard Transactions Ledger Payees Links" at bounding box center [569, 270] width 1138 height 541
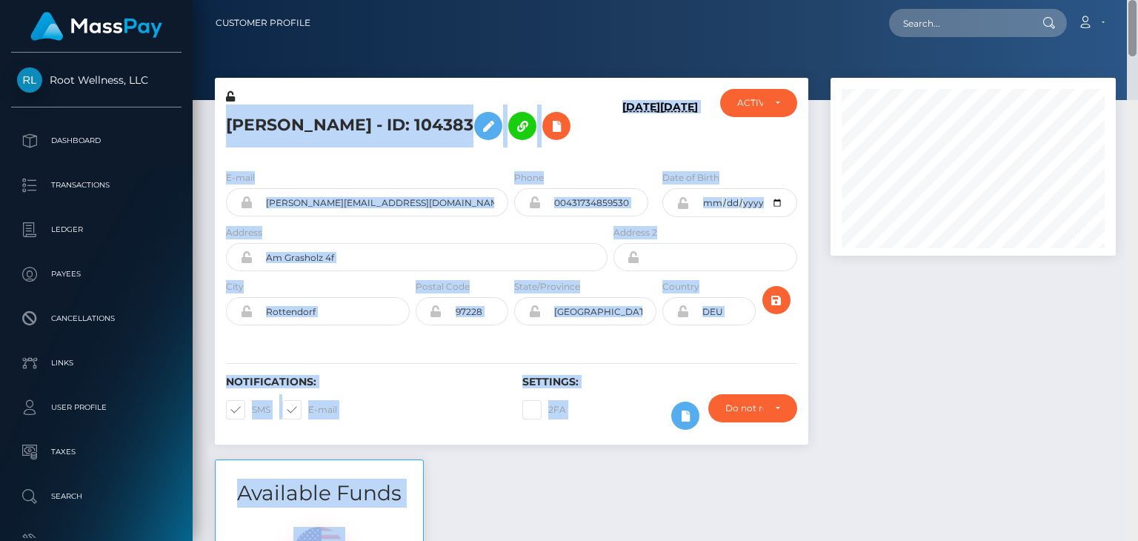
drag, startPoint x: 1137, startPoint y: 30, endPoint x: 1137, endPoint y: 82, distance: 51.9
click at [1137, 82] on div "Customer Profile Loading... Loading..." at bounding box center [665, 270] width 945 height 541
click at [1067, 320] on div at bounding box center [972, 269] width 307 height 382
click at [1039, 336] on div at bounding box center [972, 269] width 307 height 382
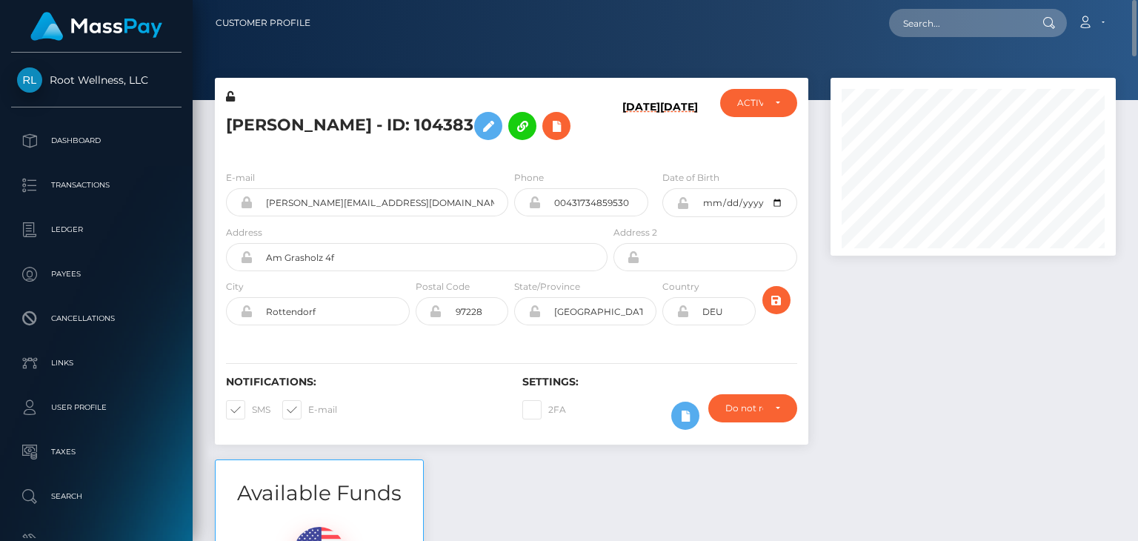
click at [1039, 336] on div at bounding box center [972, 269] width 307 height 382
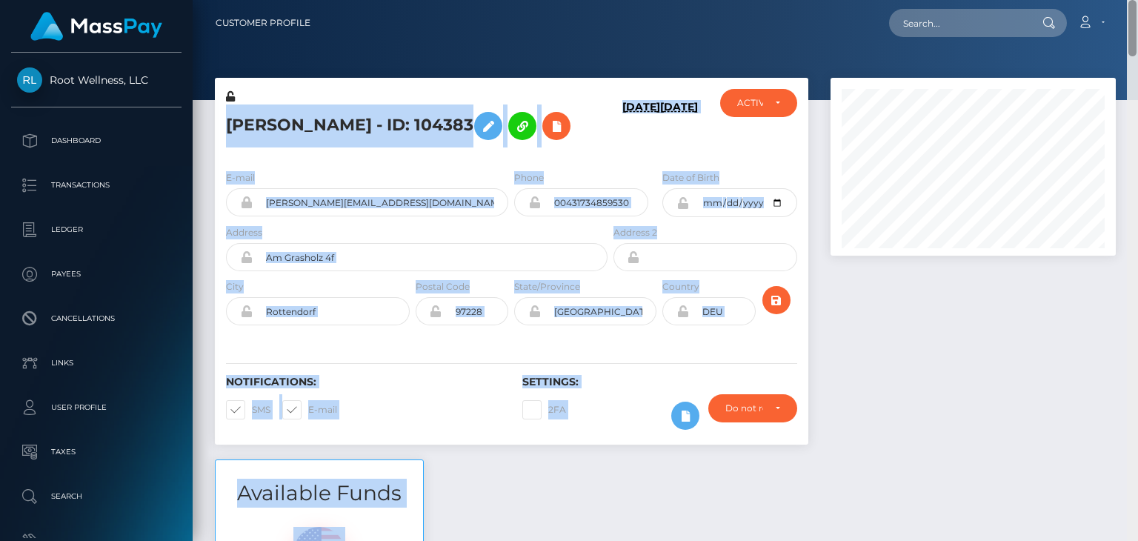
drag, startPoint x: 1136, startPoint y: 24, endPoint x: 1135, endPoint y: 86, distance: 62.2
click at [1135, 86] on div "Customer Profile Loading... Loading..." at bounding box center [665, 270] width 945 height 541
click at [1082, 264] on div at bounding box center [972, 269] width 307 height 382
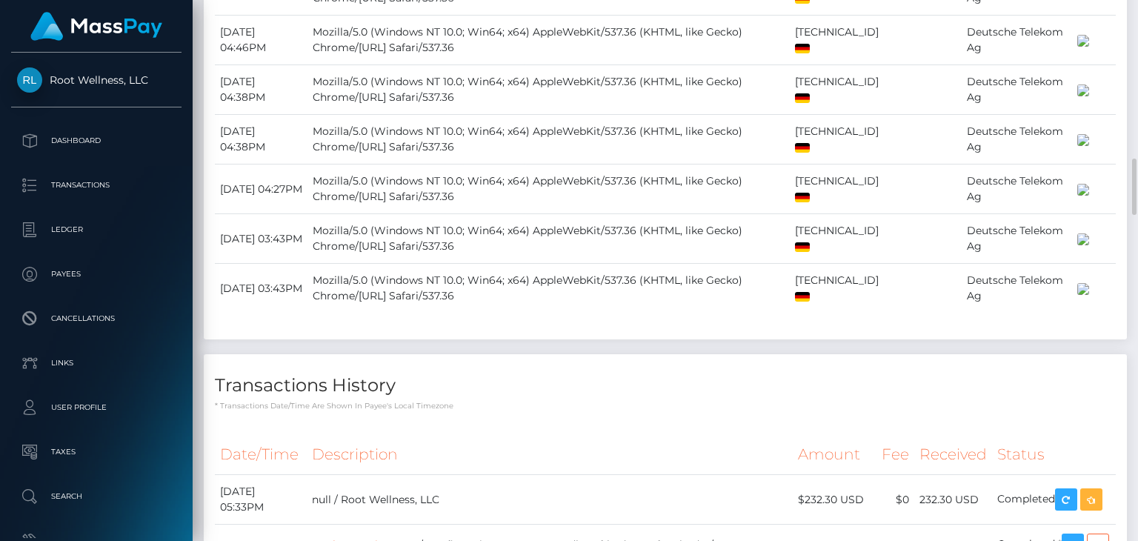
scroll to position [1779, 0]
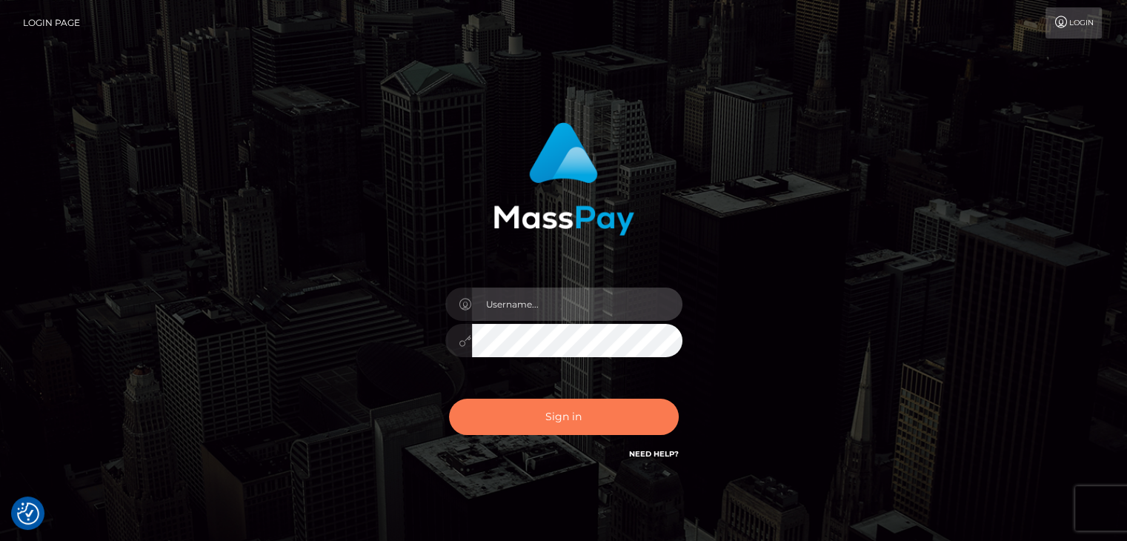
type input "petros.kidane"
click at [560, 422] on button "Sign in" at bounding box center [564, 417] width 230 height 36
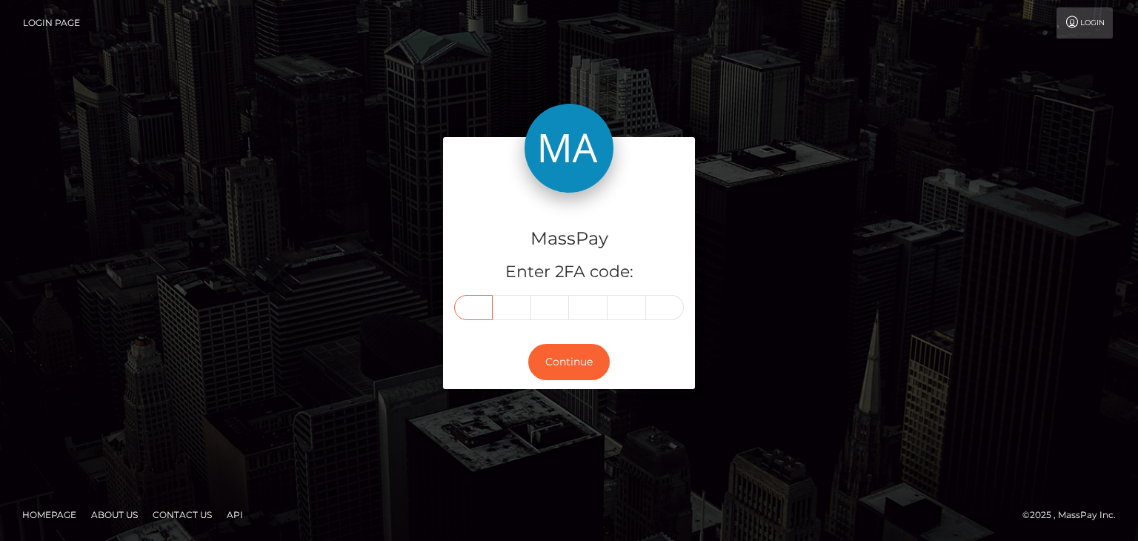
click at [469, 304] on input "text" at bounding box center [473, 307] width 39 height 25
paste input "8"
type input "8"
type input "2"
type input "5"
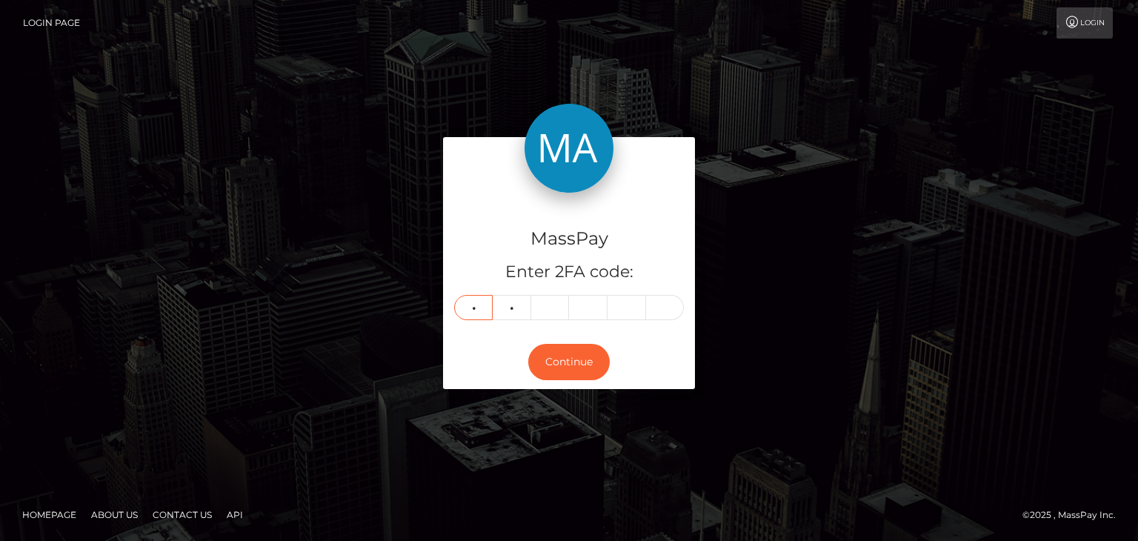
type input "7"
type input "1"
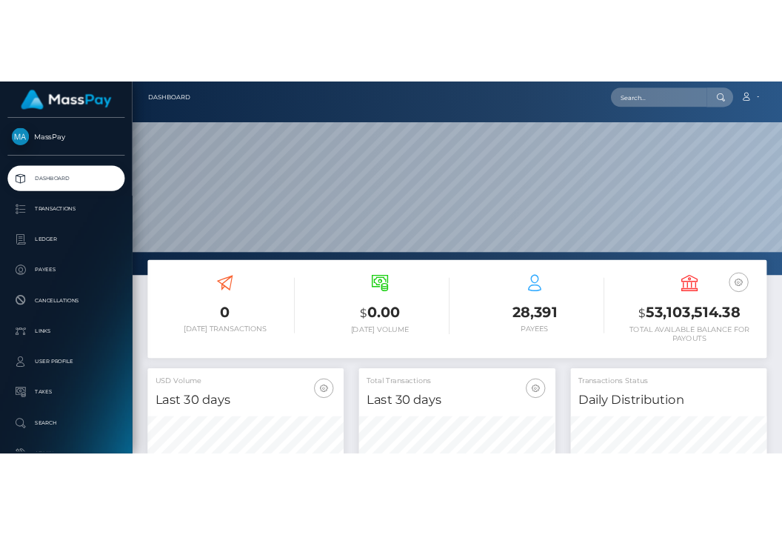
scroll to position [262, 284]
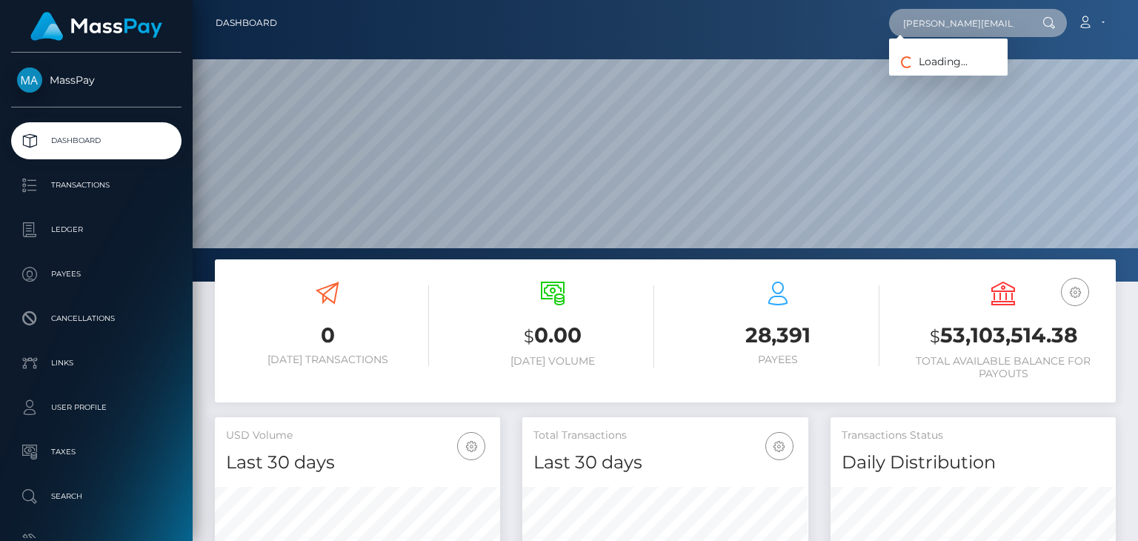
paste input "Dalia Rivera"
paste input "dalia.eema@gmail.com"
type input "dalia.eema@gmail.com"
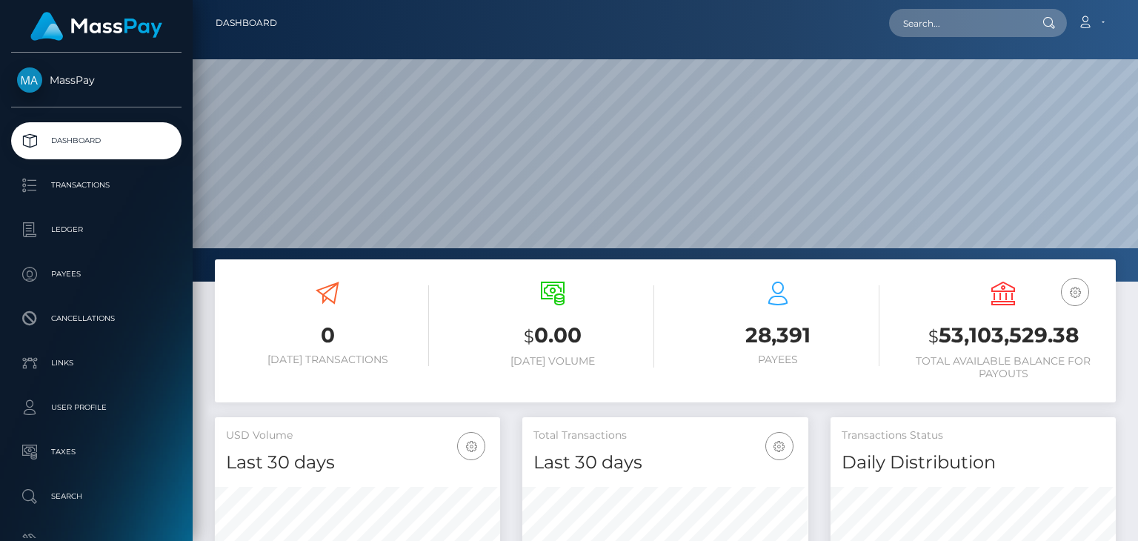
scroll to position [282, 945]
click at [955, 32] on input "text" at bounding box center [958, 23] width 139 height 28
paste input "[EMAIL_ADDRESS][DOMAIN_NAME]"
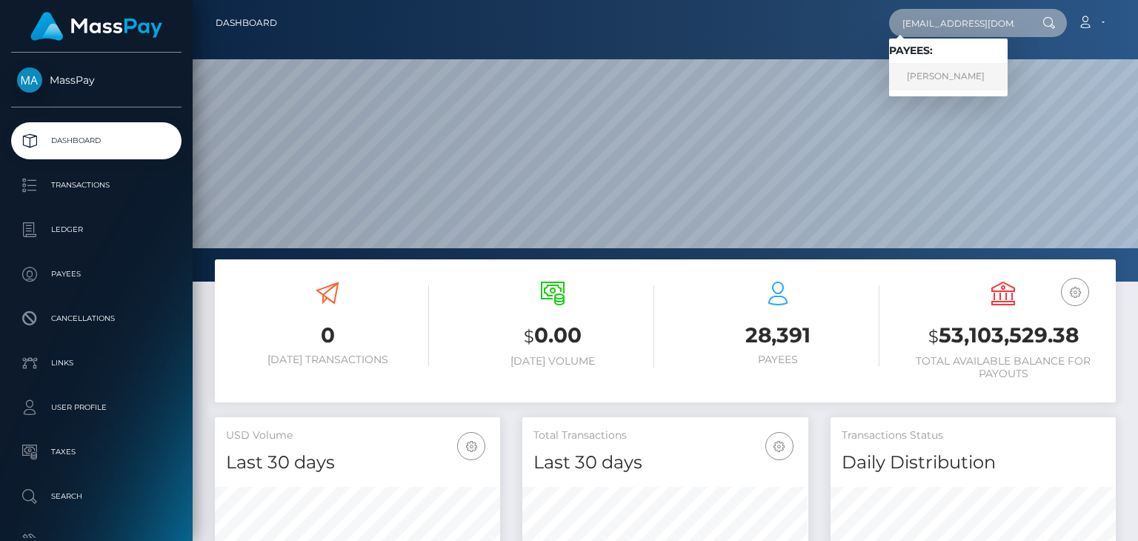
type input "[EMAIL_ADDRESS][DOMAIN_NAME]"
click at [955, 75] on link "JULIA DELBONO" at bounding box center [948, 76] width 119 height 27
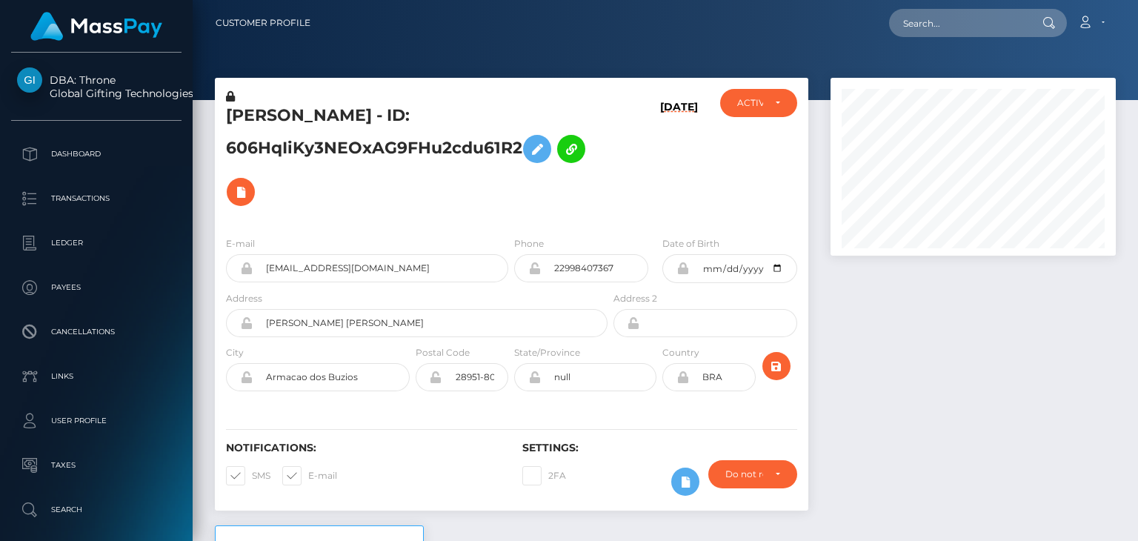
scroll to position [178, 284]
click at [804, 152] on div "ACTIVE DEACTIVE CLOSED ACTIVE" at bounding box center [758, 157] width 99 height 136
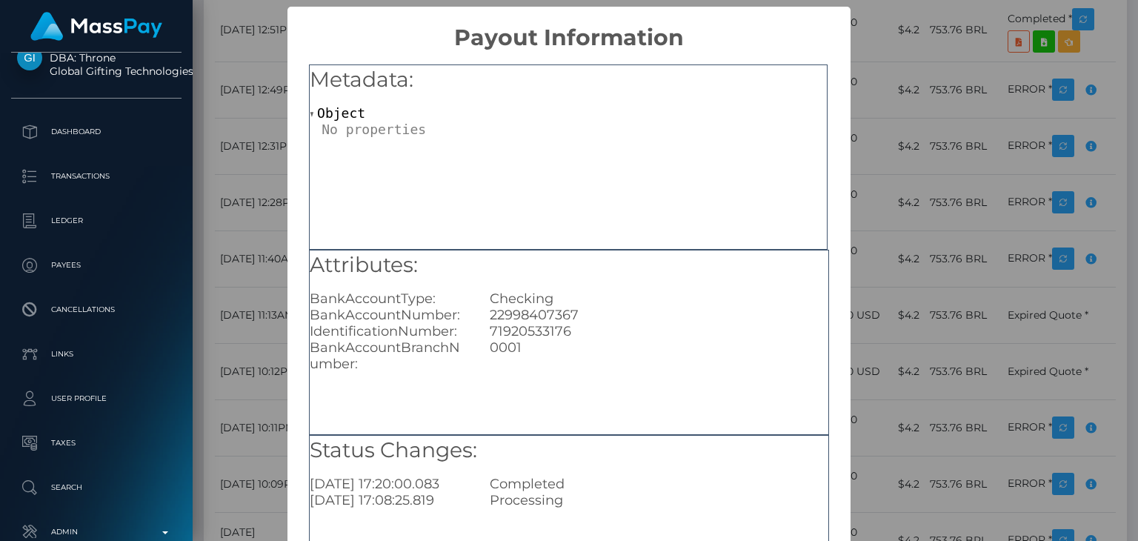
click at [557, 316] on div "22998407367" at bounding box center [659, 315] width 360 height 16
copy div "22998407367"
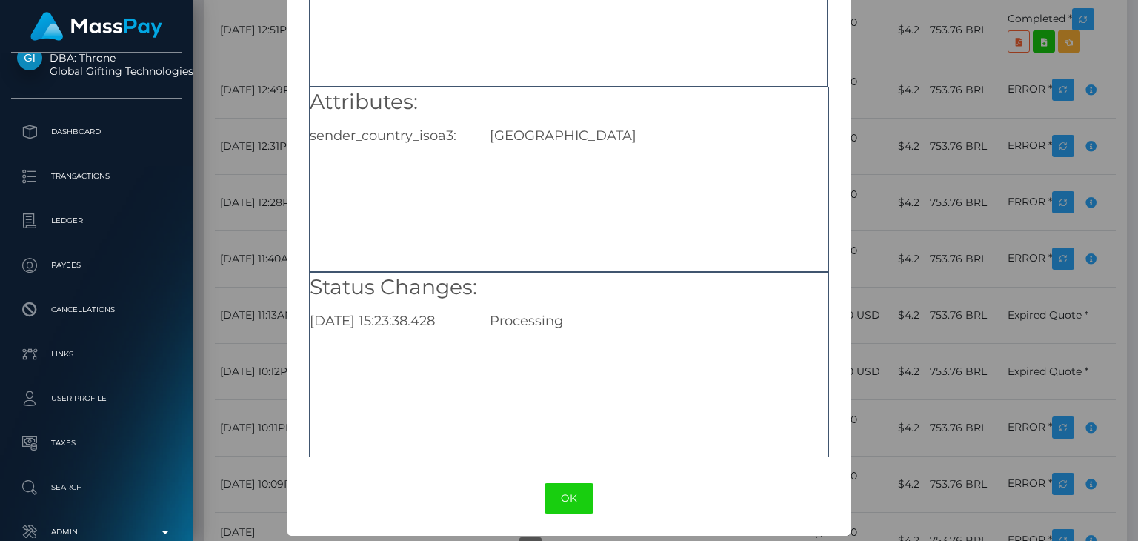
scroll to position [164, 0]
click at [572, 490] on button "OK" at bounding box center [569, 497] width 49 height 30
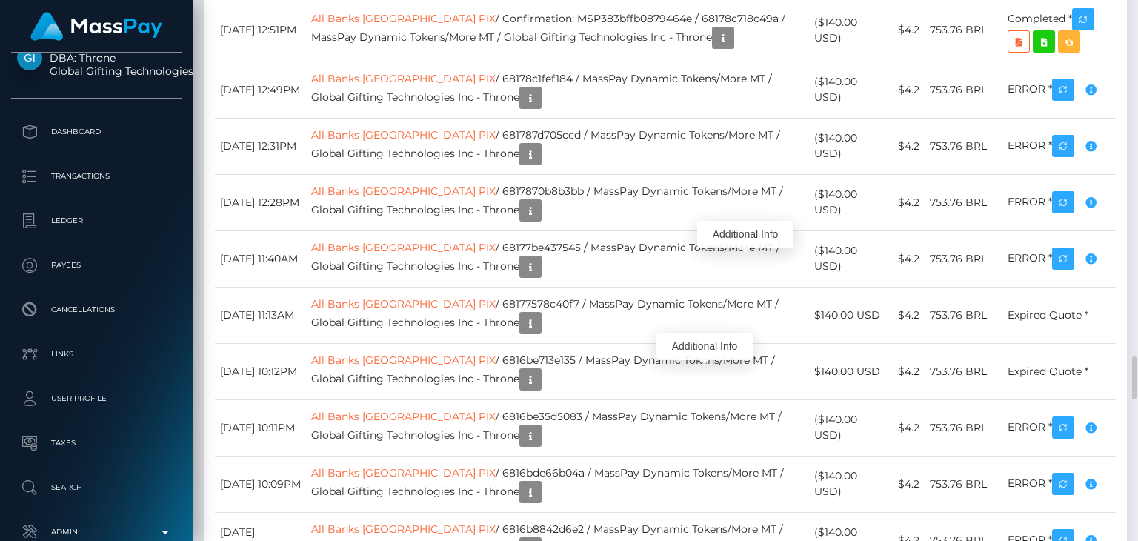
scroll to position [178, 284]
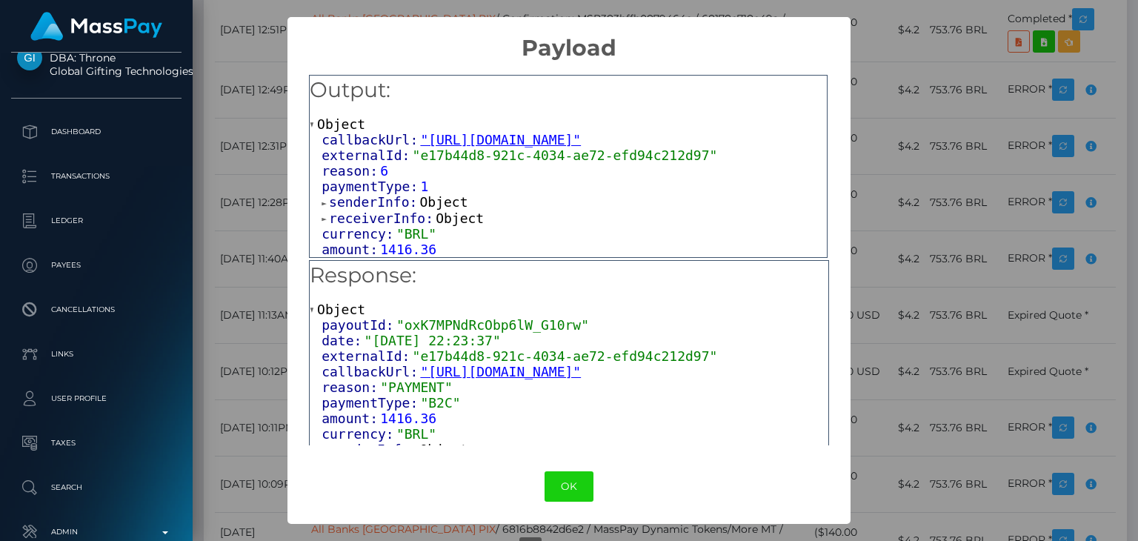
click at [379, 226] on span "receiverInfo:" at bounding box center [382, 218] width 107 height 16
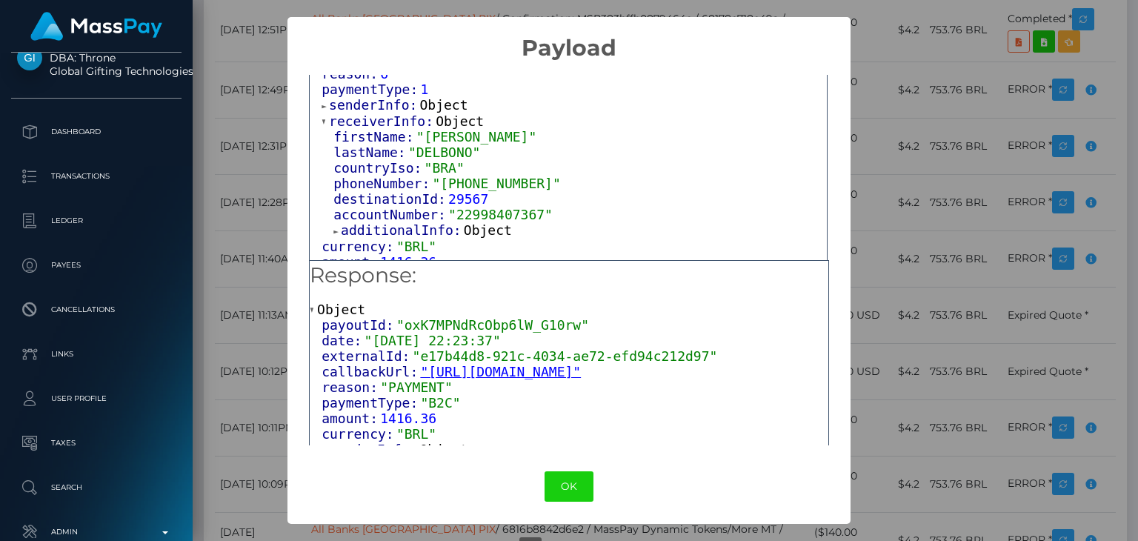
scroll to position [113, 0]
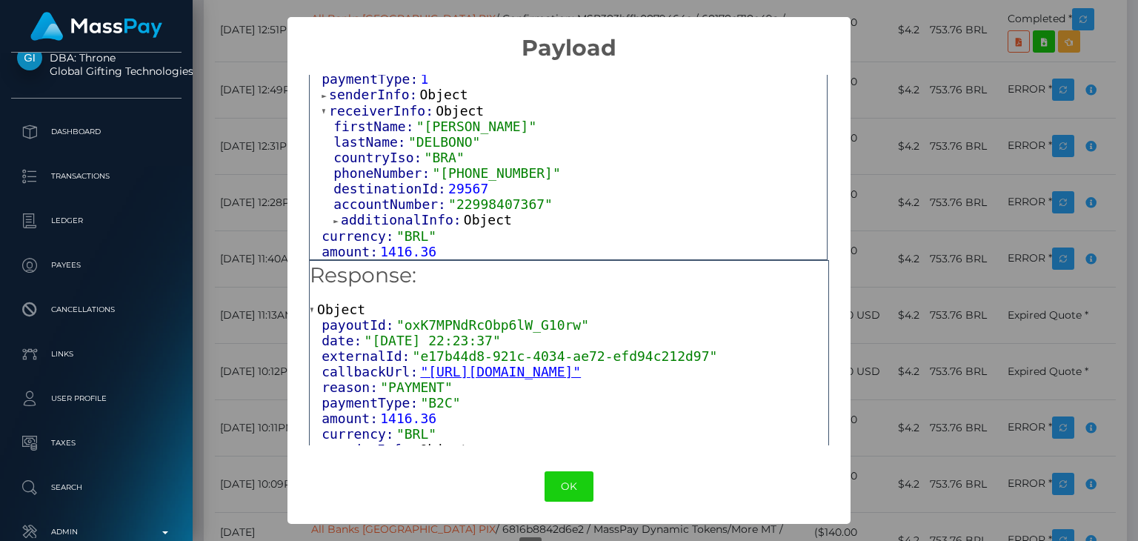
click at [410, 219] on span "additionalInfo:" at bounding box center [402, 220] width 123 height 16
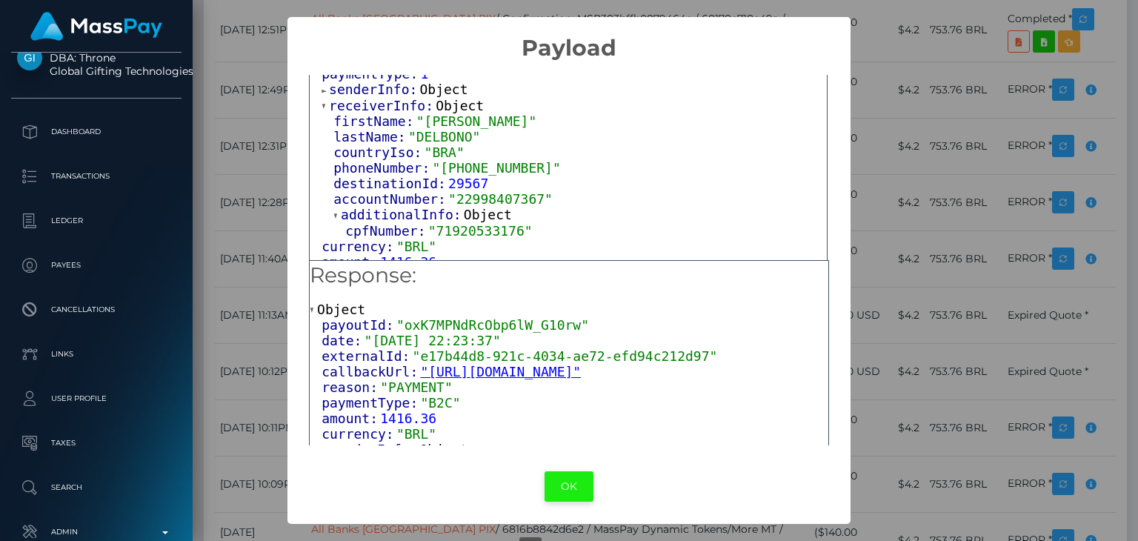
click at [562, 485] on button "OK" at bounding box center [569, 486] width 49 height 30
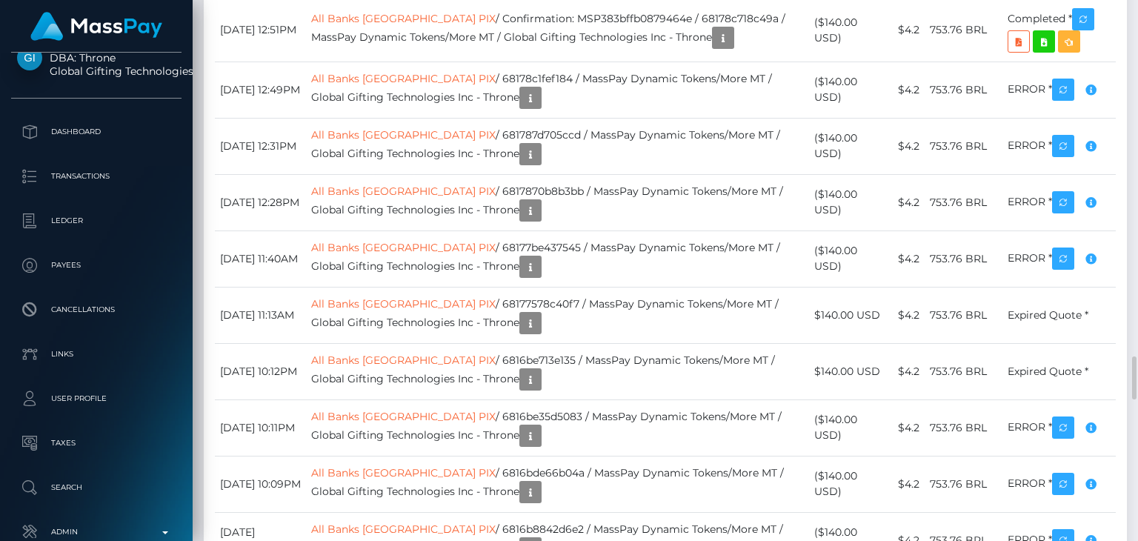
scroll to position [178, 284]
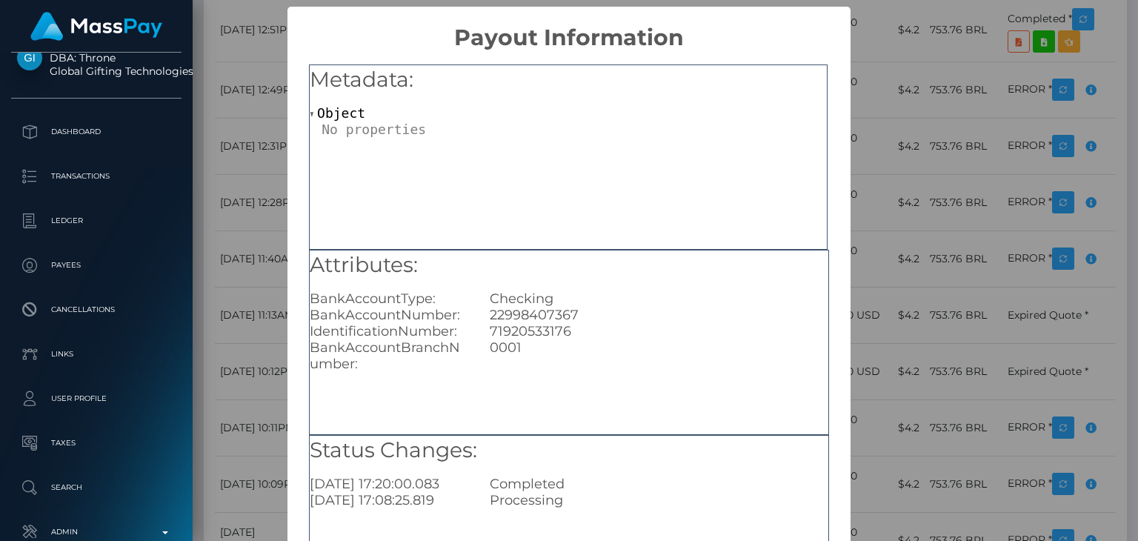
click at [536, 332] on div "71920533176" at bounding box center [659, 331] width 360 height 16
copy div "71920533176"
click at [519, 287] on div "Attributes: BankAccountType: Checking BankAccountNumber: 22998407367 Identifica…" at bounding box center [569, 311] width 519 height 122
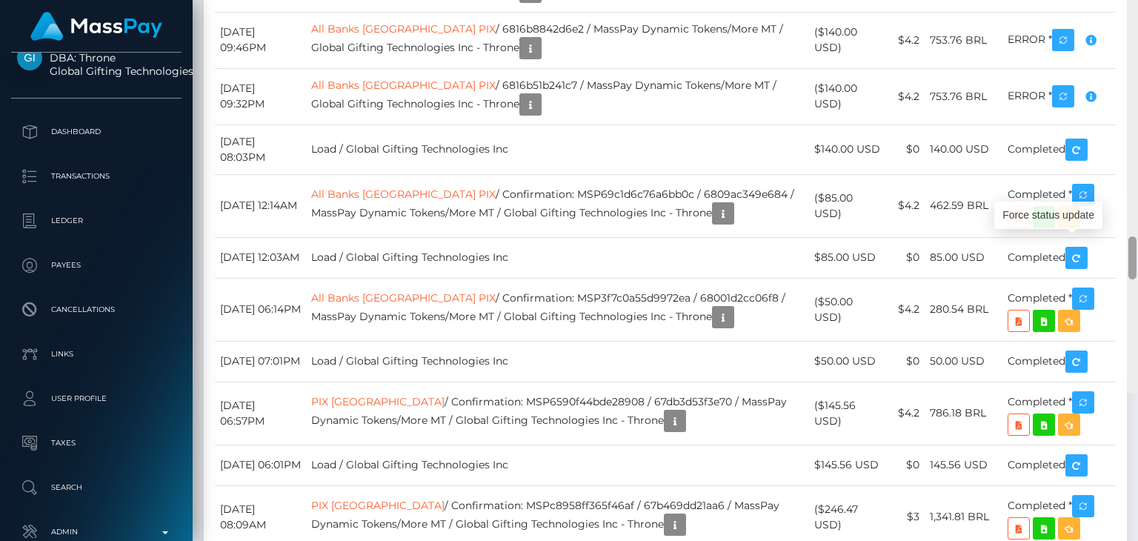
scroll to position [5005, 0]
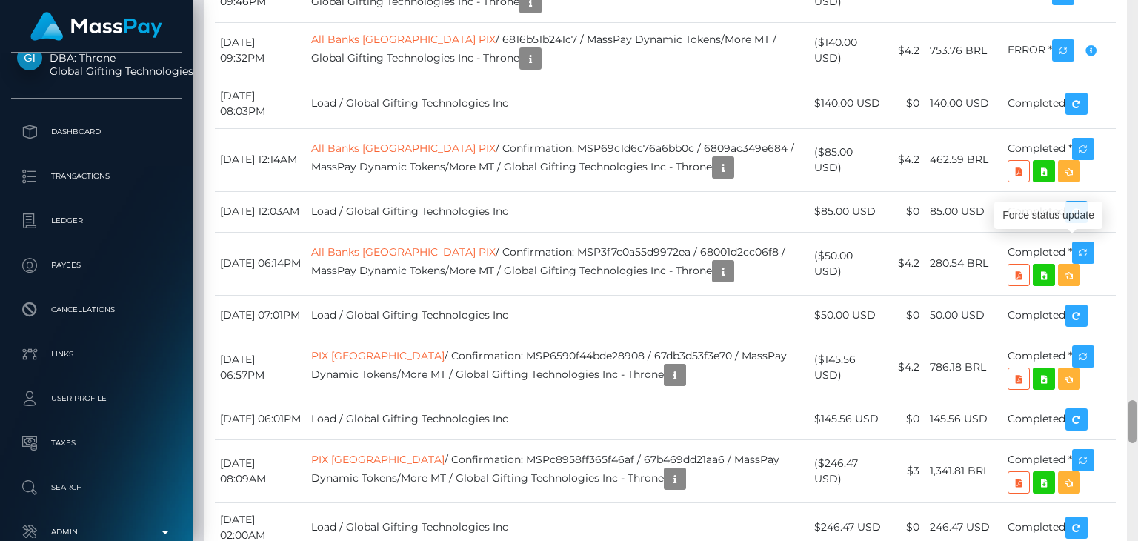
drag, startPoint x: 1132, startPoint y: 368, endPoint x: 1132, endPoint y: 412, distance: 43.7
click at [1132, 412] on div at bounding box center [1132, 421] width 8 height 43
click at [1137, 327] on div at bounding box center [1132, 270] width 11 height 541
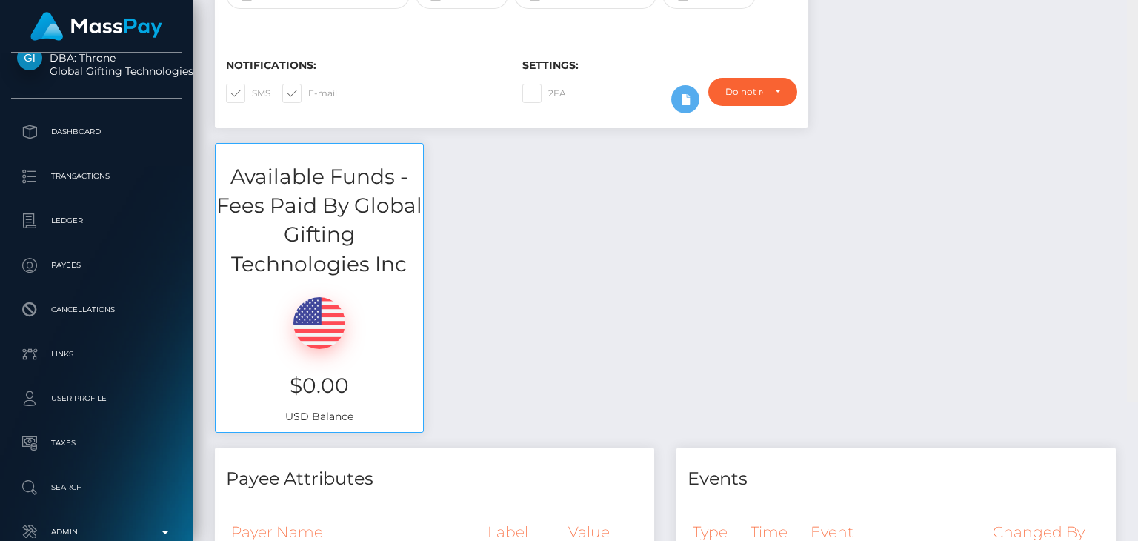
scroll to position [243, 0]
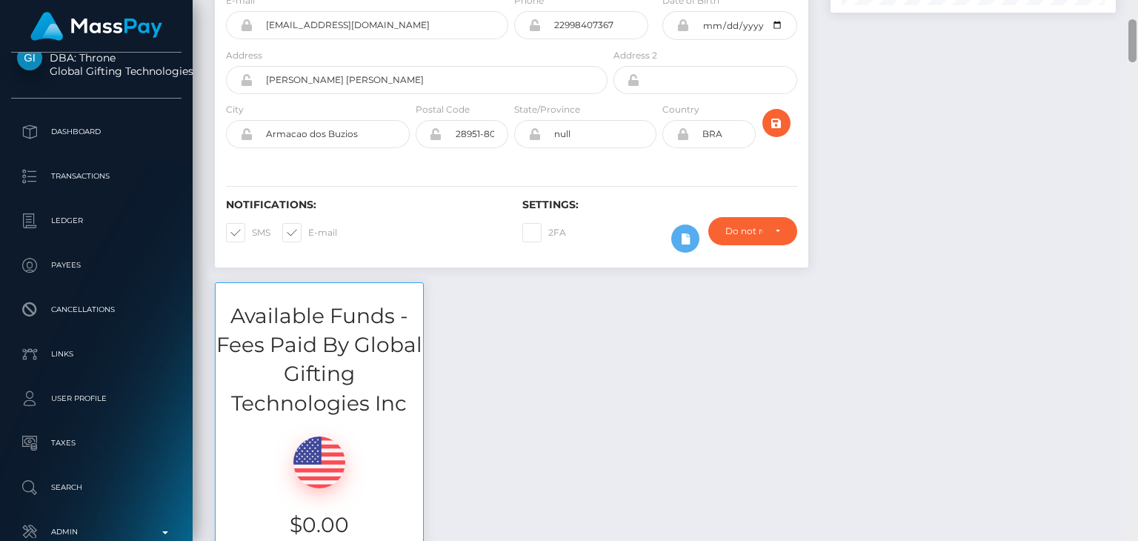
drag, startPoint x: 1132, startPoint y: 363, endPoint x: 1137, endPoint y: 30, distance: 332.7
click at [1137, 30] on div at bounding box center [1132, 270] width 11 height 541
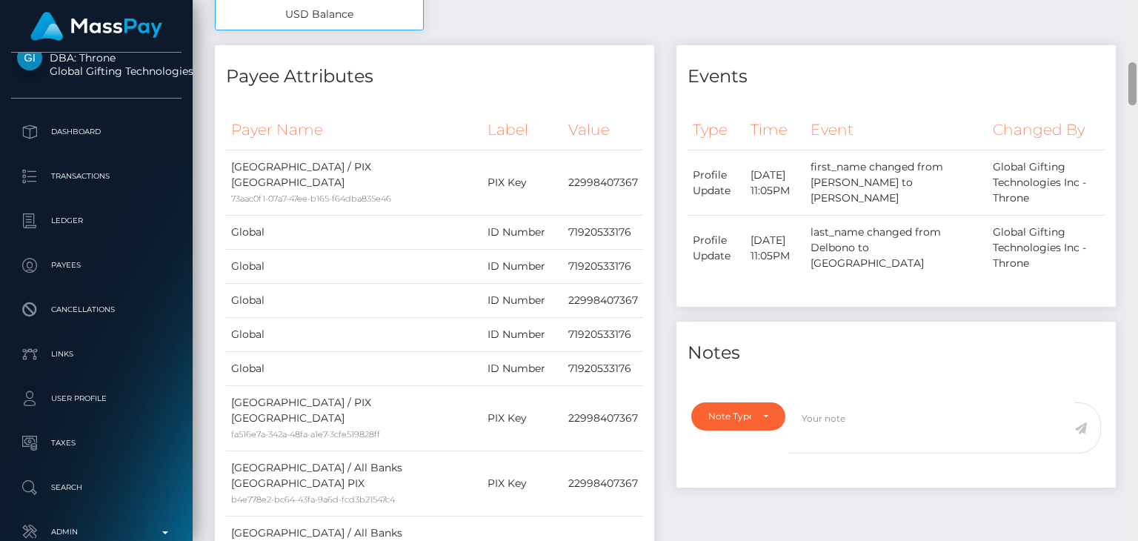
drag, startPoint x: 1137, startPoint y: 19, endPoint x: 1137, endPoint y: 5, distance: 14.1
click at [1137, 5] on div at bounding box center [1132, 270] width 11 height 541
click at [1135, 14] on div at bounding box center [1132, 270] width 11 height 541
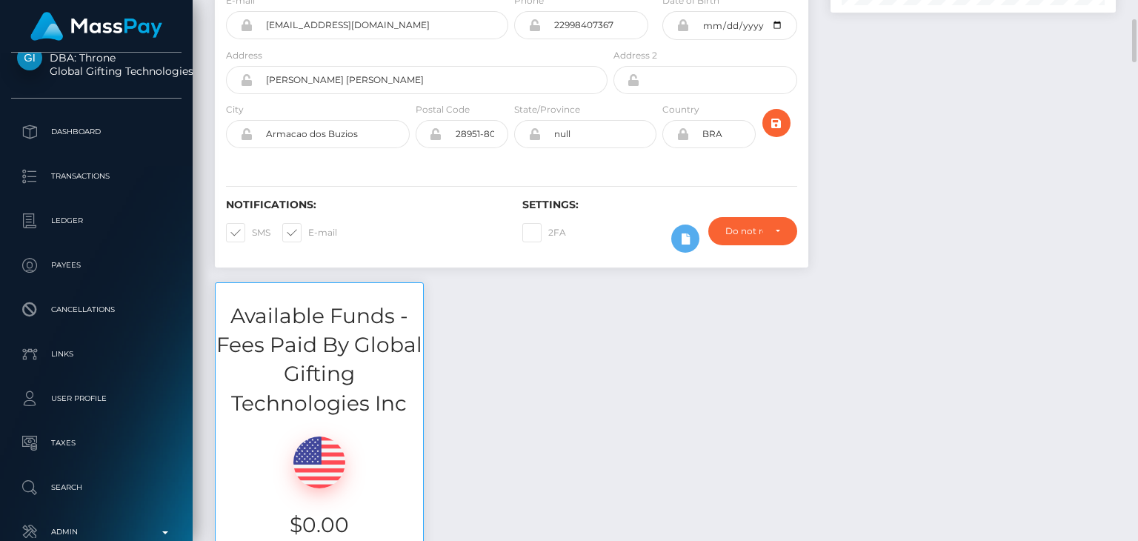
scroll to position [0, 0]
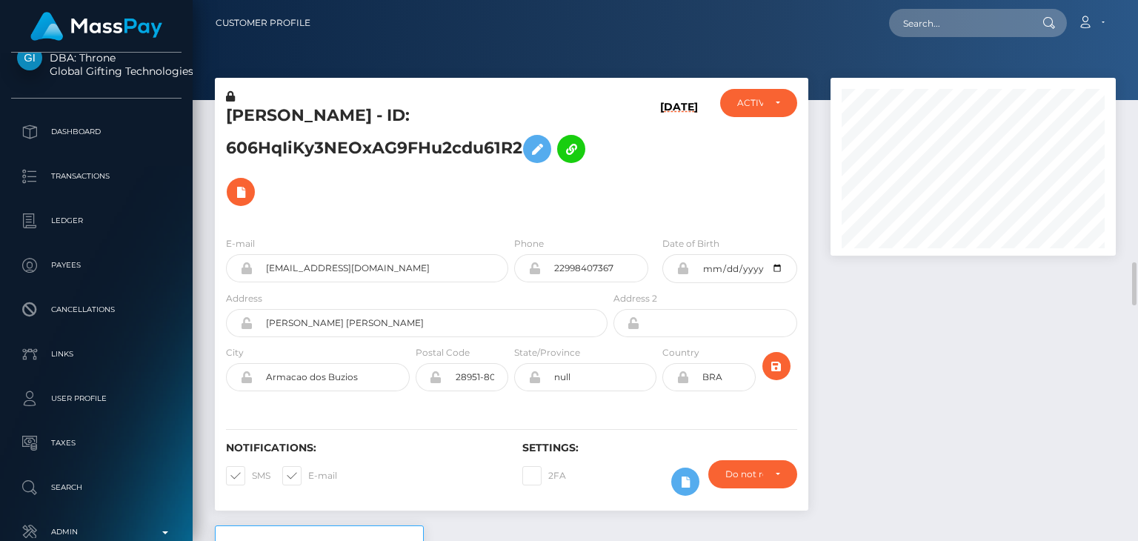
click at [1136, 10] on div "Customer Profile Loading... Loading..." at bounding box center [665, 270] width 945 height 541
click at [1136, 10] on nav "Customer Profile Loading... Loading... Account" at bounding box center [665, 23] width 945 height 46
click at [251, 126] on h5 "JULIA DELBONO - ID: 606HqIiKy3NEOxAG9FHu2cdu61R2" at bounding box center [412, 158] width 373 height 109
click at [252, 120] on h5 "JULIA DELBONO - ID: 606HqIiKy3NEOxAG9FHu2cdu61R2" at bounding box center [412, 158] width 373 height 109
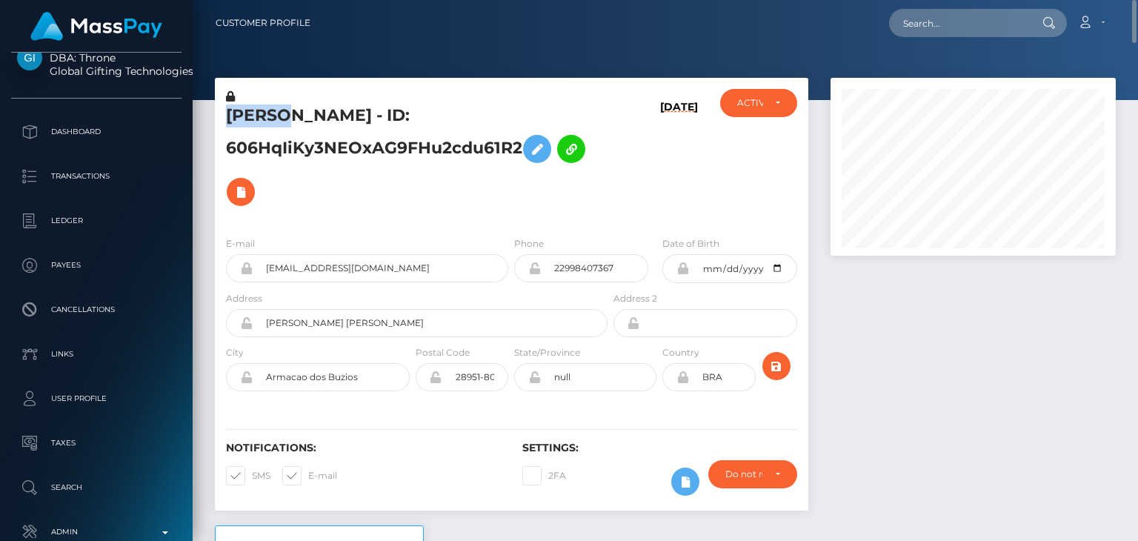
copy h5 "JULIA"
click at [936, 28] on input "text" at bounding box center [958, 23] width 139 height 28
paste input "[EMAIL_ADDRESS][DOMAIN_NAME]"
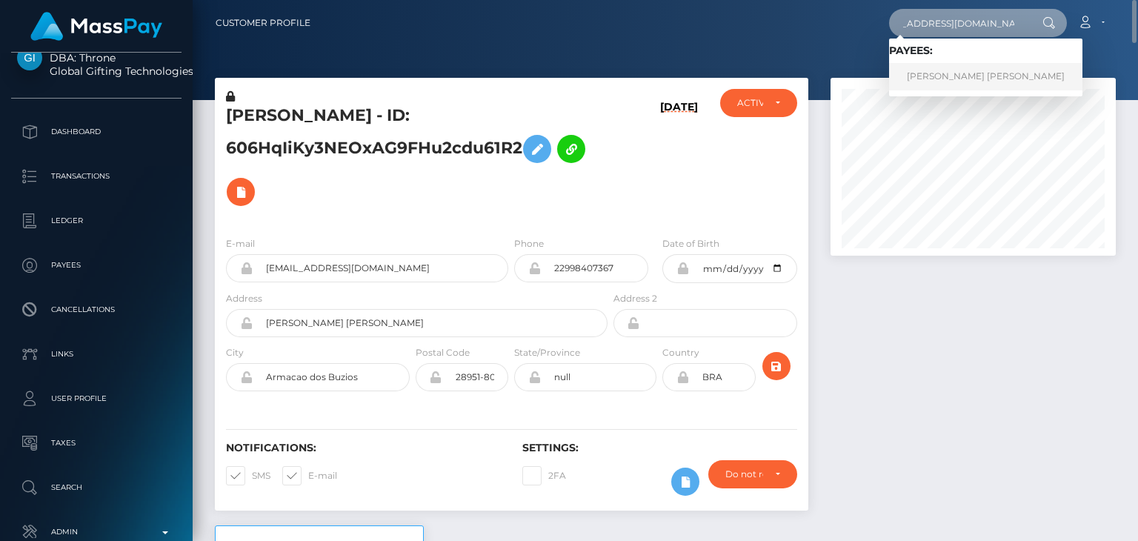
type input "[EMAIL_ADDRESS][DOMAIN_NAME]"
click at [932, 67] on link "ISABELLA ARABELLA SILVESTRI" at bounding box center [985, 76] width 193 height 27
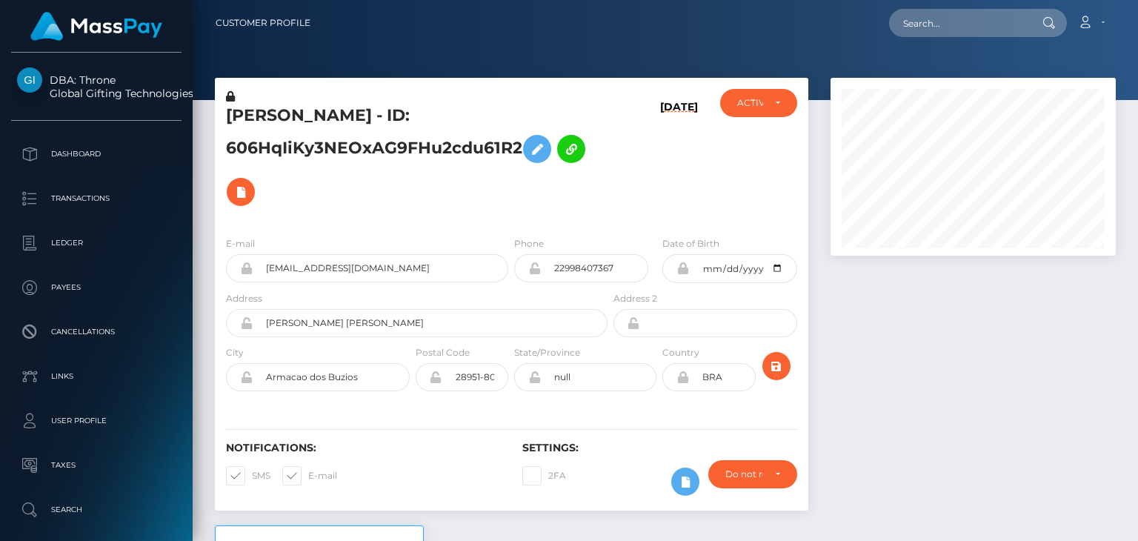
scroll to position [178, 284]
click at [944, 21] on input "text" at bounding box center [958, 23] width 139 height 28
click at [830, 251] on div at bounding box center [972, 167] width 285 height 178
click at [1137, 26] on nav "Customer Profile Loading... Loading... Account" at bounding box center [665, 23] width 945 height 46
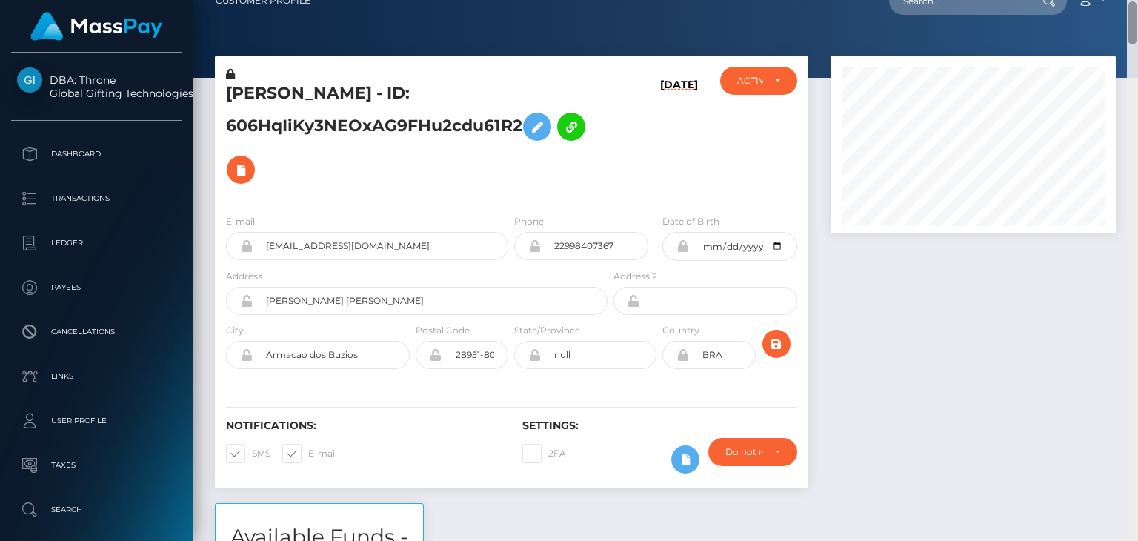
scroll to position [563, 0]
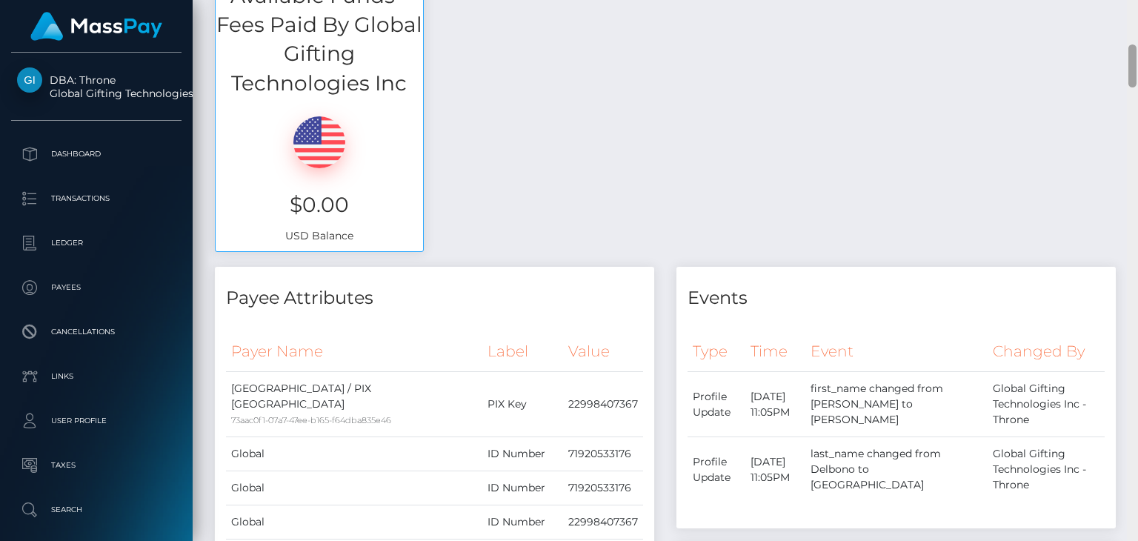
drag, startPoint x: 1137, startPoint y: 26, endPoint x: 1137, endPoint y: 139, distance: 112.6
click at [1137, 139] on div at bounding box center [1132, 270] width 11 height 541
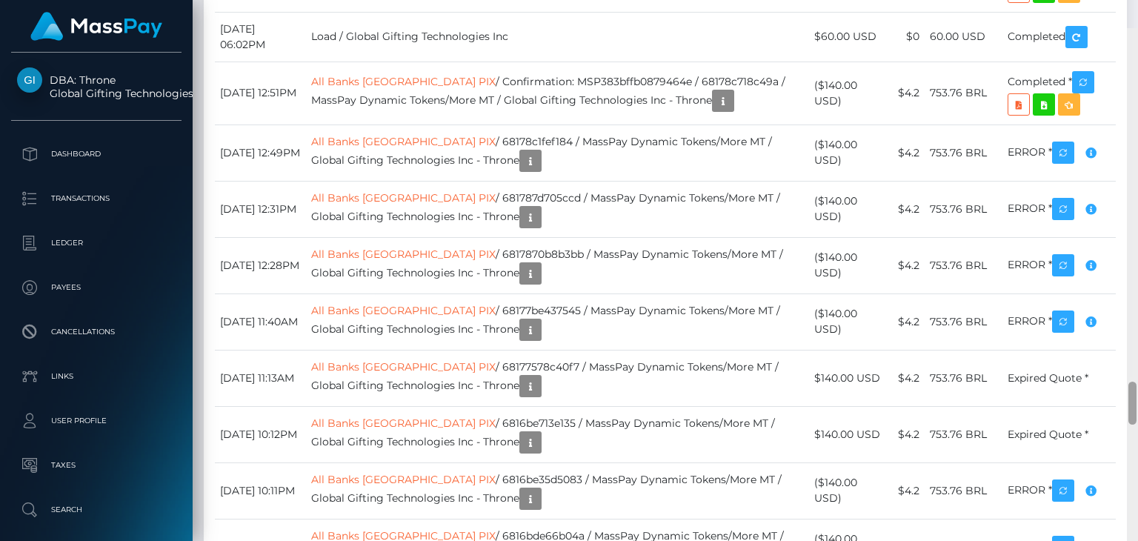
scroll to position [4424, 0]
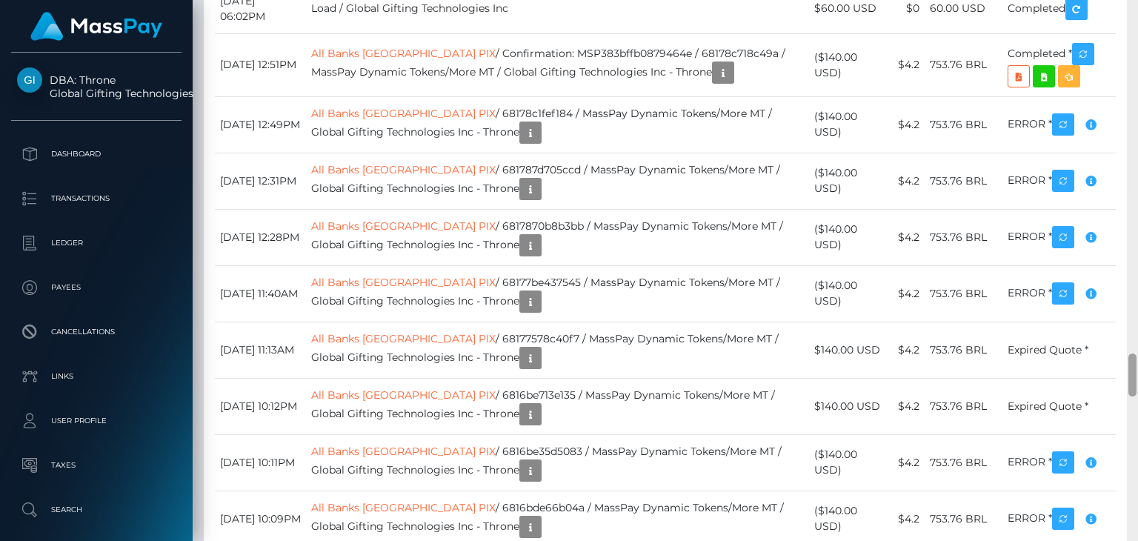
drag, startPoint x: 1132, startPoint y: 71, endPoint x: 1091, endPoint y: 380, distance: 311.7
click at [1091, 380] on div "Customer Profile Loading... Loading..." at bounding box center [665, 270] width 945 height 541
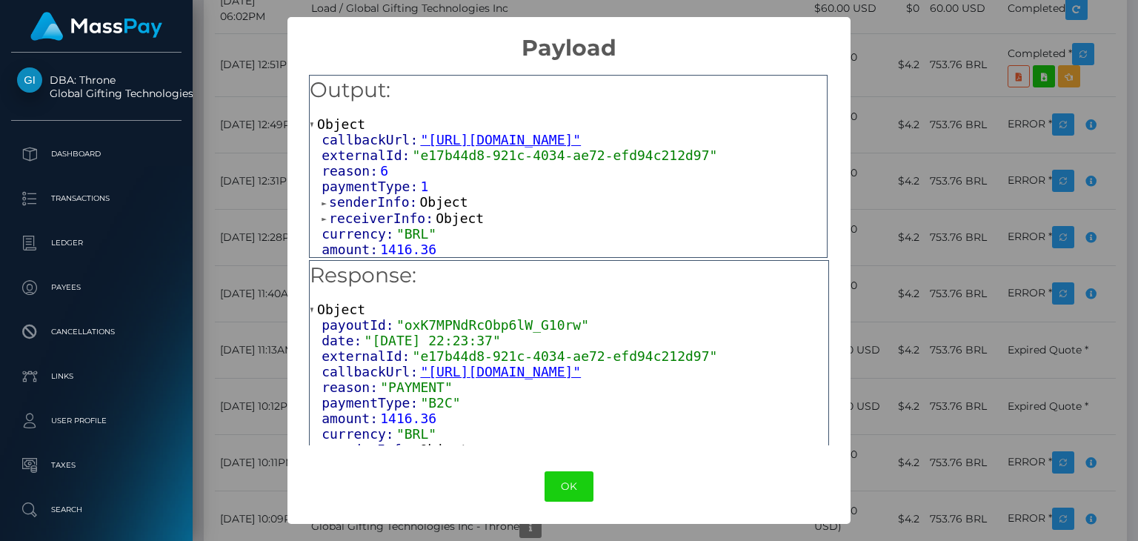
click at [394, 216] on span "receiverInfo:" at bounding box center [382, 218] width 107 height 16
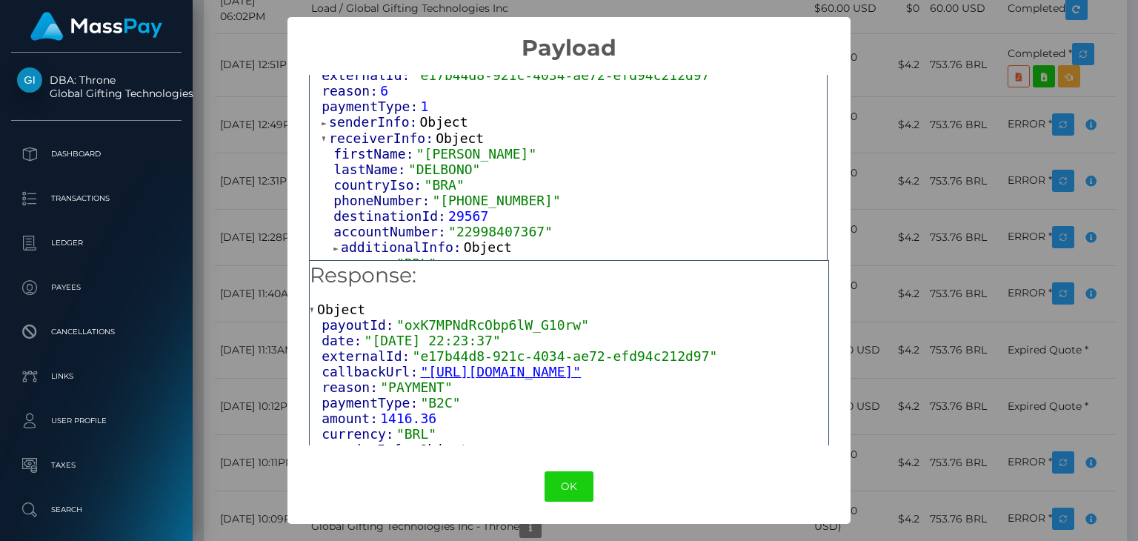
scroll to position [0, 0]
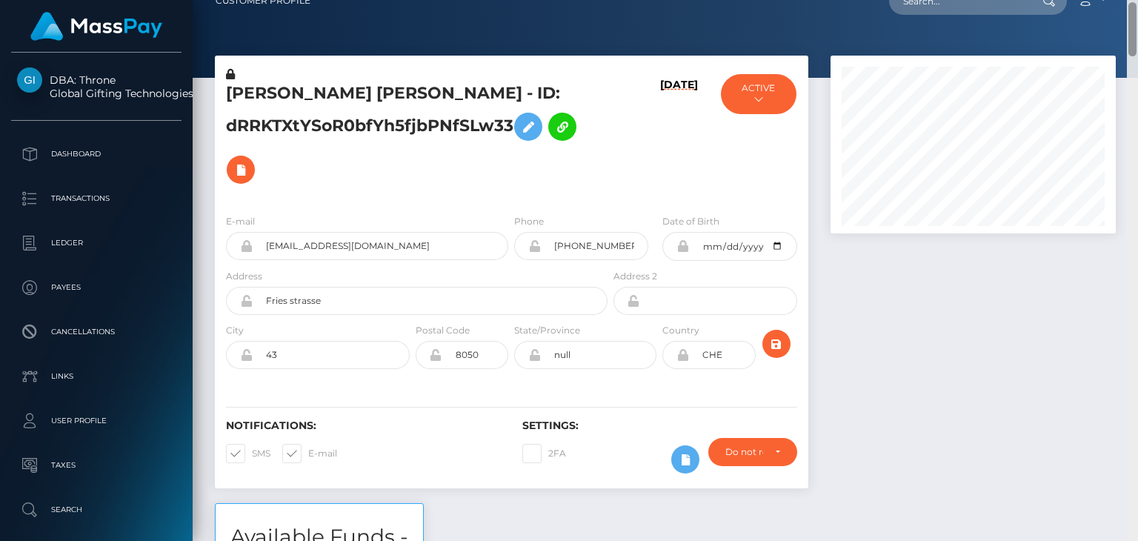
scroll to position [563, 0]
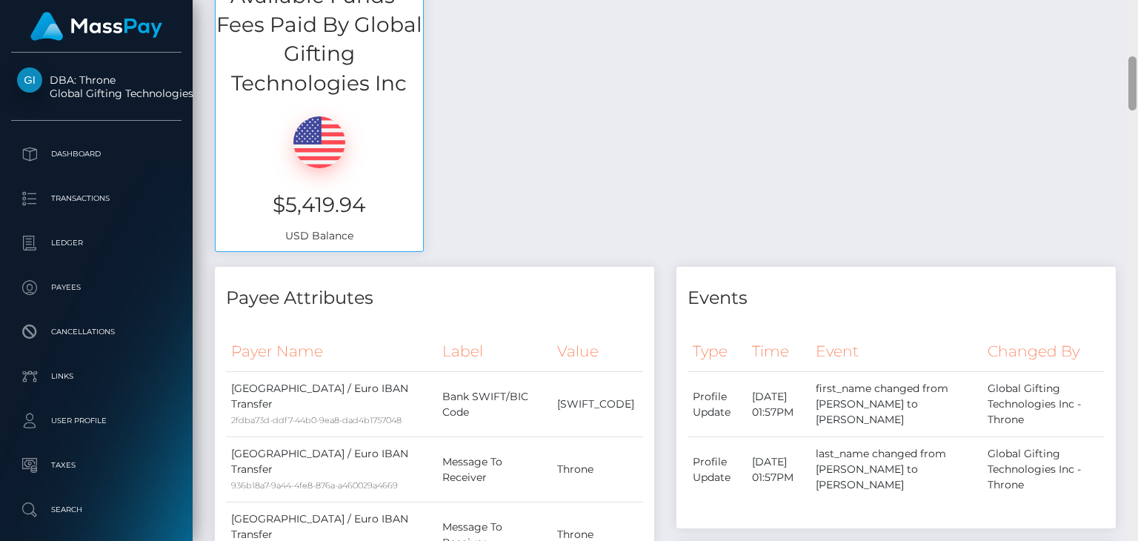
drag, startPoint x: 1137, startPoint y: 45, endPoint x: 1137, endPoint y: 73, distance: 28.2
click at [1137, 73] on div at bounding box center [1132, 270] width 11 height 541
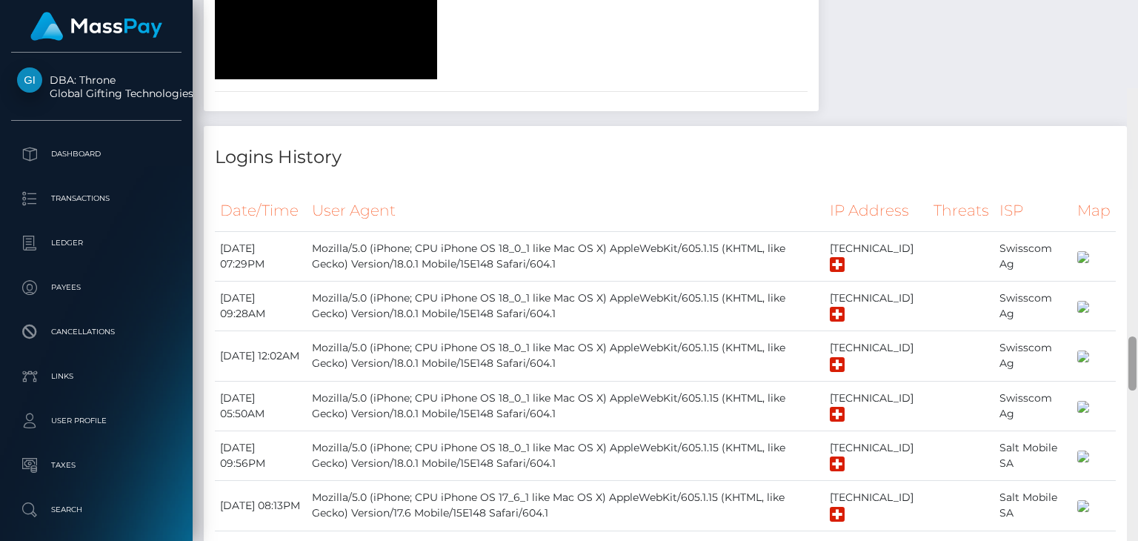
scroll to position [2460, 0]
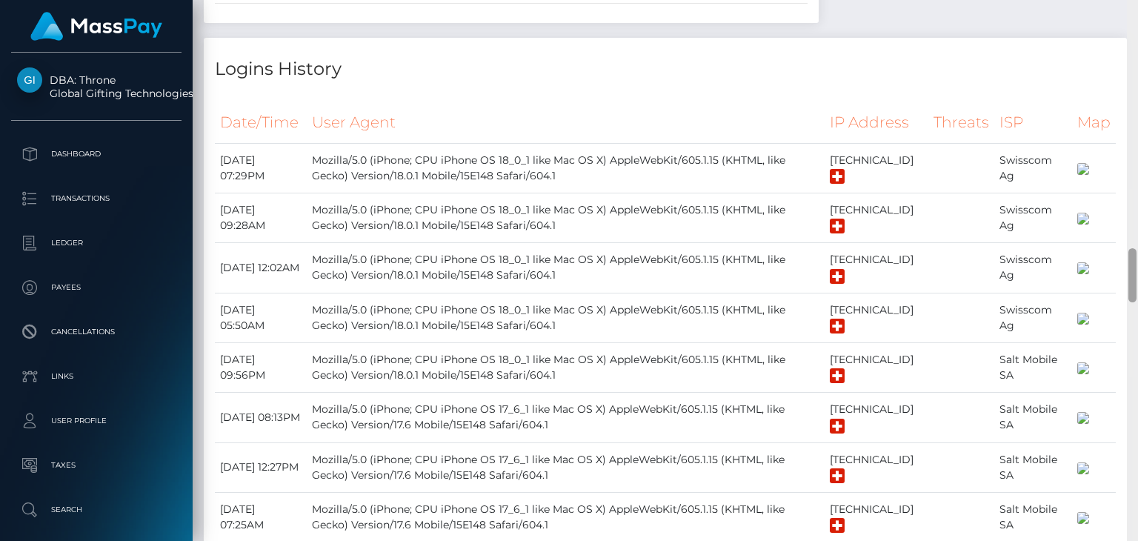
drag, startPoint x: 1136, startPoint y: 78, endPoint x: 1132, endPoint y: 269, distance: 191.2
click at [1132, 269] on div at bounding box center [1132, 275] width 8 height 54
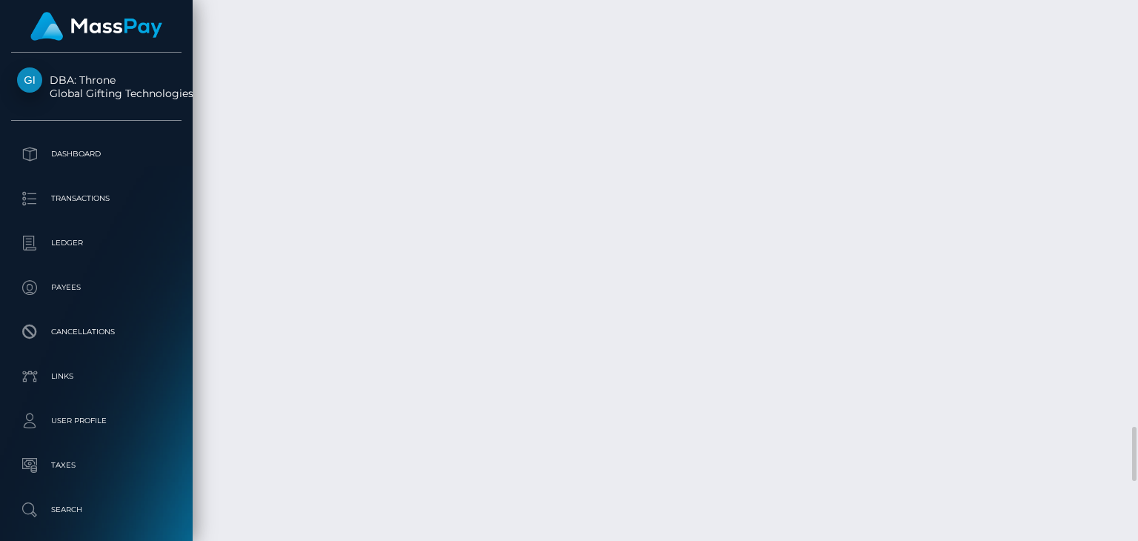
scroll to position [4135, 0]
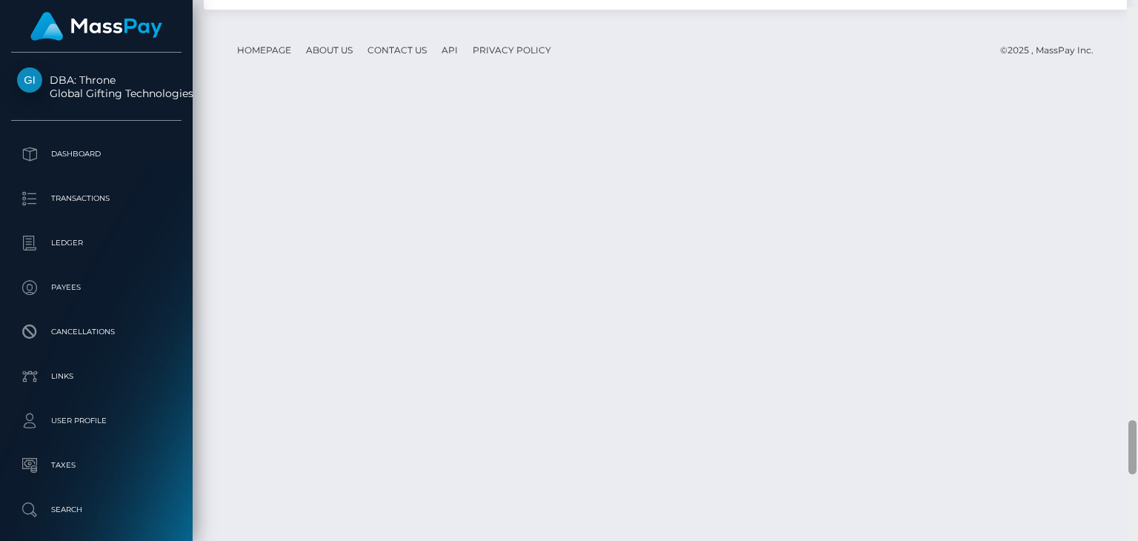
scroll to position [4083, 0]
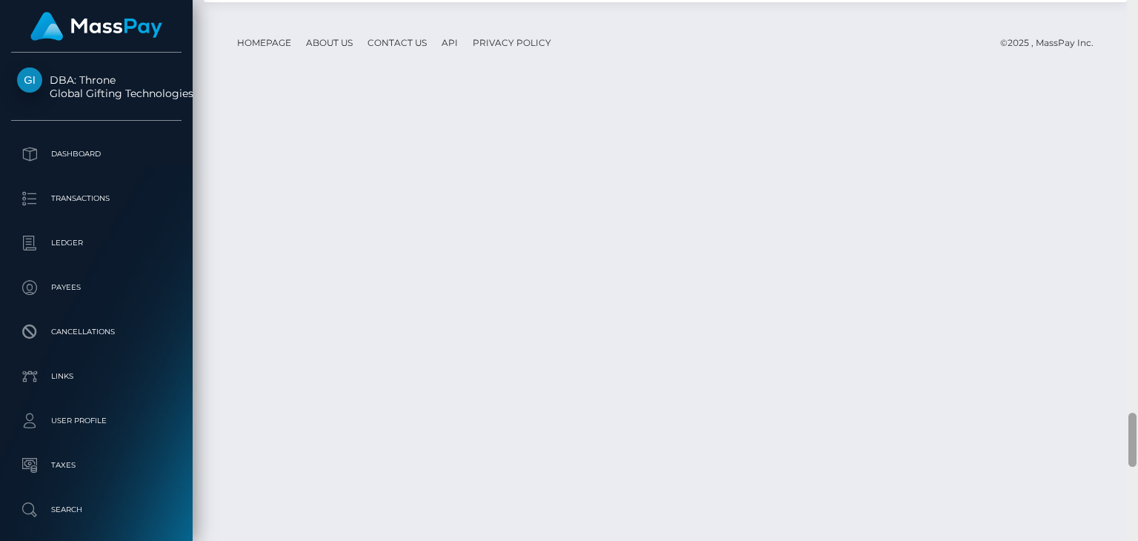
drag, startPoint x: 1135, startPoint y: 433, endPoint x: 1137, endPoint y: 426, distance: 7.7
click at [1137, 426] on div at bounding box center [1132, 270] width 11 height 541
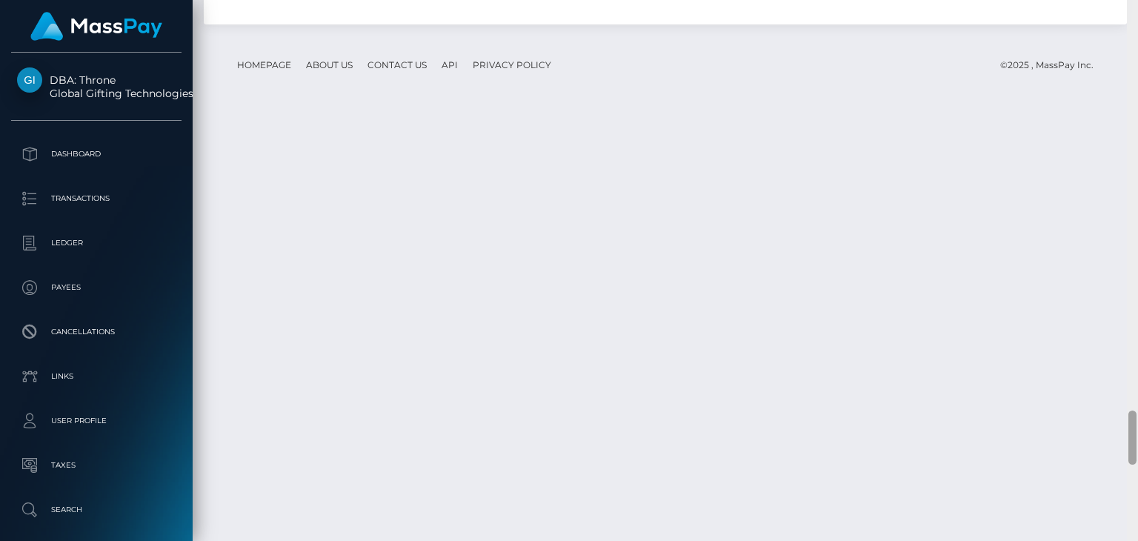
scroll to position [4061, 0]
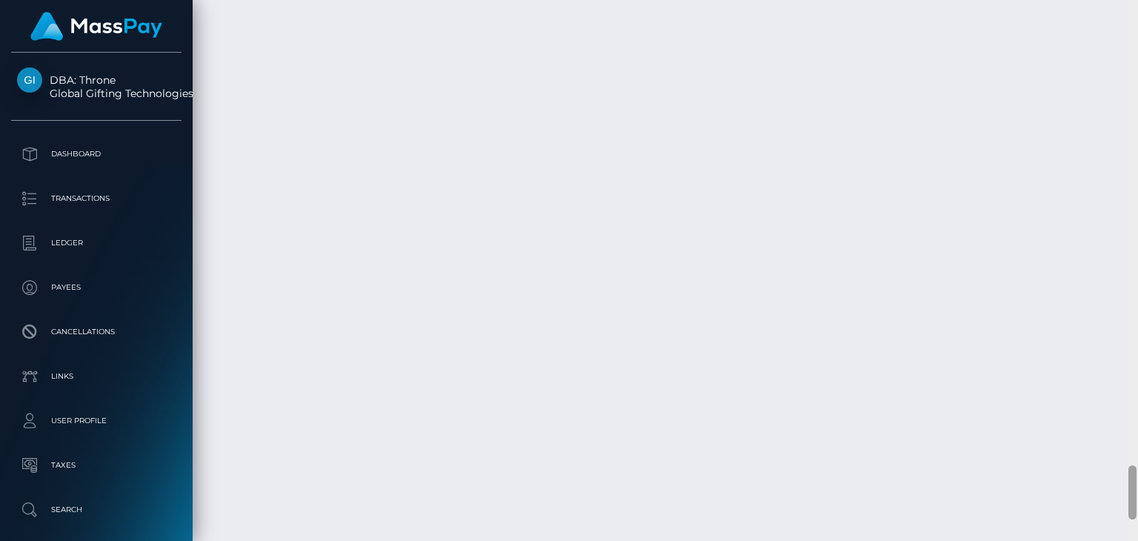
drag, startPoint x: 1137, startPoint y: 427, endPoint x: 1137, endPoint y: 330, distance: 97.8
click at [1137, 330] on div at bounding box center [1132, 270] width 11 height 541
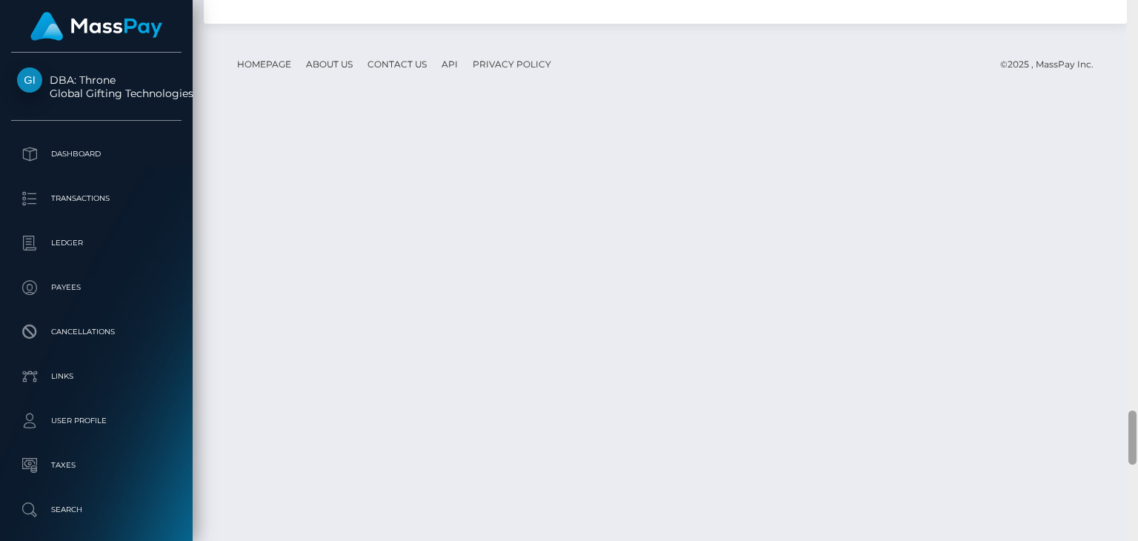
click at [1137, 331] on div at bounding box center [1132, 270] width 11 height 541
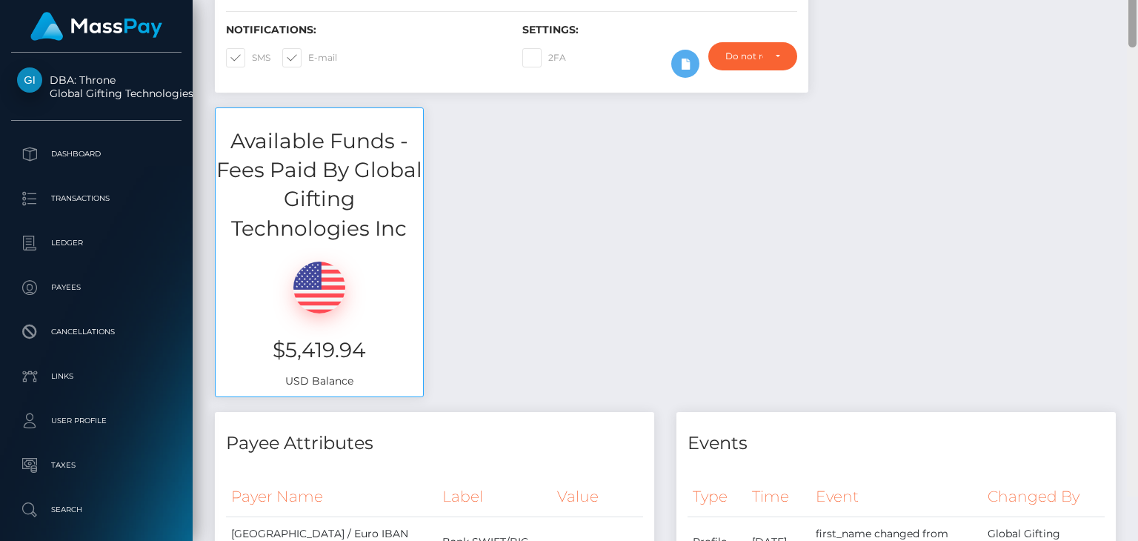
scroll to position [388, 0]
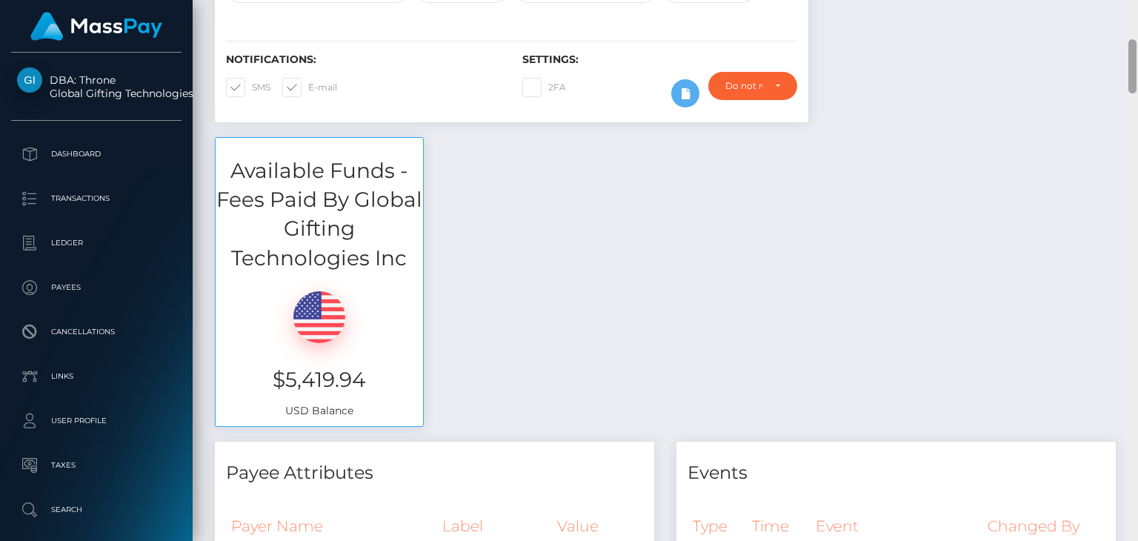
drag, startPoint x: 1131, startPoint y: 371, endPoint x: 1137, endPoint y: 54, distance: 317.1
click at [1137, 54] on div at bounding box center [1132, 270] width 11 height 541
drag, startPoint x: 273, startPoint y: 379, endPoint x: 383, endPoint y: 386, distance: 109.8
click at [383, 386] on h3 "$5,419.94" at bounding box center [319, 379] width 185 height 29
copy h3 "$5,419.94"
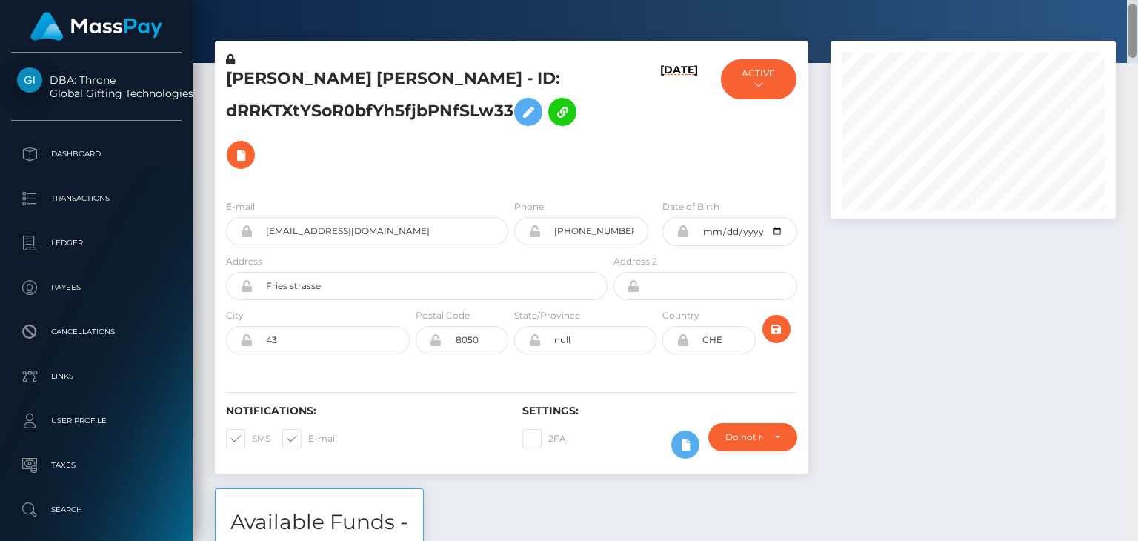
scroll to position [0, 0]
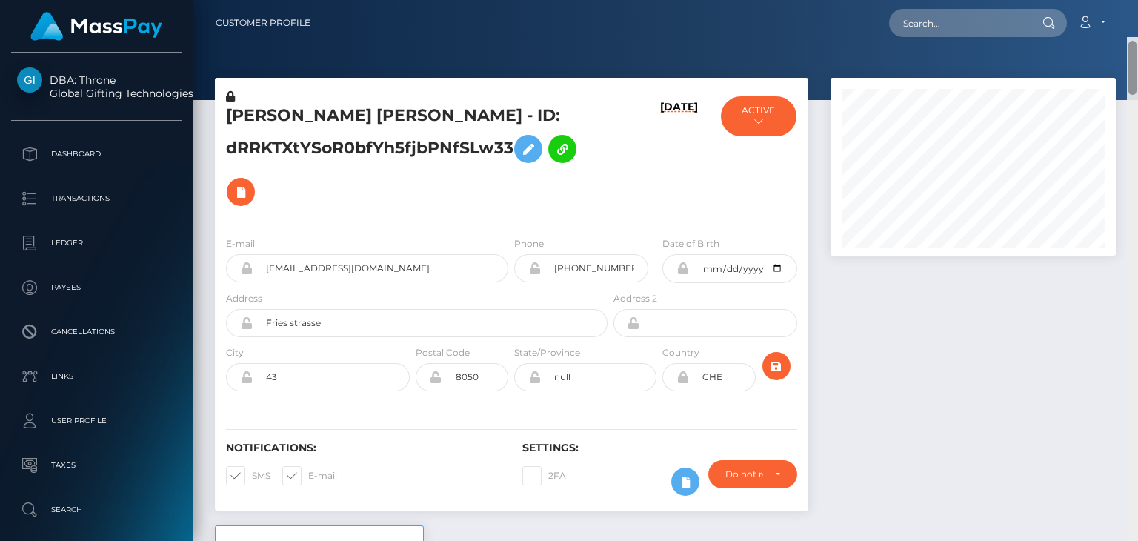
drag, startPoint x: 1135, startPoint y: 75, endPoint x: 1137, endPoint y: 30, distance: 44.5
click at [1137, 30] on div "Customer Profile Loading... Loading..." at bounding box center [665, 270] width 945 height 541
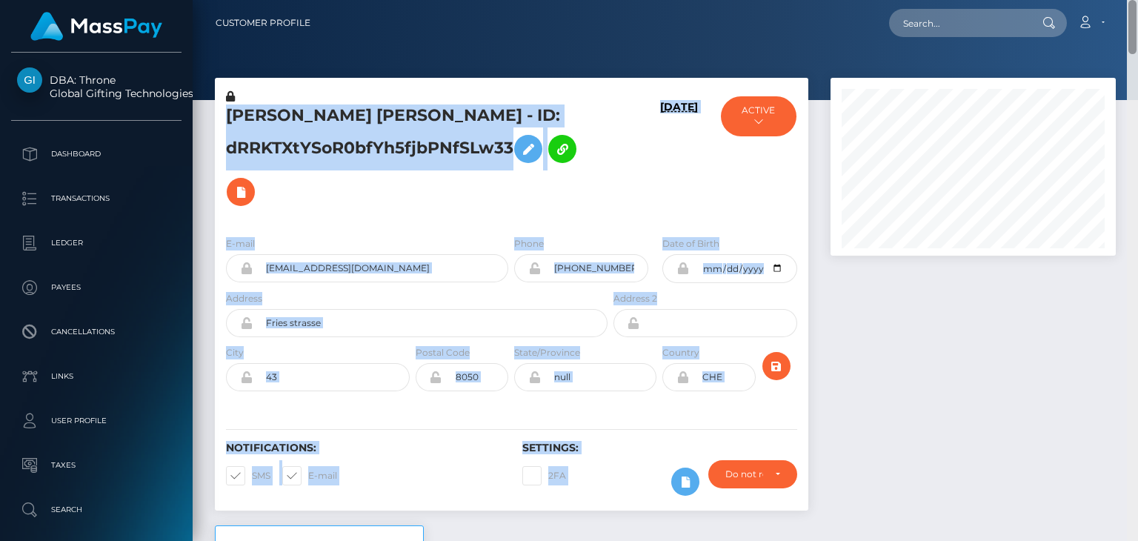
drag, startPoint x: 1137, startPoint y: 33, endPoint x: 1137, endPoint y: 61, distance: 28.2
click at [1137, 61] on div "Customer Profile Loading... Loading..." at bounding box center [665, 270] width 945 height 541
click at [1085, 288] on div at bounding box center [972, 301] width 307 height 447
drag, startPoint x: 1135, startPoint y: 24, endPoint x: 1131, endPoint y: 107, distance: 83.1
click at [1129, 110] on div "Customer Profile Loading... Loading..." at bounding box center [665, 270] width 945 height 541
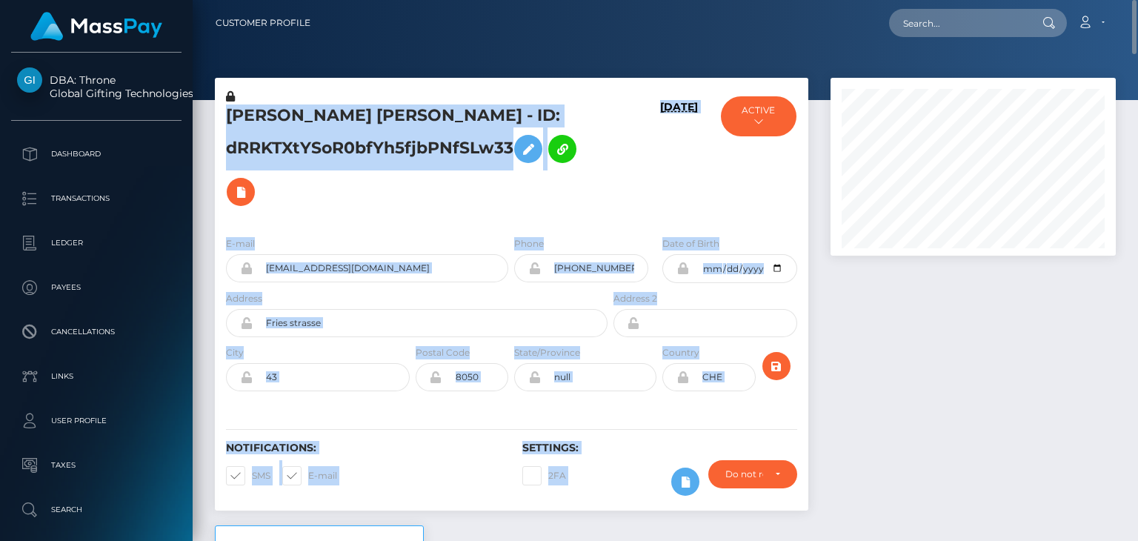
click at [1109, 56] on div at bounding box center [665, 50] width 945 height 100
click at [1022, 410] on div at bounding box center [972, 301] width 307 height 447
drag, startPoint x: 1135, startPoint y: 36, endPoint x: 1134, endPoint y: 51, distance: 14.8
click at [1134, 51] on div "Customer Profile Loading... Loading..." at bounding box center [665, 270] width 945 height 541
click at [788, 196] on div "ACTIVE MassPay - ACTIVE DEACTIVE CLOSED ACTIVE Global Gifting Technologies Inc …" at bounding box center [758, 157] width 99 height 136
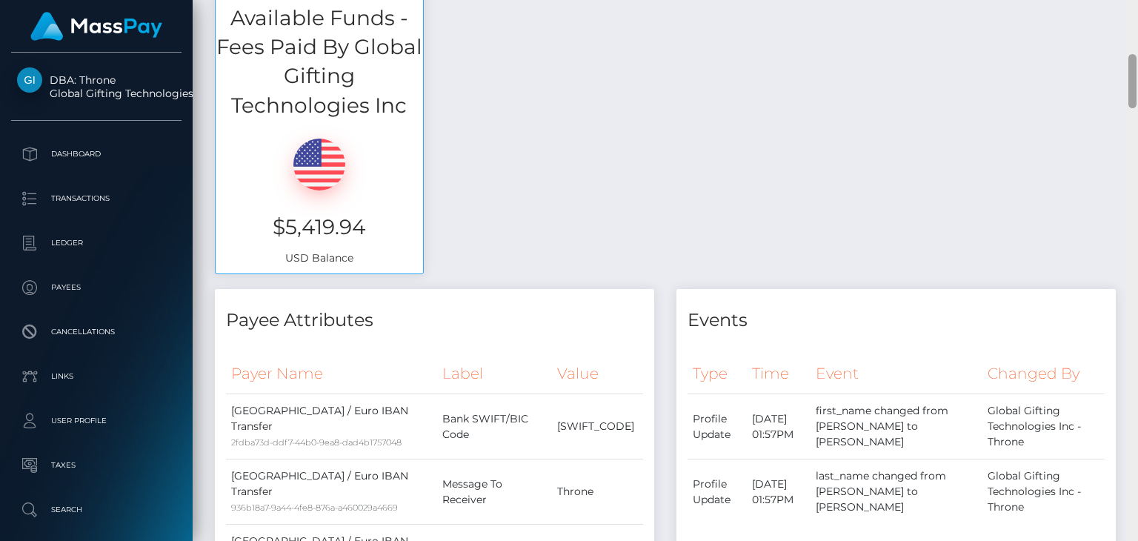
click at [1135, 56] on div at bounding box center [1132, 270] width 11 height 541
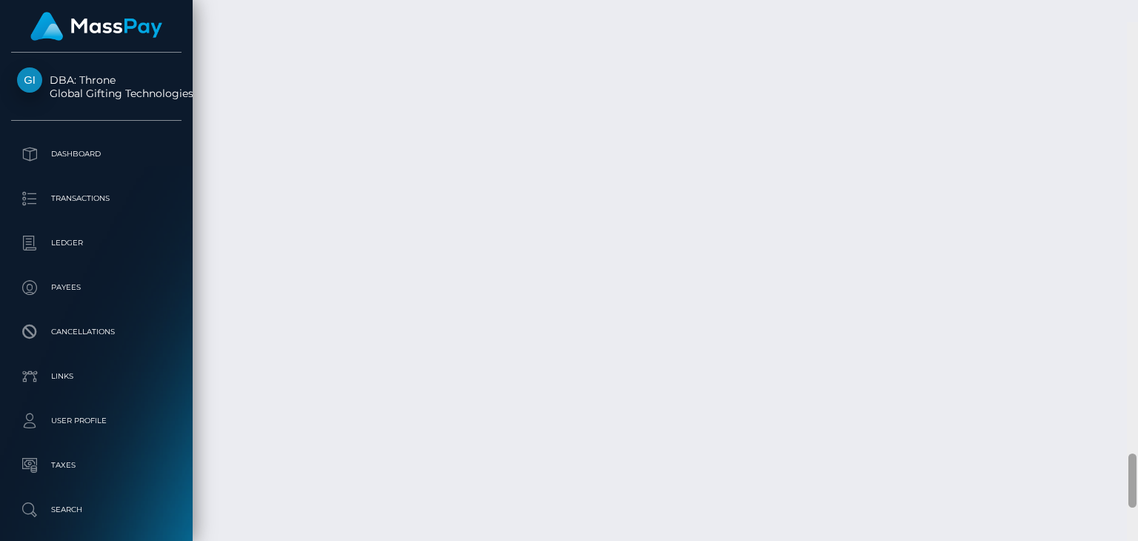
scroll to position [4267, 0]
drag, startPoint x: 1135, startPoint y: 61, endPoint x: 1111, endPoint y: 439, distance: 377.8
click at [1111, 439] on div "Customer Profile Loading... Loading..." at bounding box center [665, 270] width 945 height 541
